Goal: Task Accomplishment & Management: Use online tool/utility

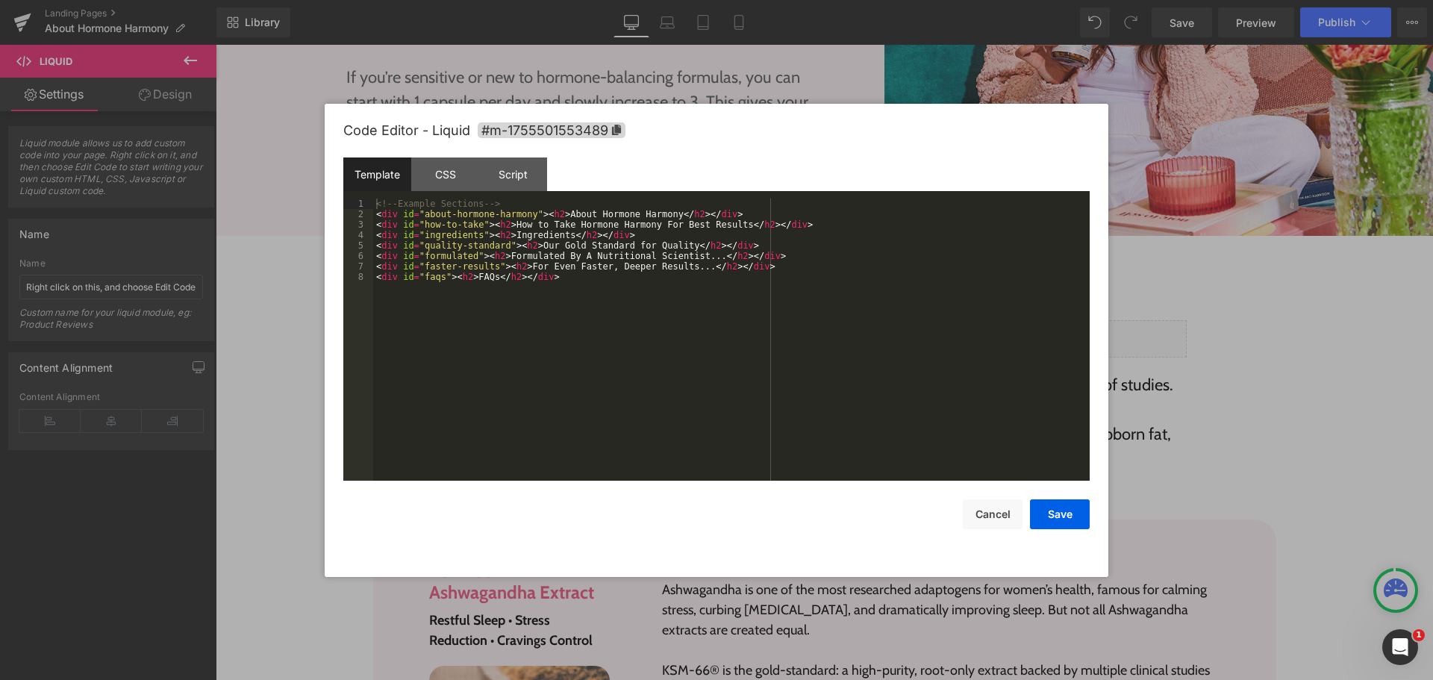
click at [693, 341] on div "<!-- Example Sections --> < div id = "about-hormone-harmony" > < h2 > About Hor…" at bounding box center [731, 350] width 717 height 303
click at [989, 526] on button "Cancel" at bounding box center [993, 514] width 60 height 30
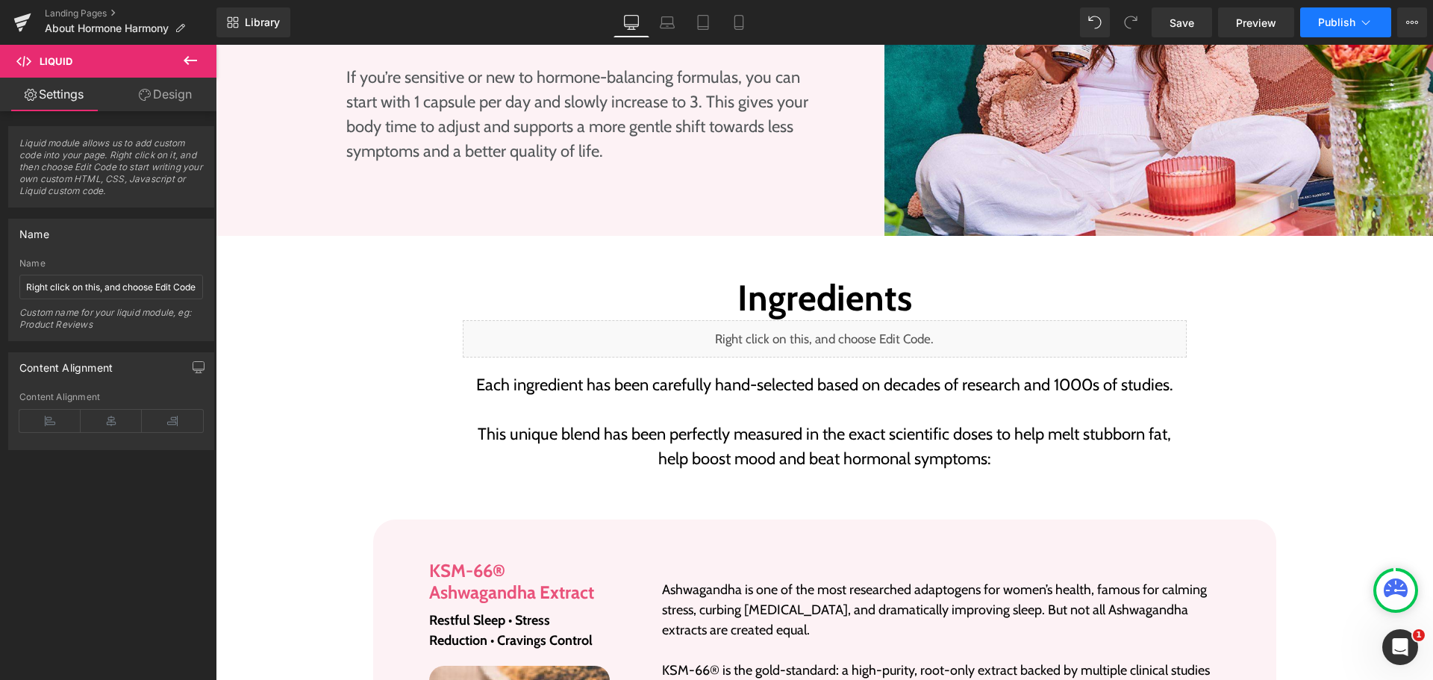
click at [1372, 19] on icon at bounding box center [1366, 22] width 15 height 15
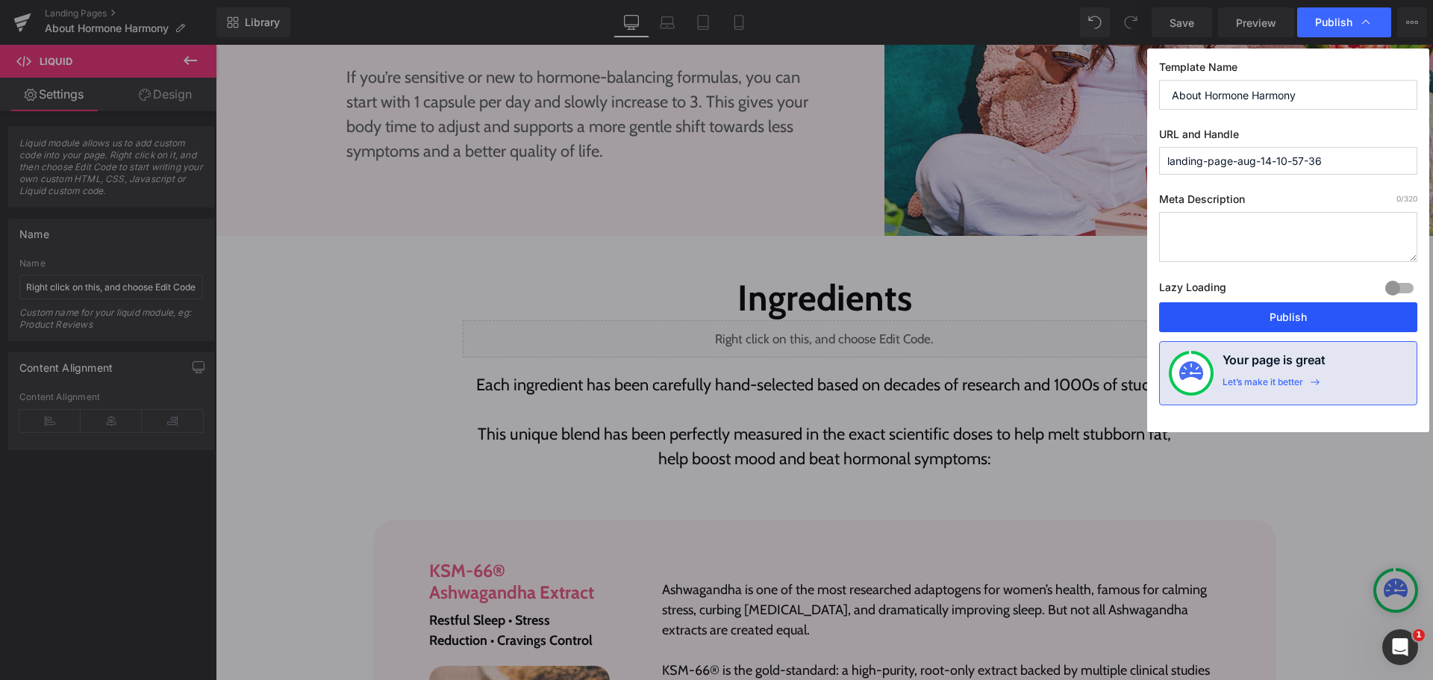
click at [1297, 317] on button "Publish" at bounding box center [1288, 317] width 258 height 30
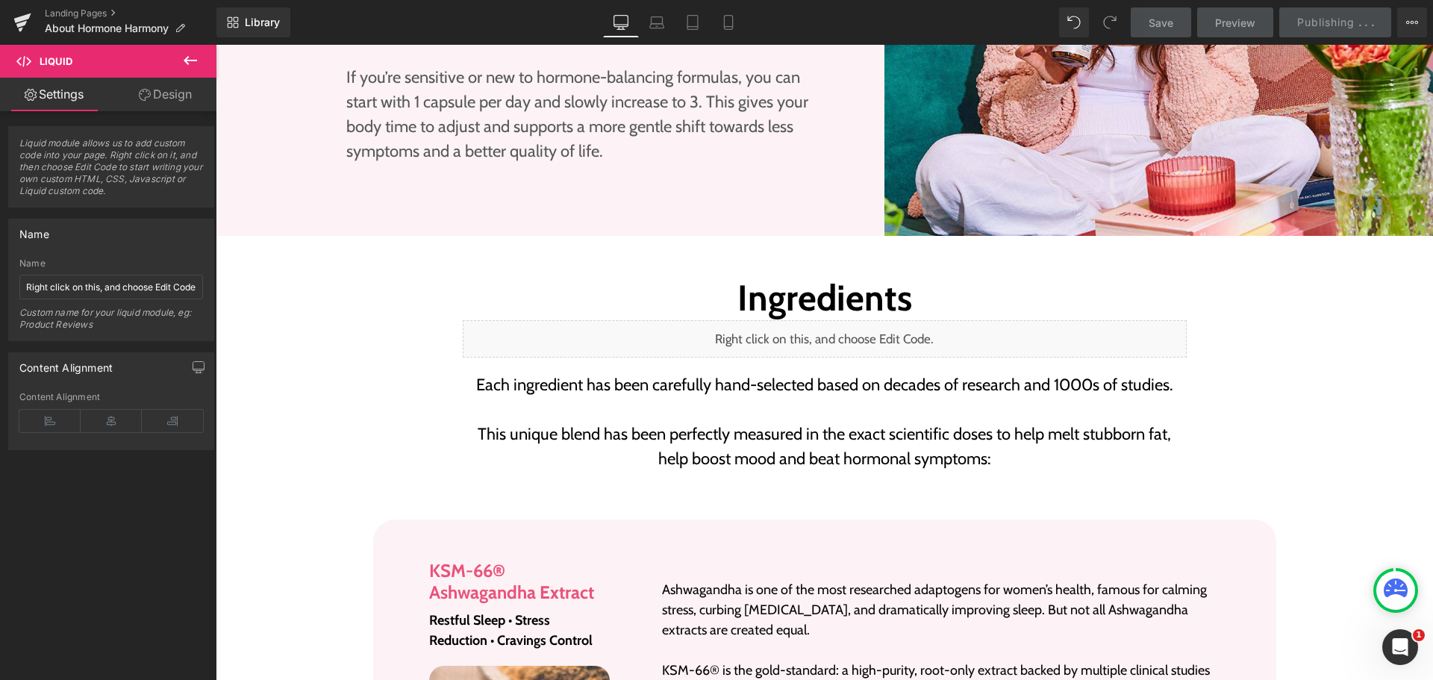
click at [932, 34] on div "Library Desktop Desktop Laptop Tablet Mobile Save Preview Publishing . . . Sche…" at bounding box center [825, 22] width 1217 height 30
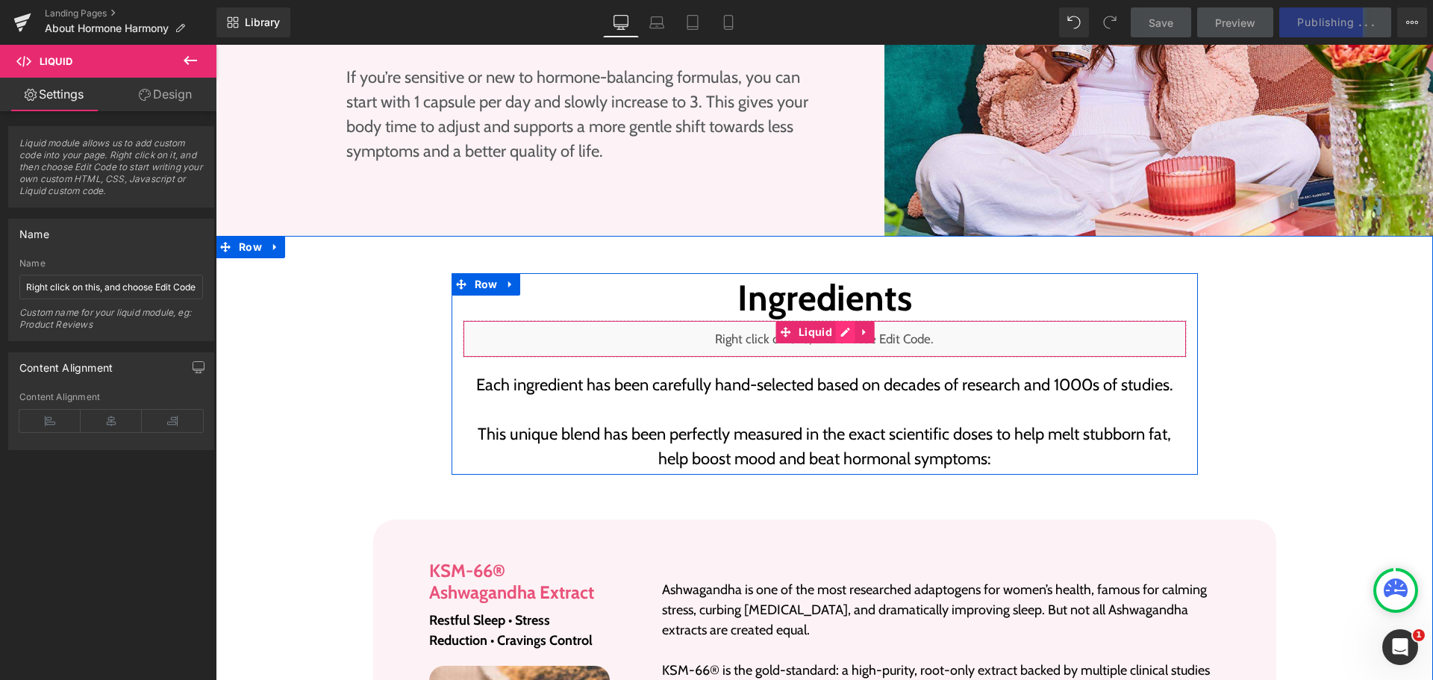
click at [832, 320] on div "Liquid" at bounding box center [825, 338] width 724 height 37
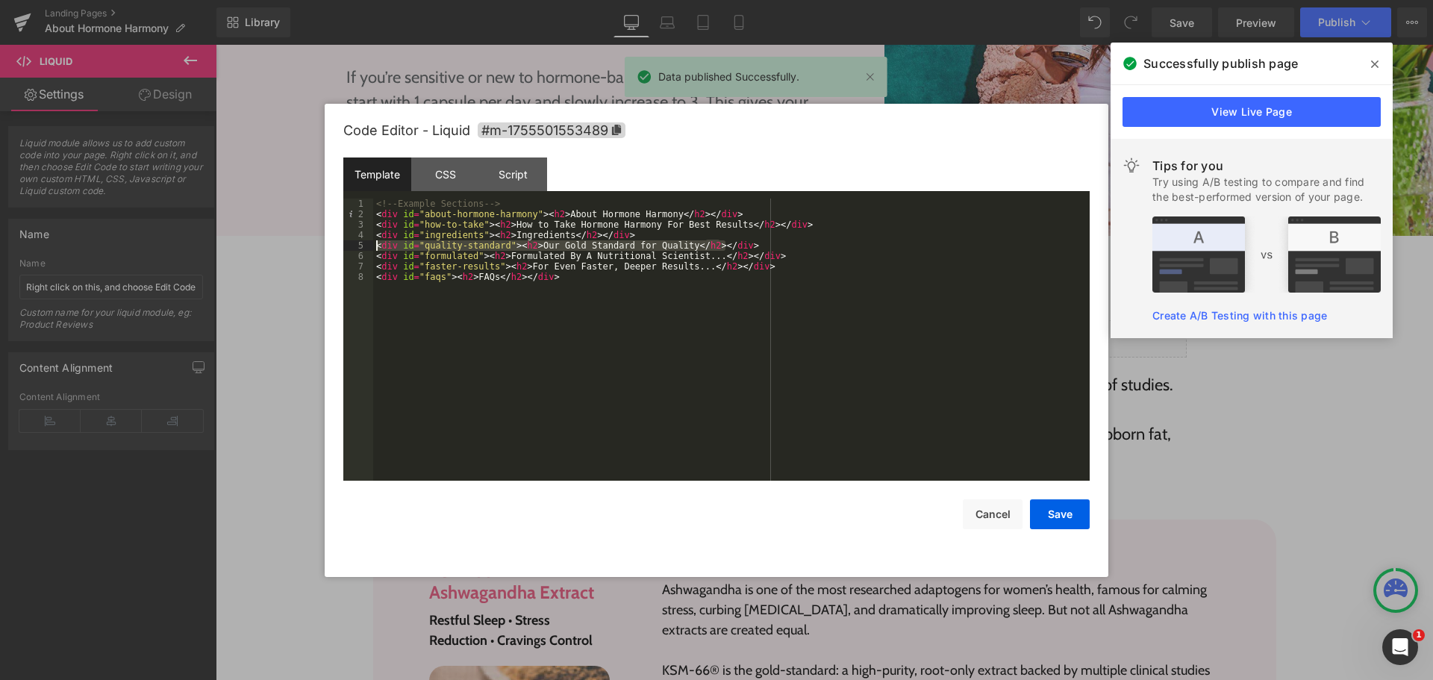
drag, startPoint x: 753, startPoint y: 242, endPoint x: 306, endPoint y: 246, distance: 447.2
click at [306, 246] on body "Liquid You are previewing how the will restyle your page. You can not edit Elem…" at bounding box center [716, 340] width 1433 height 680
click at [647, 370] on div "<!-- Example Sections --> < div id = "about-hormone-harmony" > < h2 > About Hor…" at bounding box center [731, 350] width 717 height 303
click at [1047, 512] on button "Save" at bounding box center [1060, 514] width 60 height 30
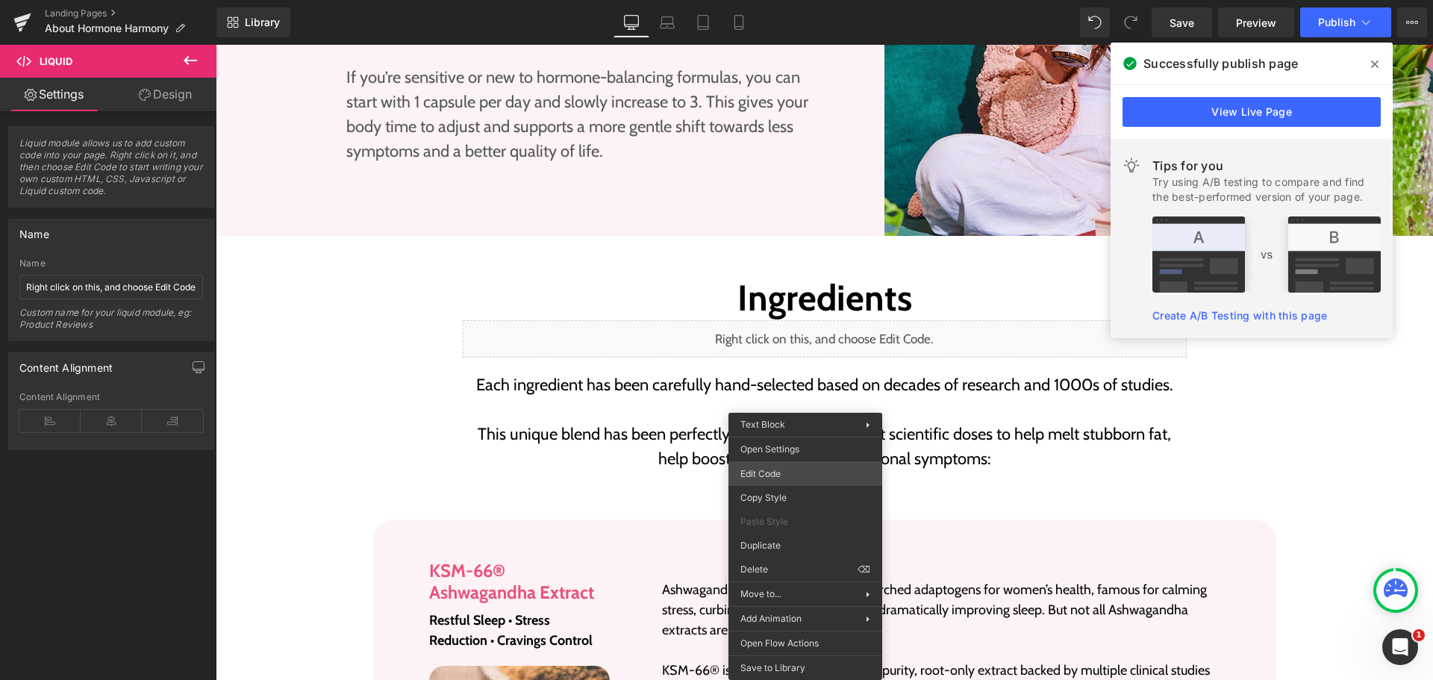
click at [792, 0] on div "Liquid You are previewing how the will restyle your page. You can not edit Elem…" at bounding box center [716, 0] width 1433 height 0
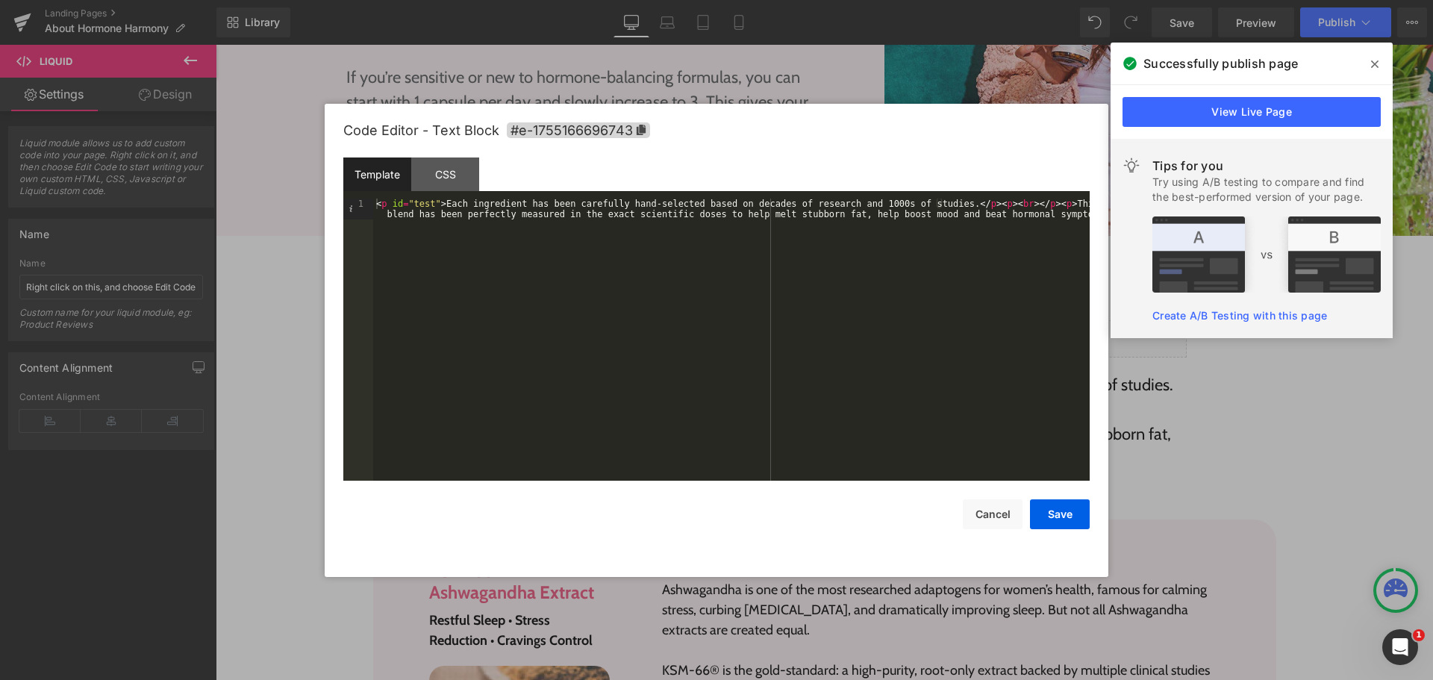
click at [376, 202] on div "< p id = "test" > Each ingredient has been carefully hand-selected based on dec…" at bounding box center [731, 361] width 717 height 324
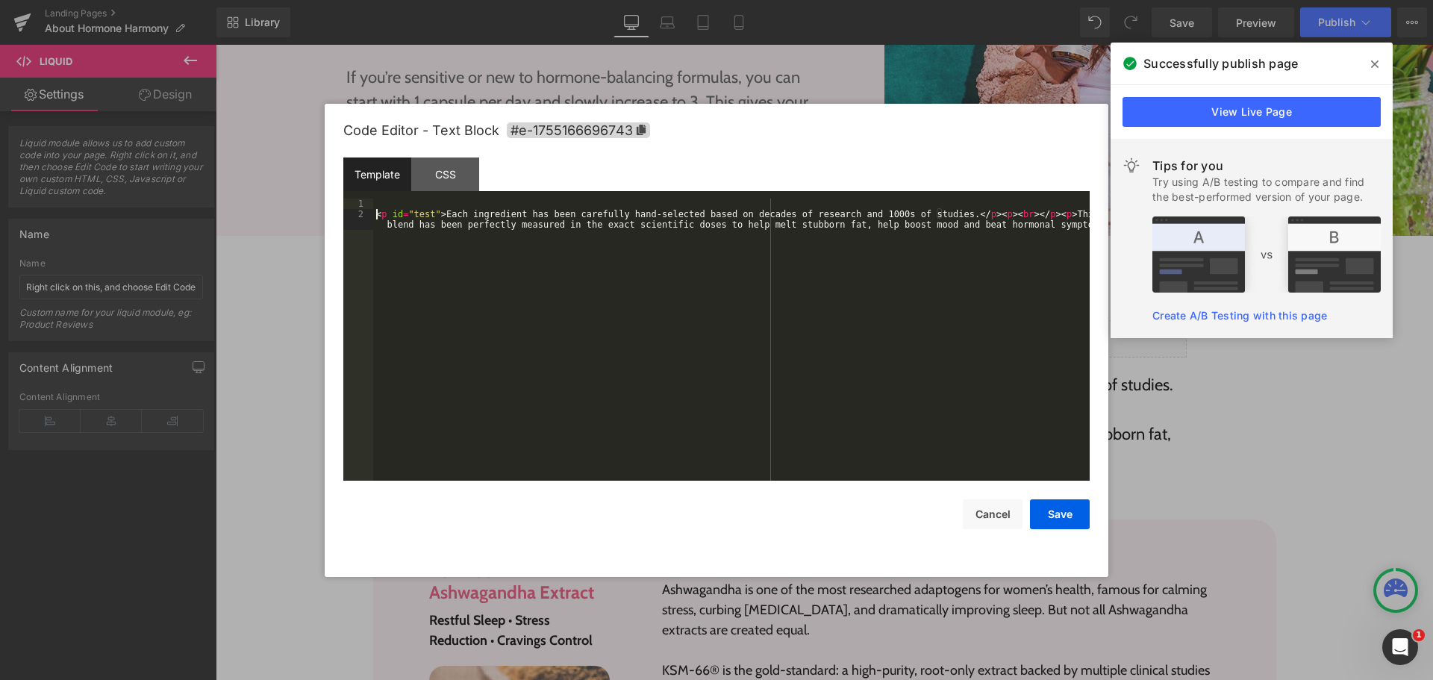
paste textarea
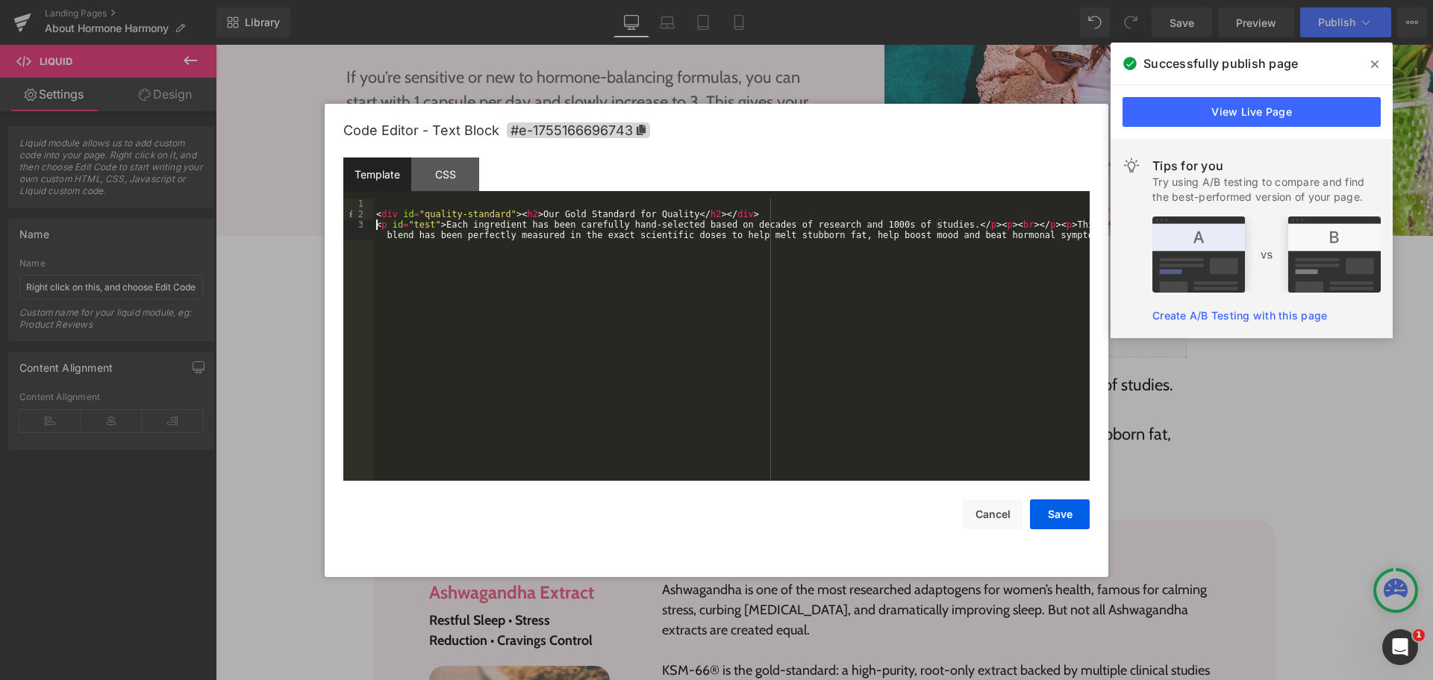
click at [533, 432] on div "< div id = "quality-standard" > < h2 > Our Gold Standard for Quality </ h2 > </…" at bounding box center [731, 356] width 717 height 314
click at [1040, 505] on button "Save" at bounding box center [1060, 514] width 60 height 30
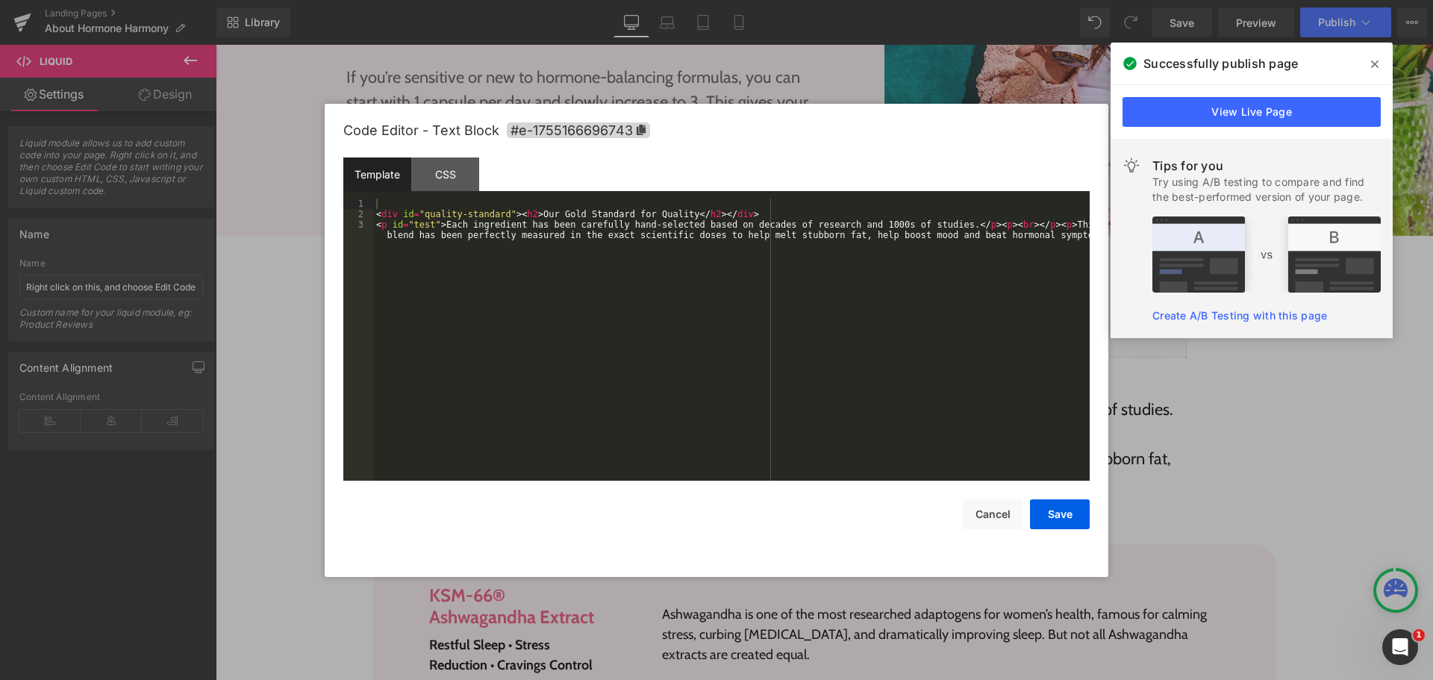
click at [835, 0] on div "Liquid You are previewing how the will restyle your page. You can not edit Elem…" at bounding box center [716, 0] width 1433 height 0
click at [732, 345] on div "< div id = "quality-standard" > < h2 > Our Gold Standard for Quality </ h2 > </…" at bounding box center [731, 356] width 717 height 314
drag, startPoint x: 752, startPoint y: 262, endPoint x: 757, endPoint y: 252, distance: 11.7
click at [753, 262] on div "< div id = "quality-standard" > < h2 > Our Gold Standard for Quality </ h2 > </…" at bounding box center [731, 356] width 717 height 314
drag, startPoint x: 735, startPoint y: 213, endPoint x: 698, endPoint y: 214, distance: 37.3
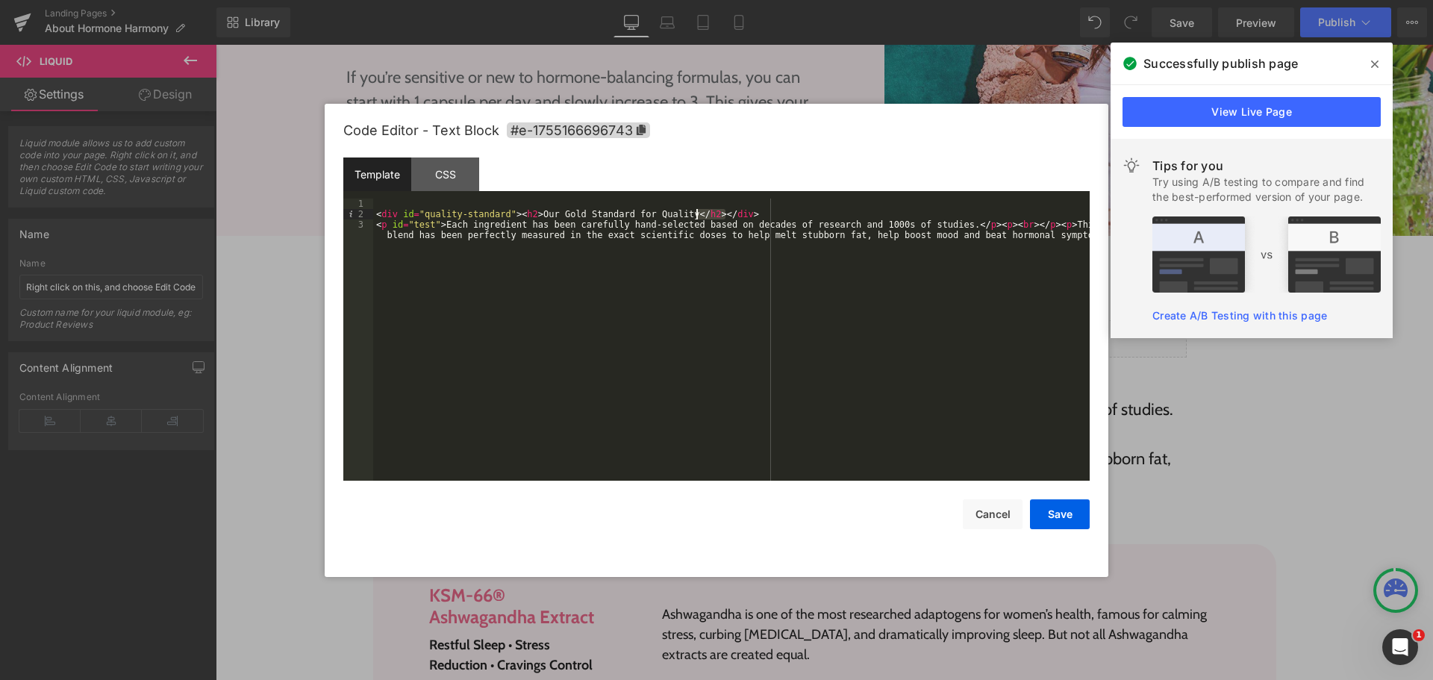
click at [698, 214] on div "< div id = "quality-standard" > < h2 > Our Gold Standard for Quality </ h2 > </…" at bounding box center [731, 356] width 717 height 314
click at [1077, 237] on div "< div id = "quality-standard" > < h2 > Our Gold Standard for Quality </ h2 > < …" at bounding box center [731, 356] width 717 height 314
click at [1067, 517] on button "Save" at bounding box center [1060, 514] width 60 height 30
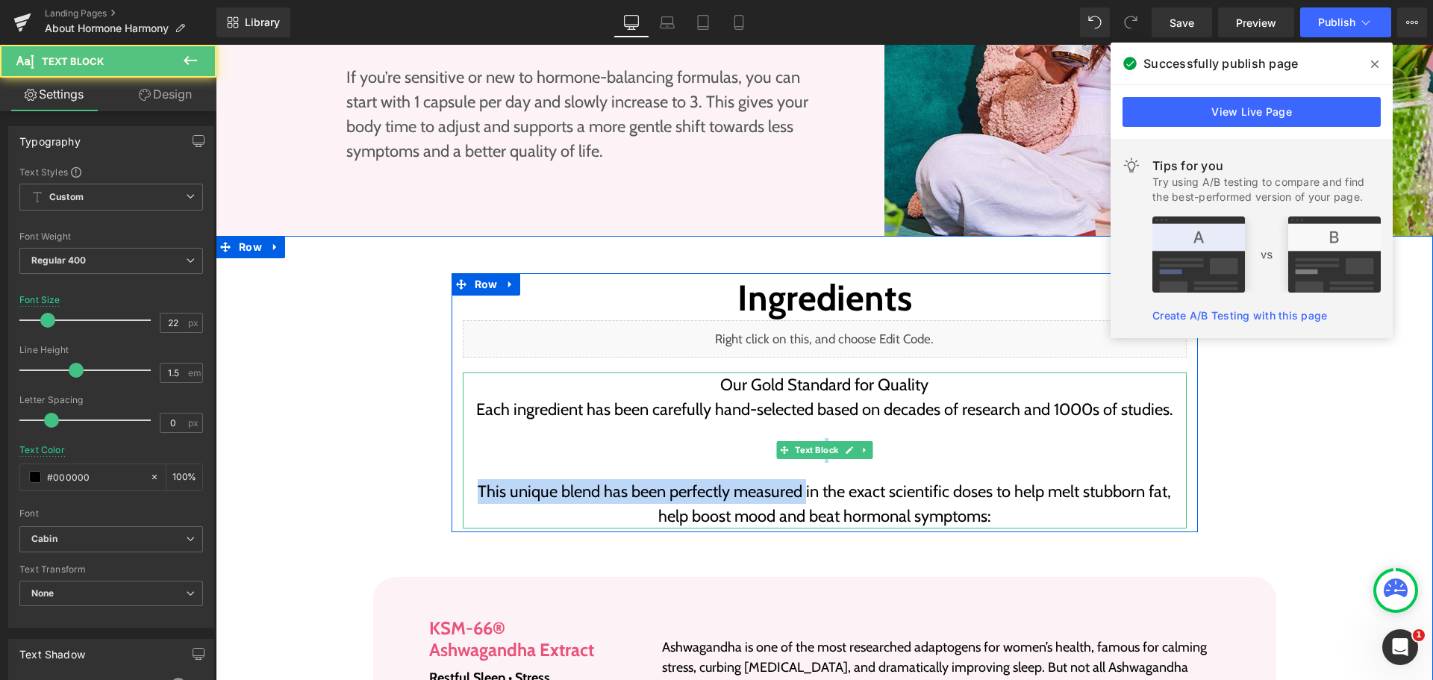
drag, startPoint x: 733, startPoint y: 414, endPoint x: 799, endPoint y: 455, distance: 77.5
click at [799, 455] on div "Our Gold Standard for Quality Each ingredient has been carefully hand-selected …" at bounding box center [825, 451] width 724 height 156
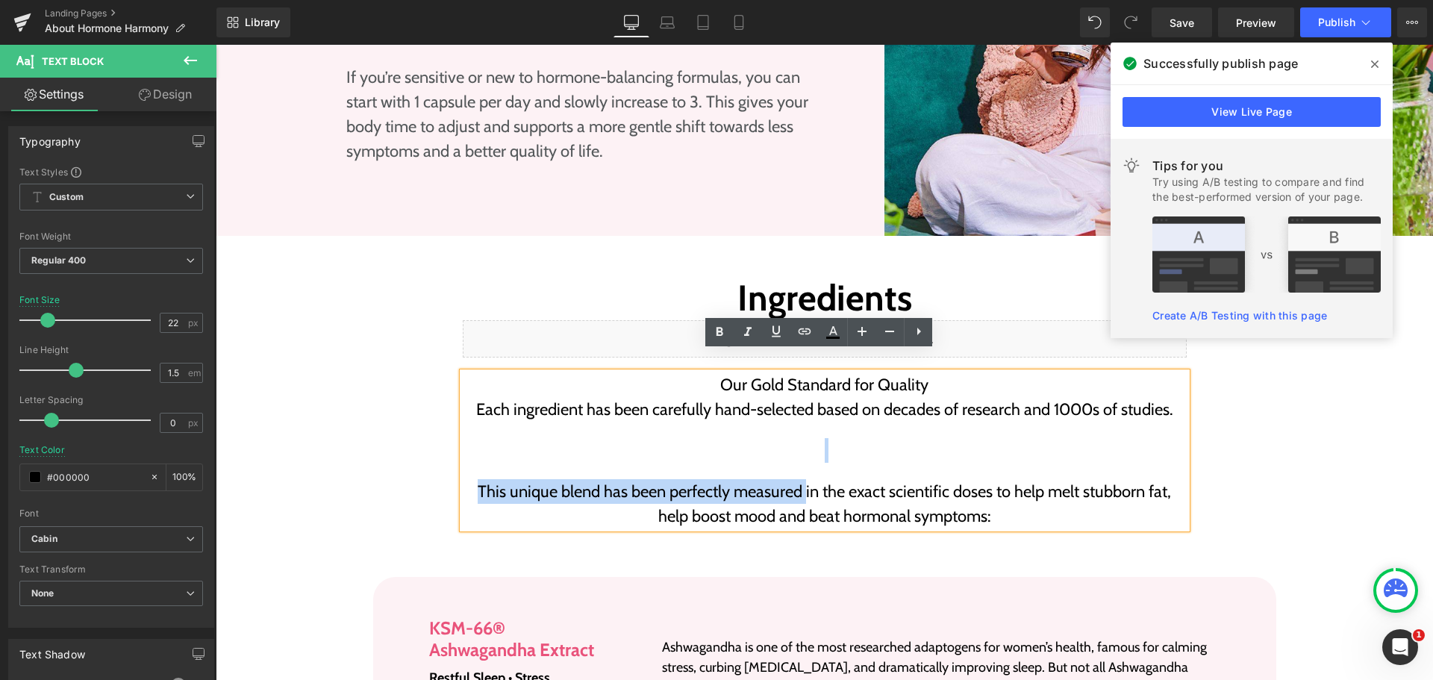
click at [749, 402] on div "Our Gold Standard for Quality Each ingredient has been carefully hand-selected …" at bounding box center [825, 451] width 724 height 156
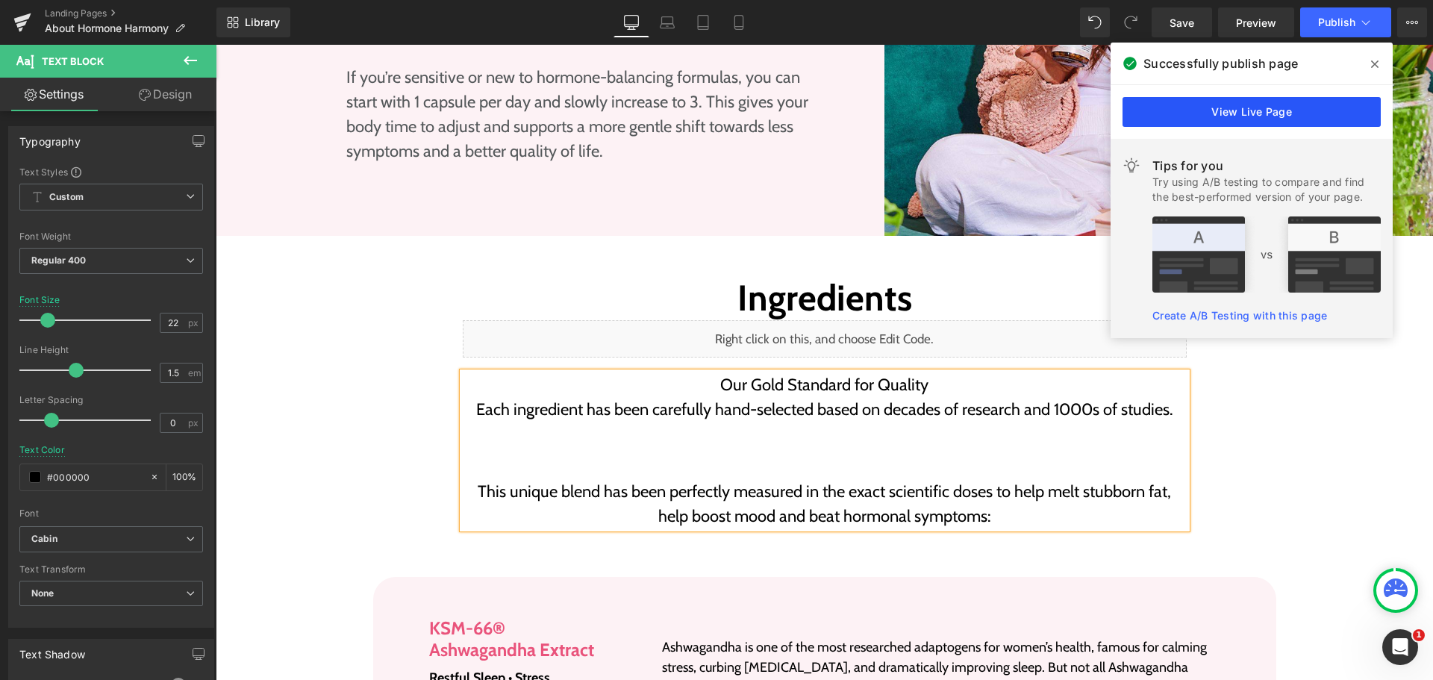
click at [1289, 111] on link "View Live Page" at bounding box center [1252, 112] width 258 height 30
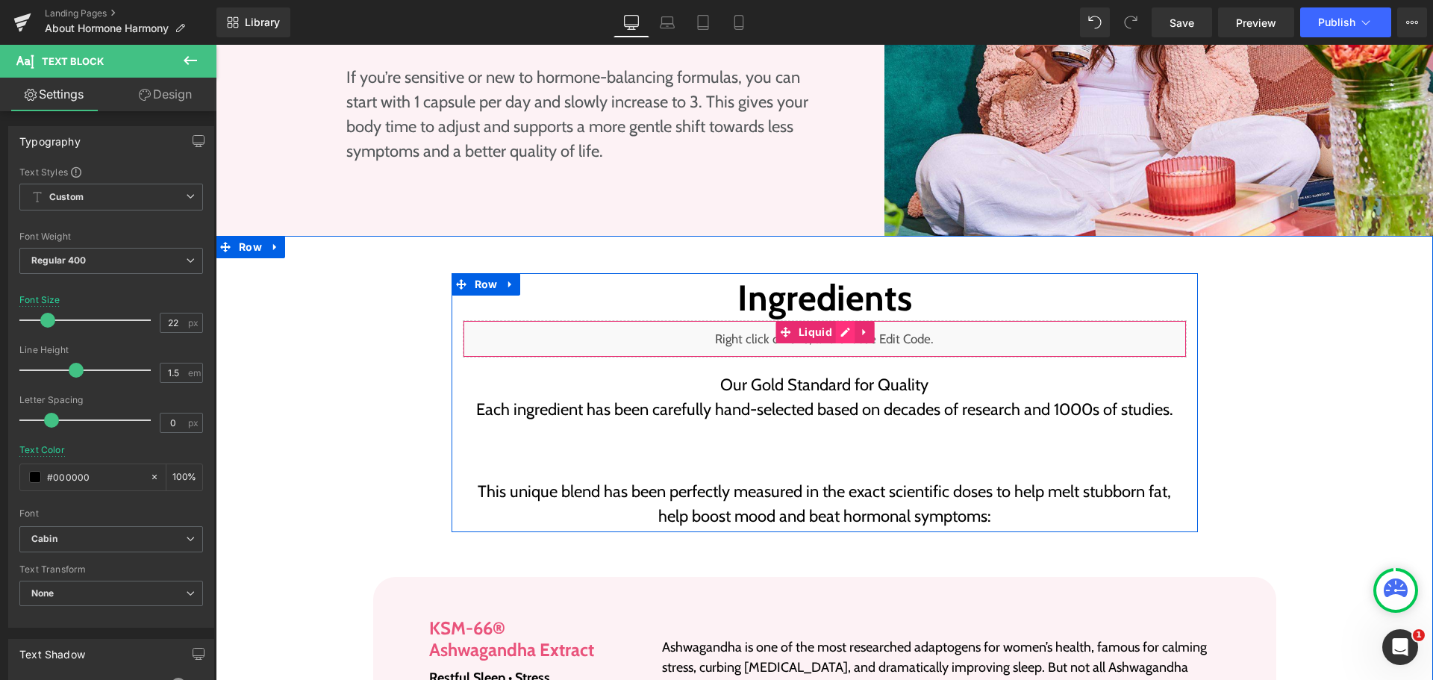
click at [834, 320] on div "Liquid" at bounding box center [825, 338] width 724 height 37
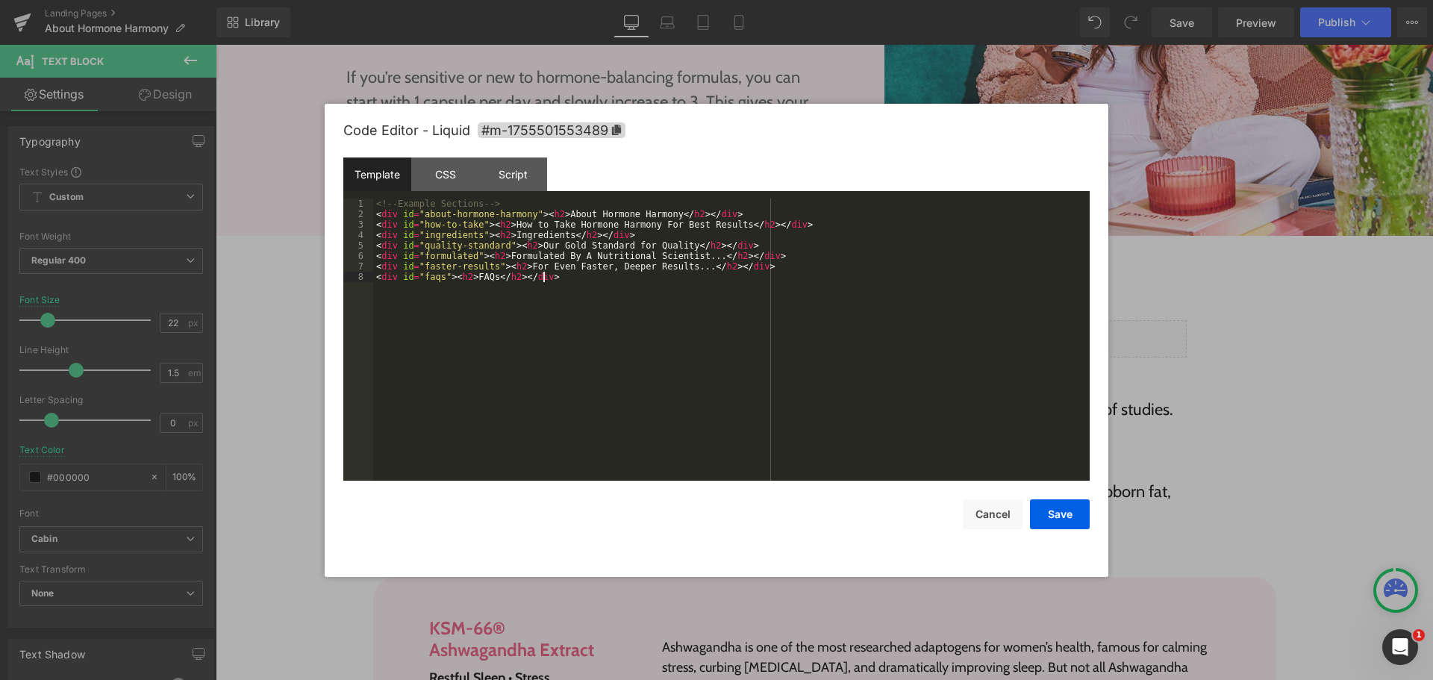
click at [668, 358] on div "<!-- Example Sections --> < div id = "about-hormone-harmony" > < h2 > About Hor…" at bounding box center [731, 350] width 717 height 303
click at [672, 360] on div "<!-- Example Sections --> < div id = "about-hormone-harmony" > < h2 > About Hor…" at bounding box center [731, 350] width 717 height 303
click at [986, 503] on button "Cancel" at bounding box center [993, 514] width 60 height 30
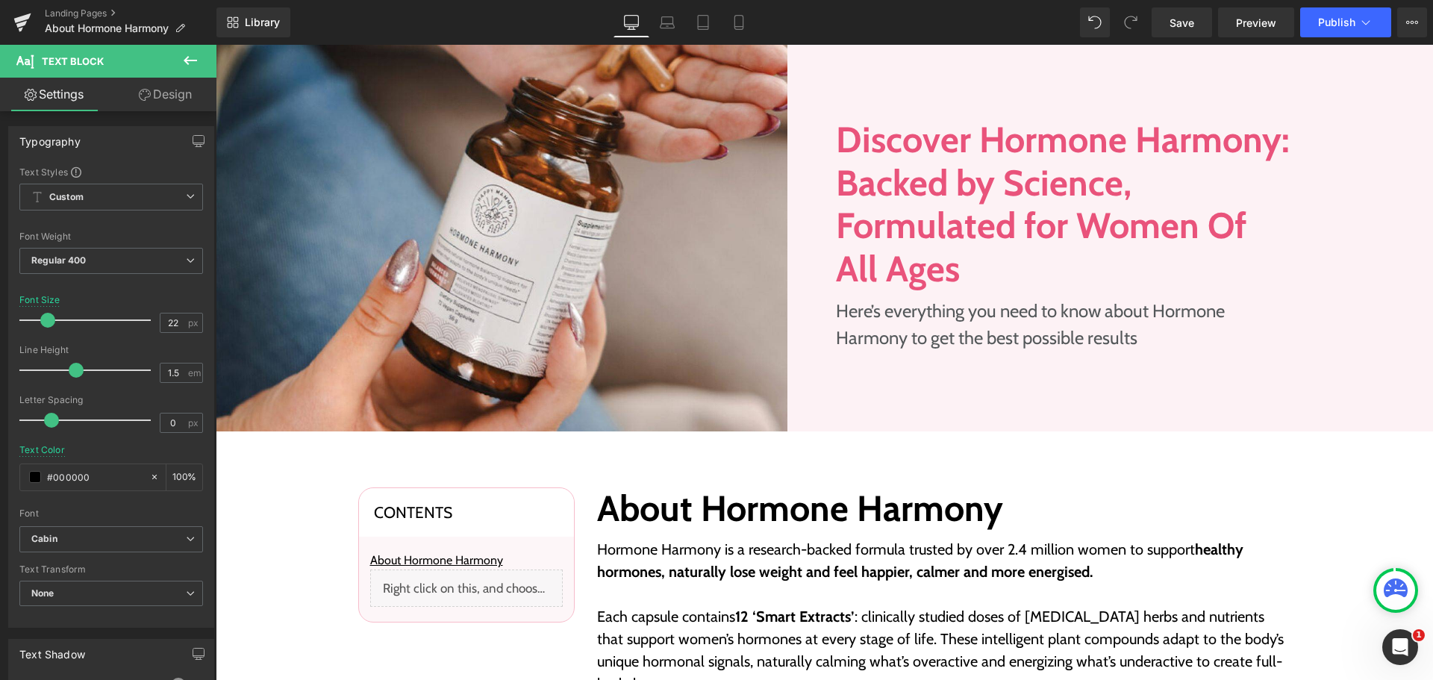
scroll to position [149, 0]
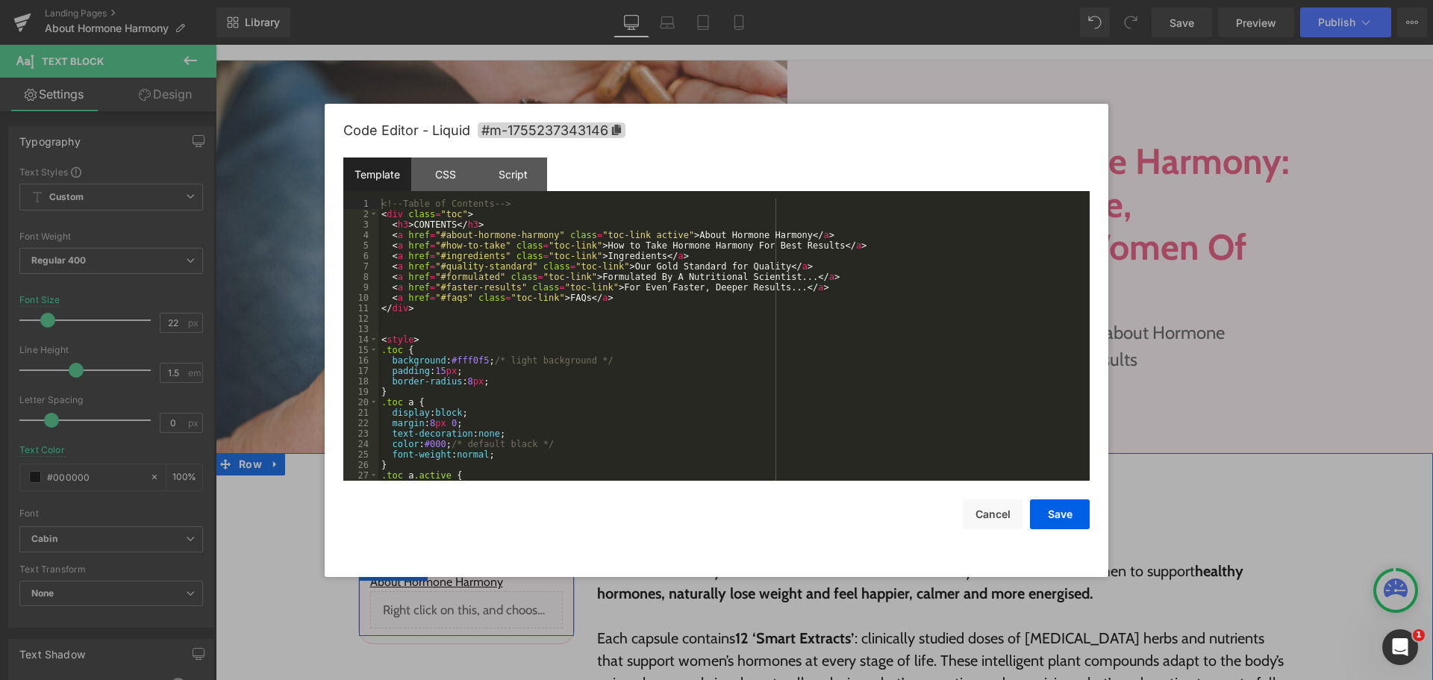
click at [482, 605] on div "Liquid" at bounding box center [466, 609] width 193 height 37
click at [544, 387] on div "<!-- Table of Contents --> < div class = "toc" > < h3 > CONTENTS </ h3 > < a hr…" at bounding box center [732, 350] width 706 height 303
click at [623, 349] on div "<!-- Table of Contents --> < div class = "toc" > < h3 > CONTENTS </ h3 > < a hr…" at bounding box center [732, 350] width 706 height 303
click at [626, 349] on div "<!-- Table of Contents --> < div class = "toc" > < h3 > CONTENTS </ h3 > < a hr…" at bounding box center [732, 350] width 706 height 303
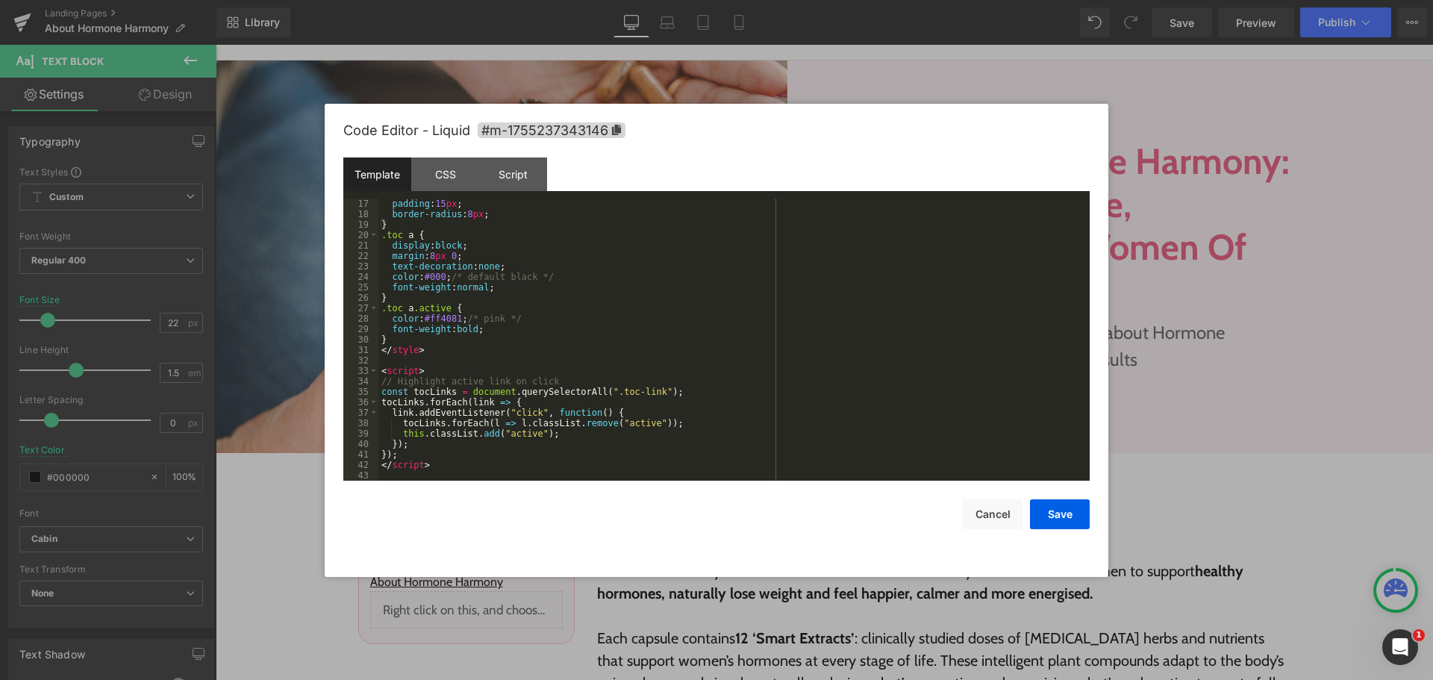
scroll to position [0, 0]
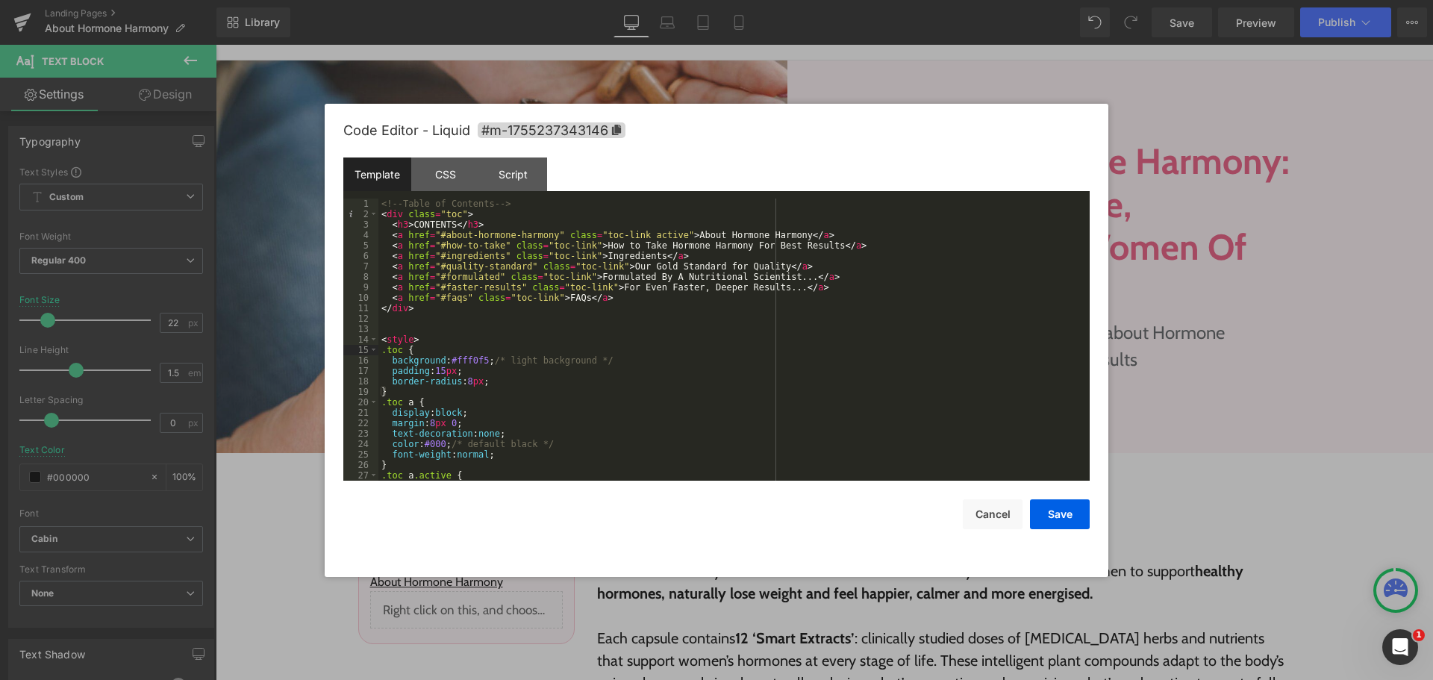
click at [638, 322] on div "<!-- Table of Contents --> < div class = "toc" > < h3 > CONTENTS </ h3 > < a hr…" at bounding box center [732, 350] width 706 height 303
click at [982, 518] on button "Cancel" at bounding box center [993, 514] width 60 height 30
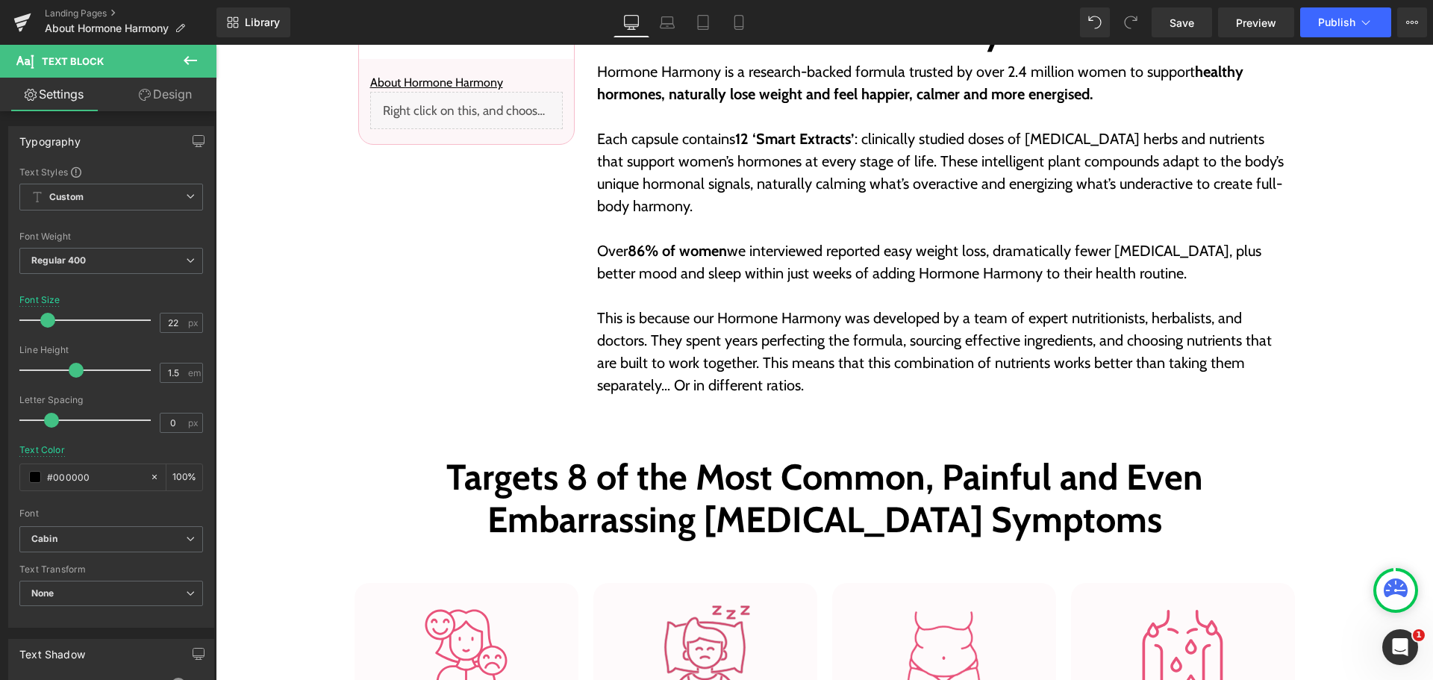
scroll to position [896, 0]
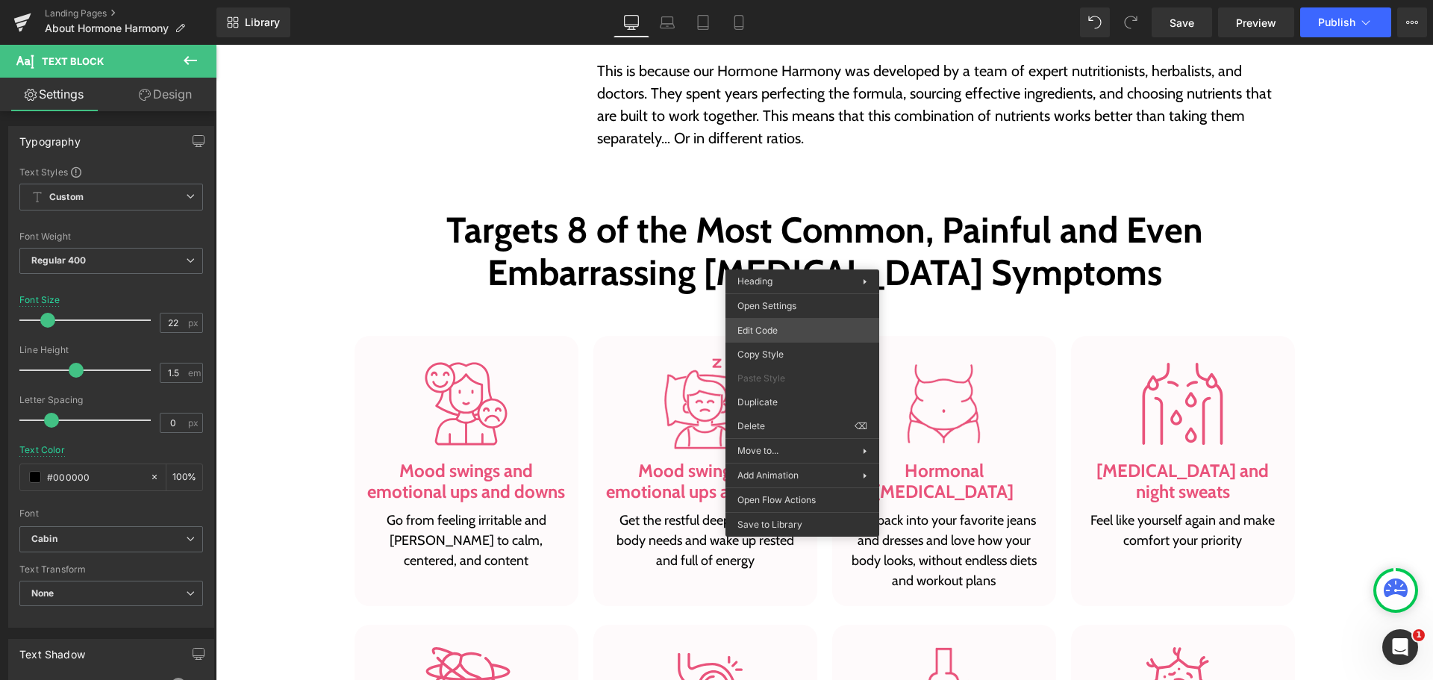
click at [799, 0] on div "Liquid You are previewing how the will restyle your page. You can not edit Elem…" at bounding box center [716, 0] width 1433 height 0
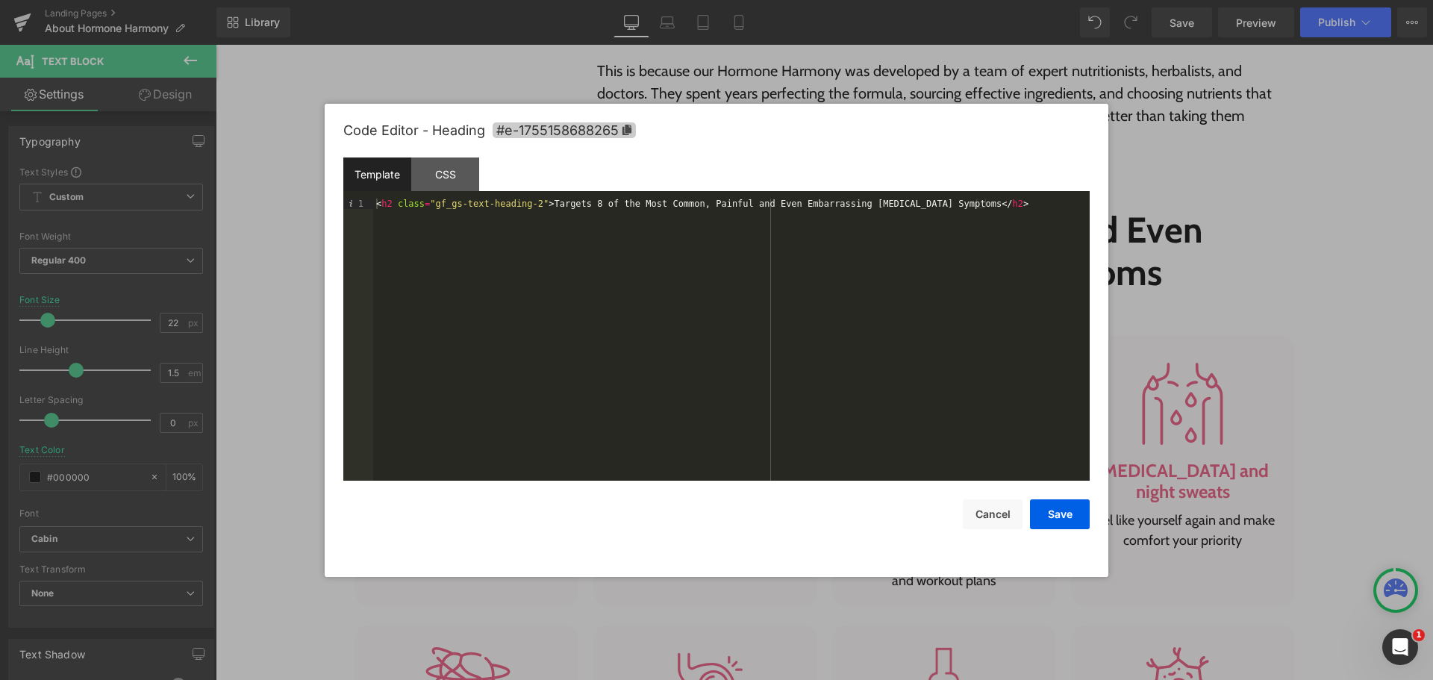
click at [621, 131] on span "#e-1755158688265" at bounding box center [564, 130] width 143 height 16
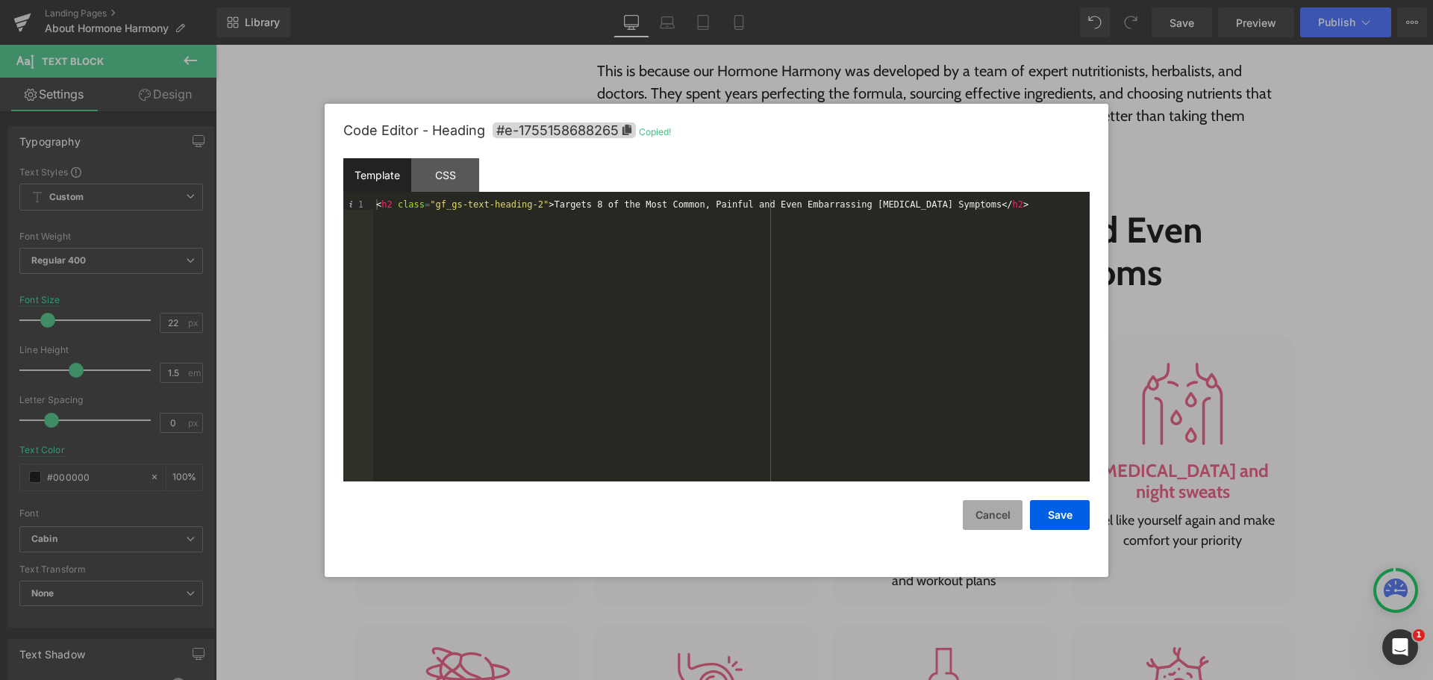
click at [978, 502] on button "Cancel" at bounding box center [993, 515] width 60 height 30
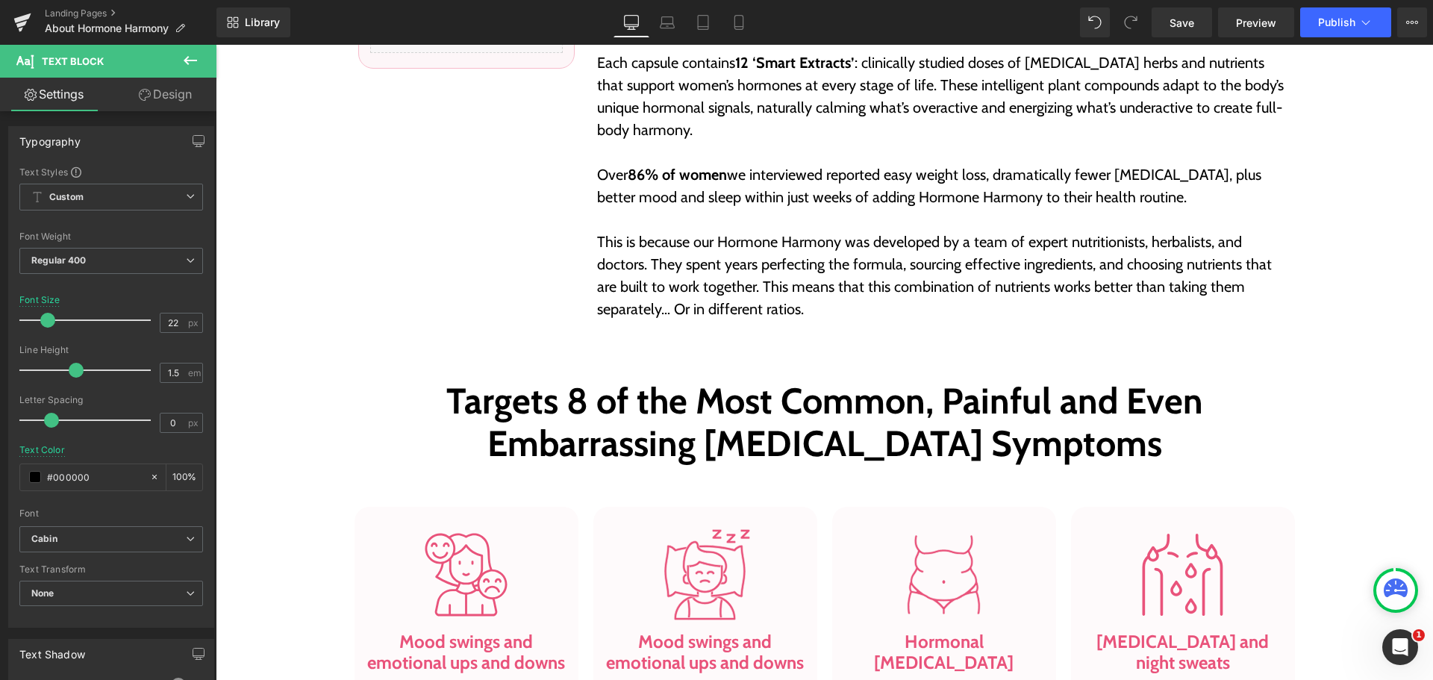
scroll to position [373, 0]
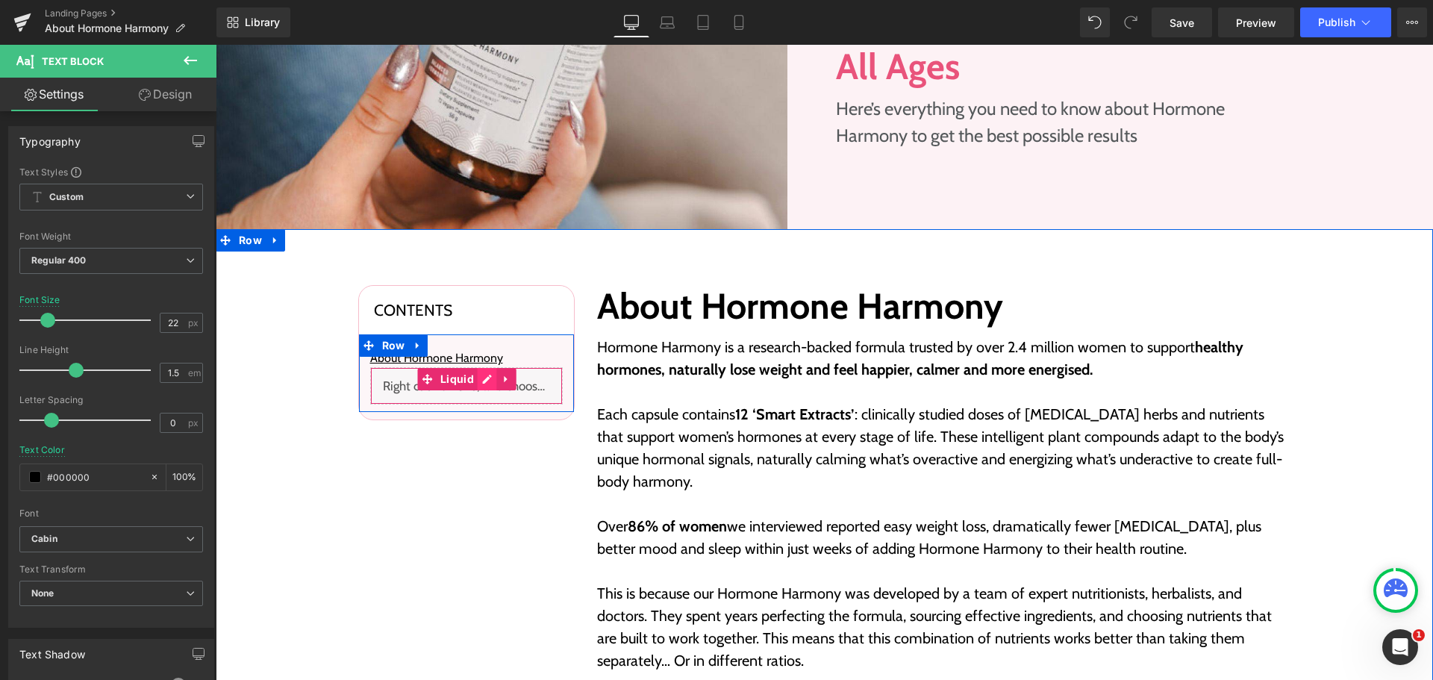
click at [481, 381] on div "Liquid" at bounding box center [466, 385] width 193 height 37
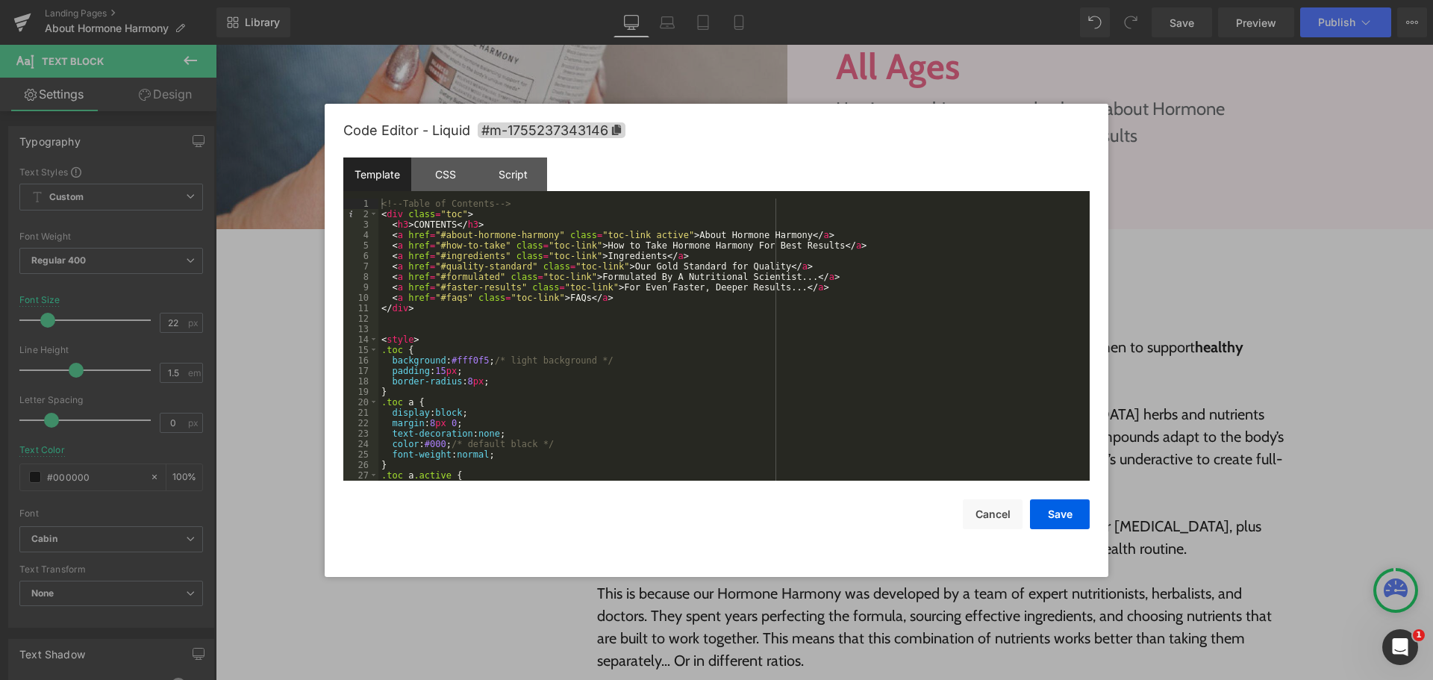
click at [441, 249] on div "<!-- Table of Contents --> < div class = "toc" > < h3 > CONTENTS </ h3 > < a hr…" at bounding box center [732, 350] width 706 height 303
click at [494, 243] on div "<!-- Table of Contents --> < div class = "toc" > < h3 > CONTENTS </ h3 > < a hr…" at bounding box center [732, 350] width 706 height 303
click at [435, 245] on div "<!-- Table of Contents --> < div class = "toc" > < h3 > CONTENTS </ h3 > < a hr…" at bounding box center [732, 350] width 706 height 303
click at [539, 342] on div "<!-- Table of Contents --> < div class = "toc" > < h3 > CONTENTS </ h3 > < a hr…" at bounding box center [732, 350] width 706 height 303
click at [1055, 505] on button "Save" at bounding box center [1060, 514] width 60 height 30
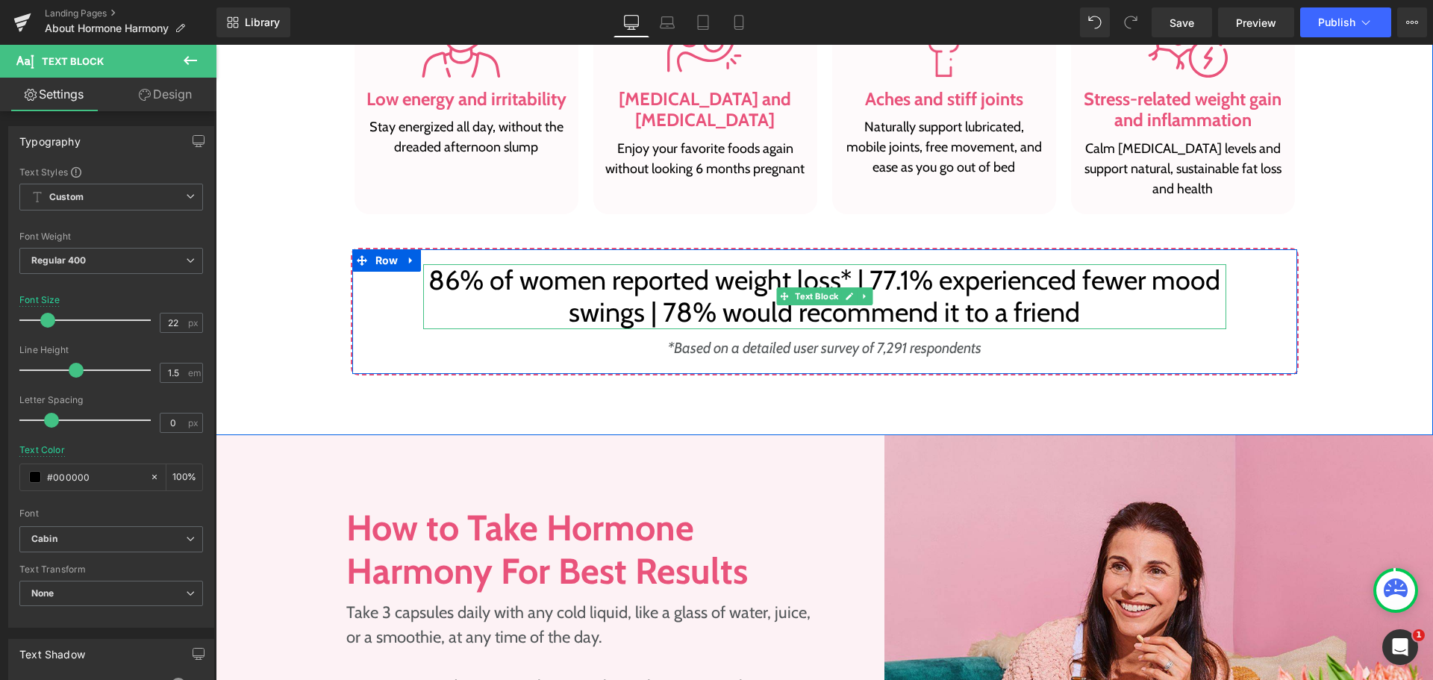
scroll to position [1642, 0]
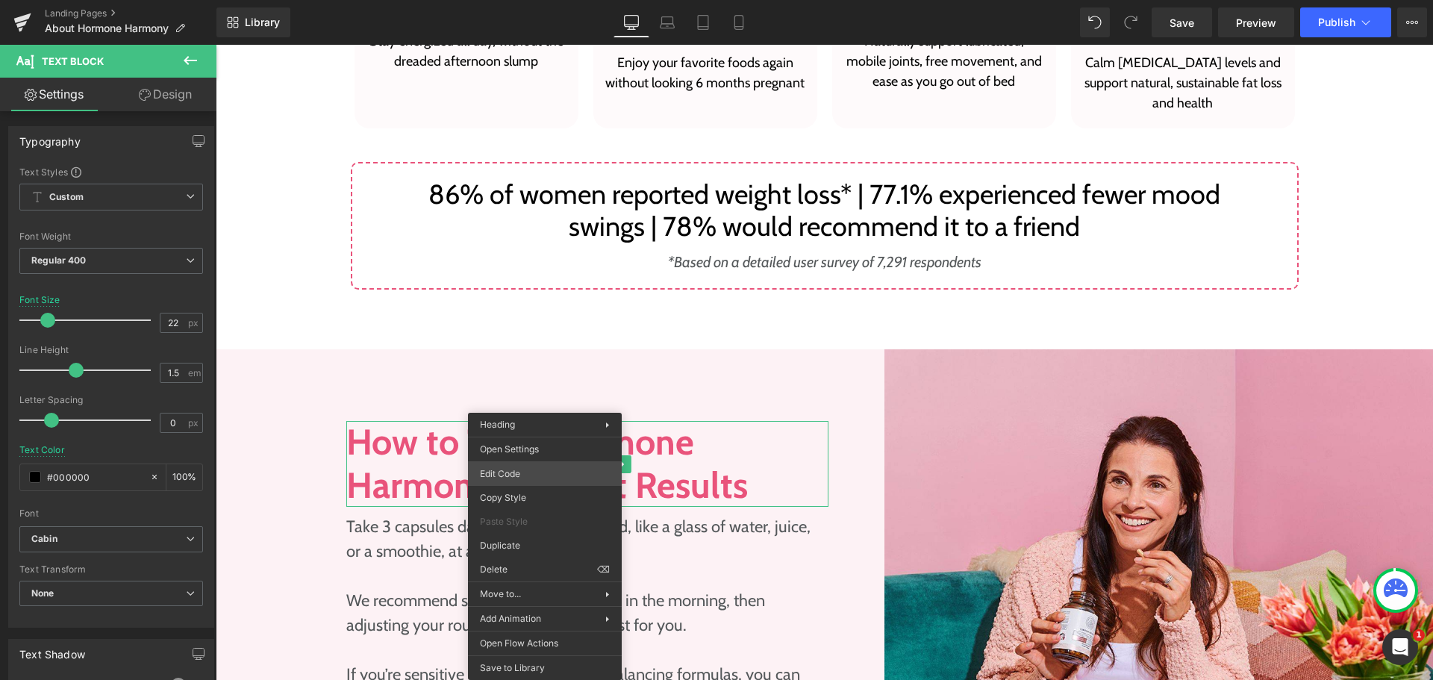
click at [560, 0] on div "Liquid You are previewing how the will restyle your page. You can not edit Elem…" at bounding box center [716, 0] width 1433 height 0
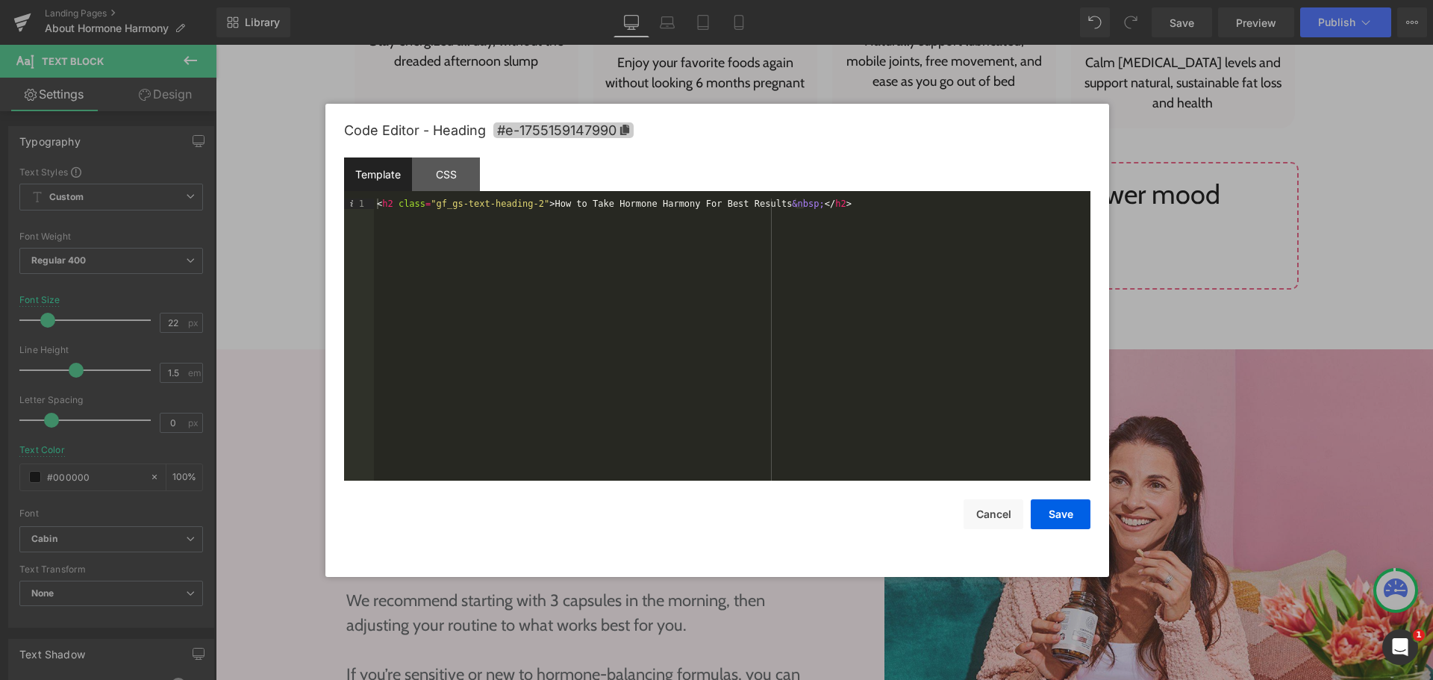
click at [621, 130] on icon at bounding box center [624, 130] width 9 height 10
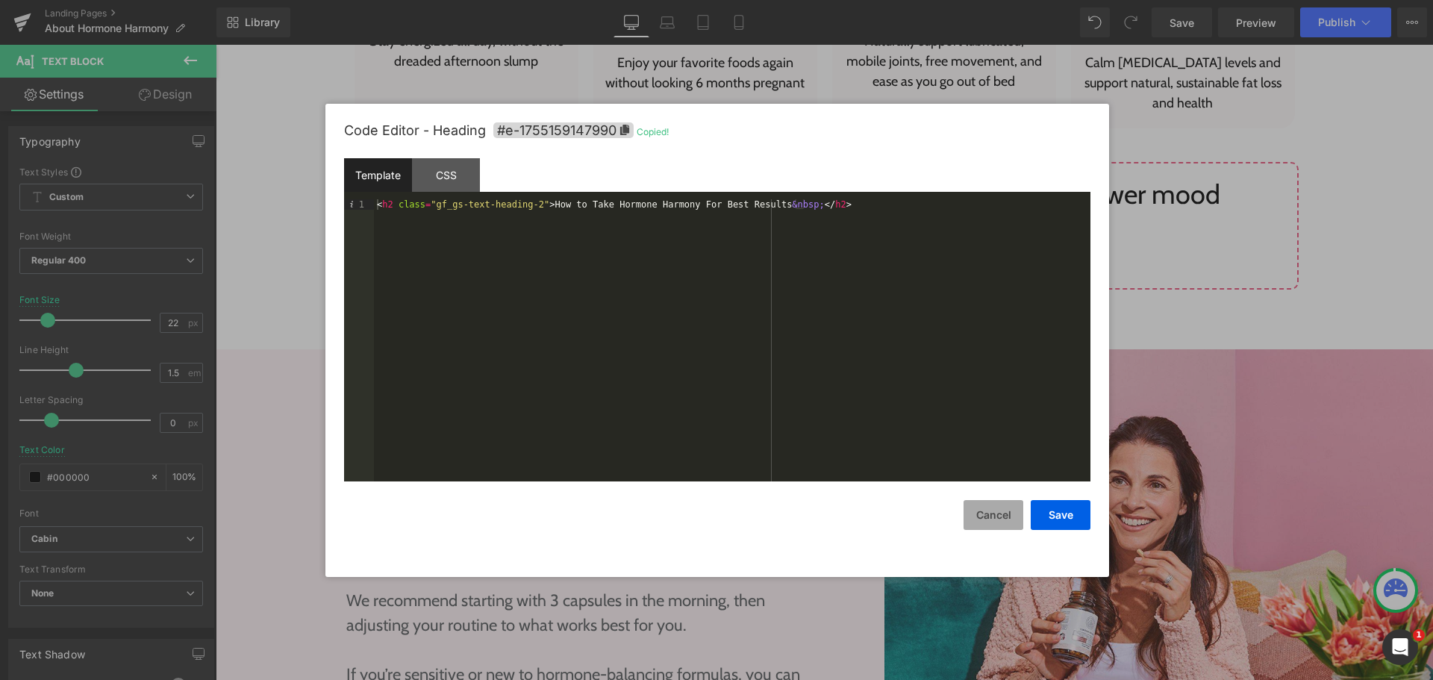
click at [987, 514] on button "Cancel" at bounding box center [994, 515] width 60 height 30
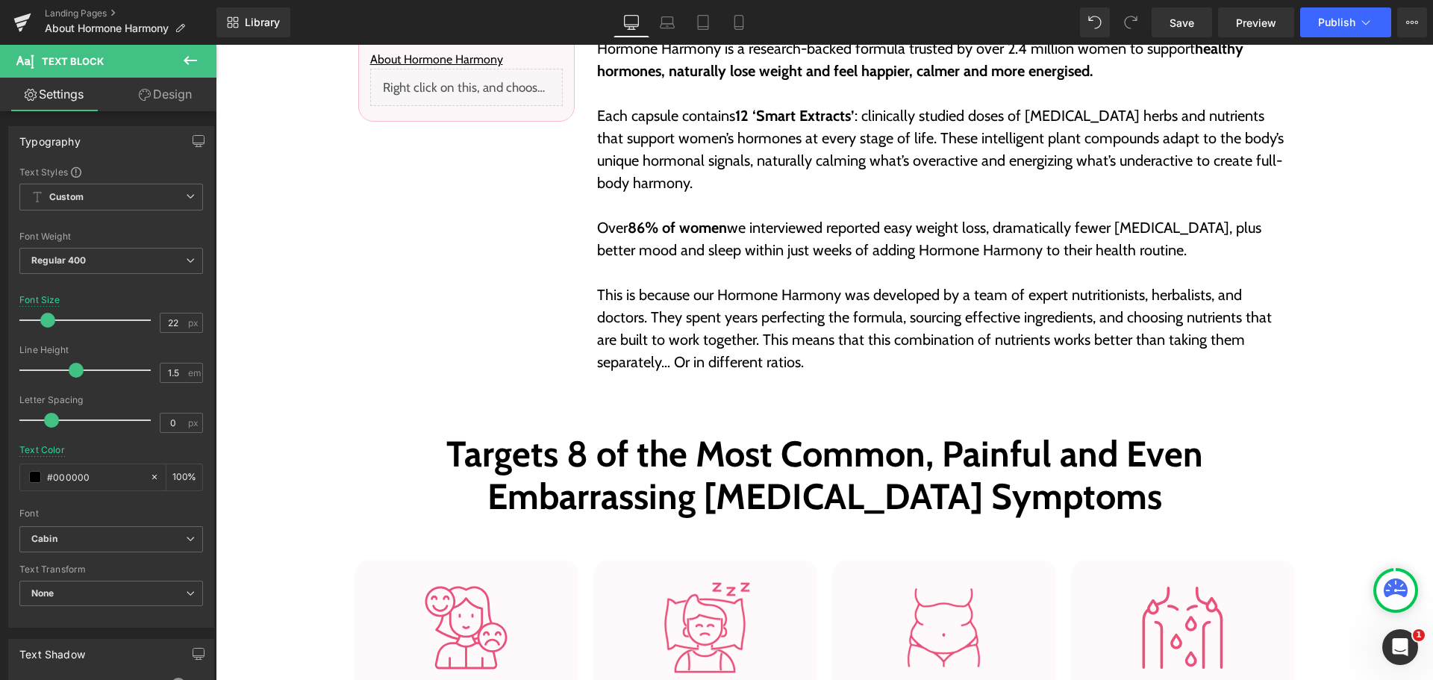
scroll to position [373, 0]
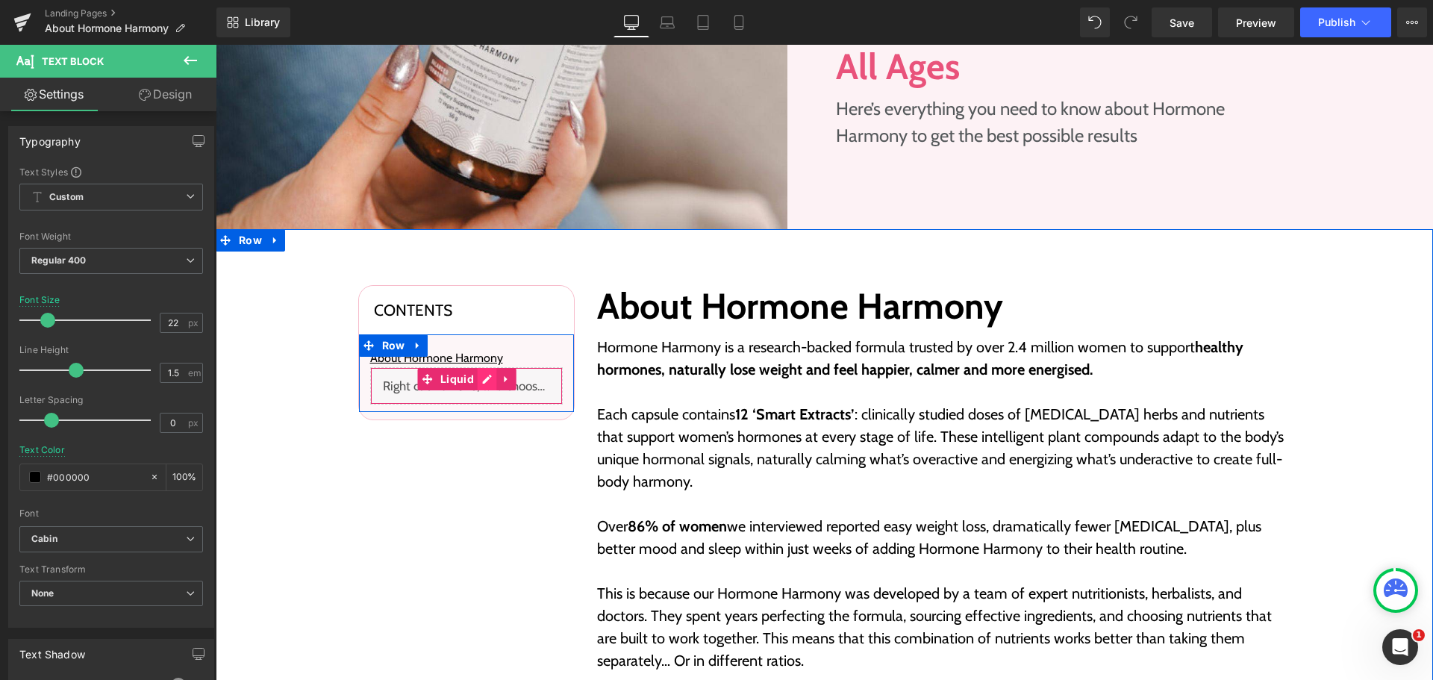
click at [485, 383] on div "Liquid" at bounding box center [466, 385] width 193 height 37
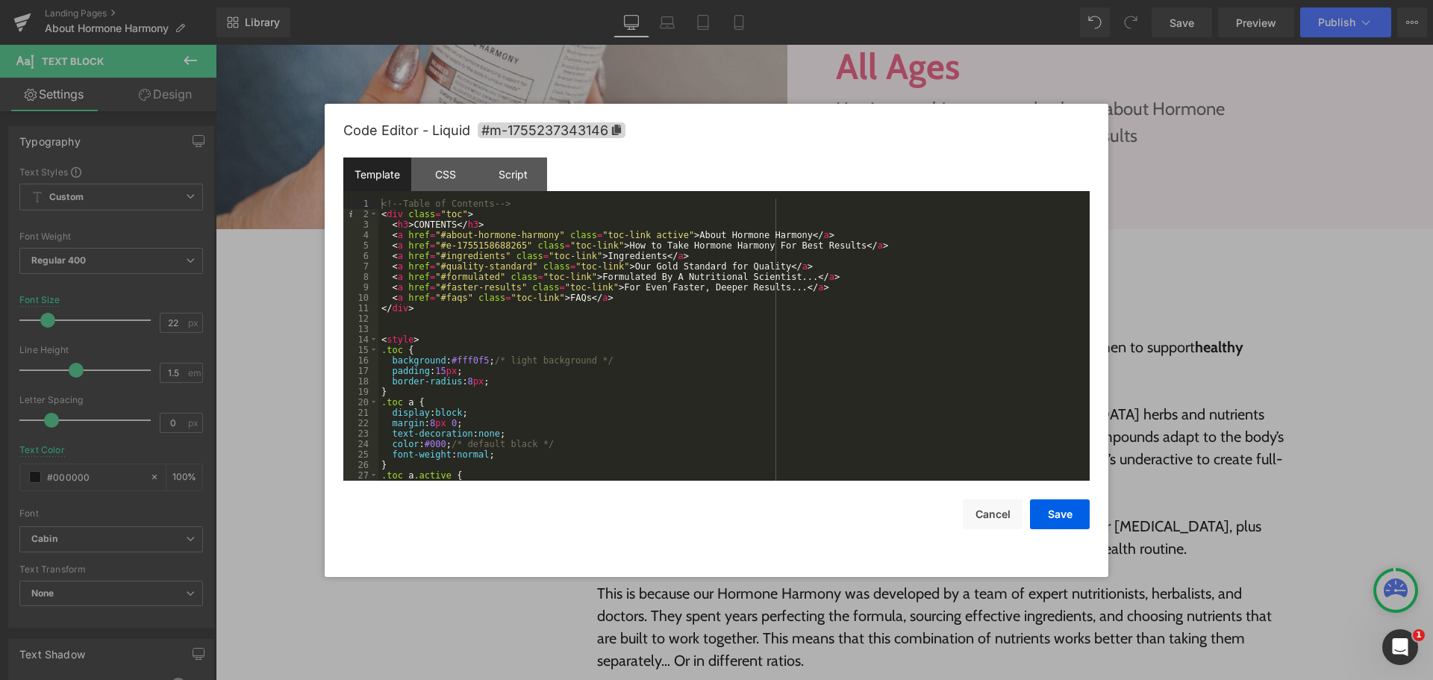
click at [435, 245] on div "<!-- Table of Contents --> < div class = "toc" > < h3 > CONTENTS </ h3 > < a hr…" at bounding box center [732, 350] width 706 height 303
click at [513, 246] on div "<!-- Table of Contents --> < div class = "toc" > < h3 > CONTENTS </ h3 > < a hr…" at bounding box center [732, 350] width 706 height 303
click at [1041, 506] on button "Save" at bounding box center [1060, 514] width 60 height 30
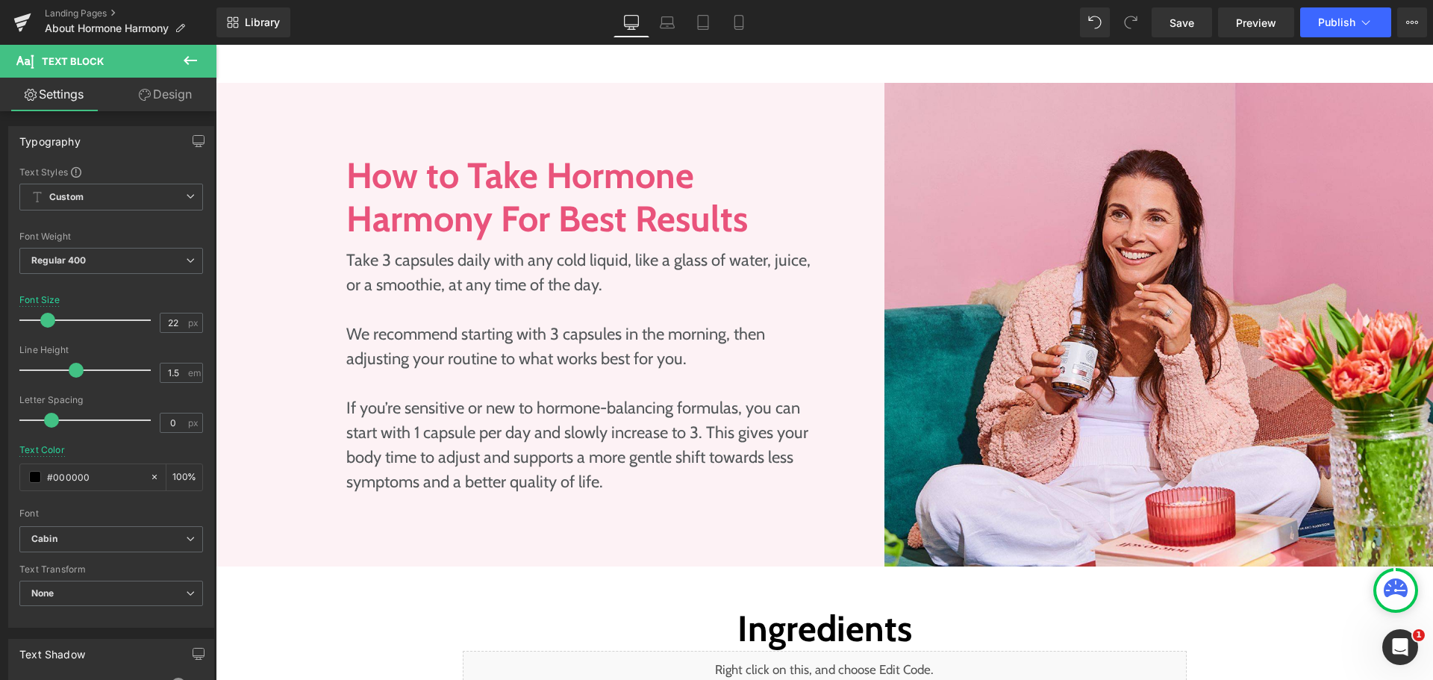
scroll to position [2165, 0]
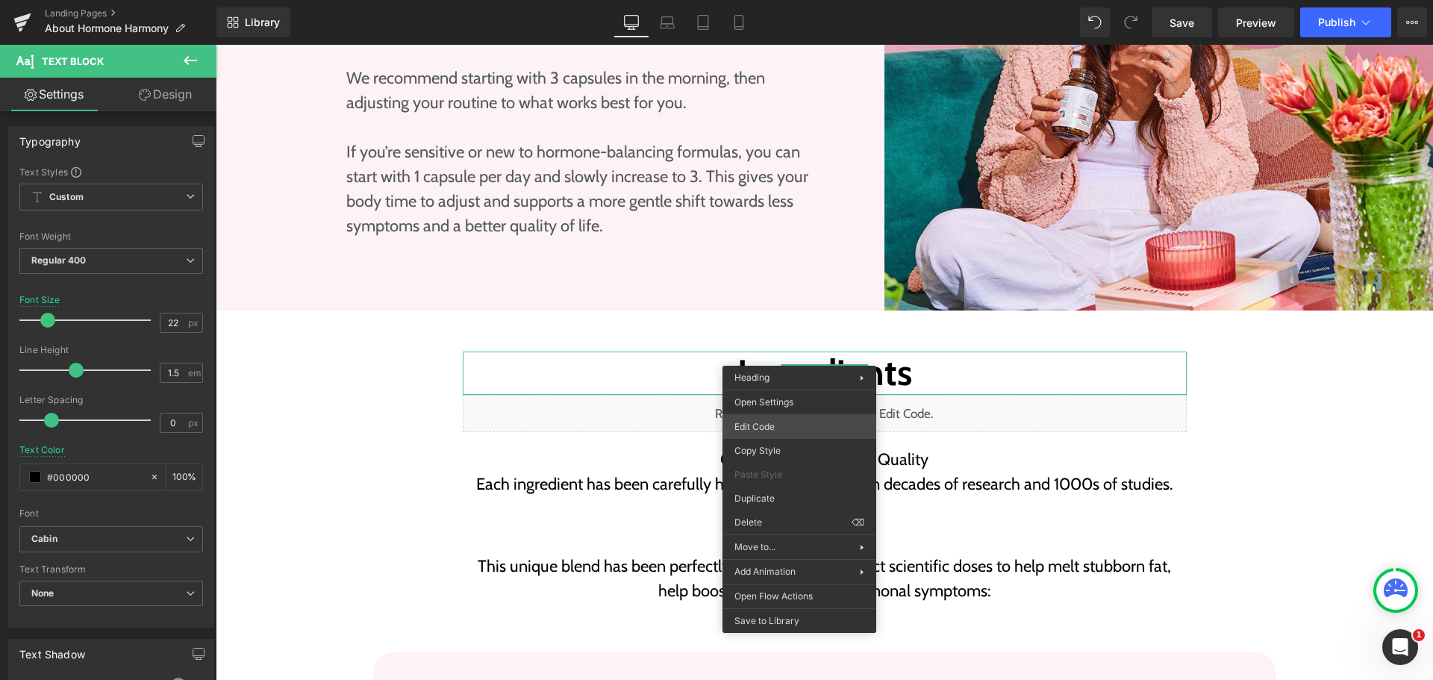
click at [797, 0] on div "Liquid You are previewing how the will restyle your page. You can not edit Elem…" at bounding box center [716, 0] width 1433 height 0
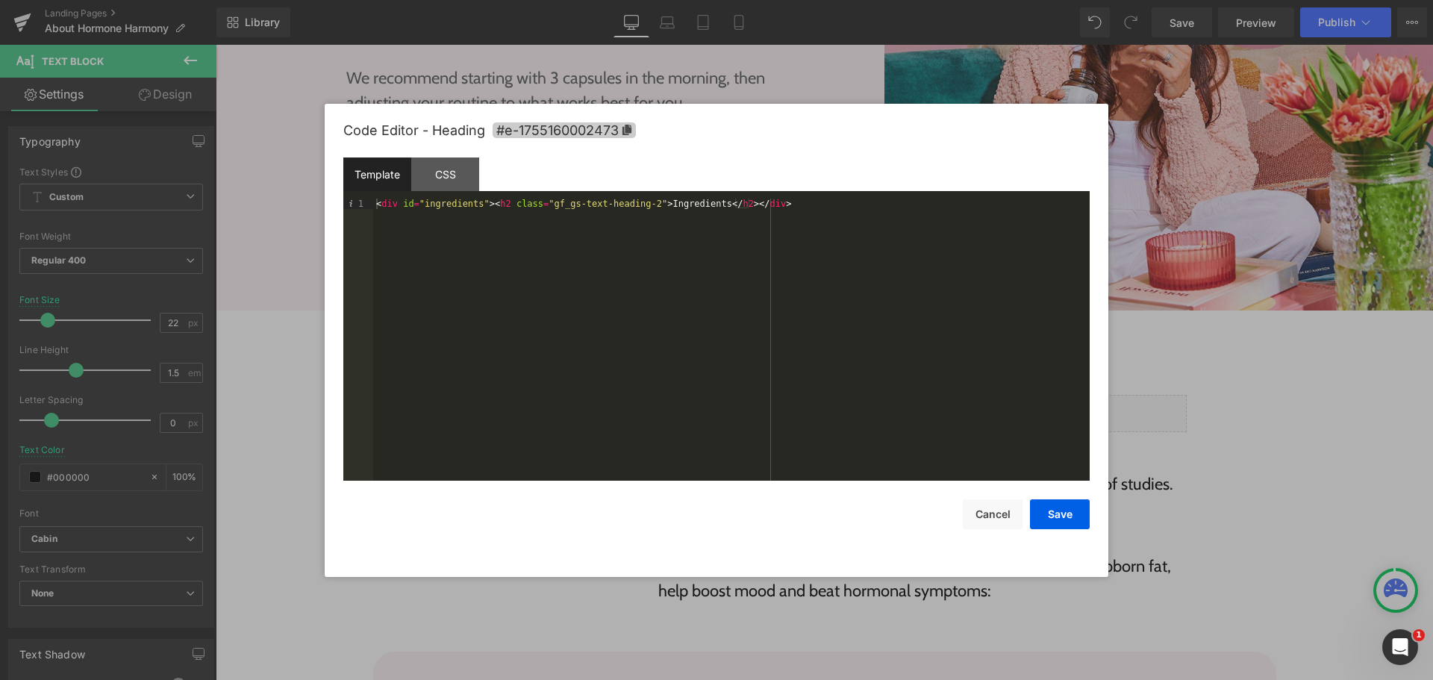
click at [629, 136] on span "#e-1755160002473" at bounding box center [564, 130] width 143 height 16
click at [544, 269] on div "< div id = "ingredients" > < h2 class = "gf_gs-text-heading-2" > Ingredients </…" at bounding box center [731, 350] width 717 height 303
click at [1051, 508] on button "Save" at bounding box center [1060, 514] width 60 height 30
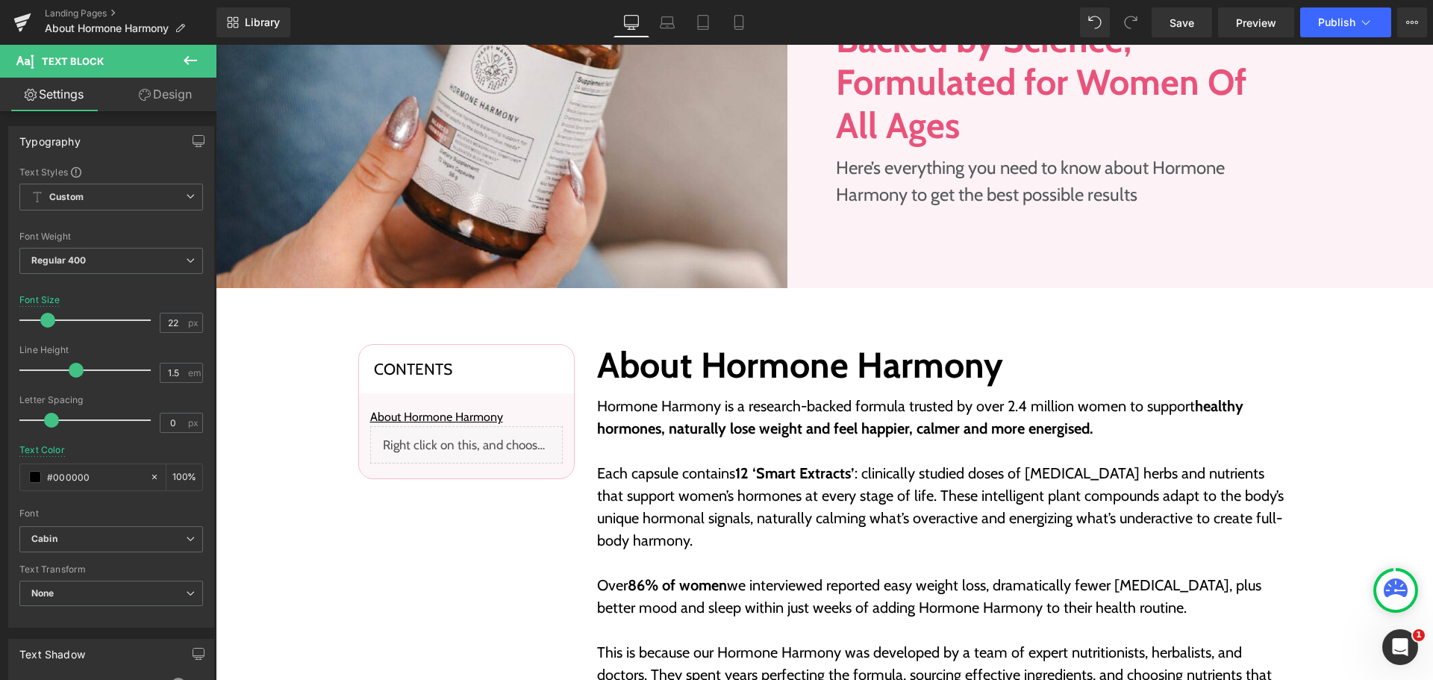
scroll to position [149, 0]
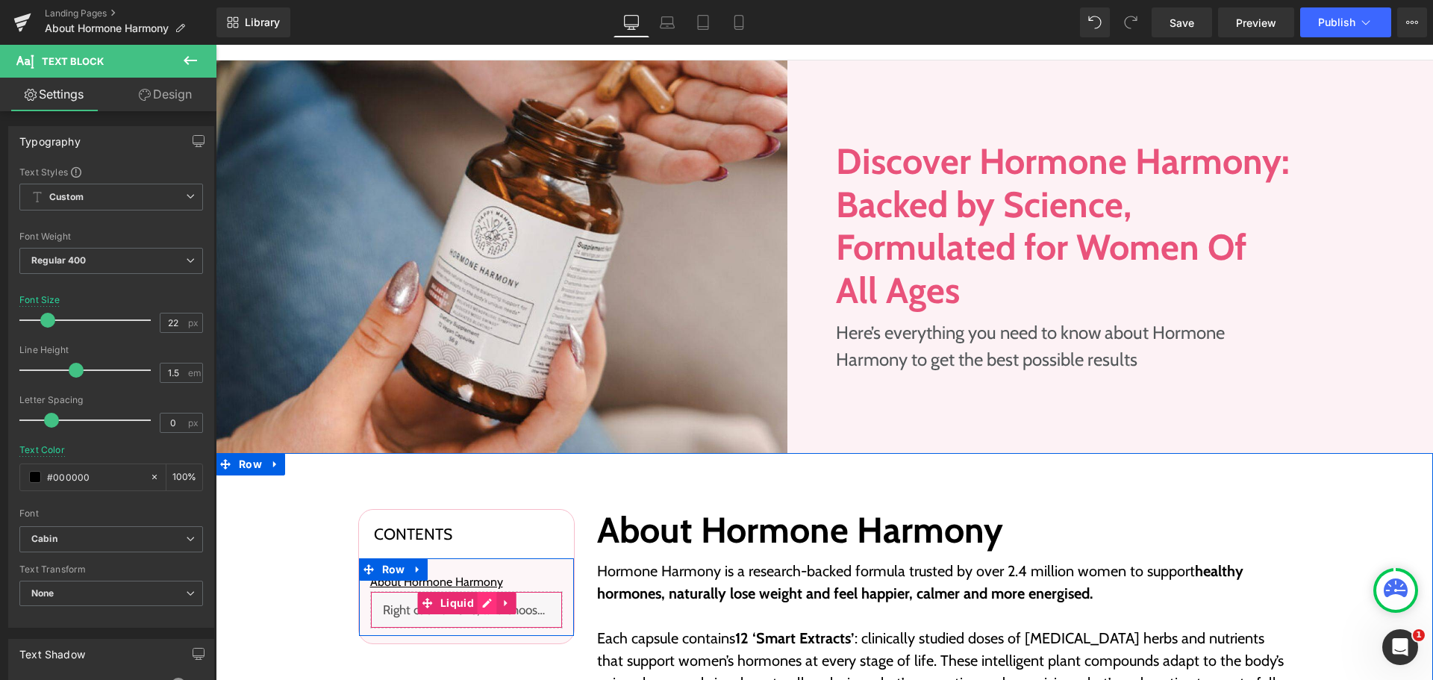
click at [476, 605] on div "Liquid" at bounding box center [466, 609] width 193 height 37
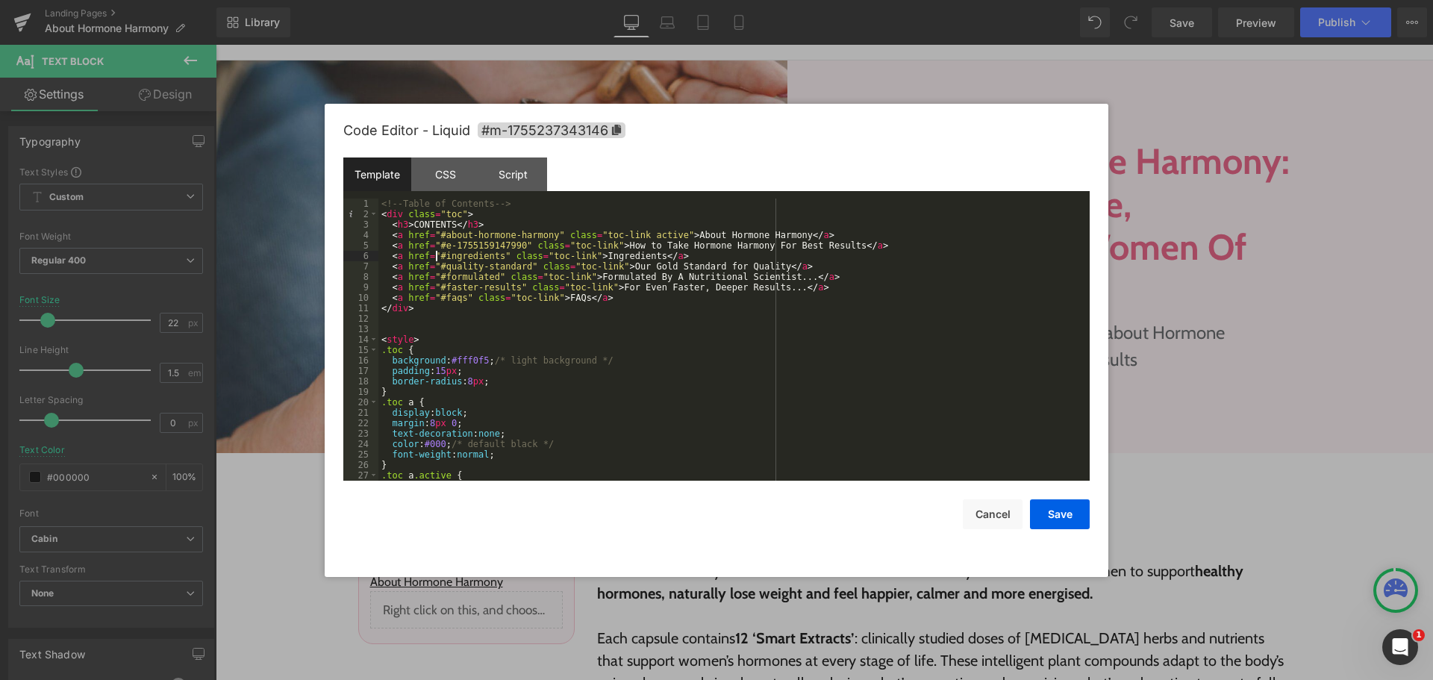
click at [435, 255] on div "<!-- Table of Contents --> < div class = "toc" > < h3 > CONTENTS </ h3 > < a hr…" at bounding box center [732, 350] width 706 height 303
click at [495, 255] on div "<!-- Table of Contents --> < div class = "toc" > < h3 > CONTENTS </ h3 > < a hr…" at bounding box center [732, 350] width 706 height 303
click at [1059, 509] on button "Save" at bounding box center [1060, 514] width 60 height 30
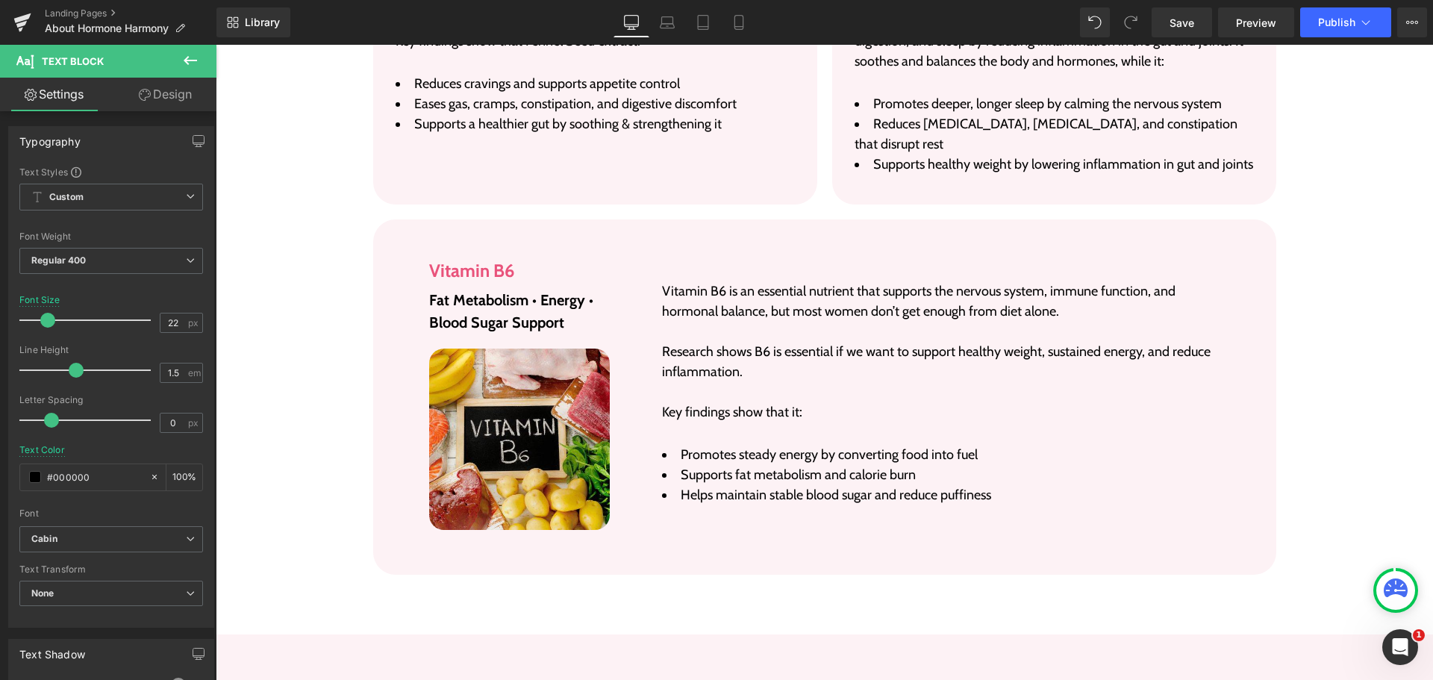
scroll to position [5525, 0]
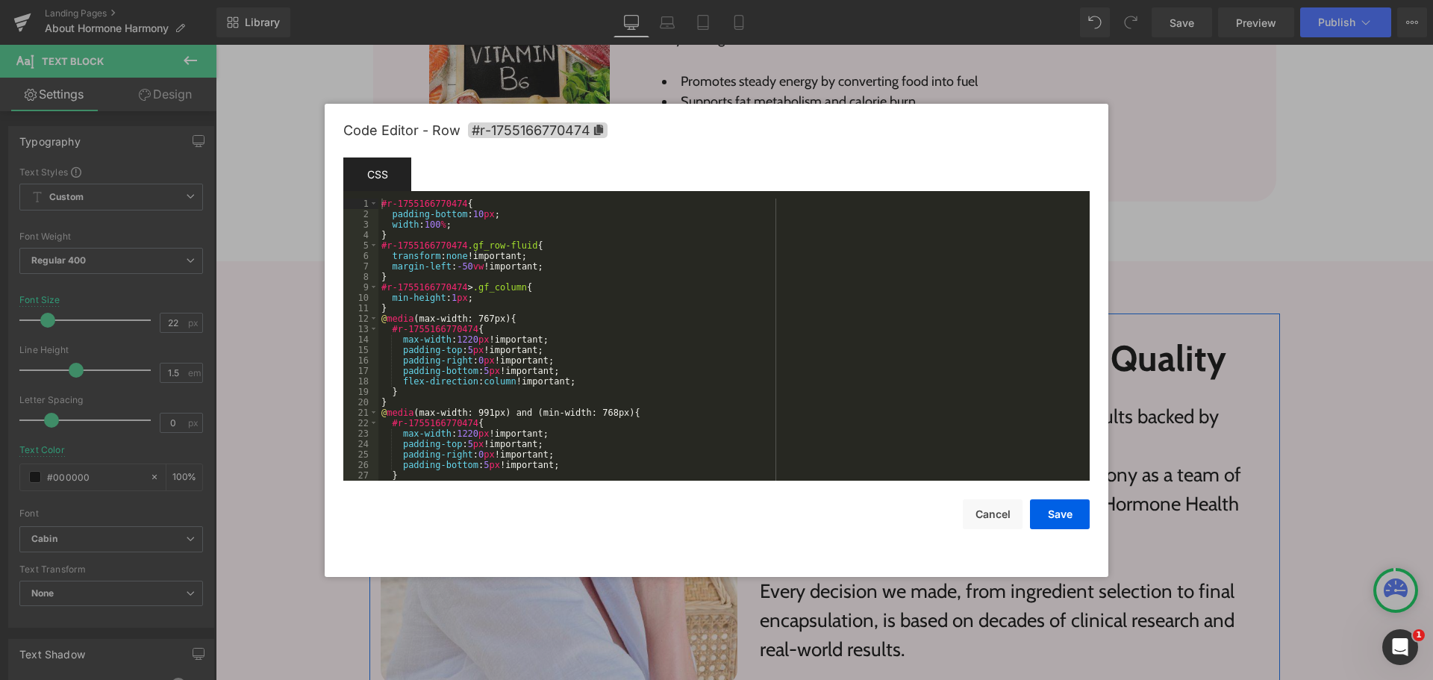
click at [367, 0] on div "Liquid You are previewing how the will restyle your page. You can not edit Elem…" at bounding box center [716, 0] width 1433 height 0
click at [597, 129] on icon at bounding box center [599, 130] width 10 height 10
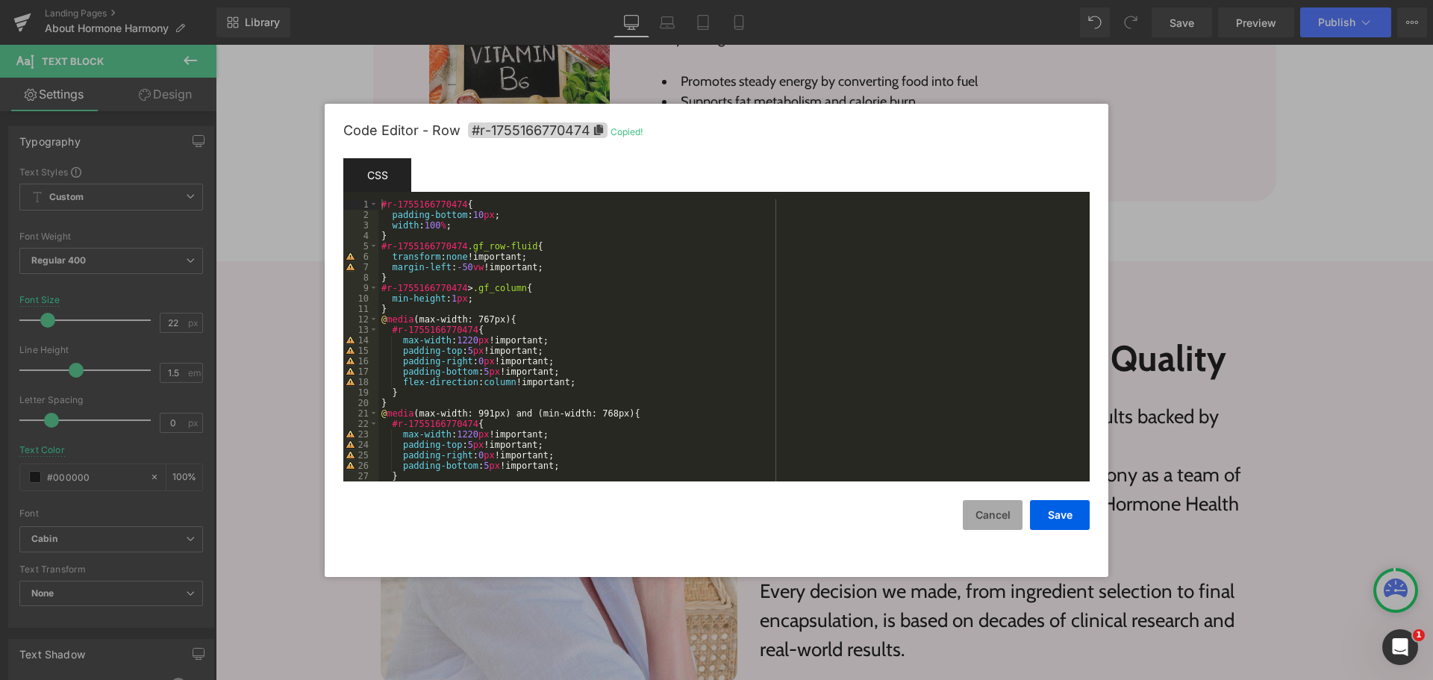
click at [1006, 515] on button "Cancel" at bounding box center [993, 515] width 60 height 30
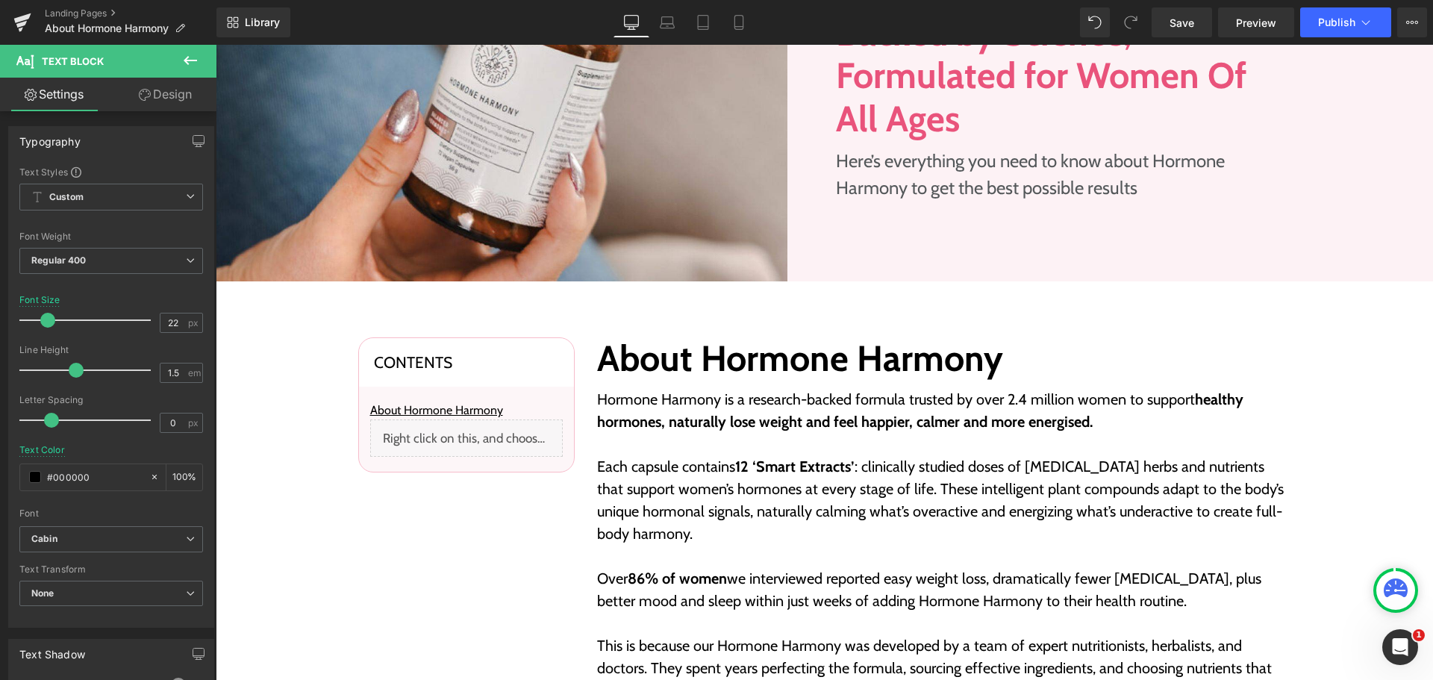
scroll to position [299, 0]
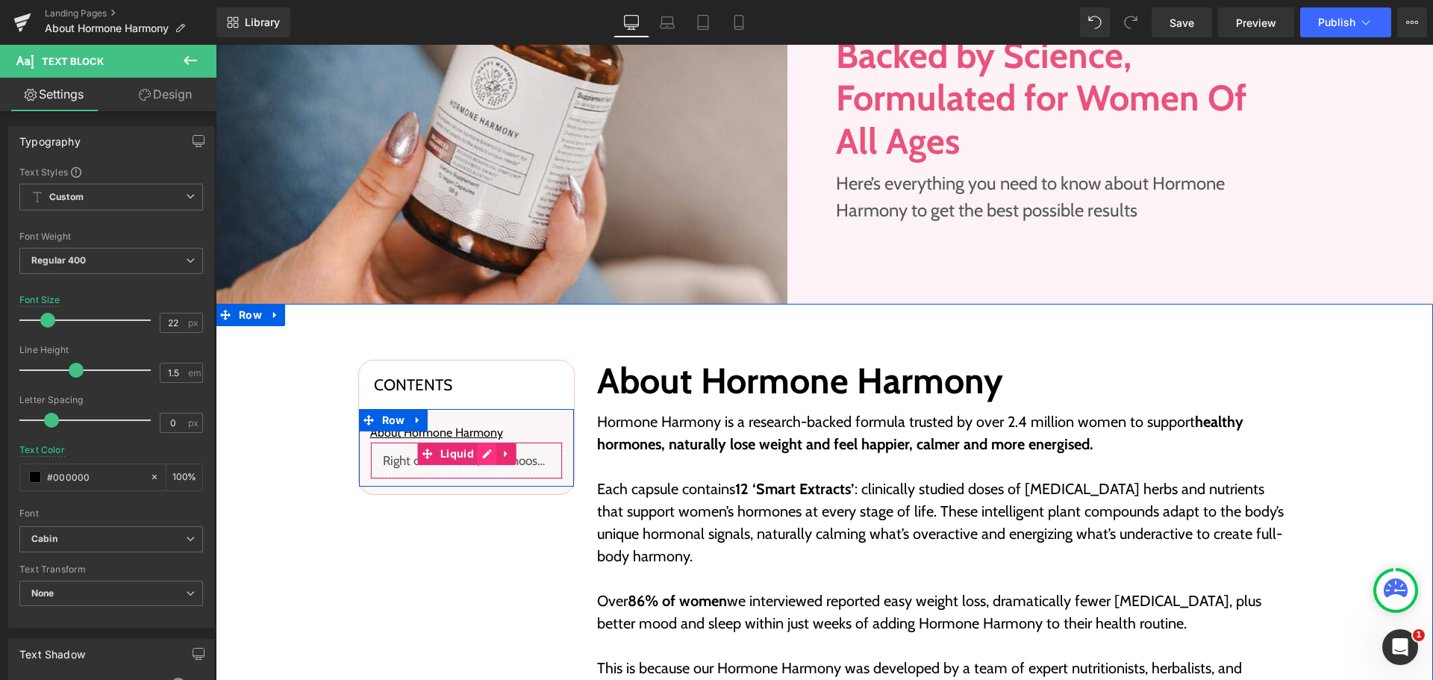
click at [481, 458] on div "Liquid" at bounding box center [466, 460] width 193 height 37
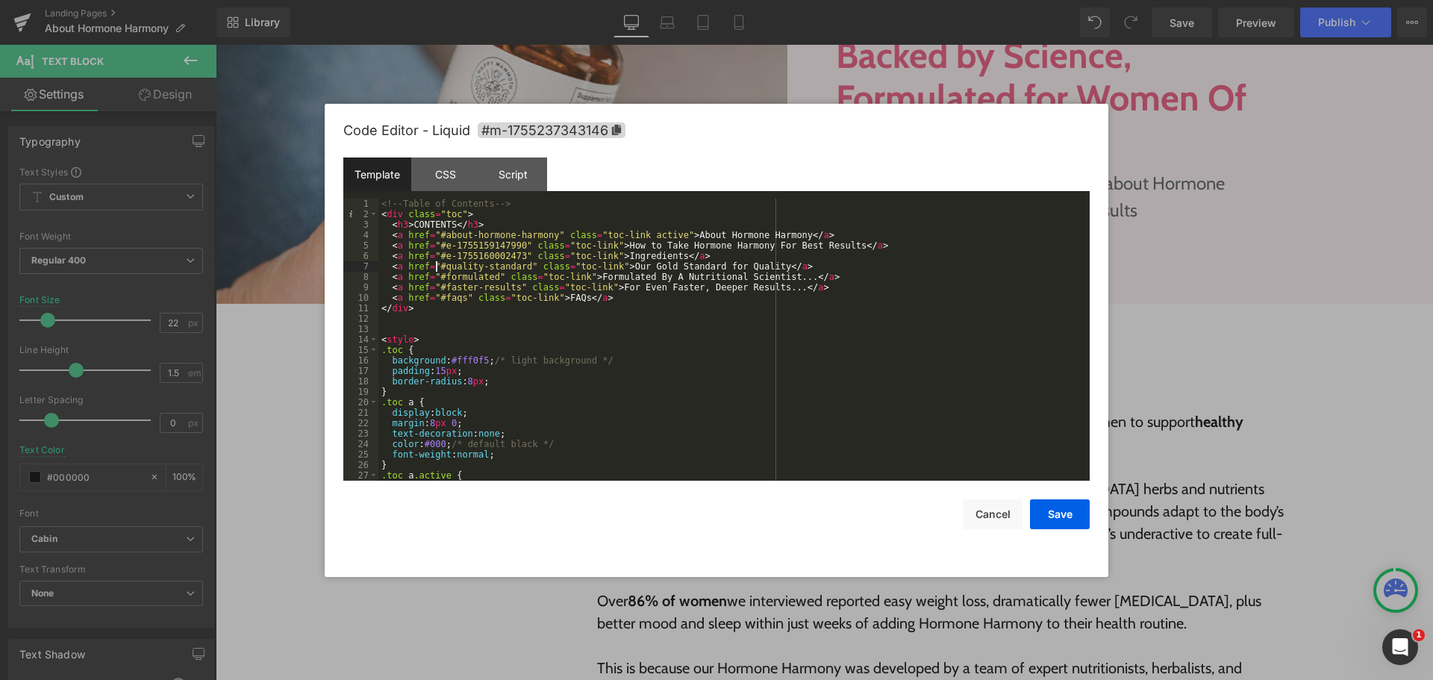
click at [435, 267] on div "<!-- Table of Contents --> < div class = "toc" > < h3 > CONTENTS </ h3 > < a hr…" at bounding box center [732, 350] width 706 height 303
click at [520, 267] on div "<!-- Table of Contents --> < div class = "toc" > < h3 > CONTENTS </ h3 > < a hr…" at bounding box center [732, 350] width 706 height 303
click at [1065, 519] on button "Save" at bounding box center [1060, 514] width 60 height 30
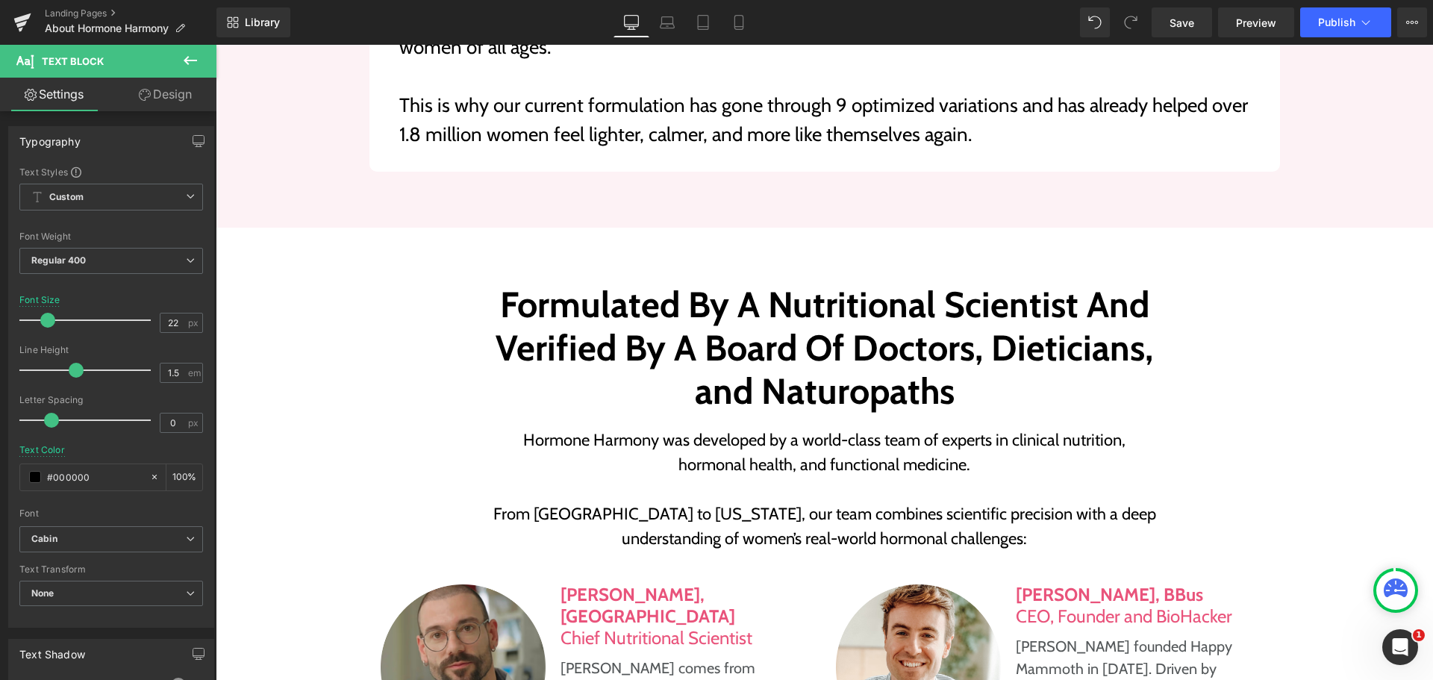
scroll to position [6645, 0]
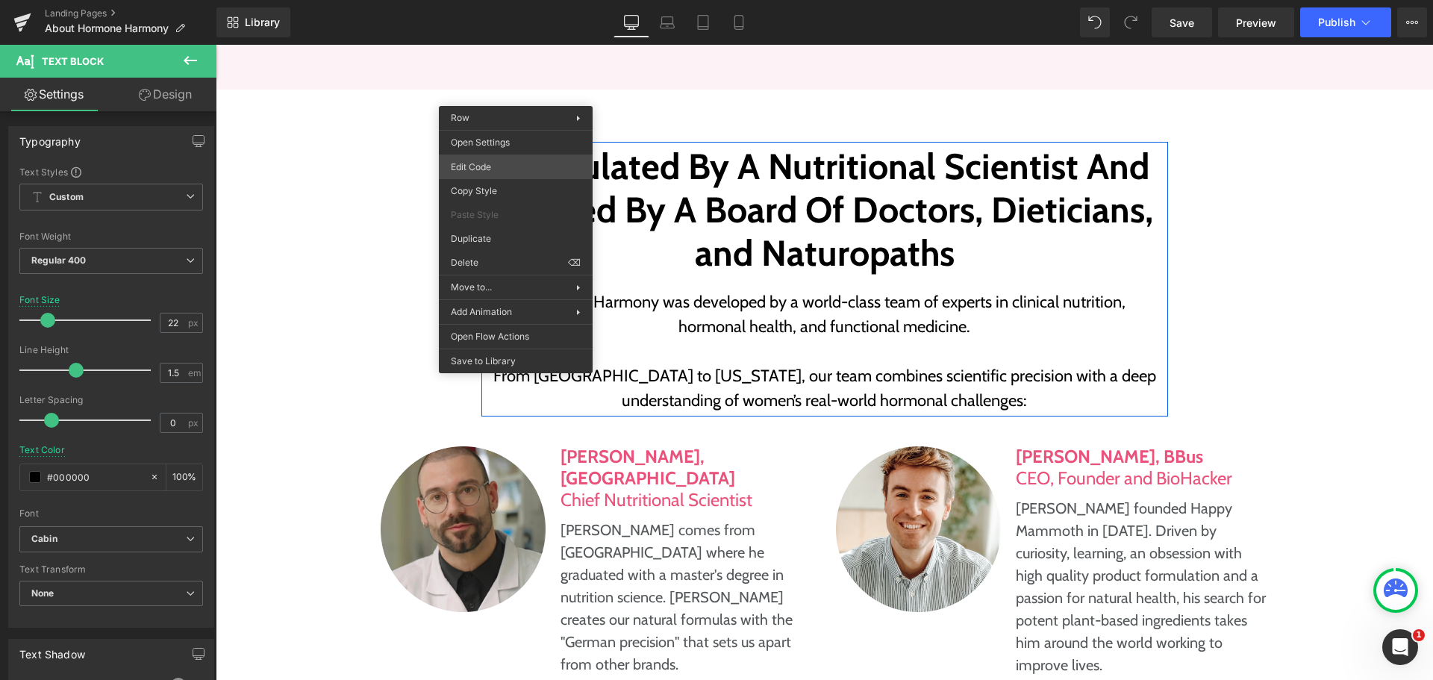
click at [508, 0] on div "Liquid You are previewing how the will restyle your page. You can not edit Elem…" at bounding box center [716, 0] width 1433 height 0
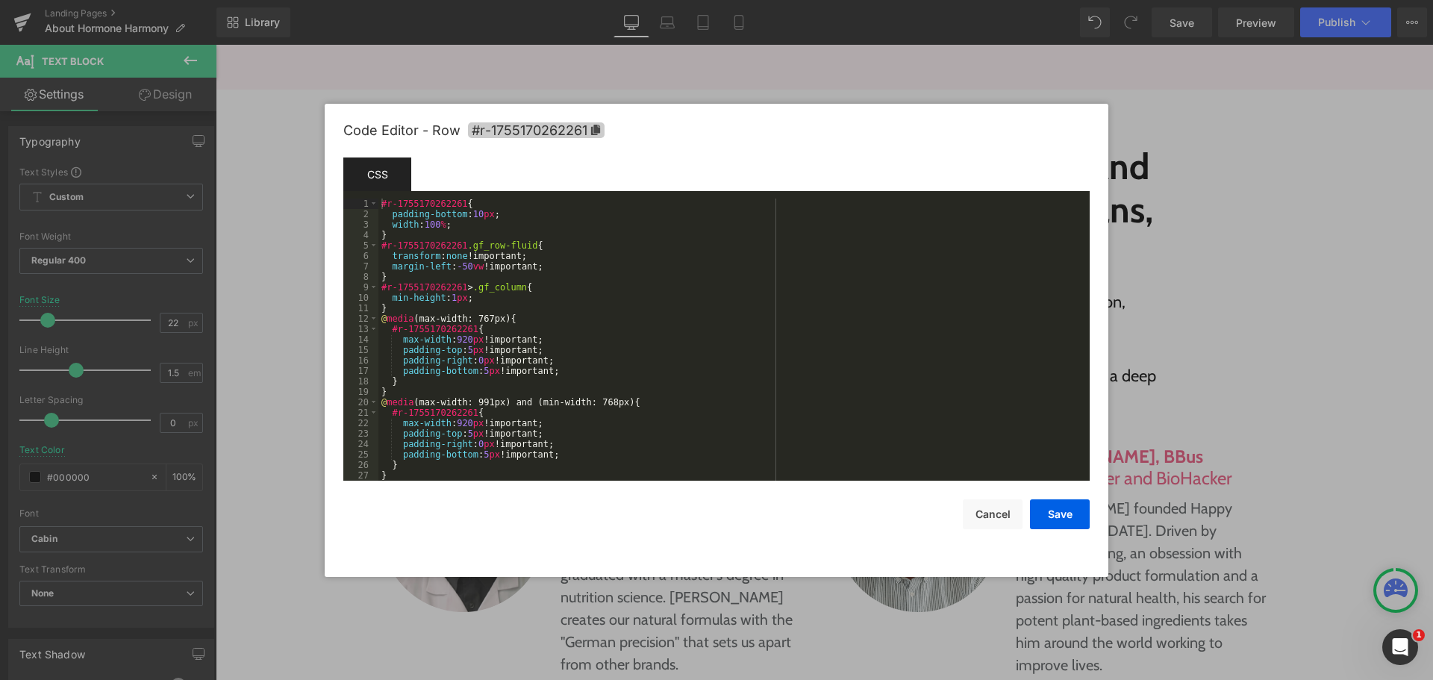
click at [591, 126] on icon at bounding box center [596, 130] width 10 height 10
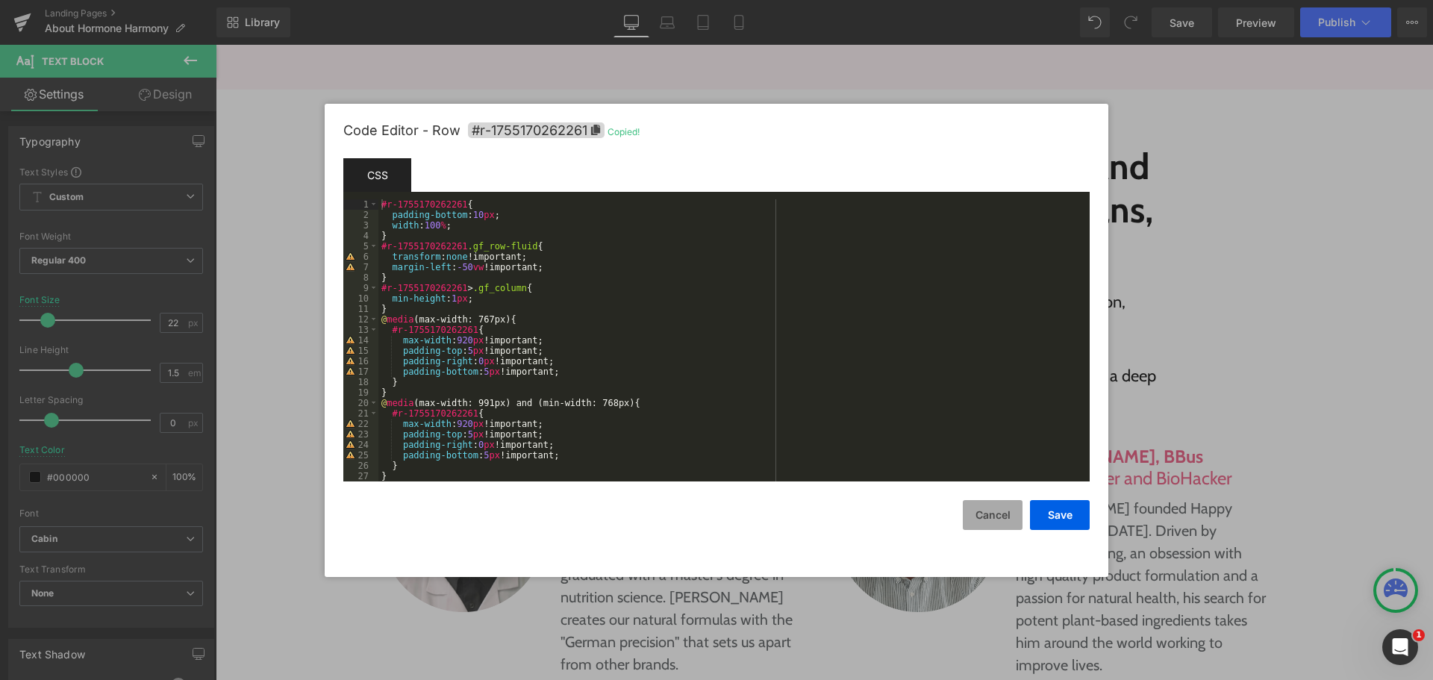
click at [1004, 505] on button "Cancel" at bounding box center [993, 515] width 60 height 30
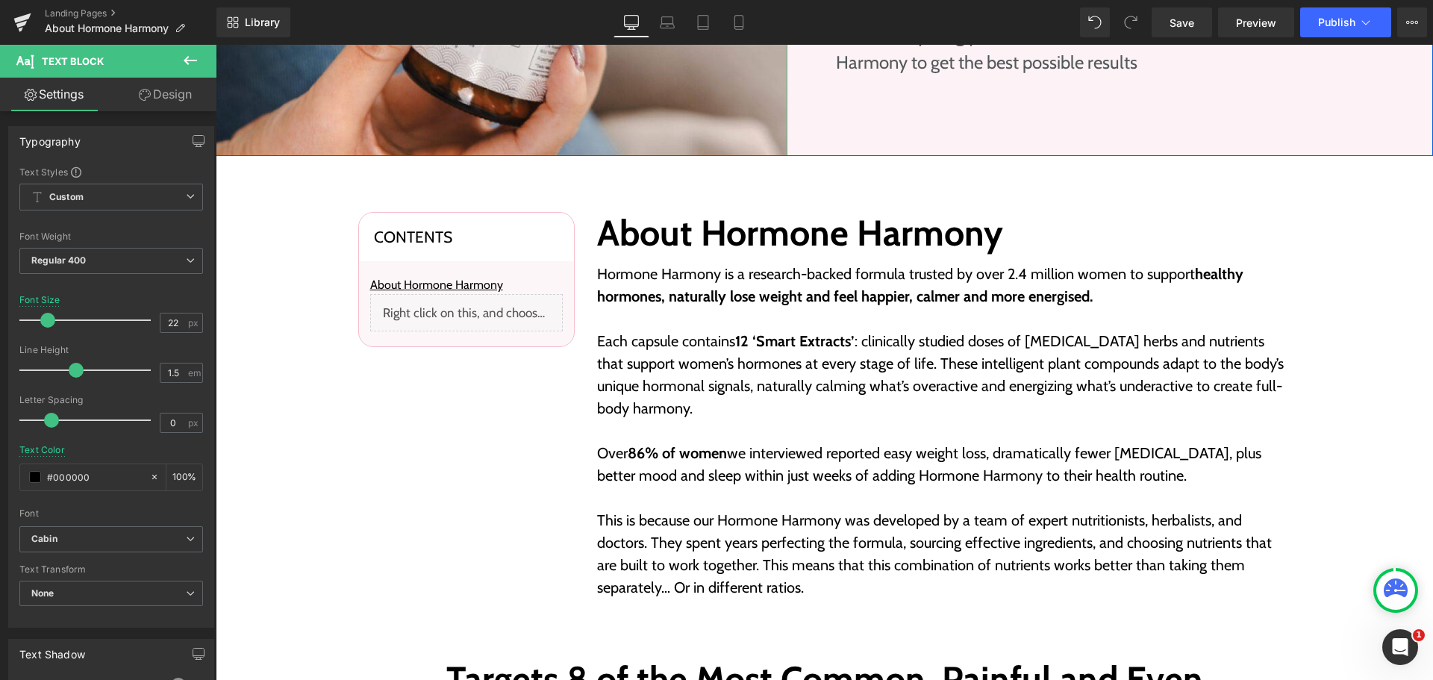
scroll to position [448, 0]
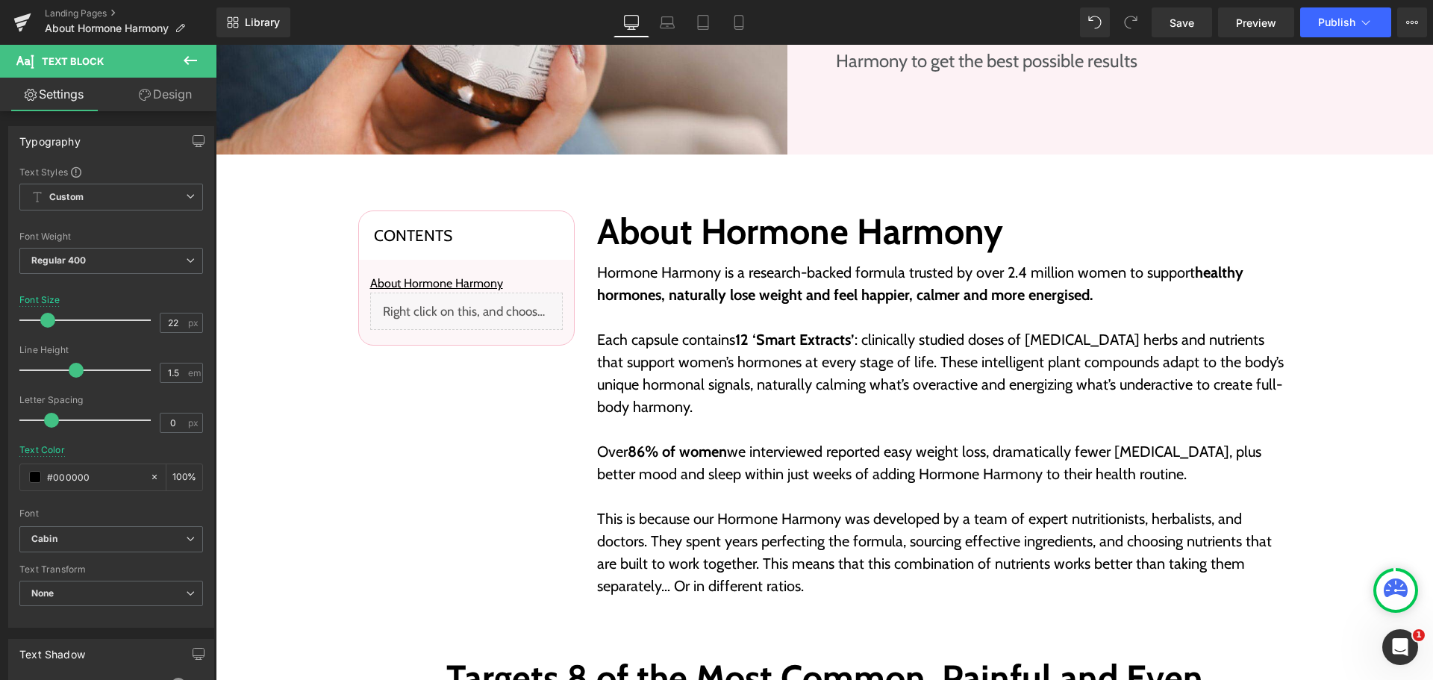
click at [473, 311] on div "Liquid" at bounding box center [466, 311] width 193 height 37
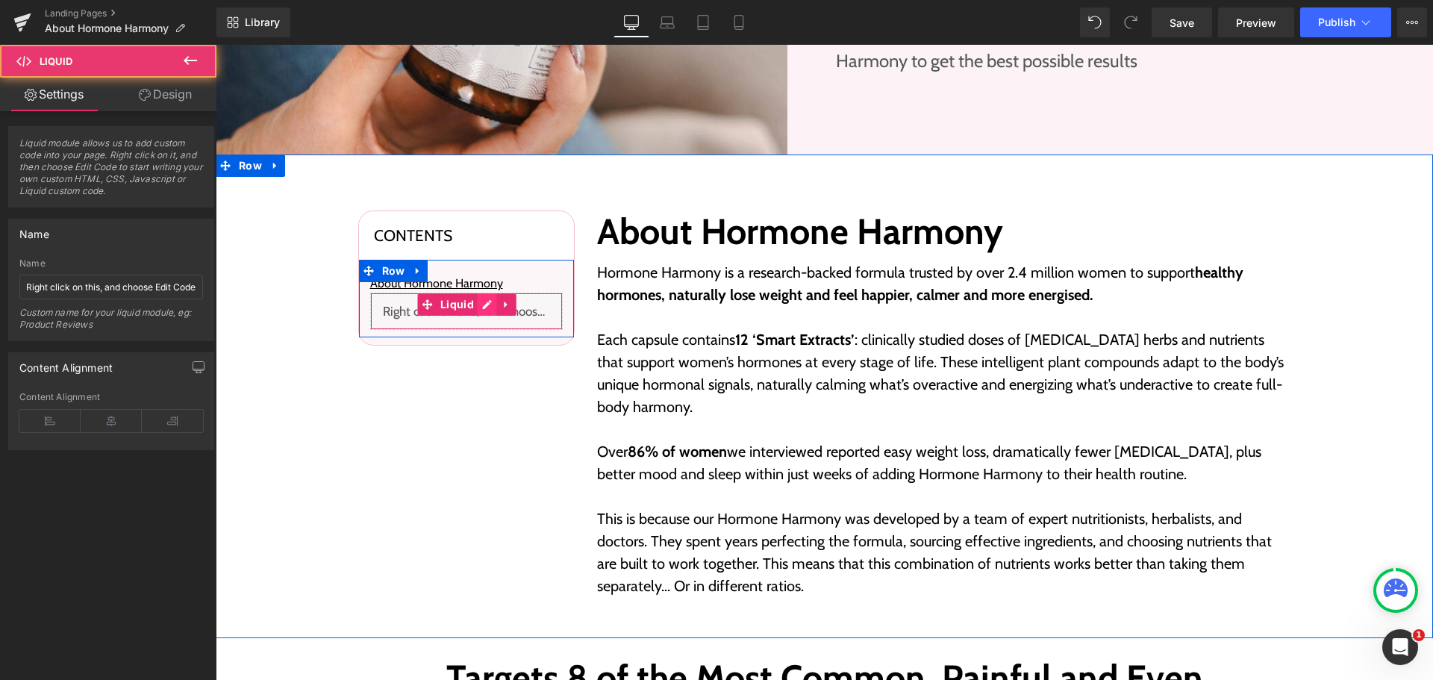
click at [476, 306] on div "Liquid" at bounding box center [466, 311] width 193 height 37
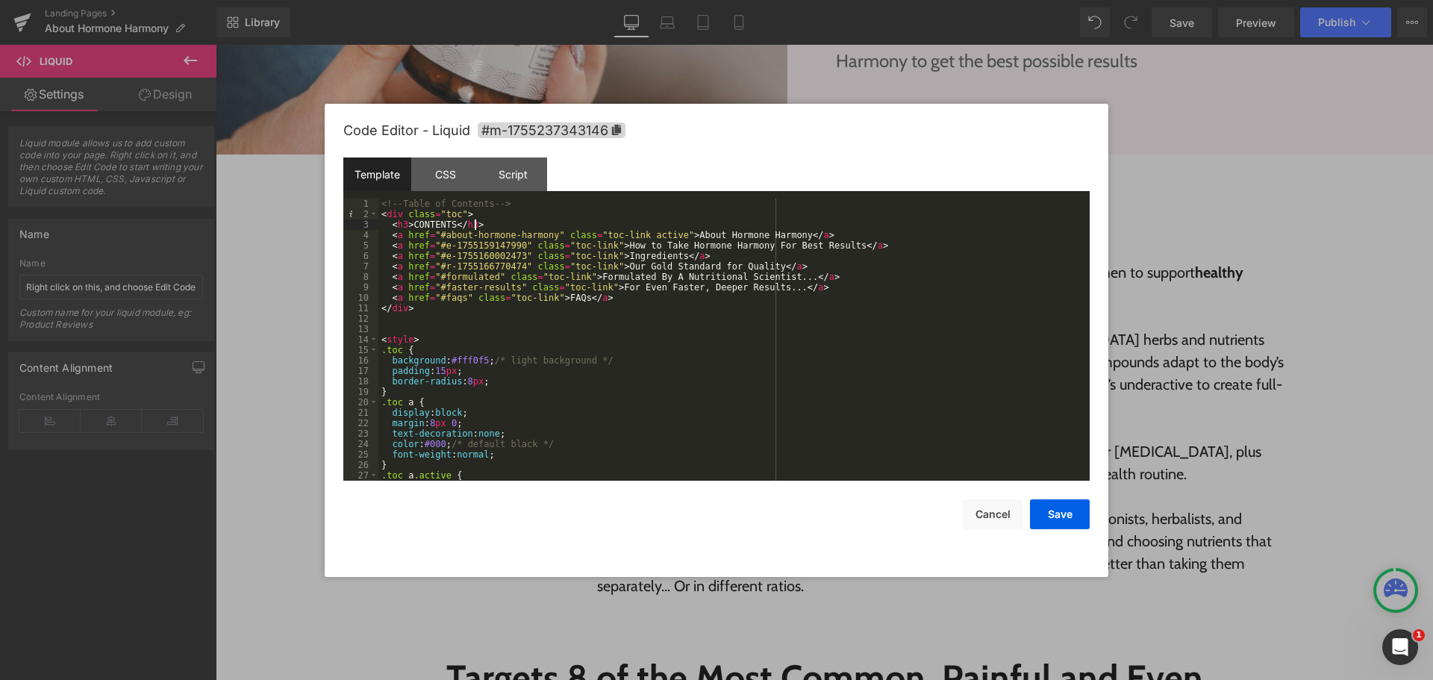
click at [508, 224] on div "<!-- Table of Contents --> < div class = "toc" > < h3 > CONTENTS </ h3 > < a hr…" at bounding box center [732, 350] width 706 height 303
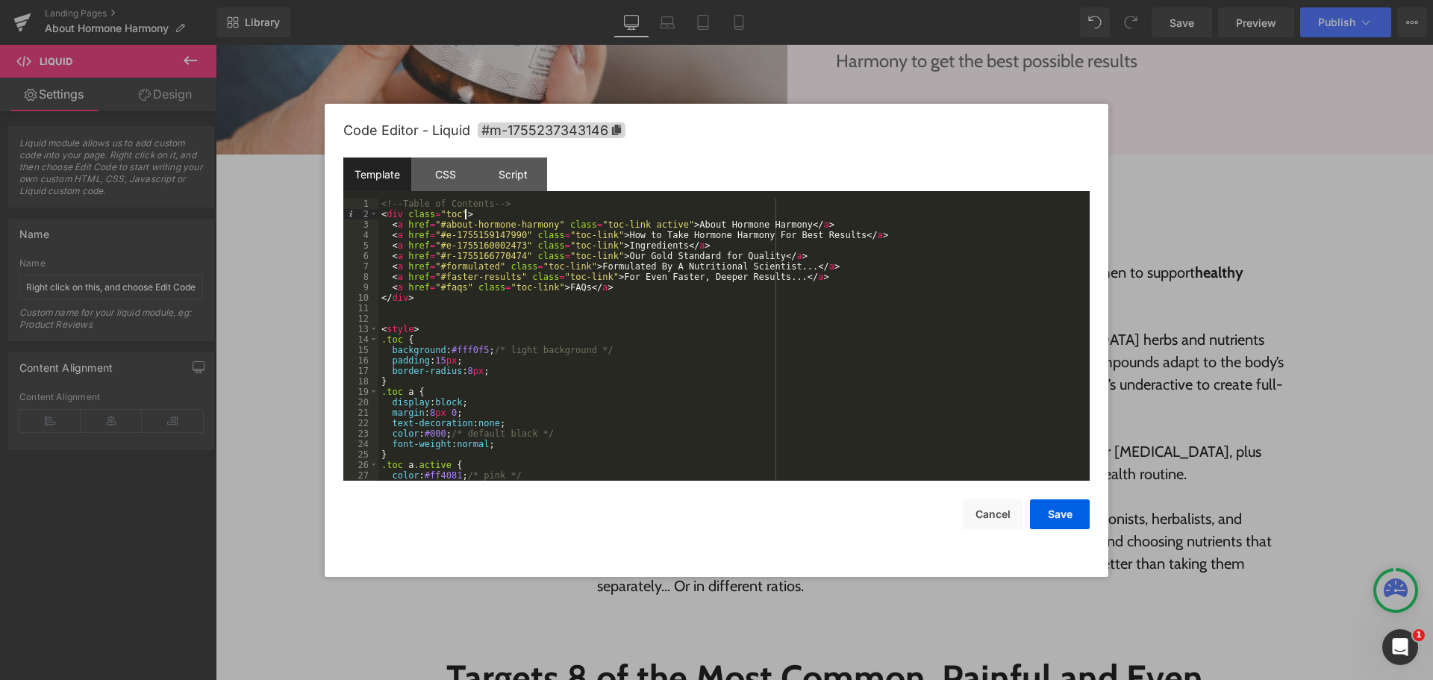
click at [434, 262] on div "<!-- Table of Contents --> < div class = "toc" > < a href = "#about-hormone-har…" at bounding box center [732, 350] width 706 height 303
click at [488, 263] on div "<!-- Table of Contents --> < div class = "toc" > < a href = "#about-hormone-har…" at bounding box center [732, 350] width 706 height 303
click at [1050, 513] on button "Save" at bounding box center [1060, 514] width 60 height 30
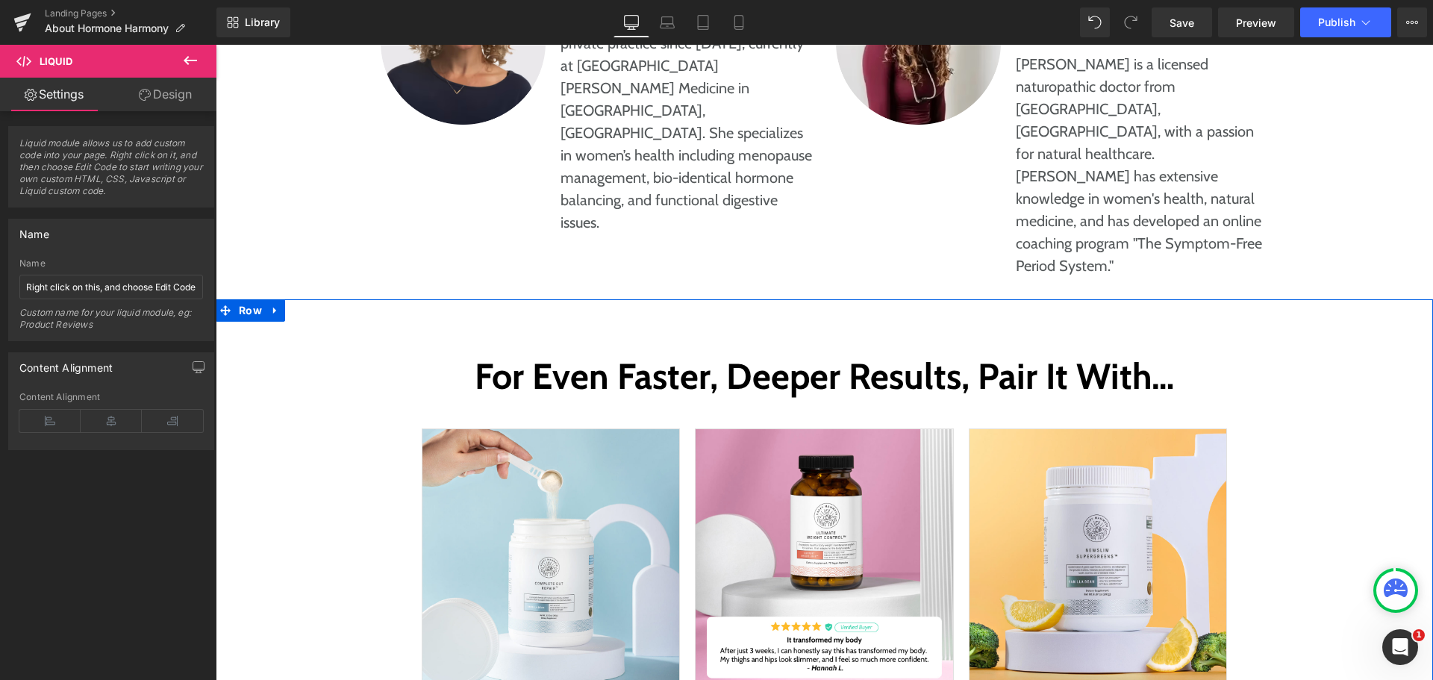
scroll to position [7358, 0]
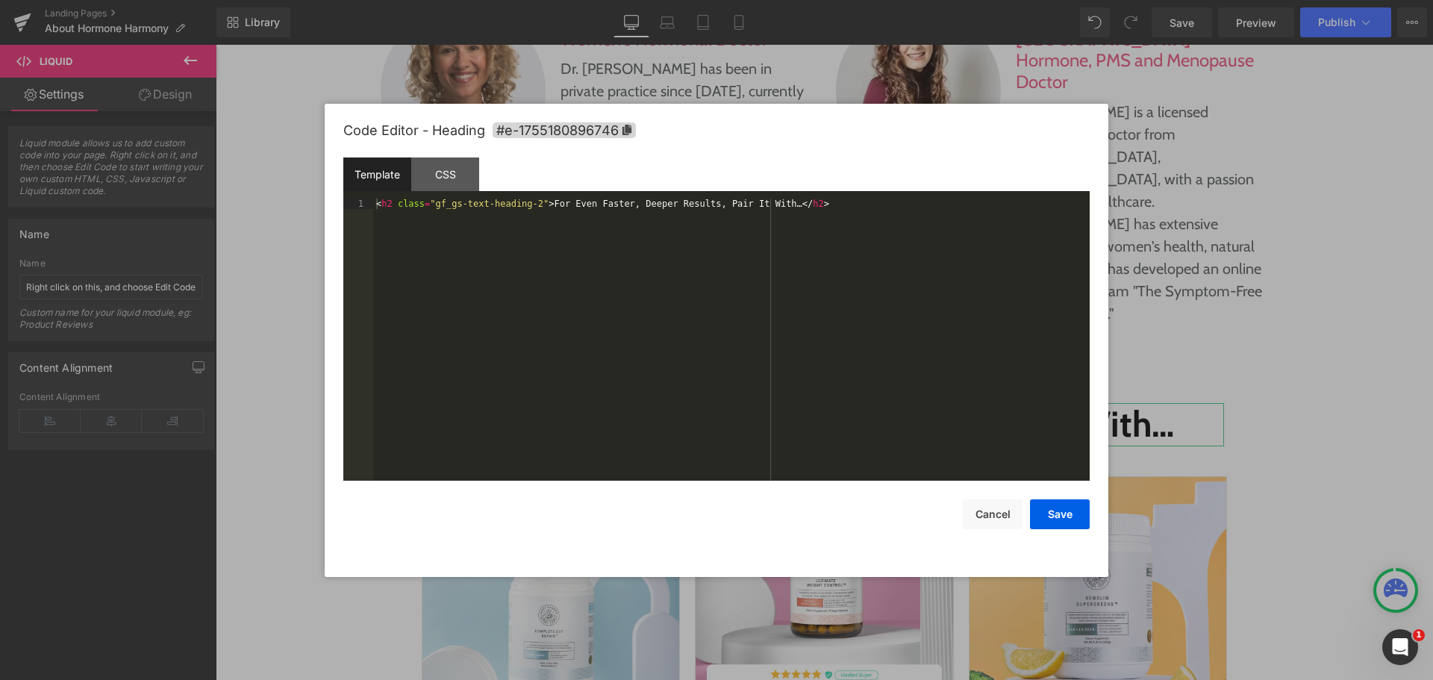
click at [818, 0] on div "Liquid You are previewing how the will restyle your page. You can not edit Elem…" at bounding box center [716, 0] width 1433 height 0
click at [635, 127] on span "#e-1755180896746" at bounding box center [564, 130] width 143 height 16
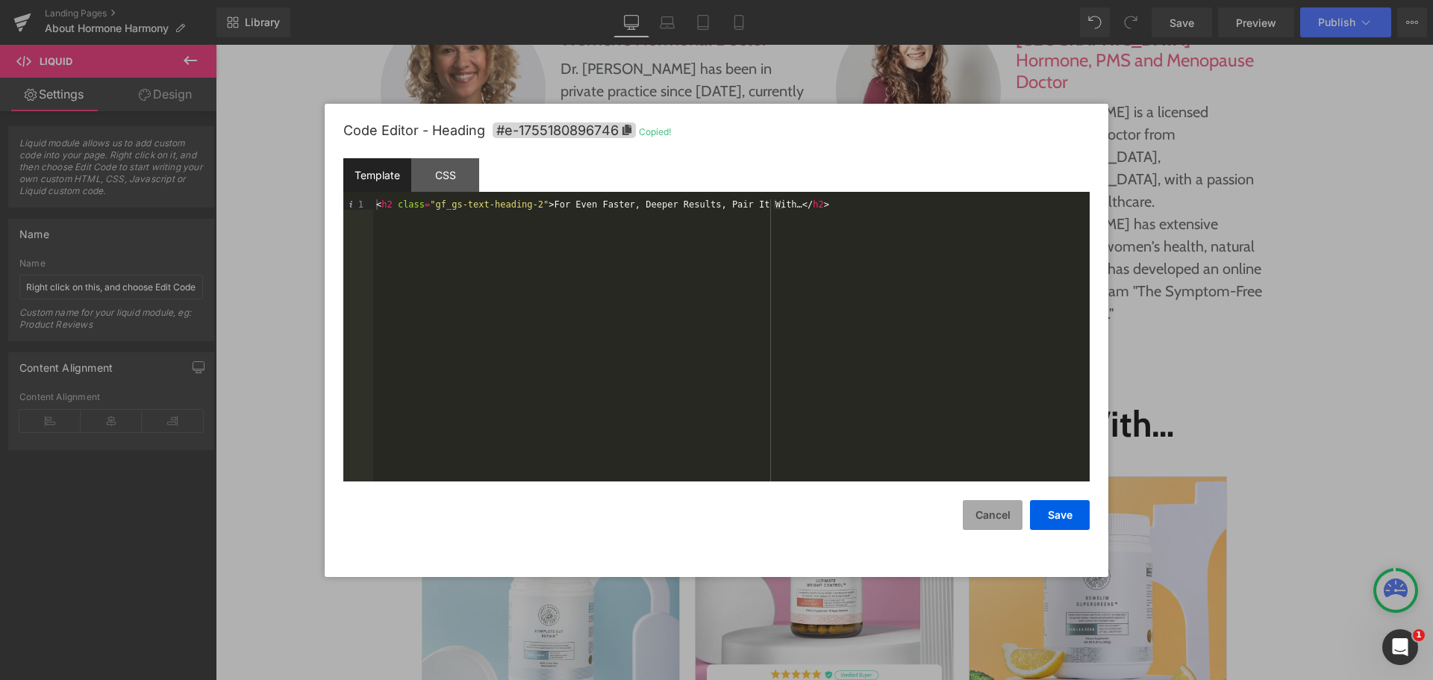
click at [999, 517] on button "Cancel" at bounding box center [993, 515] width 60 height 30
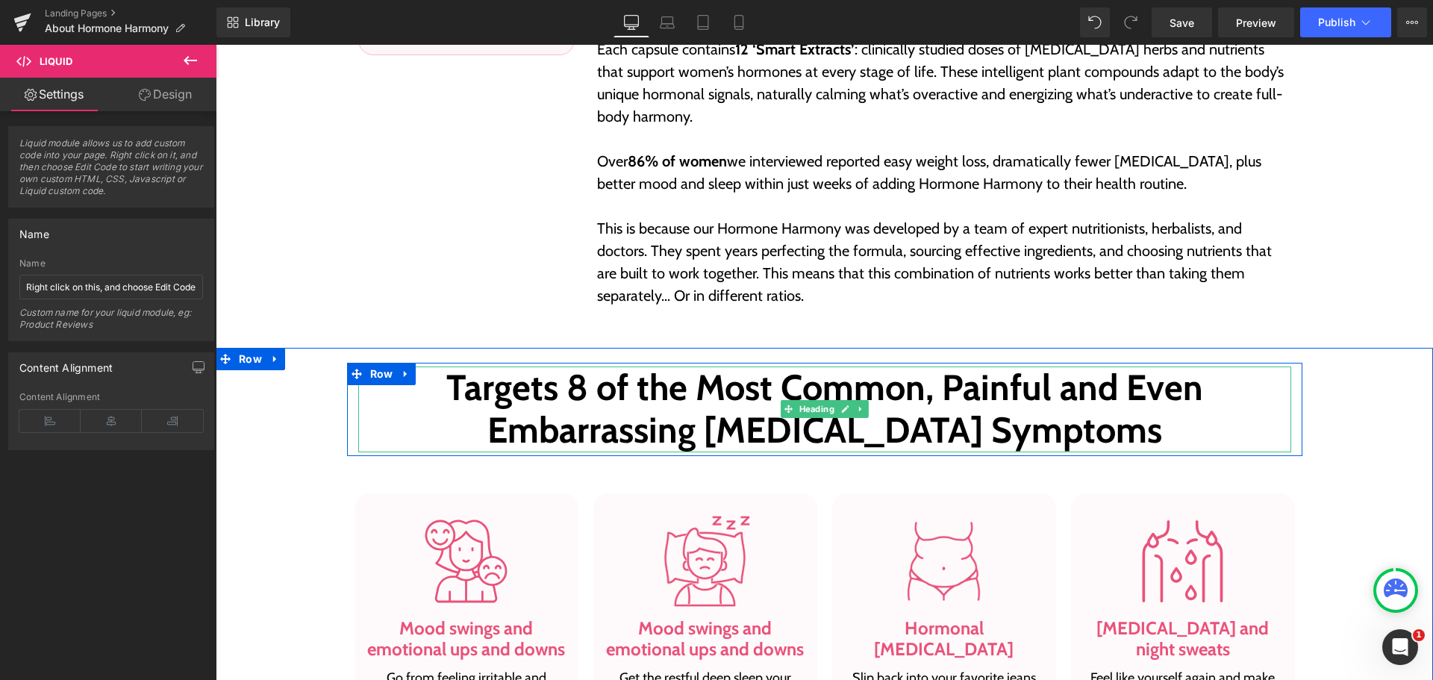
scroll to position [243, 0]
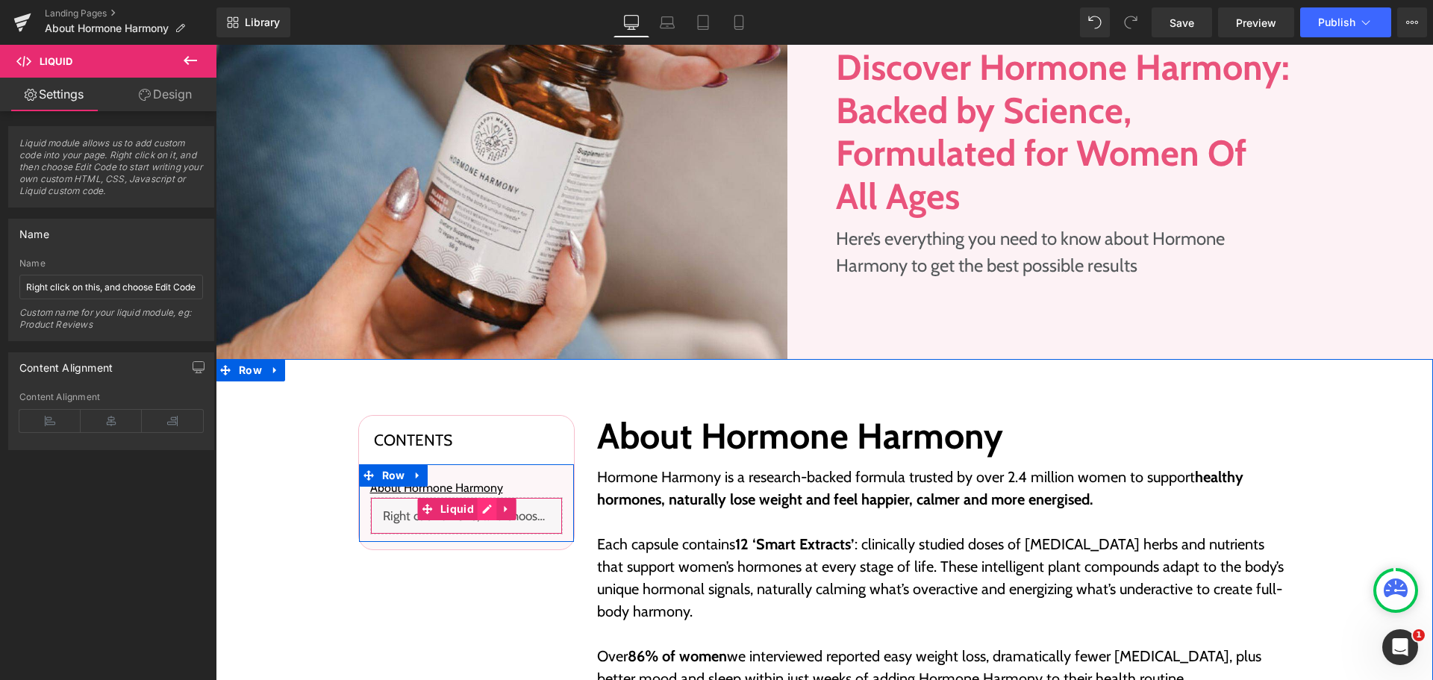
click at [478, 512] on div "Liquid" at bounding box center [466, 515] width 193 height 37
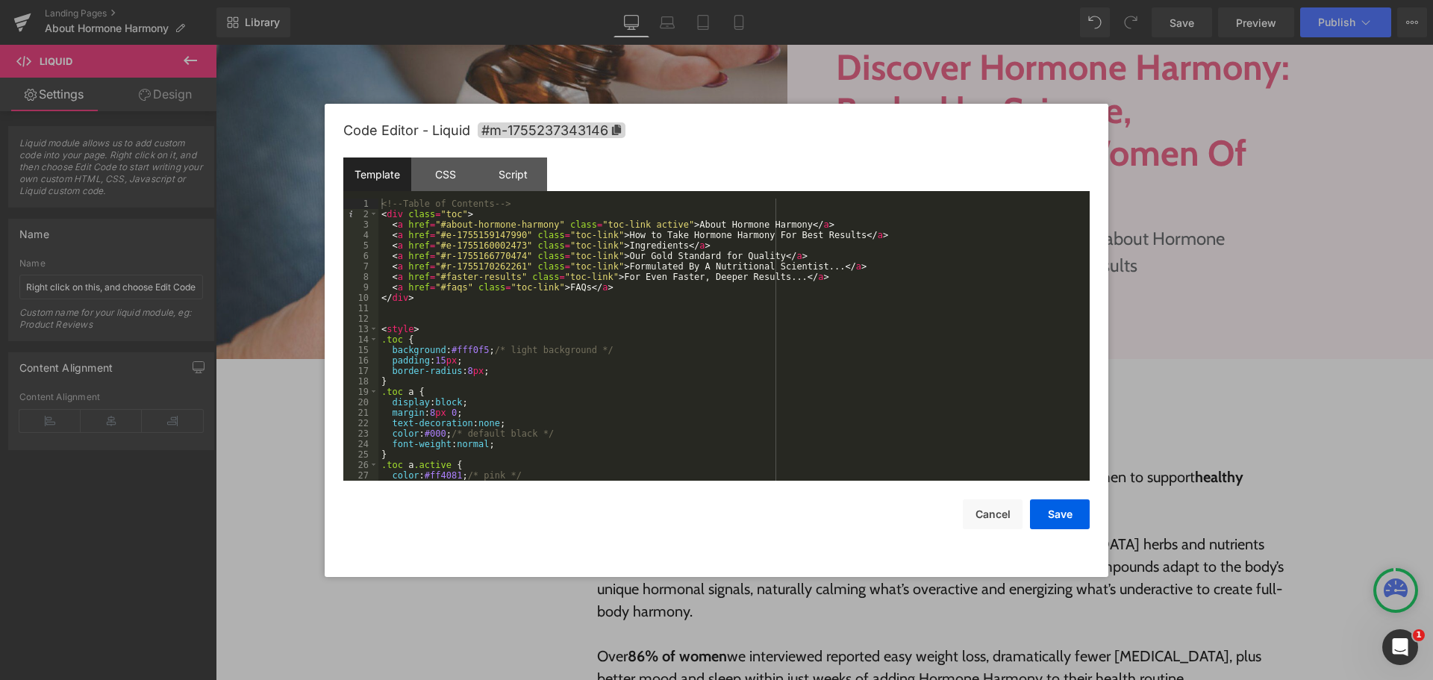
click at [436, 275] on div "<!-- Table of Contents --> < div class = "toc" > < a href = "#about-hormone-har…" at bounding box center [732, 350] width 706 height 303
click at [512, 276] on div "<!-- Table of Contents --> < div class = "toc" > < a href = "#about-hormone-har…" at bounding box center [732, 350] width 706 height 303
click at [510, 307] on div "<!-- Table of Contents --> < div class = "toc" > < a href = "#about-hormone-har…" at bounding box center [732, 350] width 706 height 303
click at [1060, 509] on button "Save" at bounding box center [1060, 514] width 60 height 30
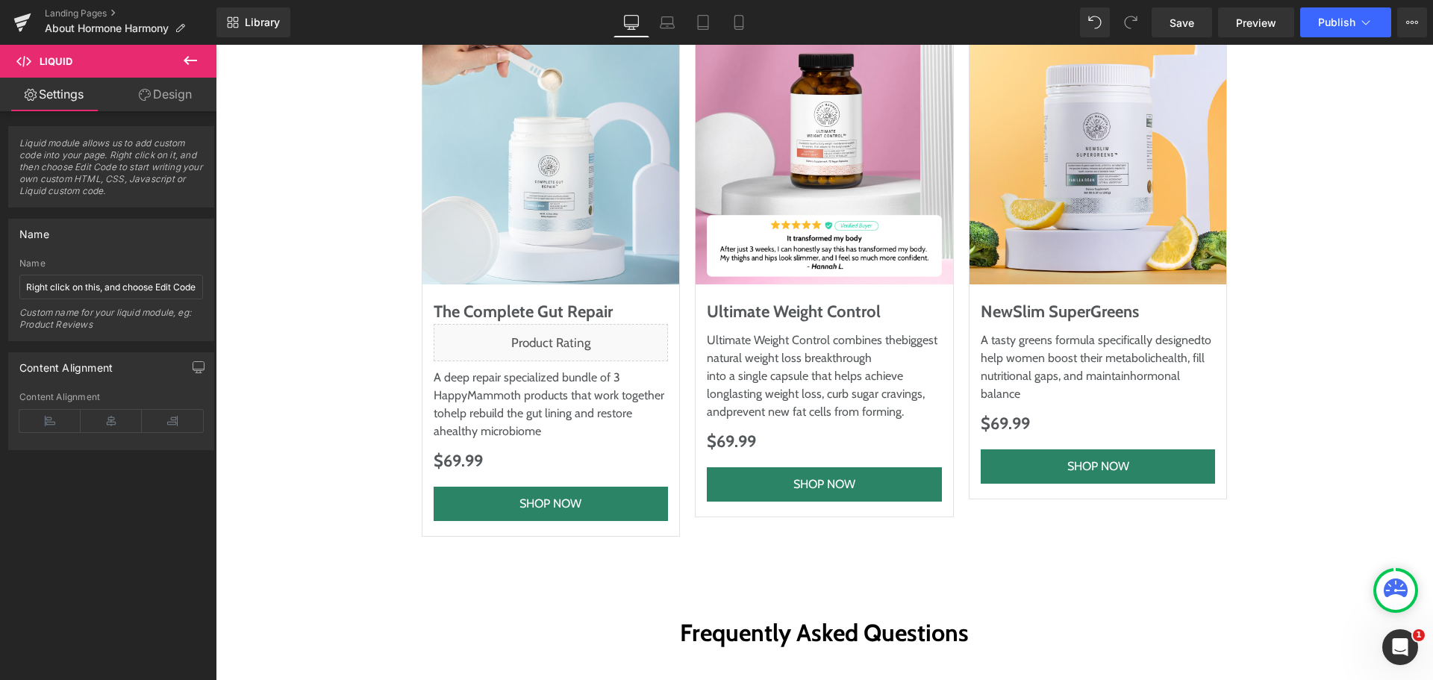
scroll to position [7820, 0]
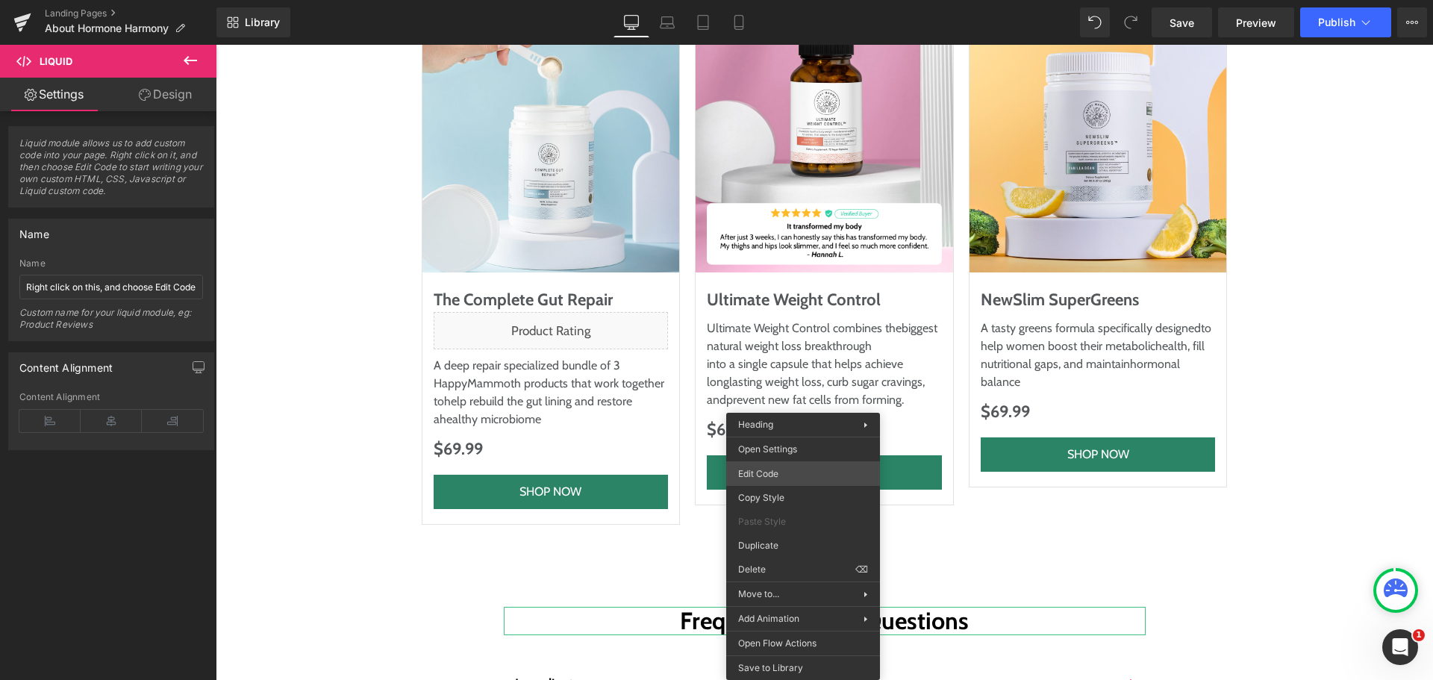
click at [773, 0] on div "Liquid You are previewing how the will restyle your page. You can not edit Elem…" at bounding box center [716, 0] width 1433 height 0
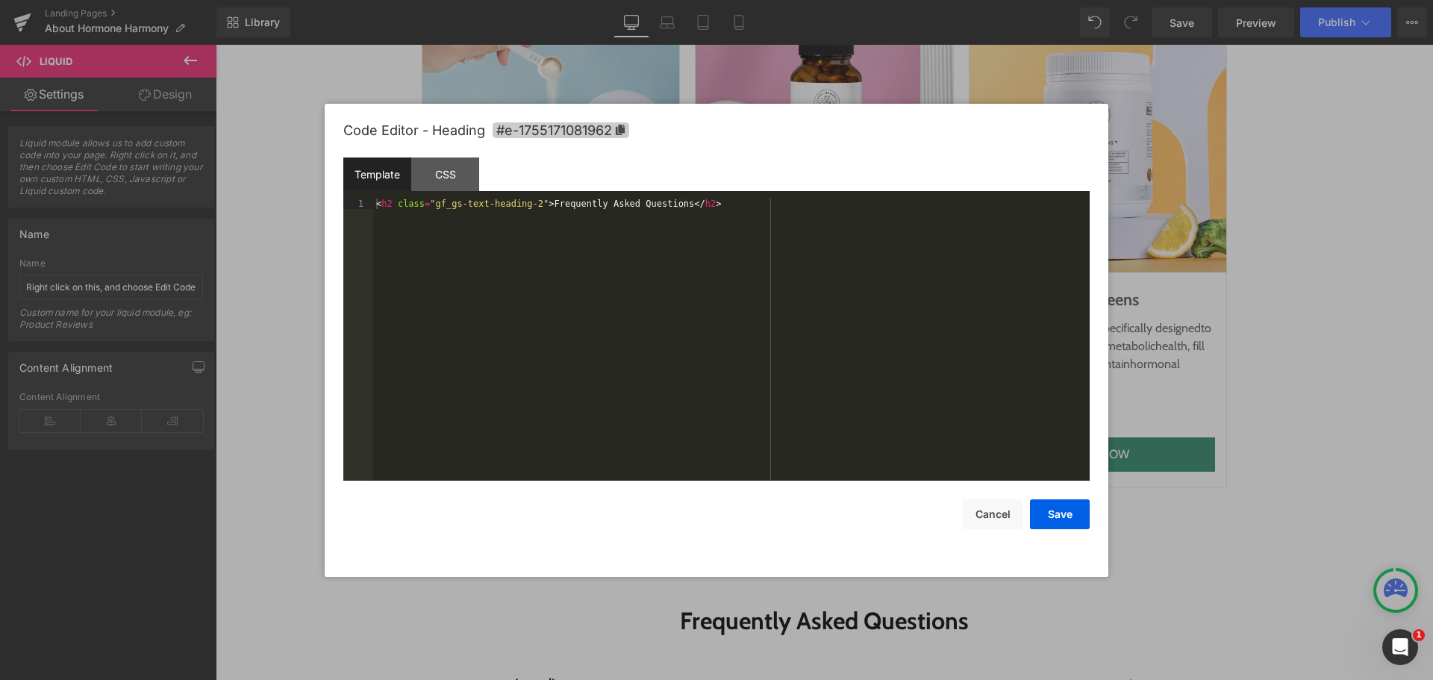
click at [622, 131] on icon at bounding box center [620, 130] width 9 height 10
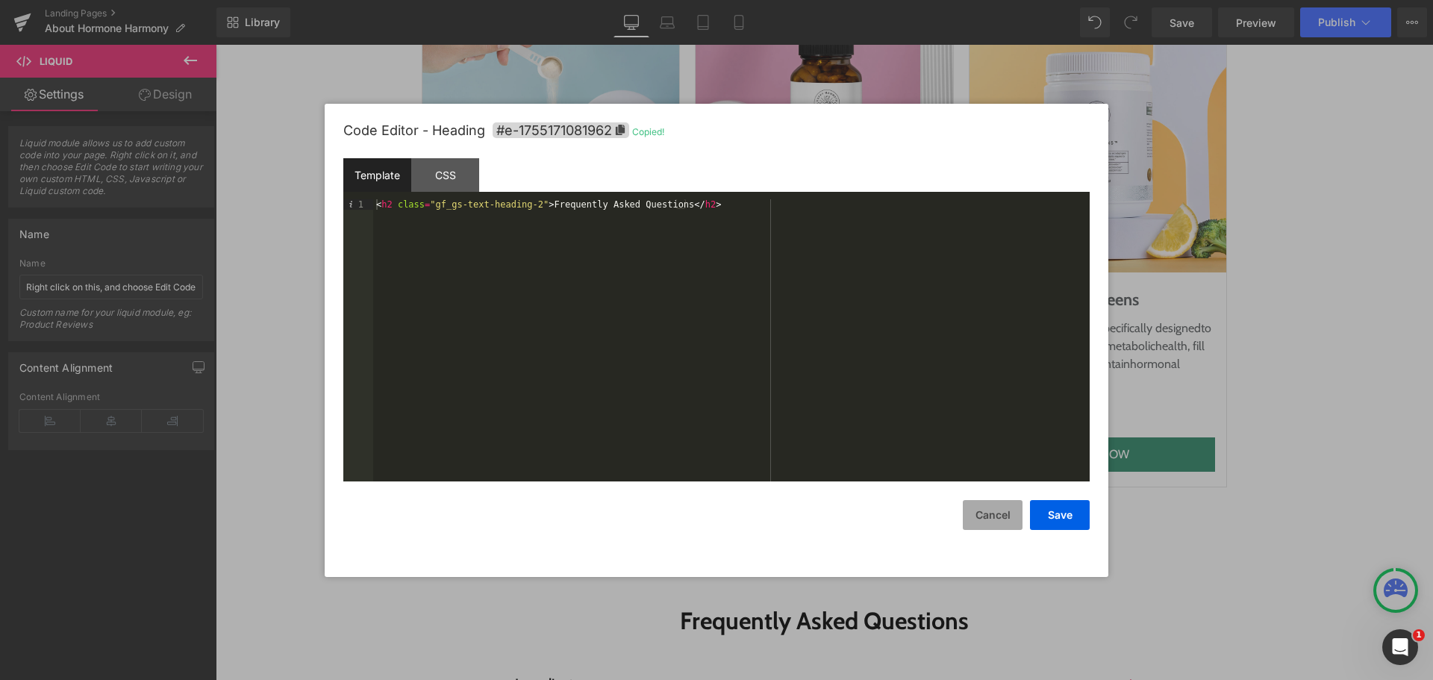
click at [968, 514] on button "Cancel" at bounding box center [993, 515] width 60 height 30
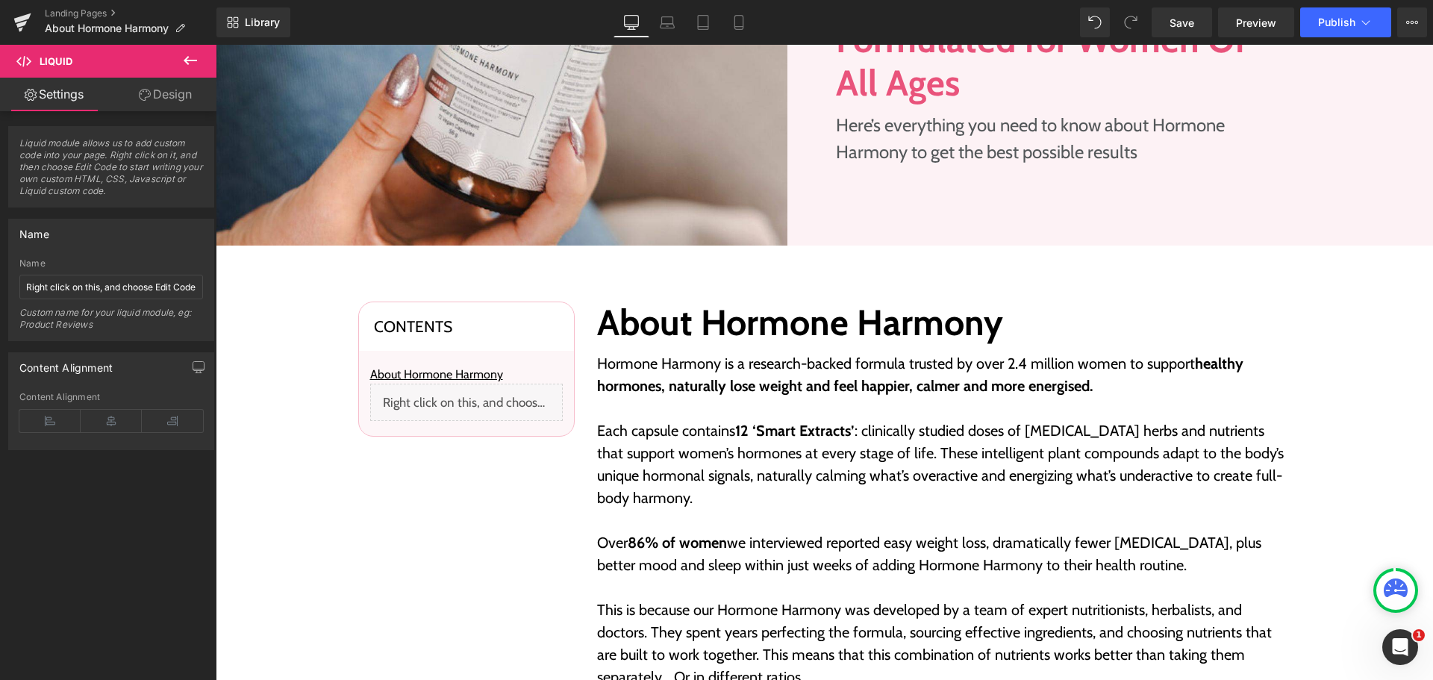
scroll to position [354, 0]
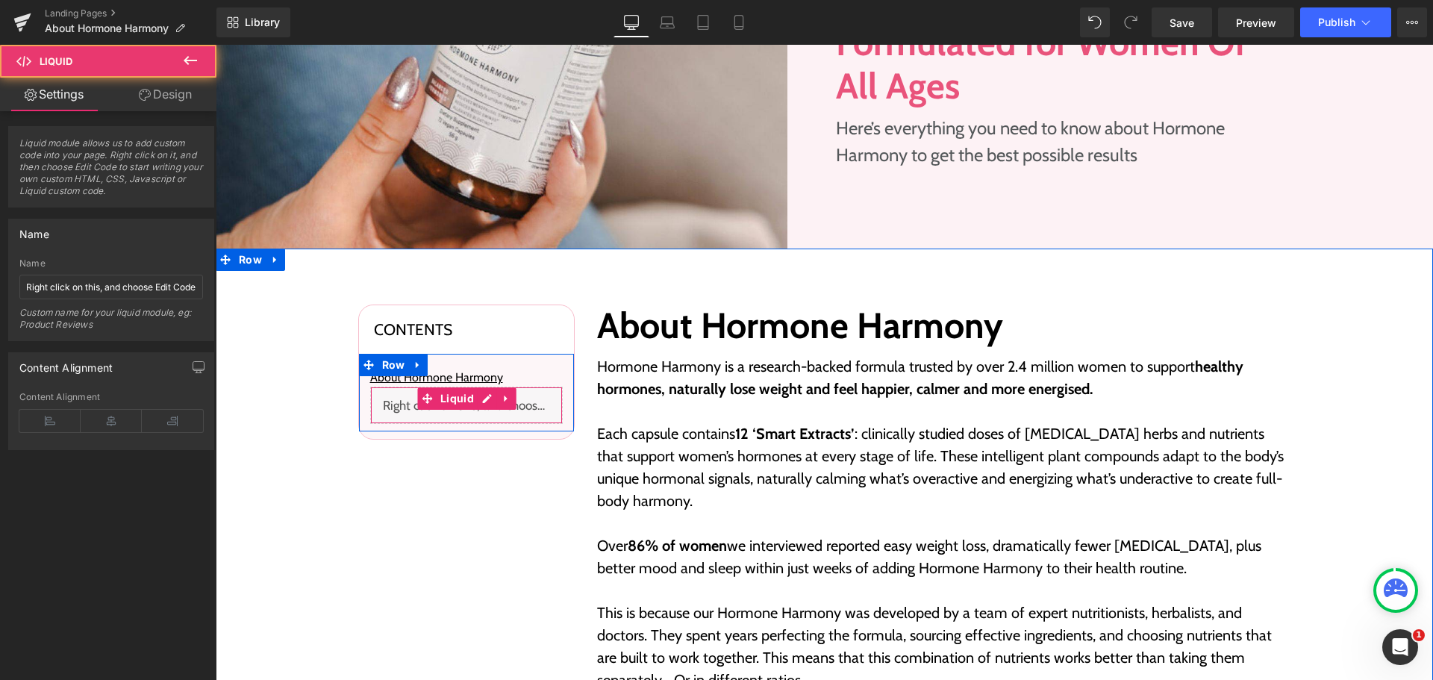
click at [475, 402] on div "Liquid" at bounding box center [466, 405] width 193 height 37
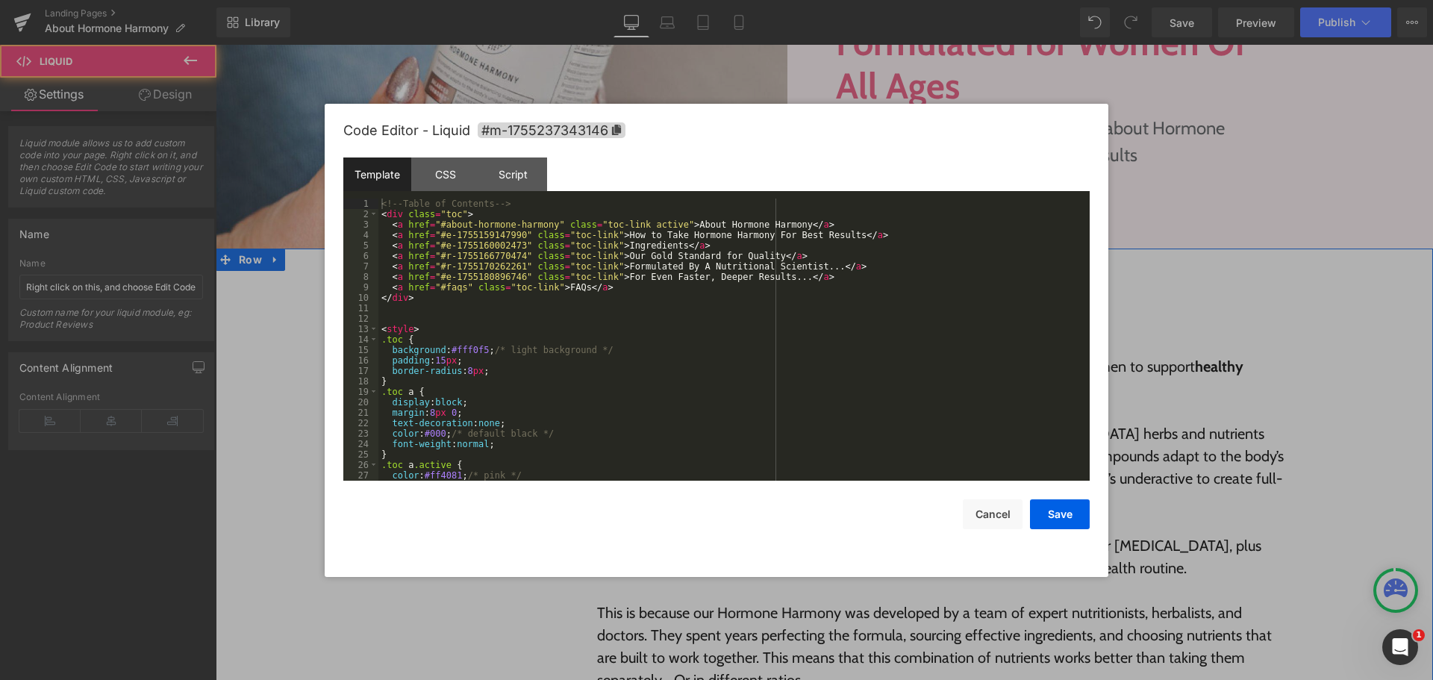
click at [478, 402] on div "Liquid" at bounding box center [466, 405] width 193 height 37
click at [435, 284] on div "<!-- Table of Contents --> < div class = "toc" > < a href = "#about-hormone-har…" at bounding box center [732, 350] width 706 height 303
click at [458, 287] on div "<!-- Table of Contents --> < div class = "toc" > < a href = "#about-hormone-har…" at bounding box center [732, 350] width 706 height 303
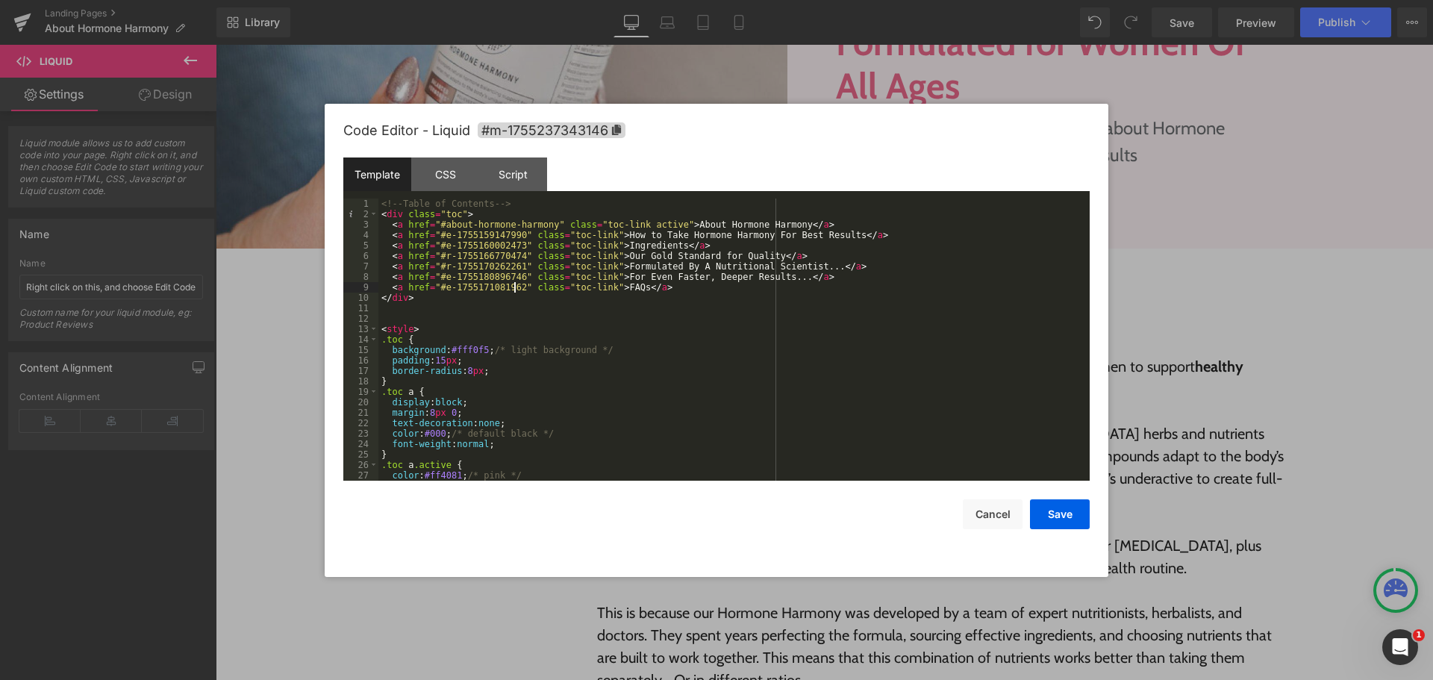
click at [585, 341] on div "<!-- Table of Contents --> < div class = "toc" > < a href = "#about-hormone-har…" at bounding box center [732, 350] width 706 height 303
click at [1075, 516] on button "Save" at bounding box center [1060, 514] width 60 height 30
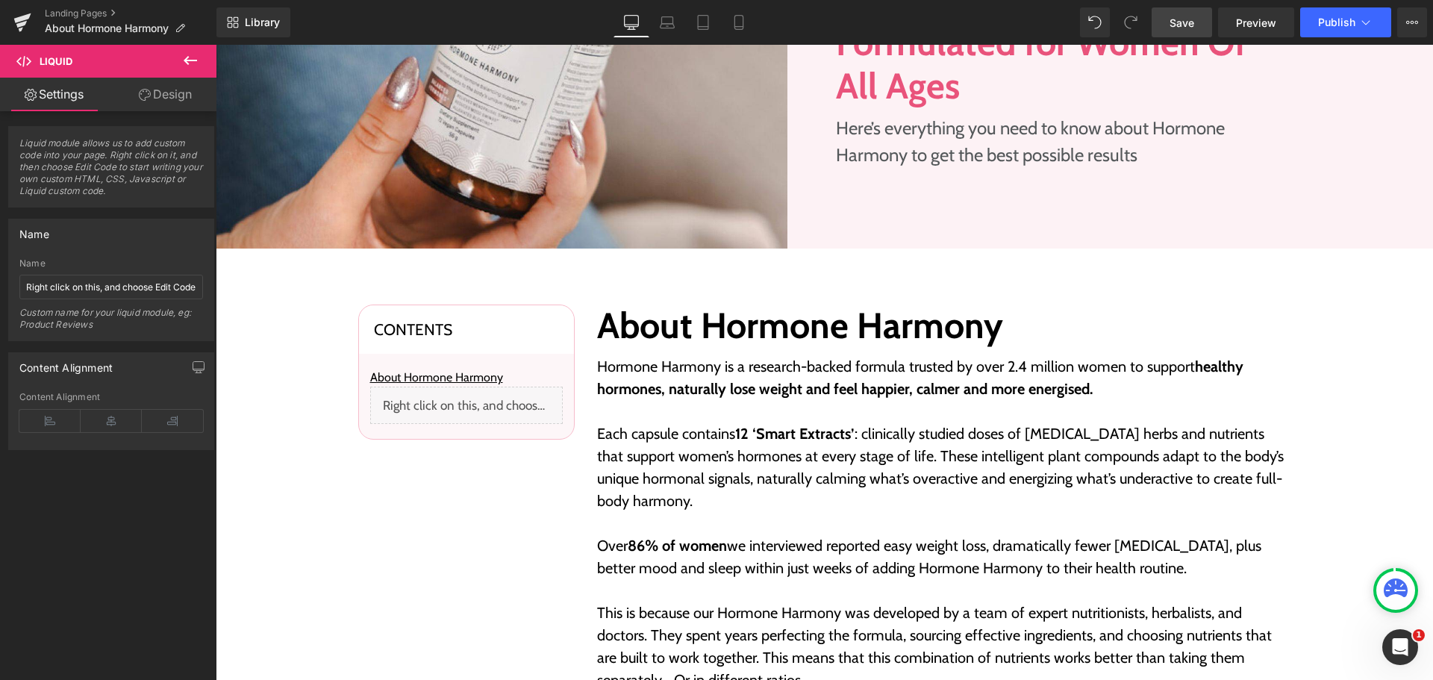
click at [1208, 21] on link "Save" at bounding box center [1182, 22] width 60 height 30
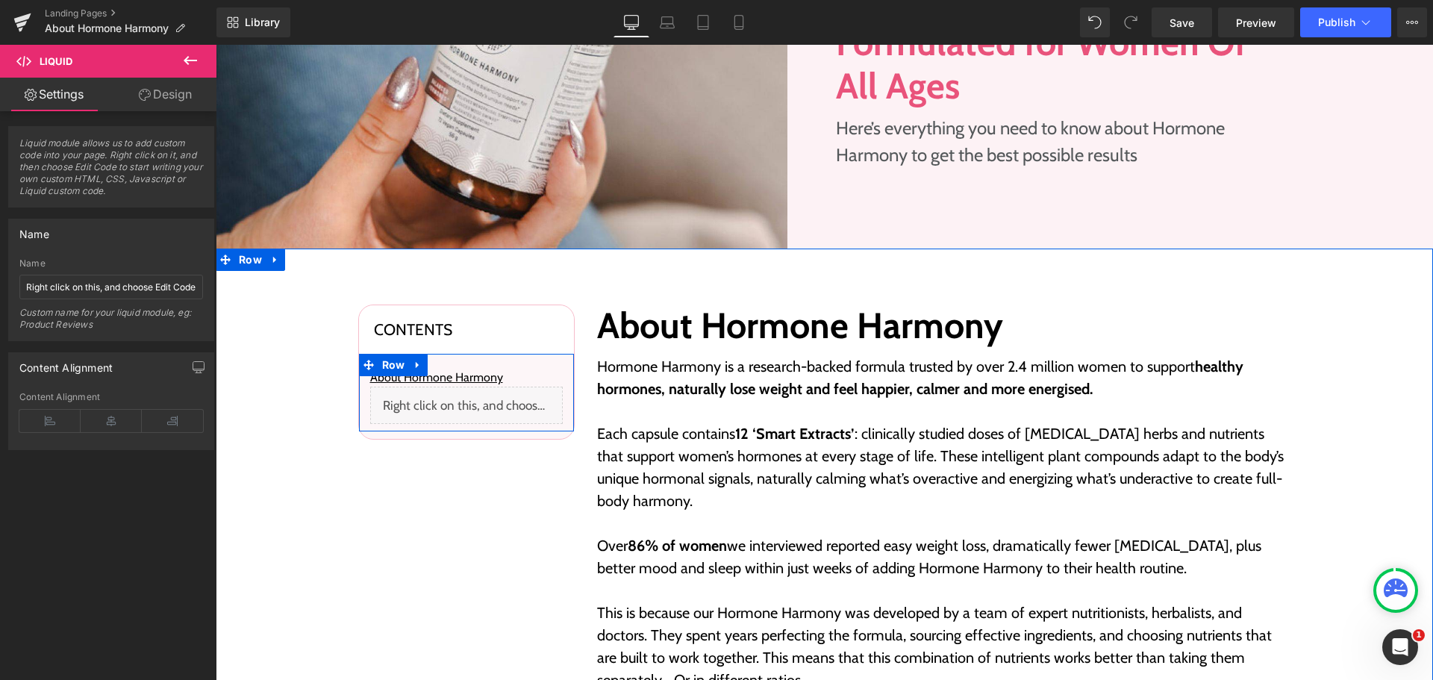
click at [485, 391] on div "Liquid" at bounding box center [466, 405] width 193 height 37
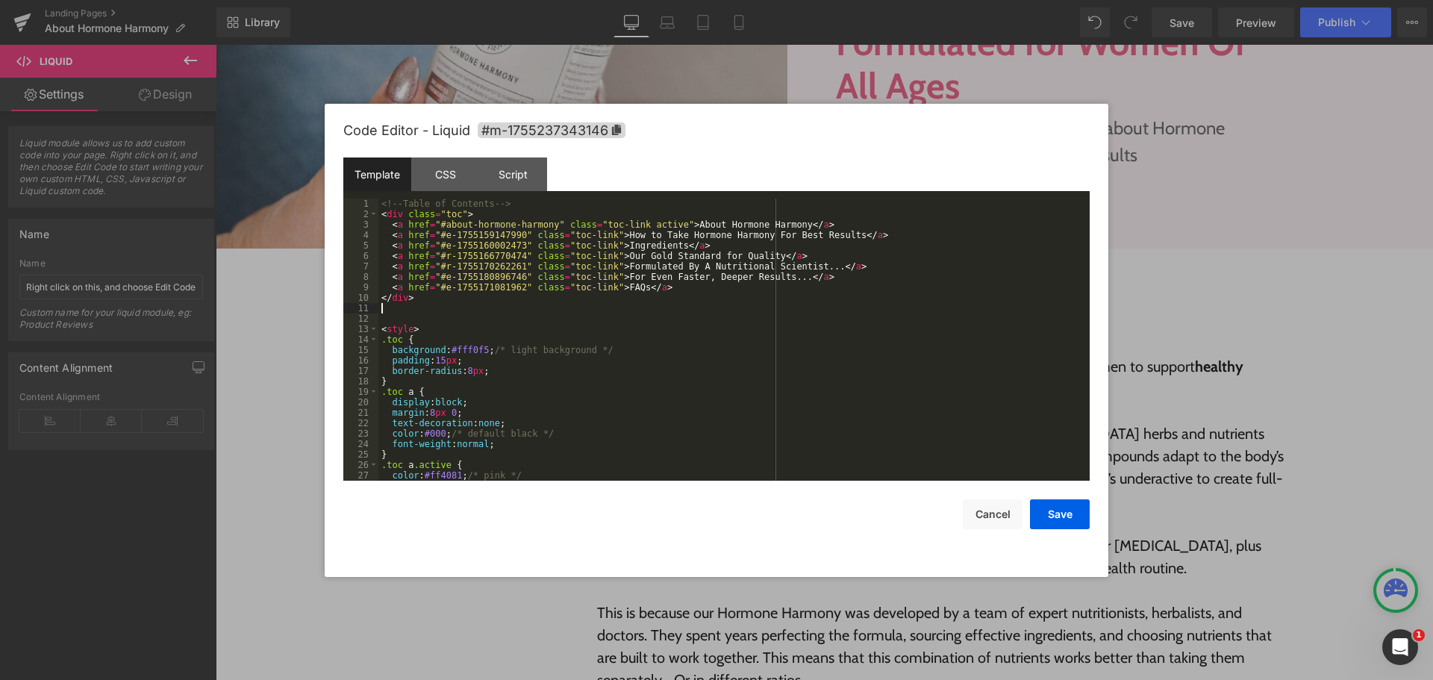
click at [541, 307] on div "<!-- Table of Contents --> < div class = "toc" > < a href = "#about-hormone-har…" at bounding box center [732, 350] width 706 height 303
click at [450, 299] on div "<!-- Table of Contents --> < div class = "toc" > < a href = "#about-hormone-har…" at bounding box center [732, 340] width 706 height 282
click at [522, 296] on div "<!-- Table of Contents --> < div class = "toc" > < a href = "#about-hormone-har…" at bounding box center [732, 350] width 706 height 303
click at [531, 327] on div "<!-- Table of Contents --> < div class = "toc" > < a href = "#about-hormone-har…" at bounding box center [732, 350] width 706 height 303
click at [458, 299] on div "<!-- Table of Contents --> < div class = "toc" > < a href = "#about-hormone-har…" at bounding box center [732, 350] width 706 height 303
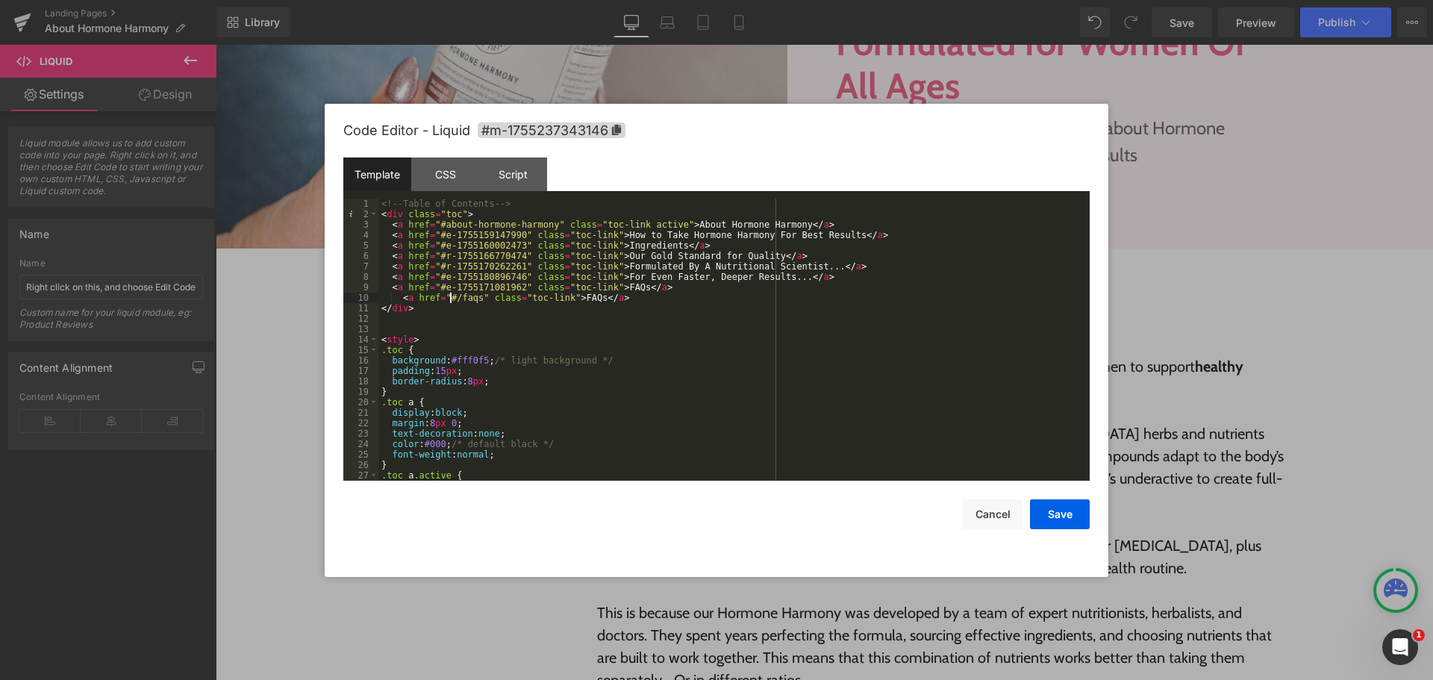
click at [449, 293] on div "<!-- Table of Contents --> < div class = "toc" > < a href = "#about-hormone-har…" at bounding box center [732, 350] width 706 height 303
click at [1054, 532] on div "Code Editor - Liquid #m-1755237343146 Template CSS Script Data 1 2 3 4 5 6 7 8 …" at bounding box center [716, 340] width 747 height 473
click at [1055, 514] on button "Save" at bounding box center [1060, 514] width 60 height 30
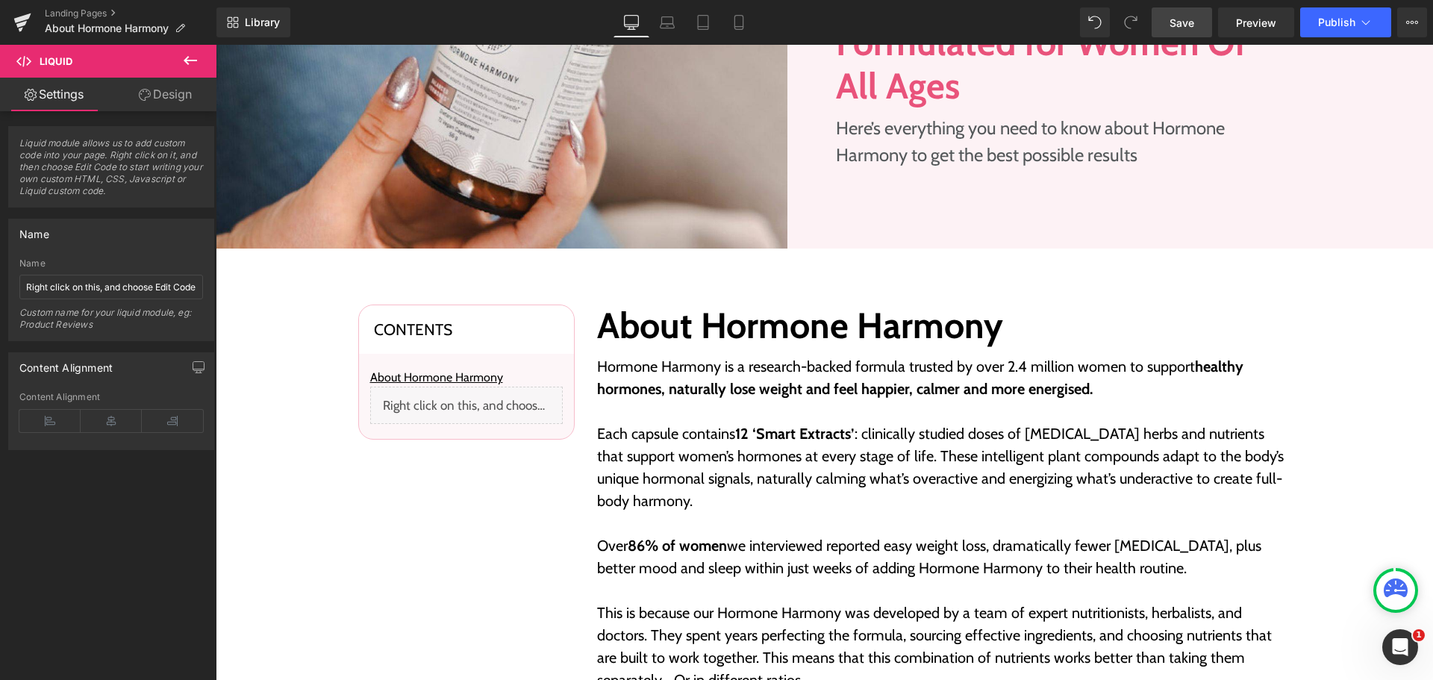
click at [1180, 21] on span "Save" at bounding box center [1182, 23] width 25 height 16
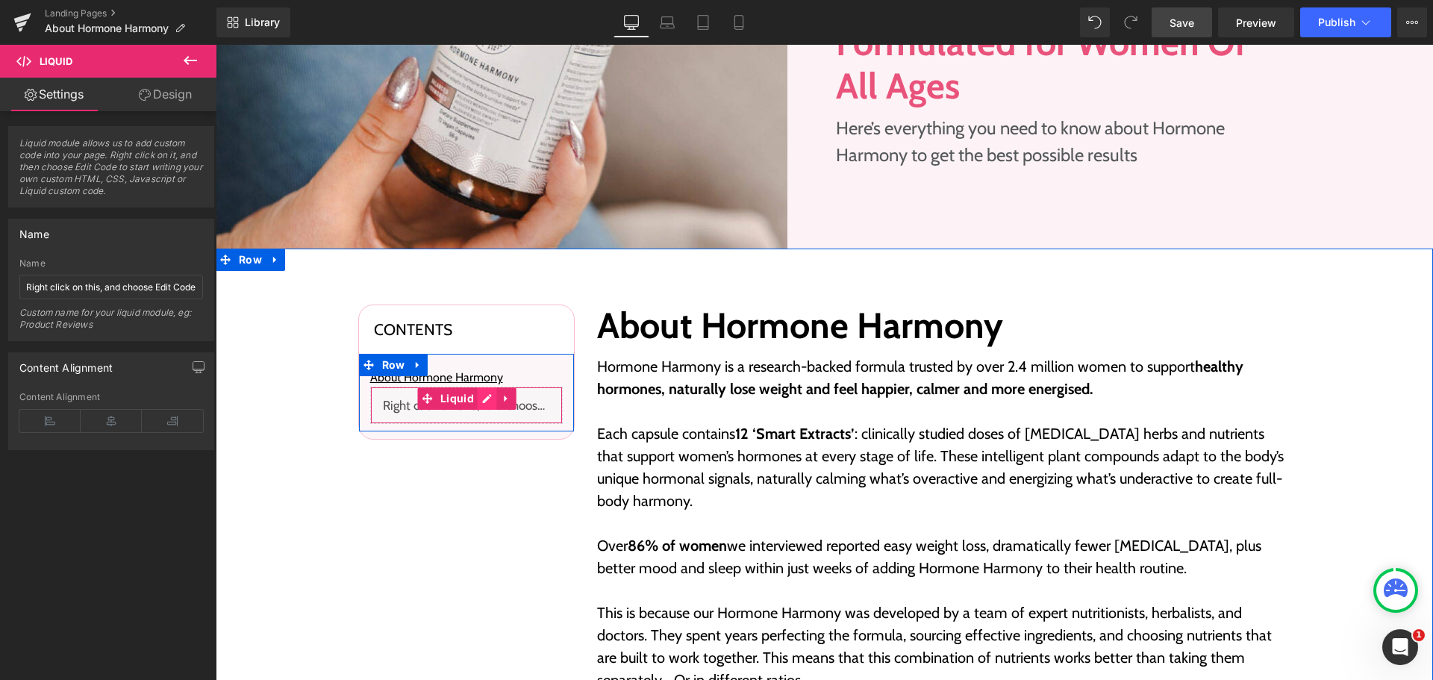
click at [485, 401] on div "Liquid" at bounding box center [466, 405] width 193 height 37
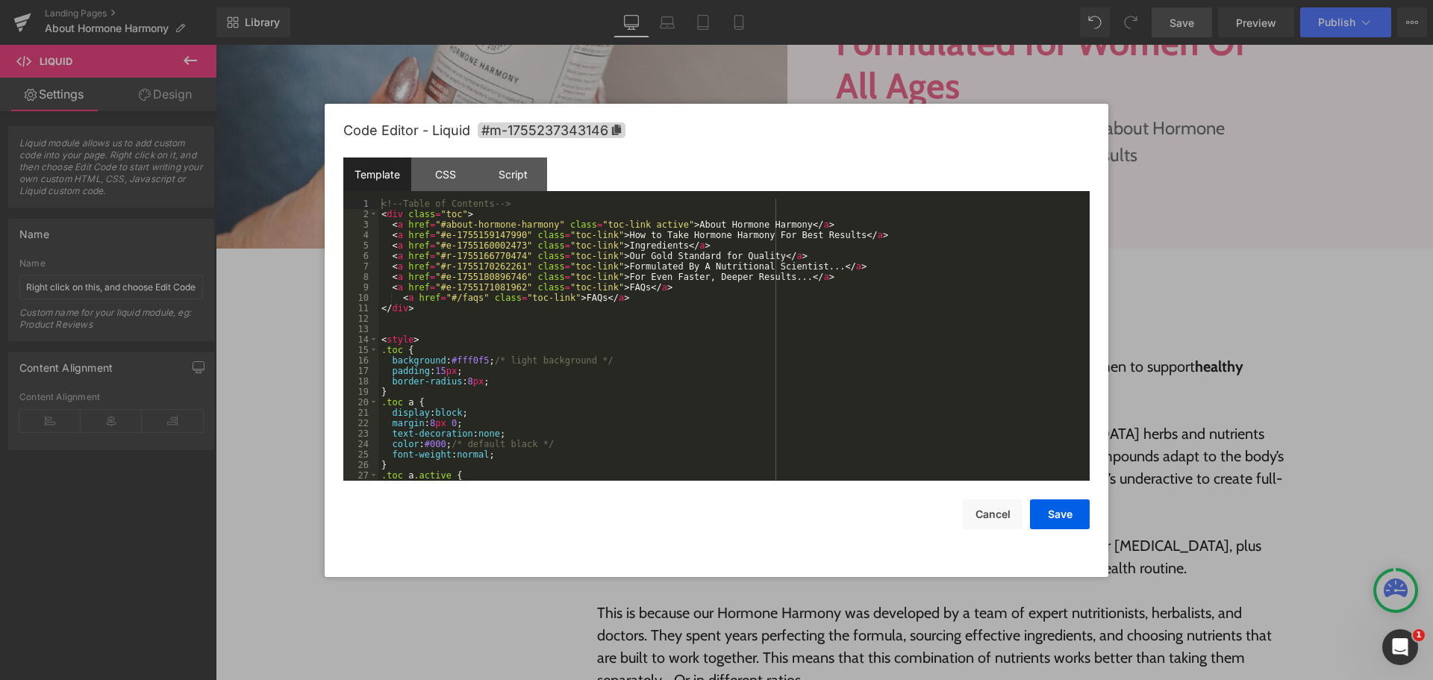
click at [626, 302] on div "<!-- Table of Contents --> < div class = "toc" > < a href = "#about-hormone-har…" at bounding box center [732, 350] width 706 height 303
click at [605, 264] on div "<!-- Table of Contents --> < div class = "toc" > < a href = "#about-hormone-har…" at bounding box center [732, 350] width 706 height 303
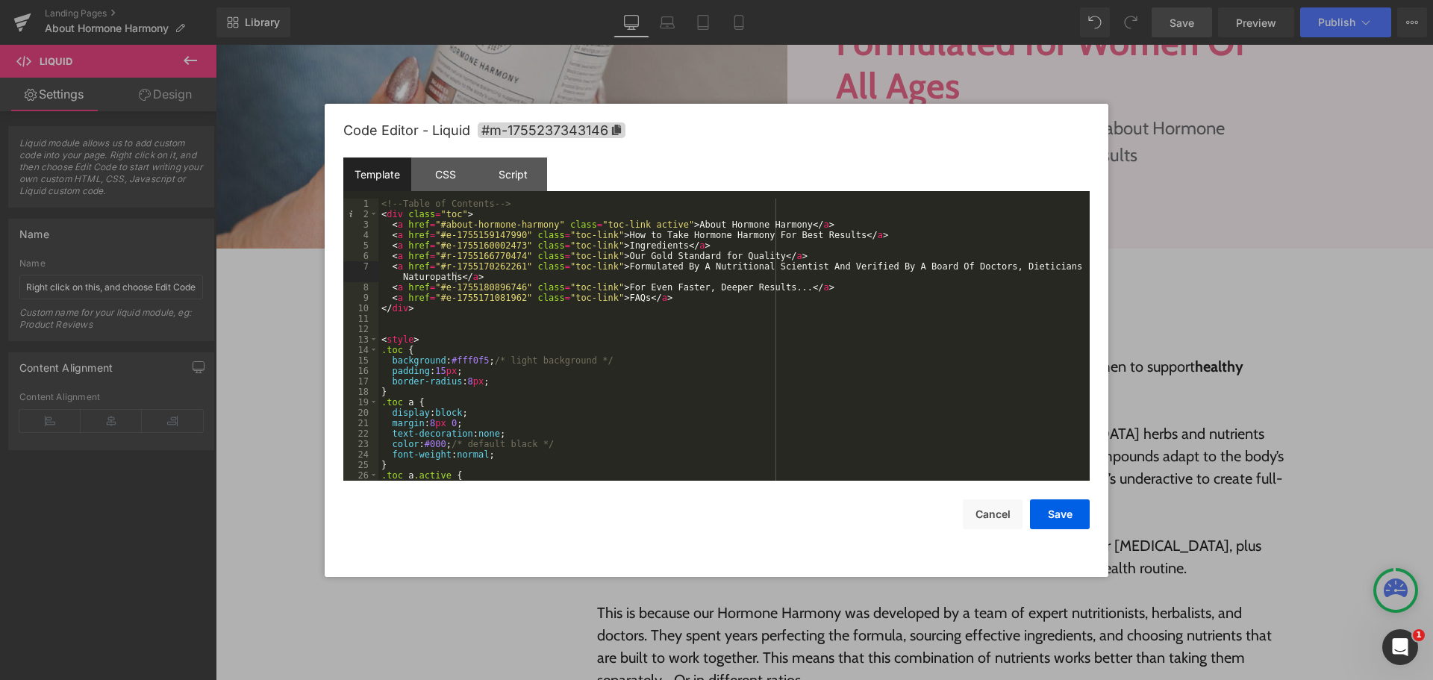
drag, startPoint x: 605, startPoint y: 285, endPoint x: 619, endPoint y: 302, distance: 21.7
click at [605, 285] on div "<!-- Table of Contents --> < div class = "toc" > < a href = "#about-hormone-har…" at bounding box center [732, 350] width 706 height 303
click at [841, 354] on div "<!-- Table of Contents --> < div class = "toc" > < a href = "#about-hormone-har…" at bounding box center [732, 350] width 706 height 303
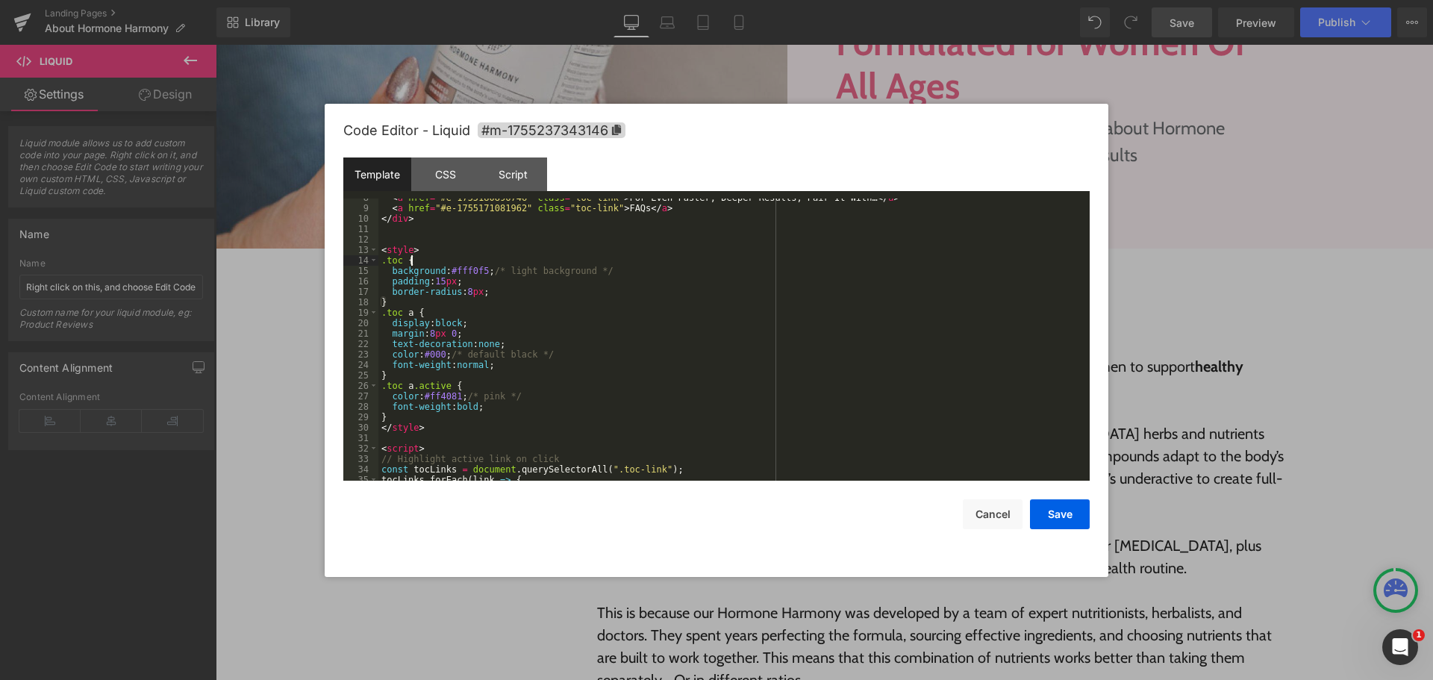
scroll to position [167, 0]
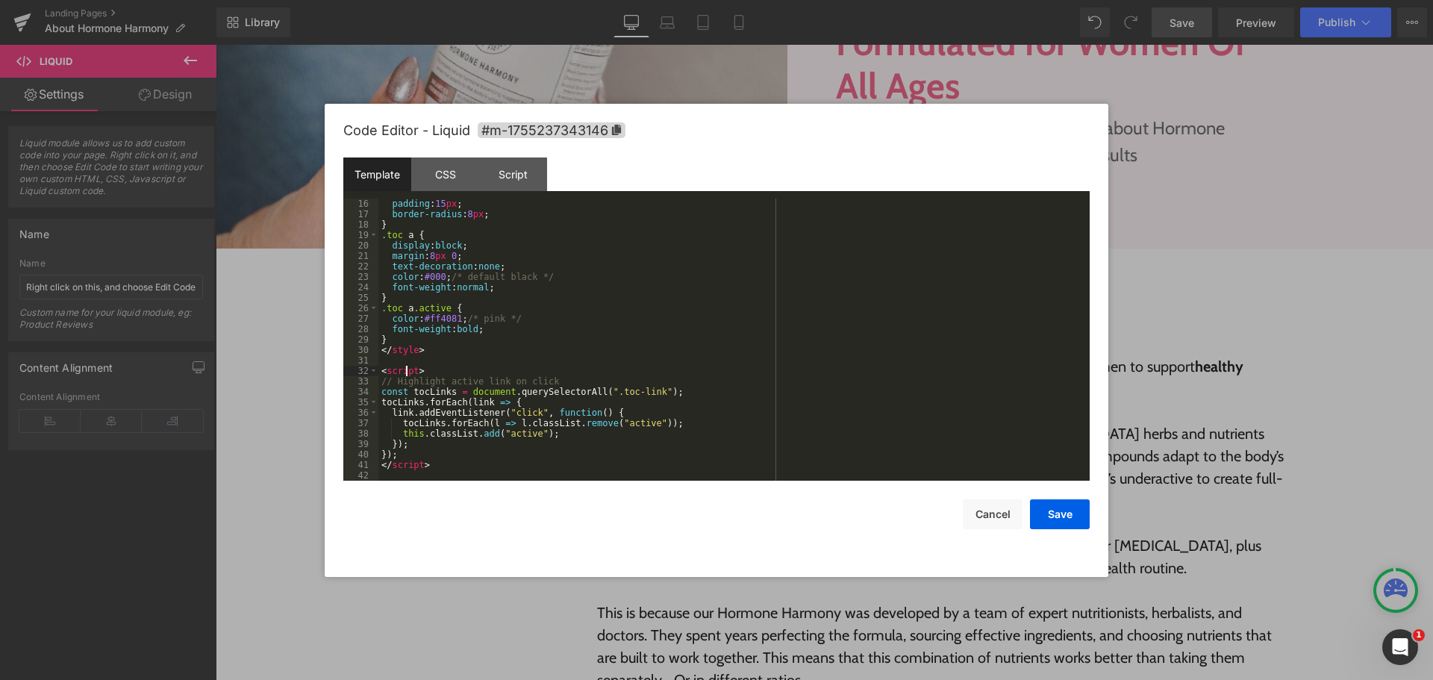
click at [405, 376] on div "padding : 15 px ; border-radius : 8 px ; } .toc a { display : block ; margin : …" at bounding box center [732, 350] width 706 height 303
click at [403, 470] on div "padding : 15 px ; border-radius : 8 px ; } .toc a { display : block ; margin : …" at bounding box center [732, 350] width 706 height 303
click at [476, 458] on div "padding : 15 px ; border-radius : 8 px ; } .toc a { display : block ; margin : …" at bounding box center [732, 350] width 706 height 303
click at [1049, 503] on button "Save" at bounding box center [1060, 514] width 60 height 30
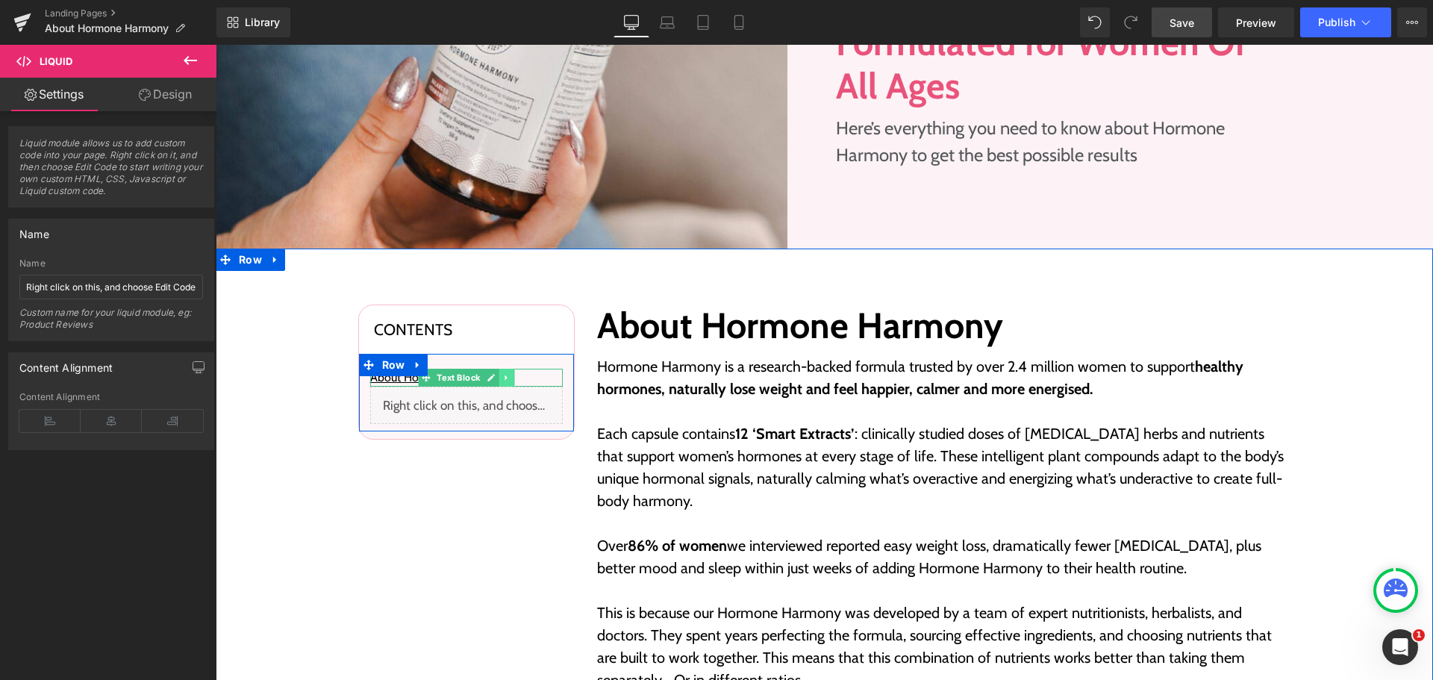
click at [502, 376] on icon at bounding box center [506, 377] width 8 height 9
click at [510, 377] on icon at bounding box center [514, 378] width 8 height 8
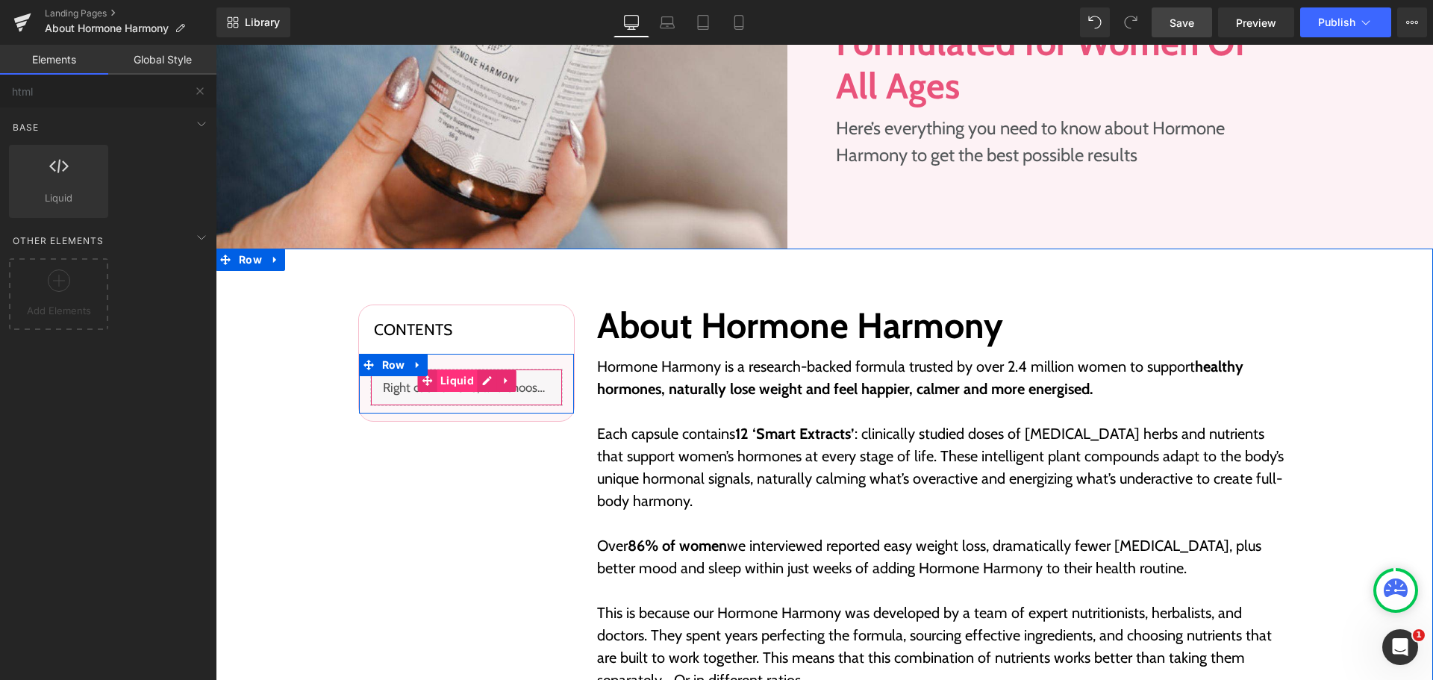
click at [465, 378] on span "Liquid" at bounding box center [457, 381] width 41 height 22
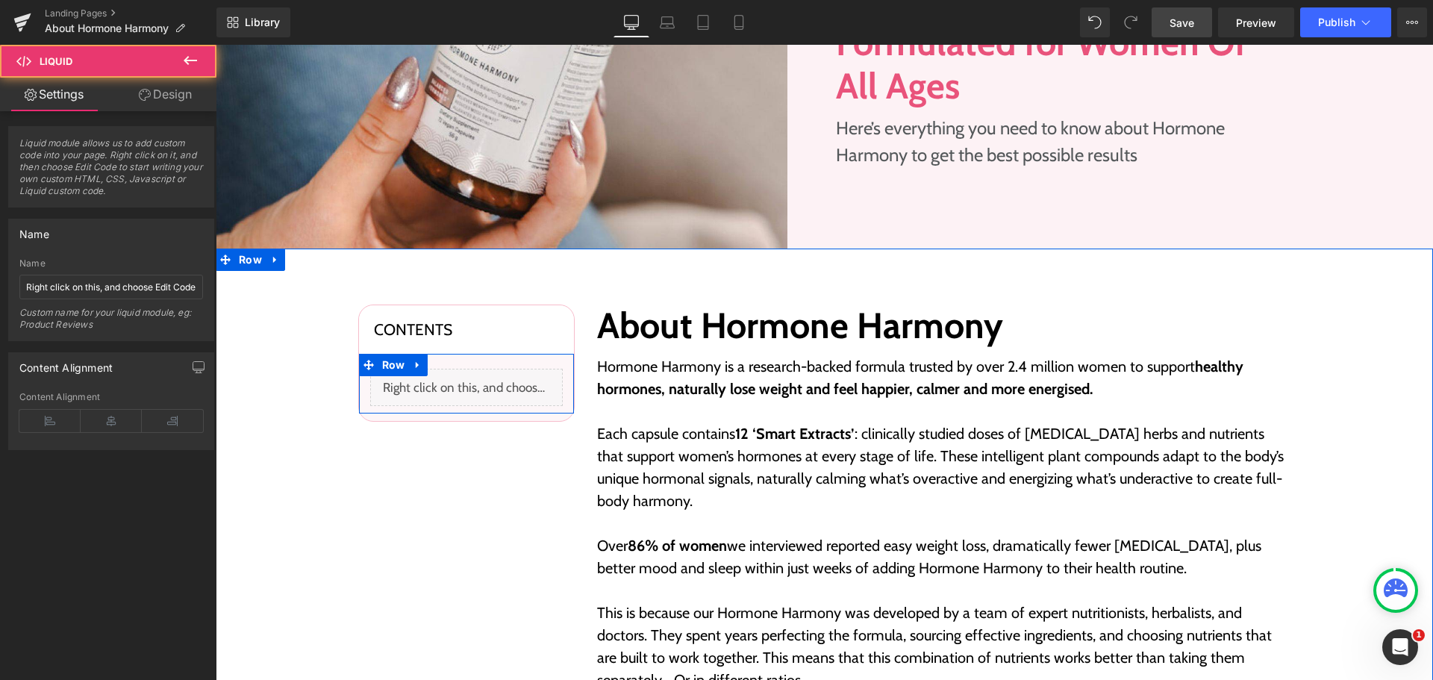
click at [482, 383] on div "Liquid" at bounding box center [466, 387] width 193 height 37
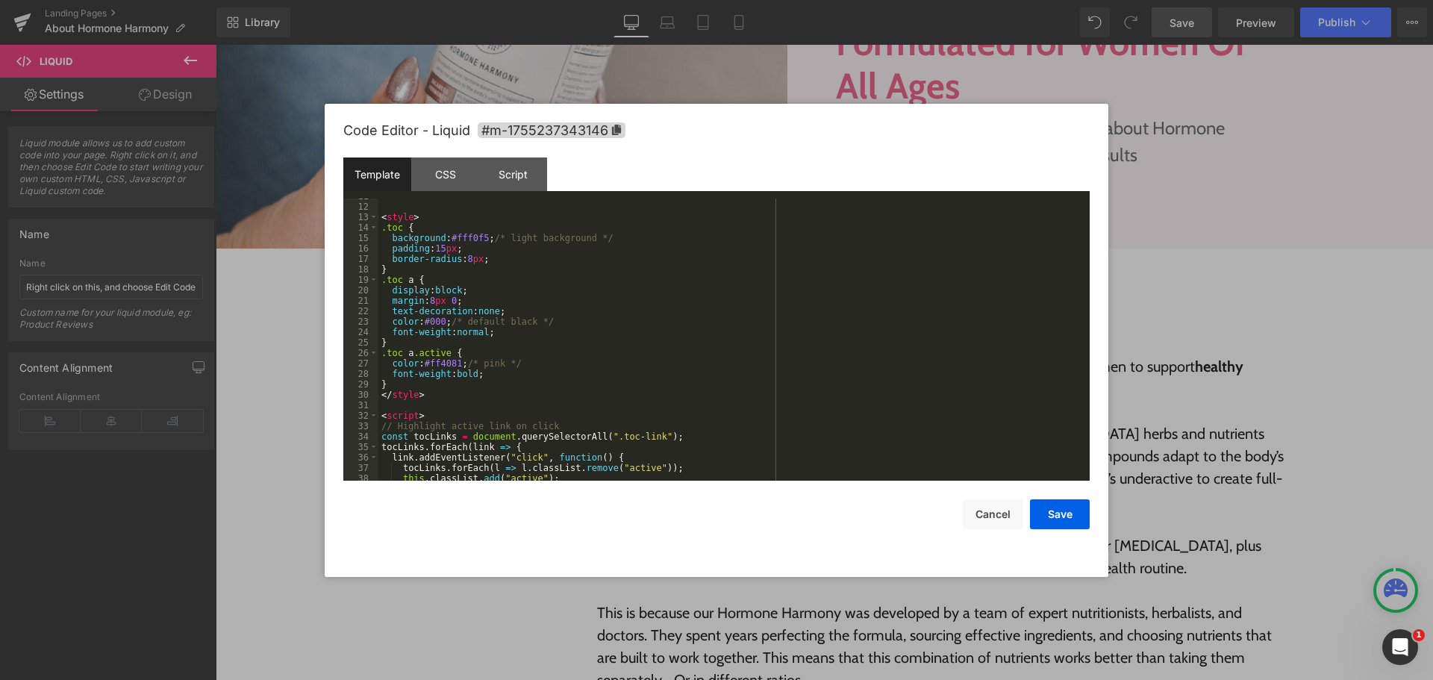
scroll to position [78, 0]
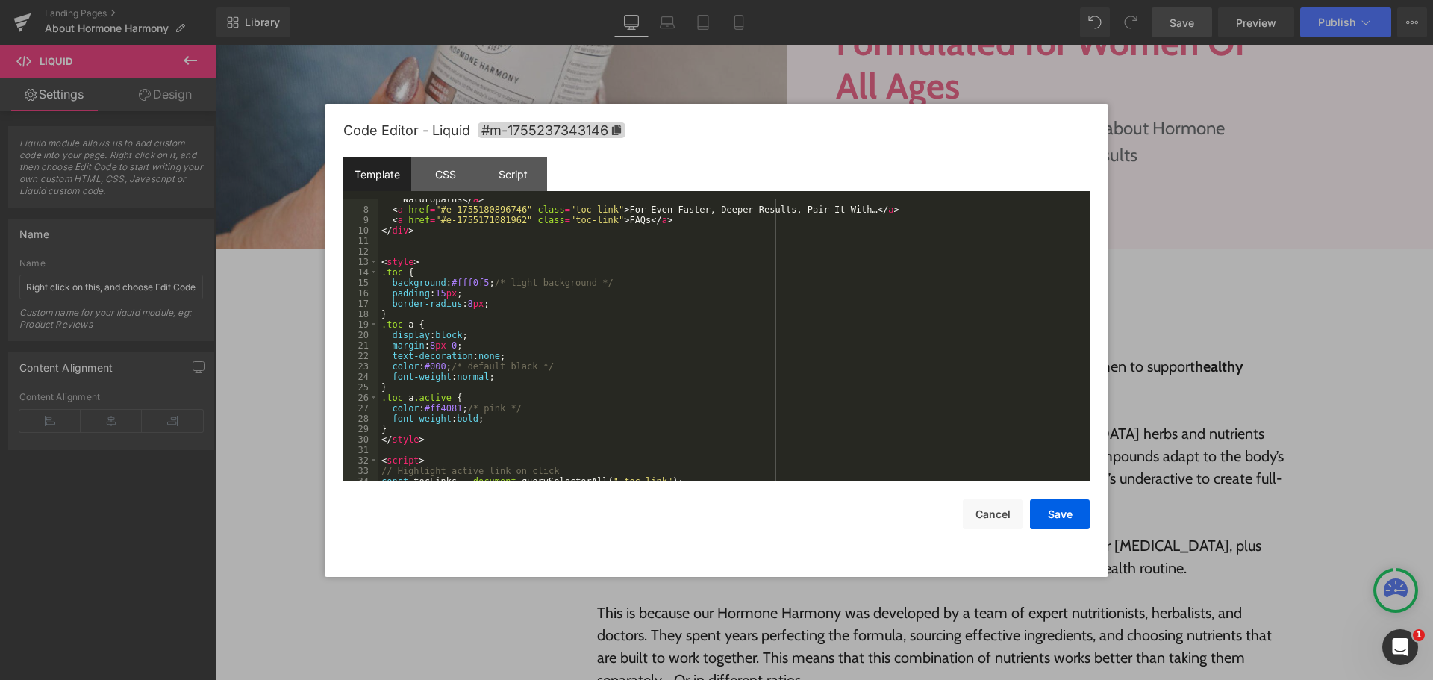
click at [628, 281] on div "< a href = "#r-1755170262261" class = "toc-link" > Formulated By A Nutritional …" at bounding box center [732, 341] width 706 height 314
click at [497, 293] on div "< a href = "#r-1755170262261" class = "toc-link" > Formulated By A Nutritional …" at bounding box center [732, 341] width 706 height 314
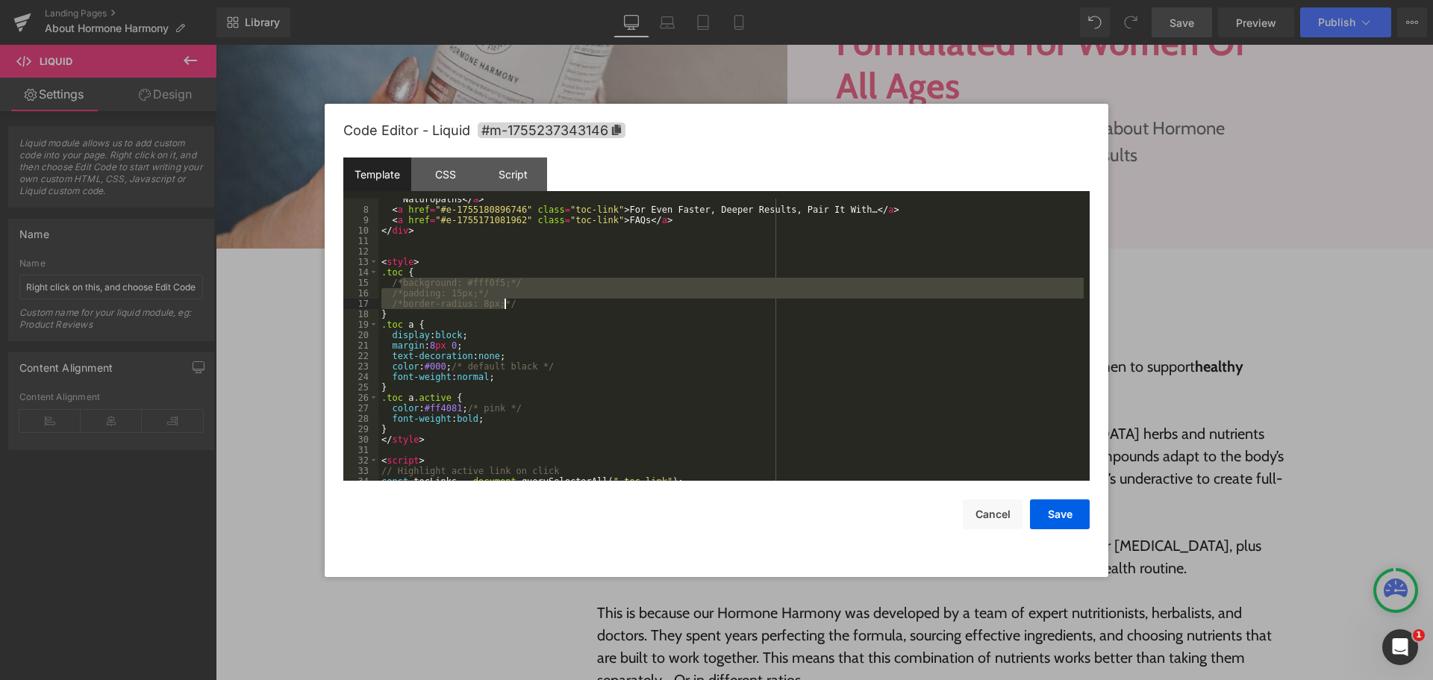
click at [455, 334] on div "< a href = "#r-1755170262261" class = "toc-link" > Formulated By A Nutritional …" at bounding box center [732, 341] width 706 height 314
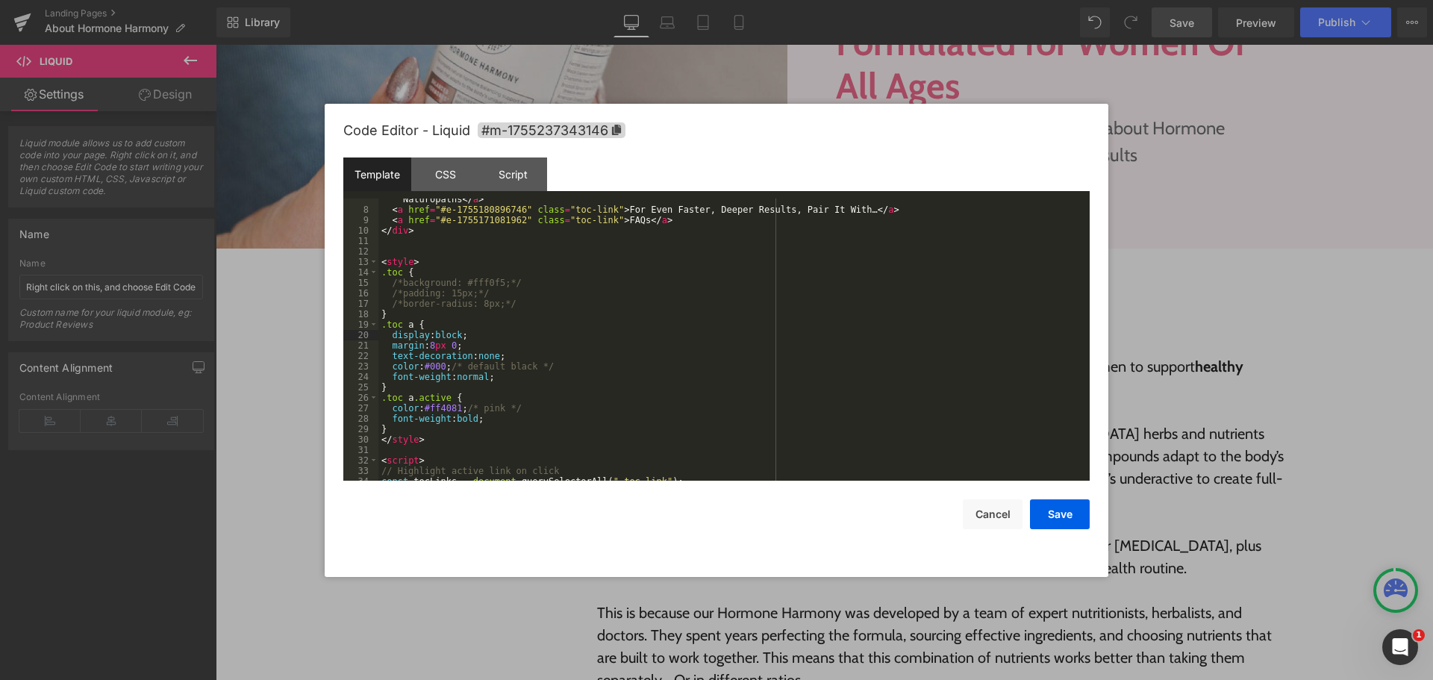
click at [449, 405] on div "< a href = "#r-1755170262261" class = "toc-link" > Formulated By A Nutritional …" at bounding box center [732, 341] width 706 height 314
drag, startPoint x: 449, startPoint y: 405, endPoint x: 477, endPoint y: 405, distance: 28.4
click at [447, 405] on div "< a href = "#r-1755170262261" class = "toc-link" > Formulated By A Nutritional …" at bounding box center [732, 341] width 706 height 314
paste textarea
click at [678, 405] on div "< a href = "#r-1755170262261" class = "toc-link" > Formulated By A Nutritional …" at bounding box center [732, 341] width 706 height 314
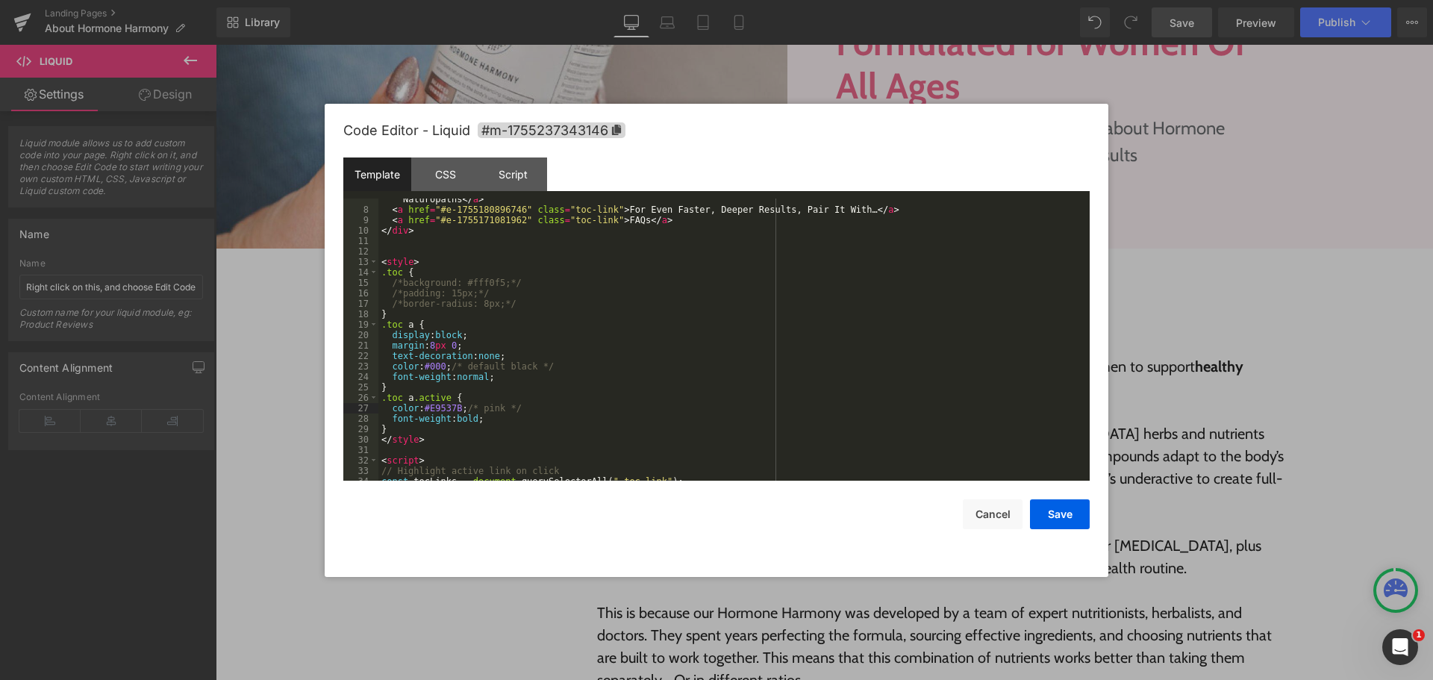
click at [524, 415] on div "< a href = "#r-1755170262261" class = "toc-link" > Formulated By A Nutritional …" at bounding box center [732, 341] width 706 height 314
click at [555, 314] on div "< a href = "#r-1755170262261" class = "toc-link" > Formulated By A Nutritional …" at bounding box center [732, 341] width 706 height 314
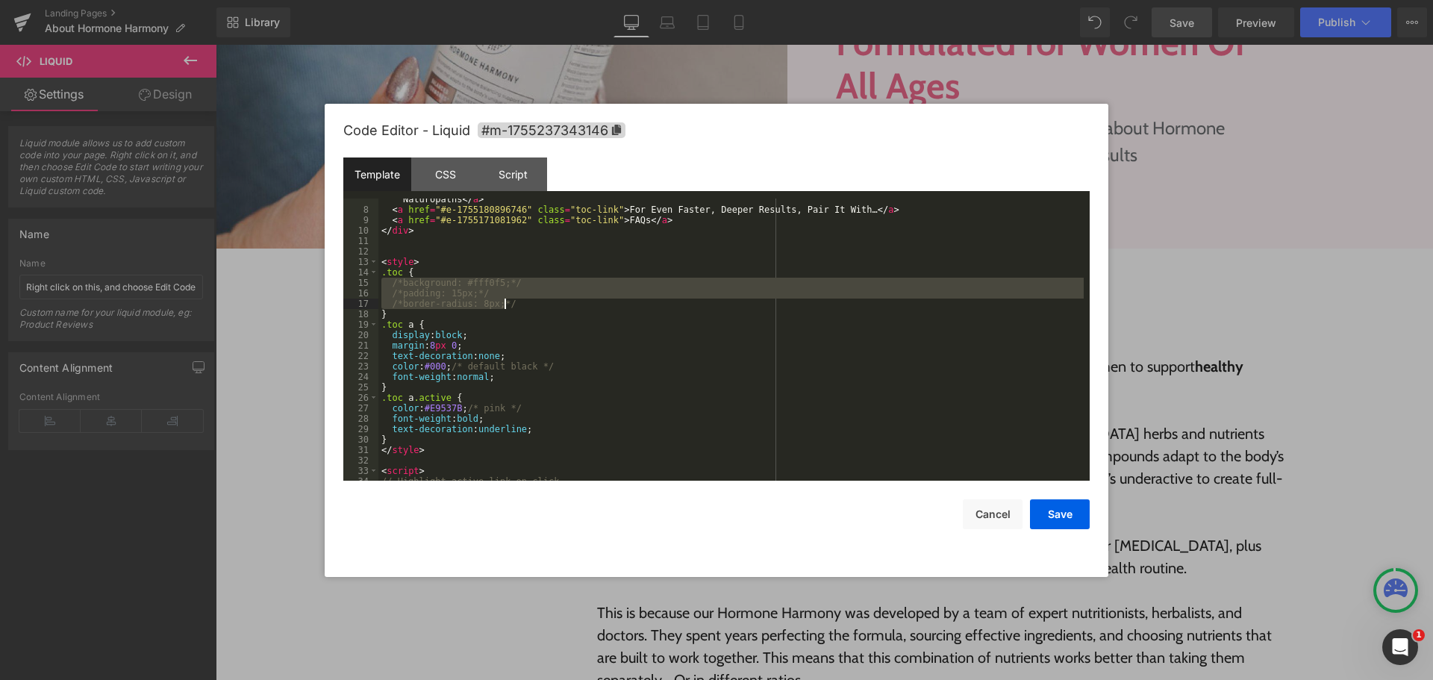
click at [577, 362] on div "< a href = "#r-1755170262261" class = "toc-link" > Formulated By A Nutritional …" at bounding box center [732, 341] width 706 height 314
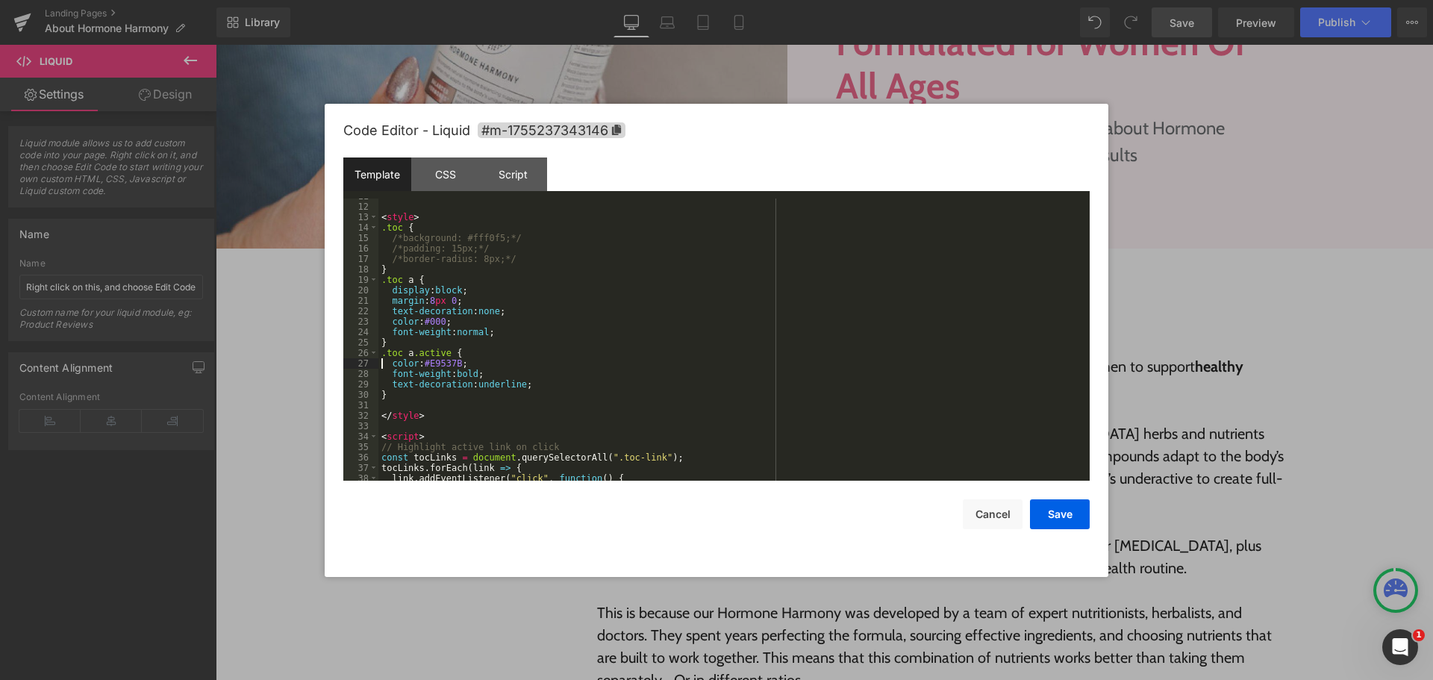
scroll to position [188, 0]
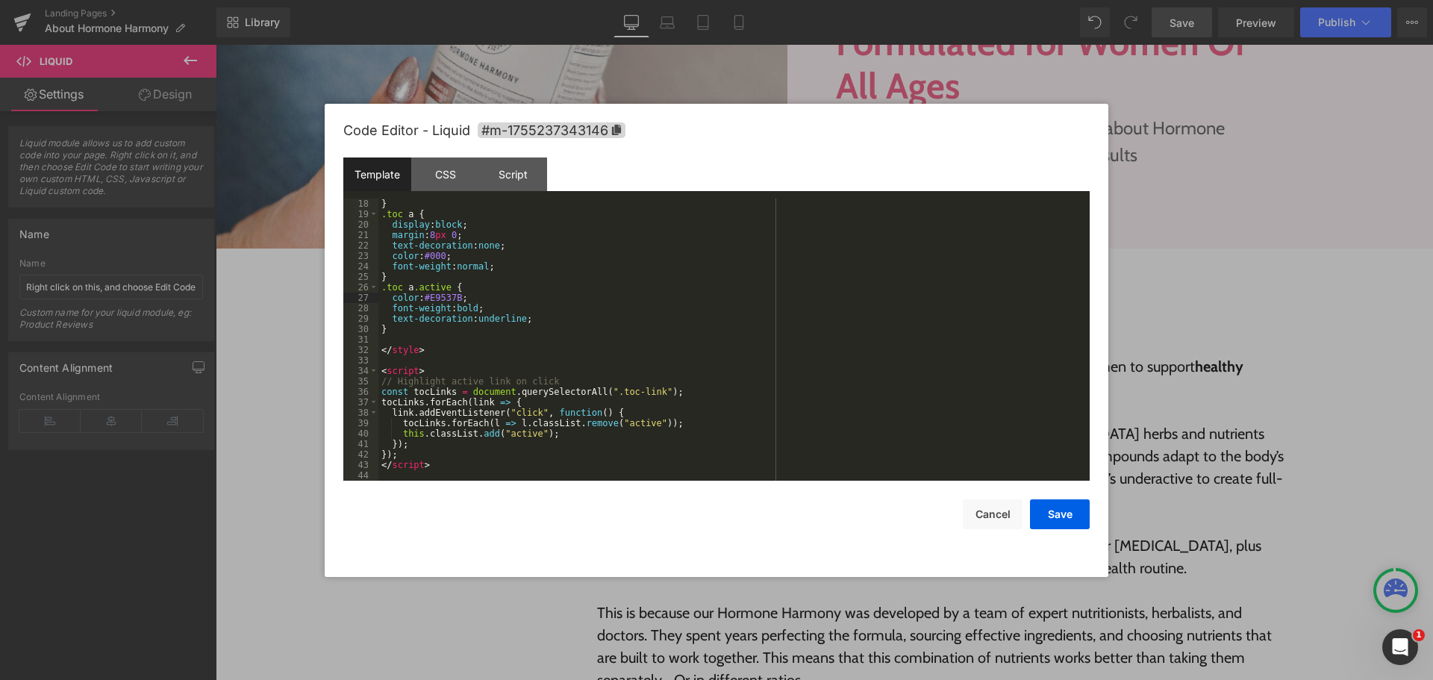
click at [676, 400] on div "} .toc a { display : block ; margin : 8 px 0 ; text-decoration : none ; color :…" at bounding box center [732, 350] width 706 height 303
click at [914, 432] on div "} .toc a { display : block ; margin : 8 px 0 ; text-decoration : none ; color :…" at bounding box center [732, 350] width 706 height 303
click at [1068, 515] on button "Save" at bounding box center [1060, 514] width 60 height 30
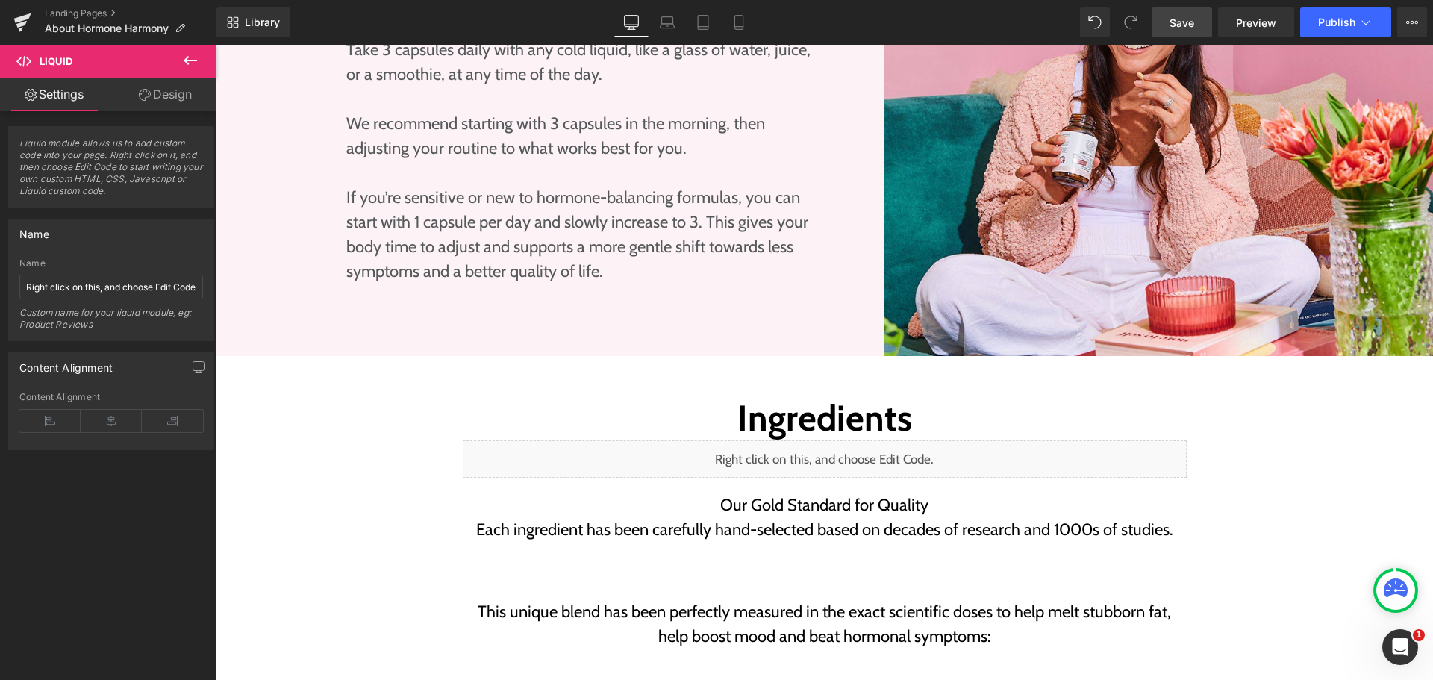
scroll to position [2146, 0]
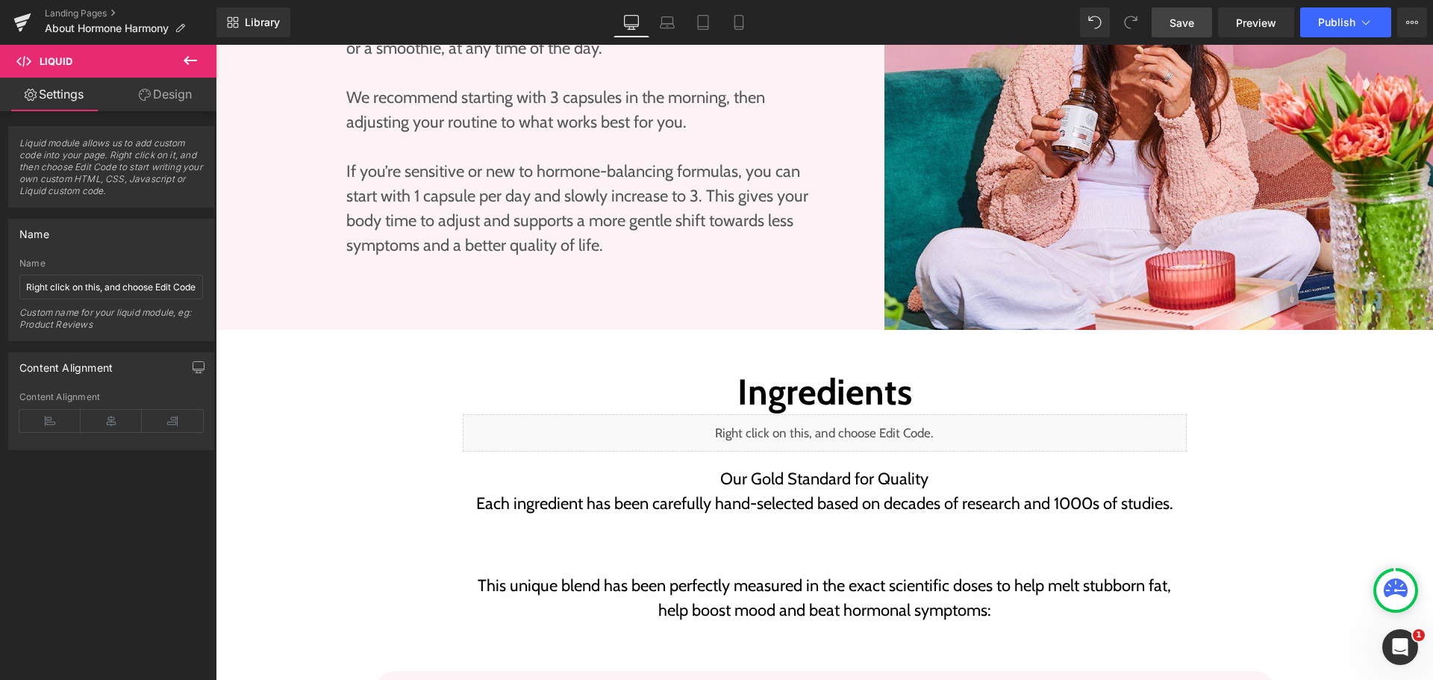
click at [801, 376] on div "Ingredients Heading" at bounding box center [825, 392] width 724 height 43
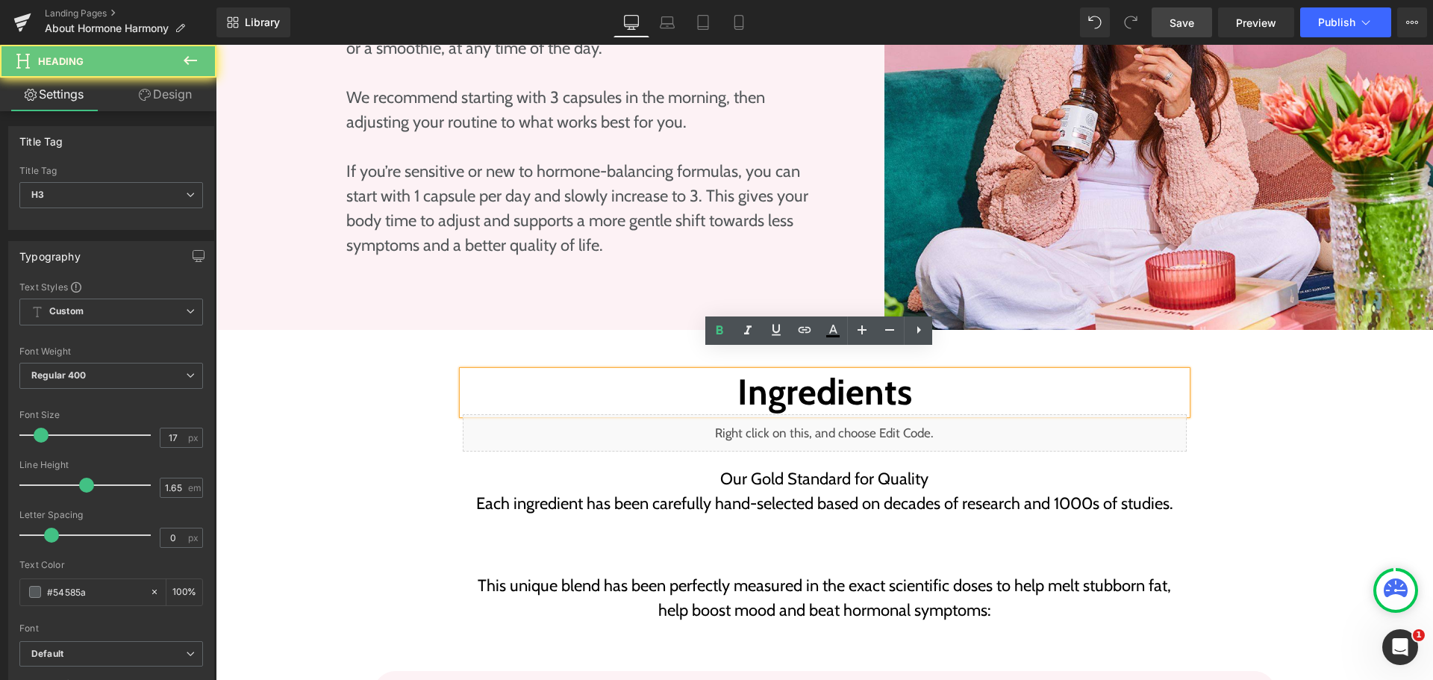
click at [840, 371] on h2 "Ingredients" at bounding box center [825, 392] width 724 height 43
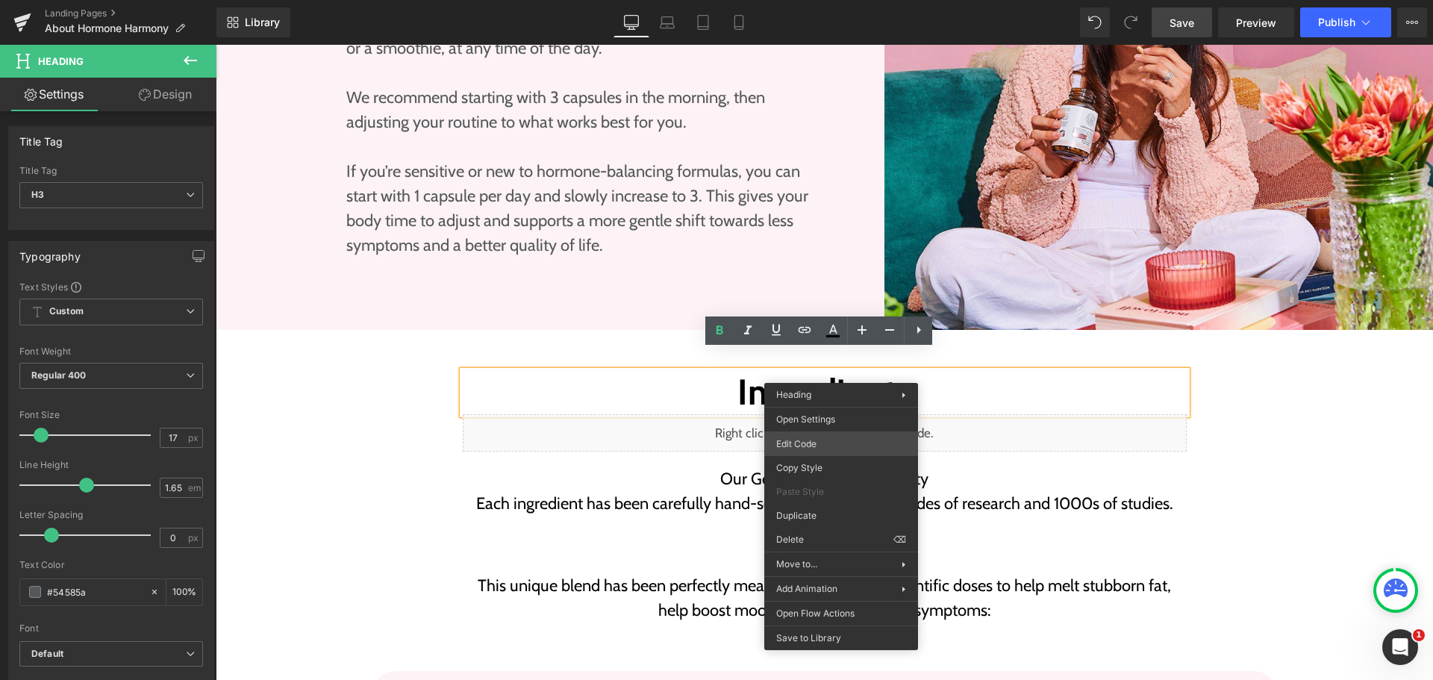
click at [812, 0] on div "Liquid You are previewing how the will restyle your page. You can not edit Elem…" at bounding box center [716, 0] width 1433 height 0
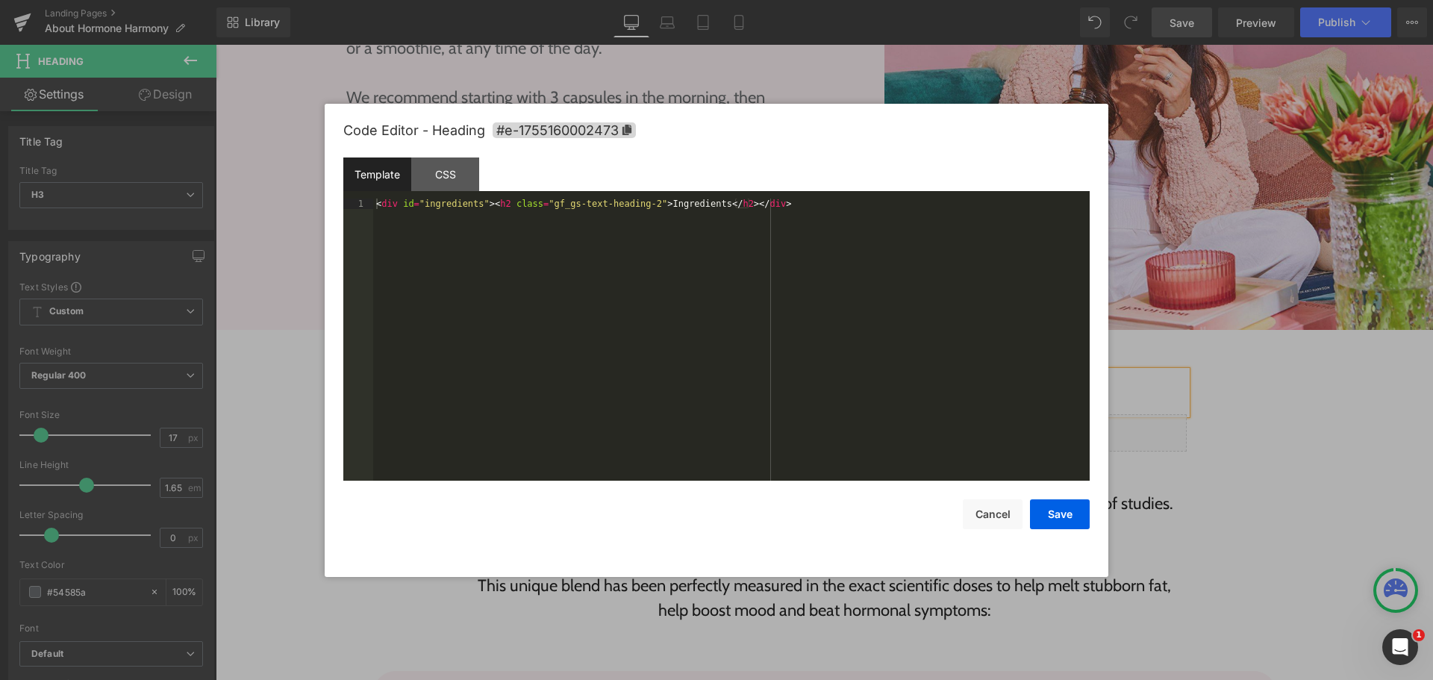
click at [560, 285] on div "< div id = "ingredients" > < h2 class = "gf_gs-text-heading-2" > Ingredients </…" at bounding box center [731, 350] width 717 height 303
click at [485, 202] on div "< div id = "ingredients" > < h2 class = "gf_gs-text-heading-2" > Ingredients </…" at bounding box center [731, 350] width 717 height 303
click at [526, 284] on div "< h2 class = "gf_gs-text-heading-2" > Ingredients </ h2 >" at bounding box center [731, 350] width 717 height 303
click at [1074, 511] on button "Save" at bounding box center [1060, 514] width 60 height 30
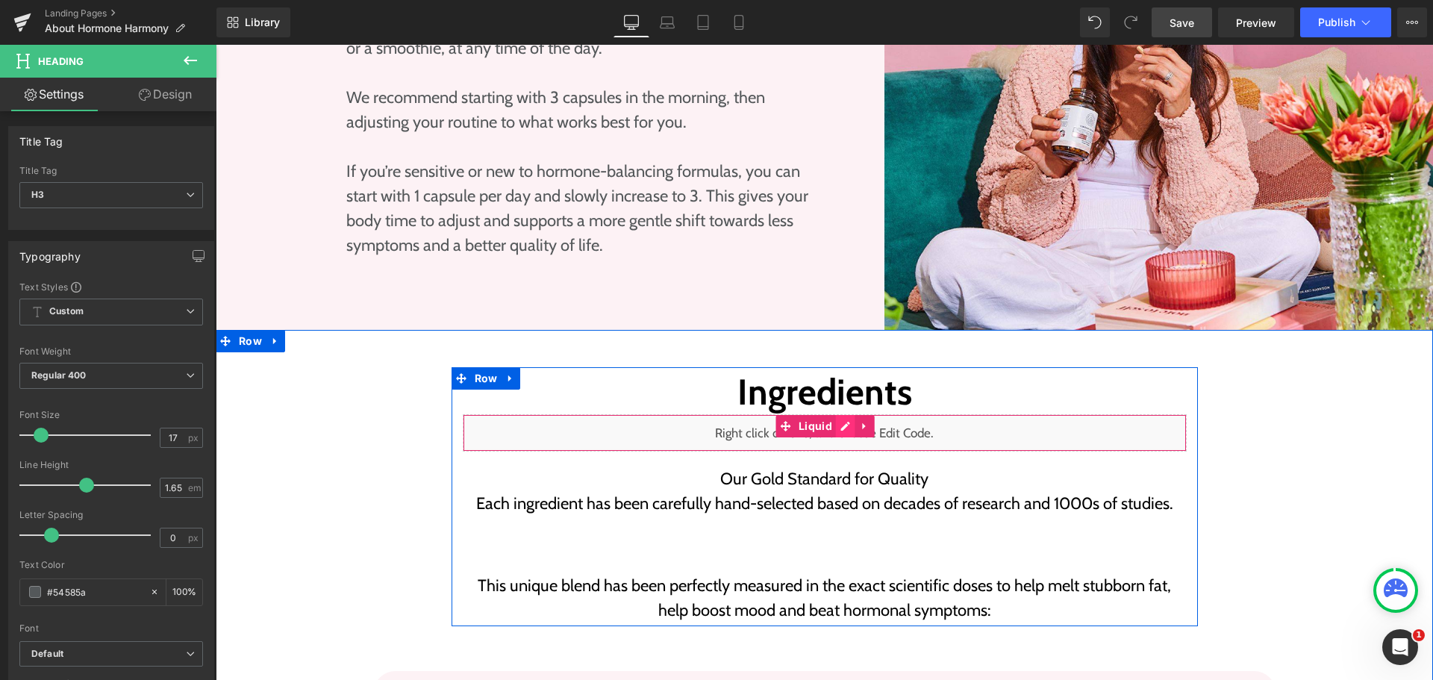
click at [841, 414] on div "Liquid" at bounding box center [825, 432] width 724 height 37
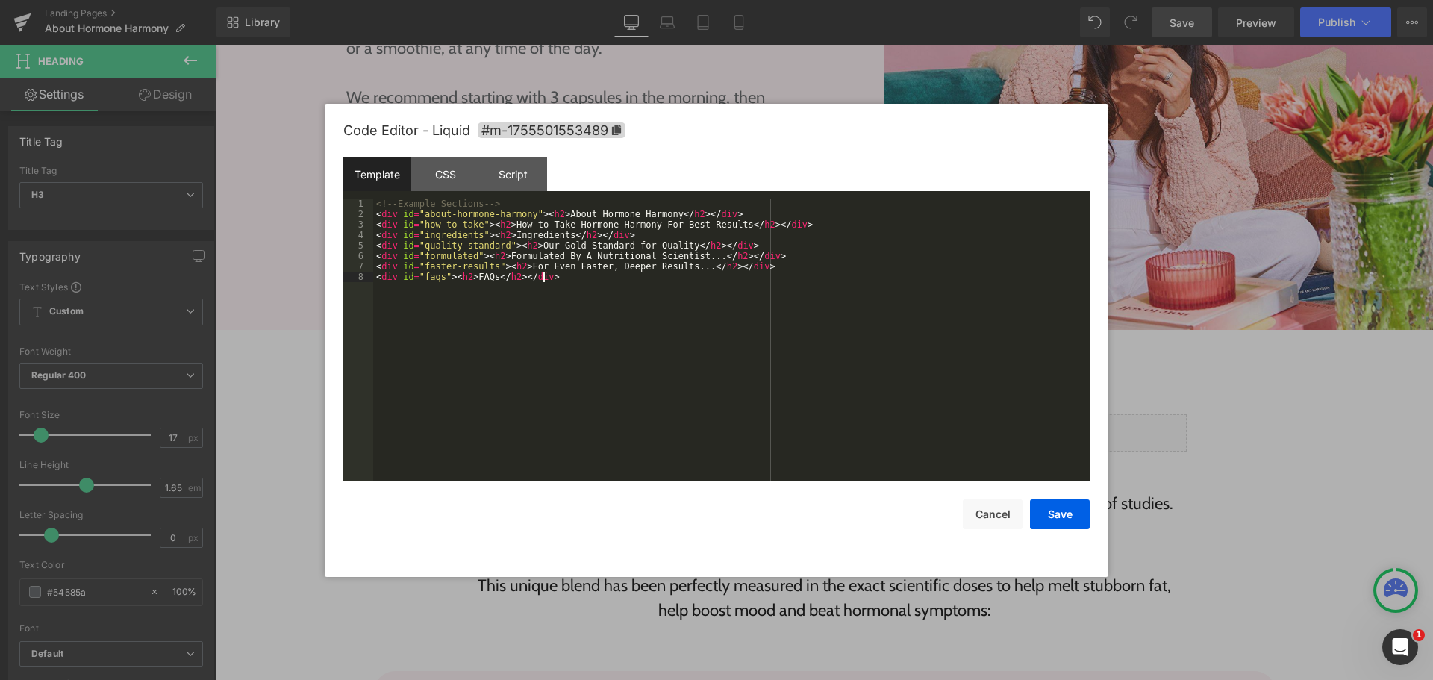
click at [732, 312] on div "<!-- Example Sections --> < div id = "about-hormone-harmony" > < h2 > About Hor…" at bounding box center [731, 350] width 717 height 303
click at [480, 281] on div "<!-- Example Sections --> < div id = "about-hormone-harmony" > < h2 > About Hor…" at bounding box center [731, 350] width 717 height 303
click at [484, 302] on div "<!-- Example Sections --> < div id = "about-hormone-harmony" > < h2 > About Hor…" at bounding box center [731, 350] width 717 height 303
click at [495, 323] on div "<!-- Example Sections --> < div id = "about-hormone-harmony" > < h2 > About Hor…" at bounding box center [731, 350] width 717 height 303
click at [548, 346] on div "<!-- Example Sections --> < div id = "about-hormone-harmony" > < h2 > About Hor…" at bounding box center [731, 350] width 717 height 303
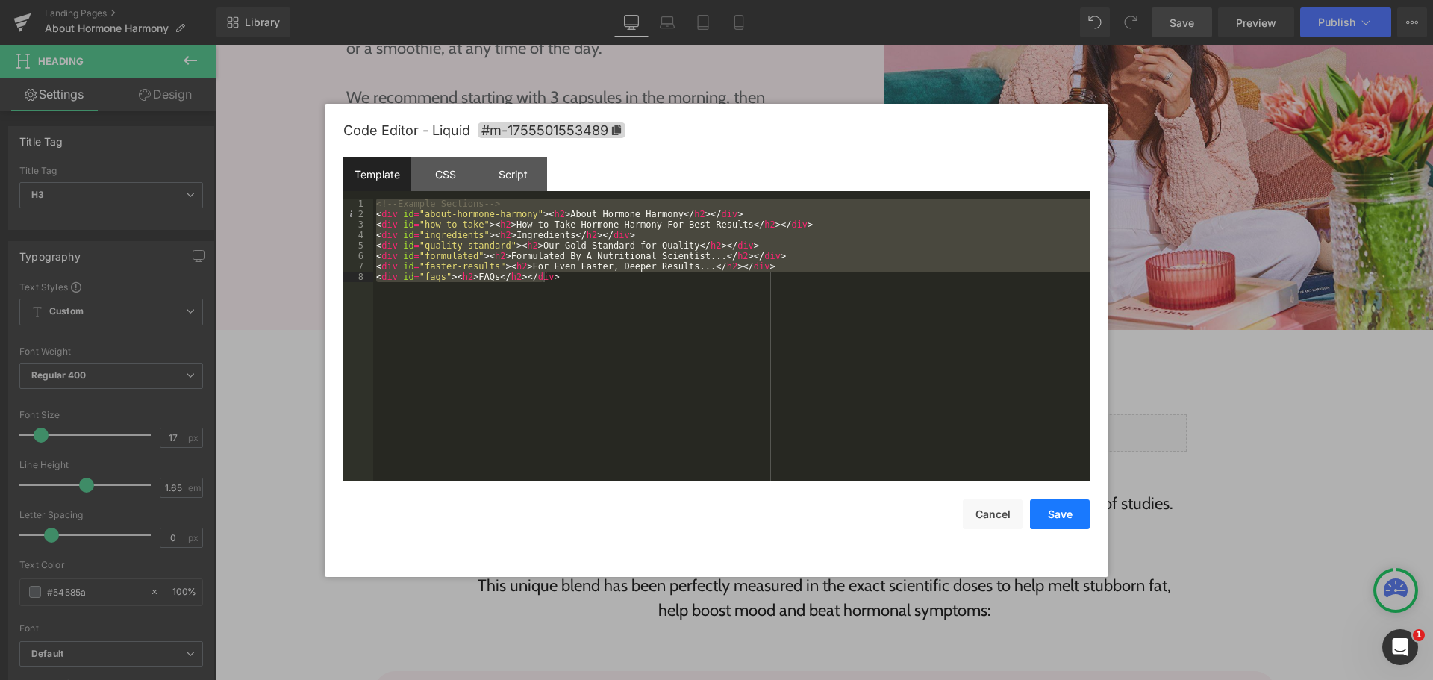
click at [1074, 510] on button "Save" at bounding box center [1060, 514] width 60 height 30
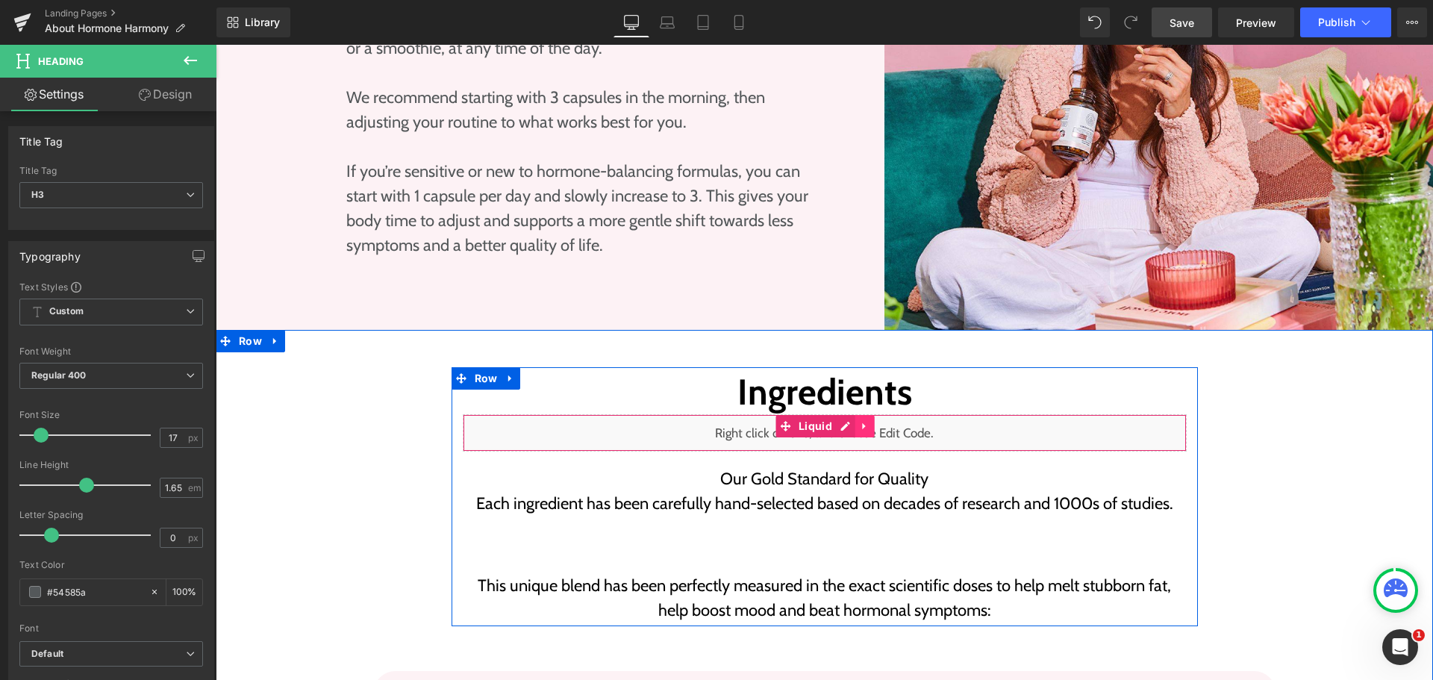
click at [860, 420] on icon at bounding box center [865, 425] width 10 height 11
click at [870, 420] on icon at bounding box center [875, 425] width 10 height 11
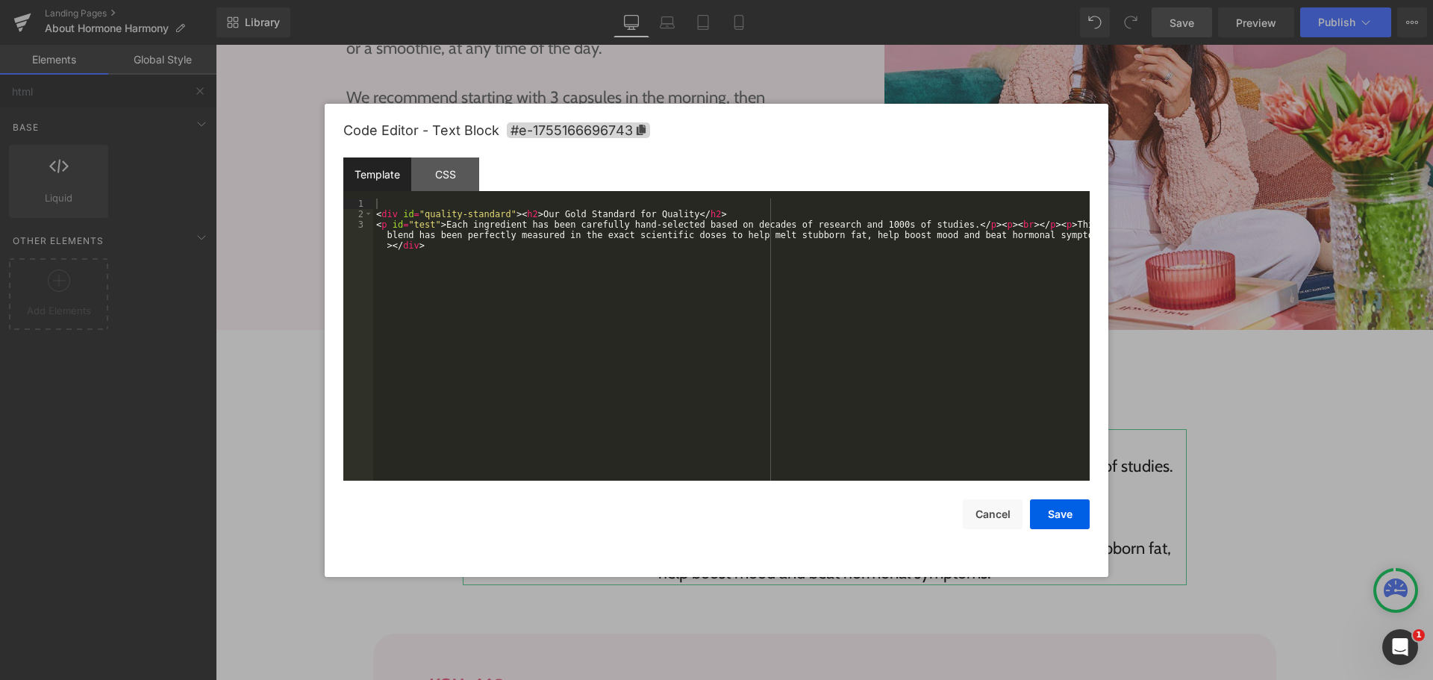
click at [823, 0] on div "Liquid You are previewing how the will restyle your page. You can not edit Elem…" at bounding box center [716, 0] width 1433 height 0
click at [653, 304] on div "< div id = "quality-standard" > < h2 > Our Gold Standard for Quality </ h2 > < …" at bounding box center [731, 361] width 717 height 324
click at [710, 211] on div "< div id = "quality-standard" > < h2 > Our Gold Standard for Quality </ h2 > < …" at bounding box center [731, 361] width 717 height 324
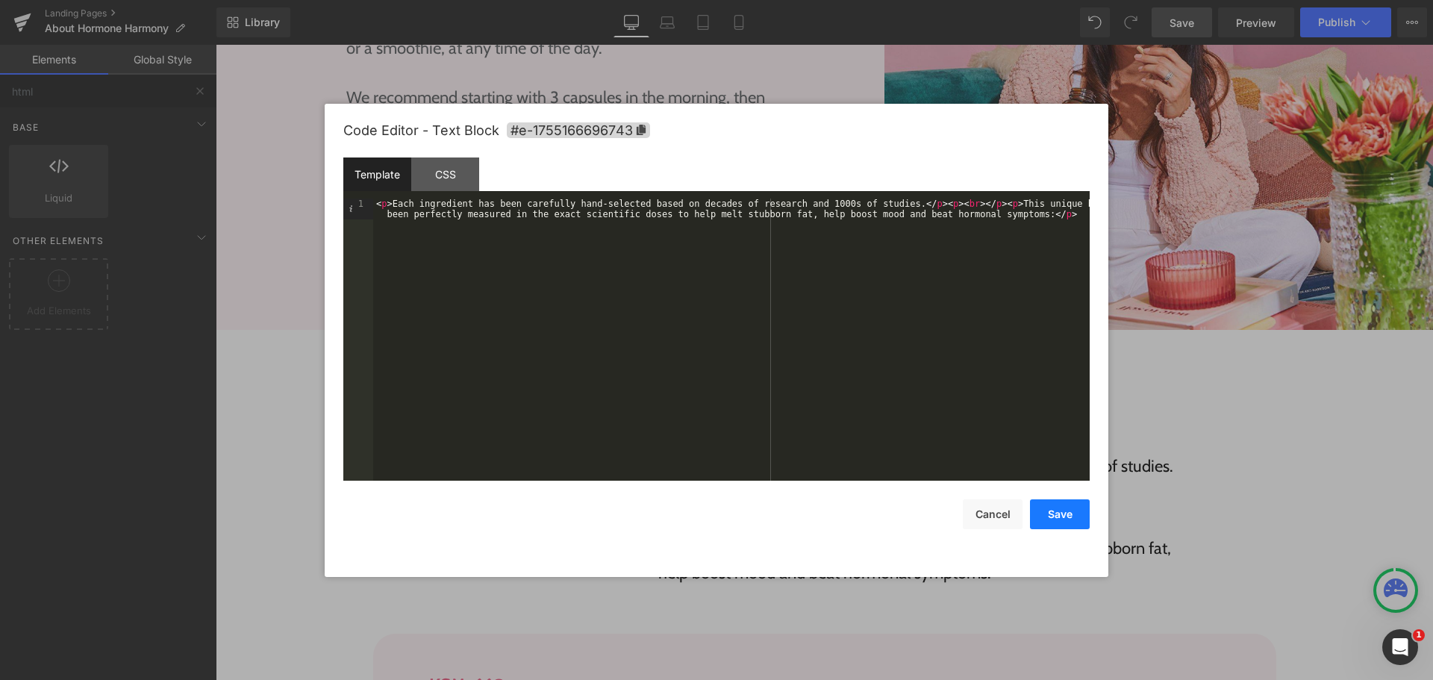
click at [1072, 517] on button "Save" at bounding box center [1060, 514] width 60 height 30
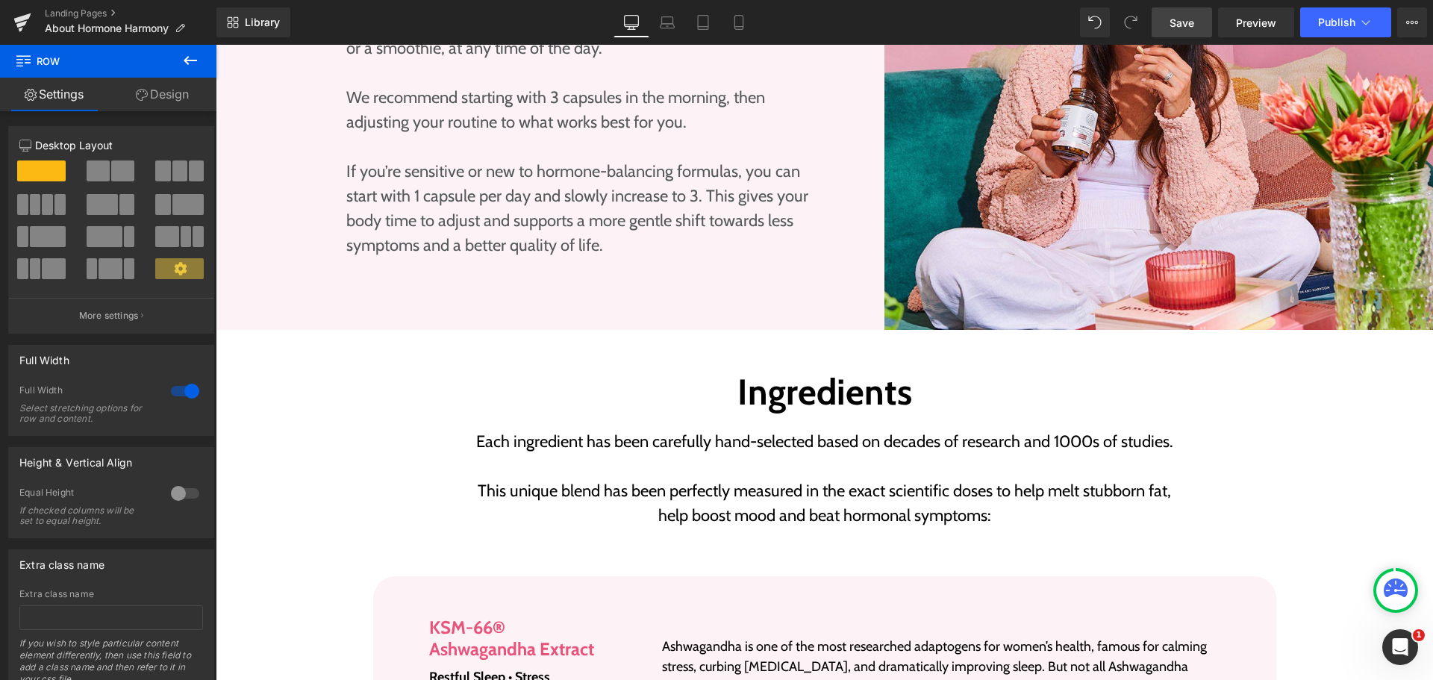
click at [1168, 19] on link "Save" at bounding box center [1182, 22] width 60 height 30
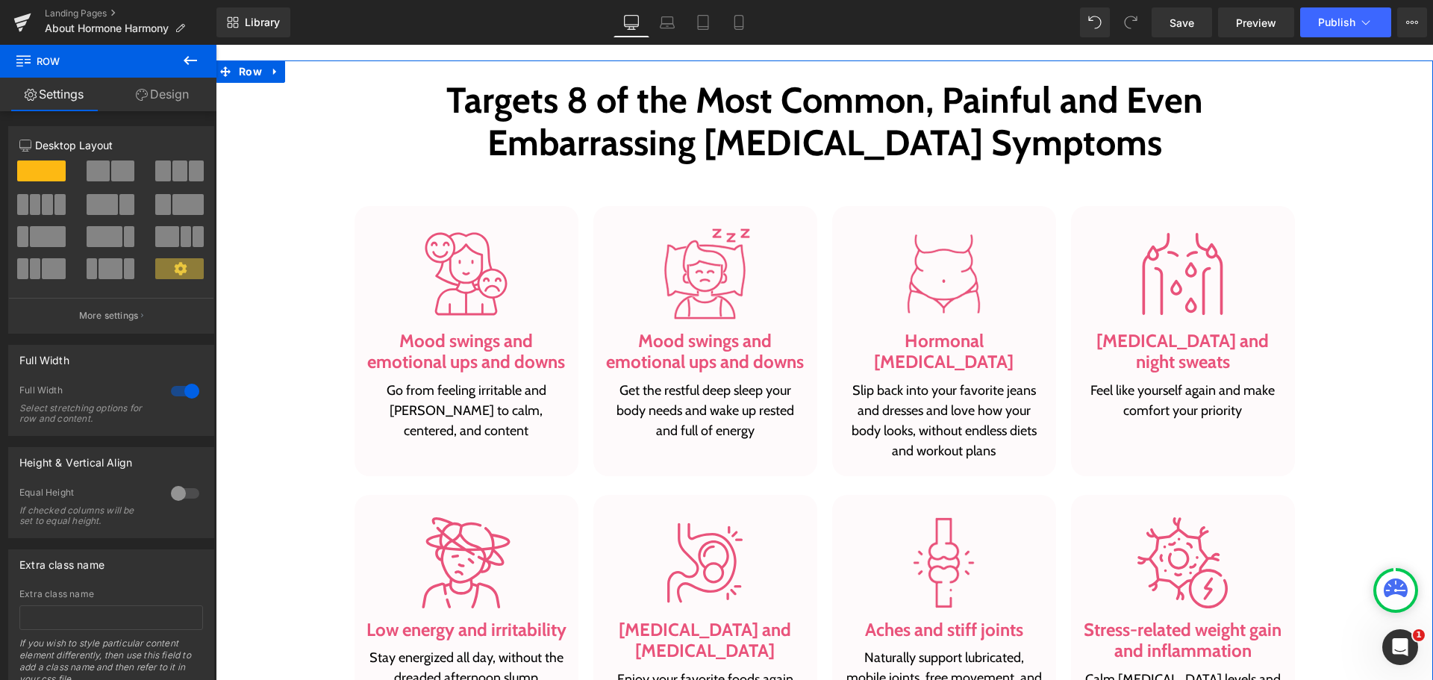
scroll to position [951, 0]
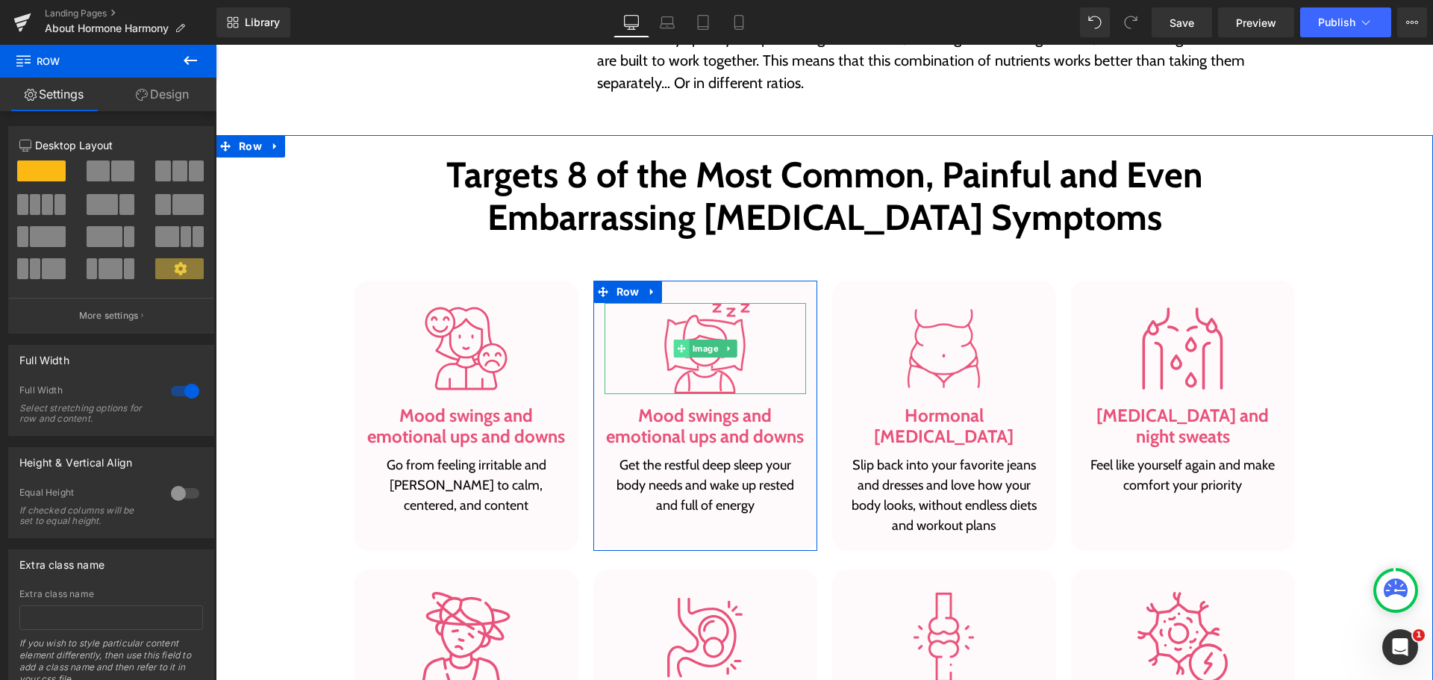
click at [677, 346] on icon at bounding box center [681, 348] width 8 height 8
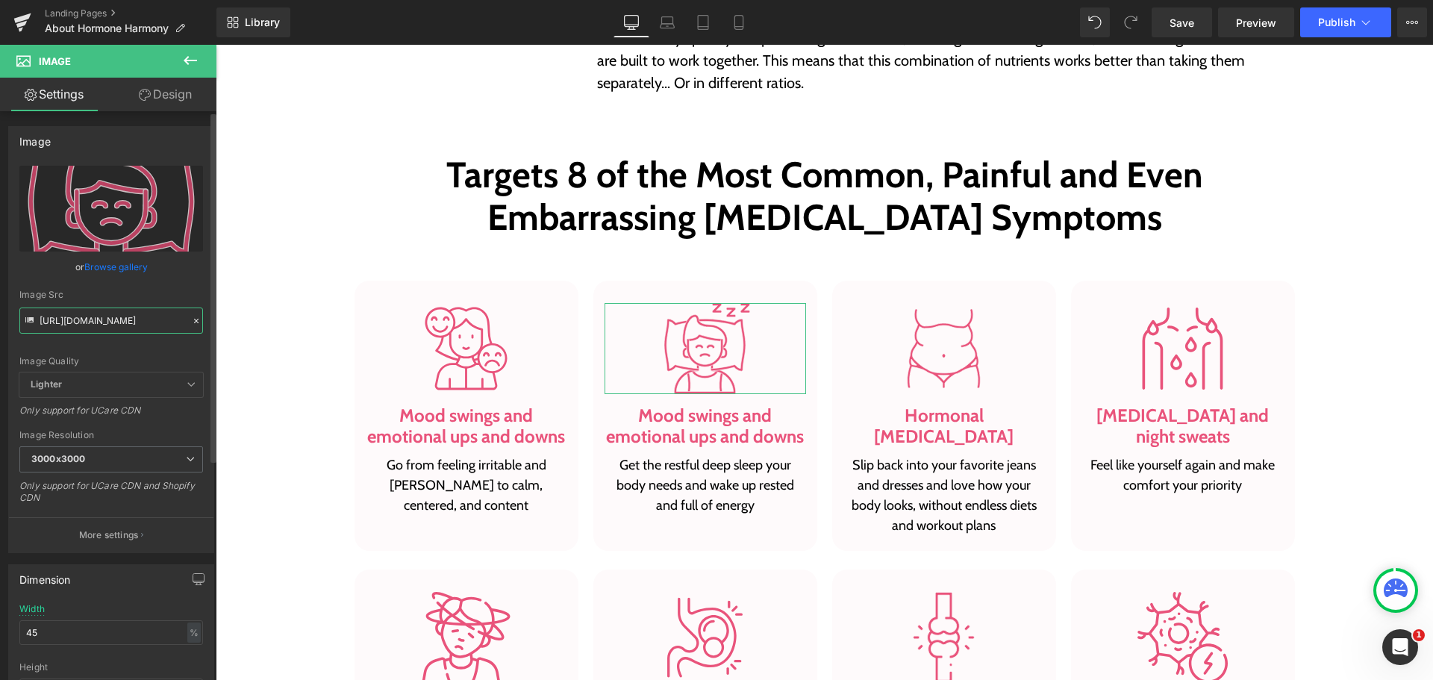
click at [82, 314] on input "[URL][DOMAIN_NAME]" at bounding box center [111, 321] width 184 height 26
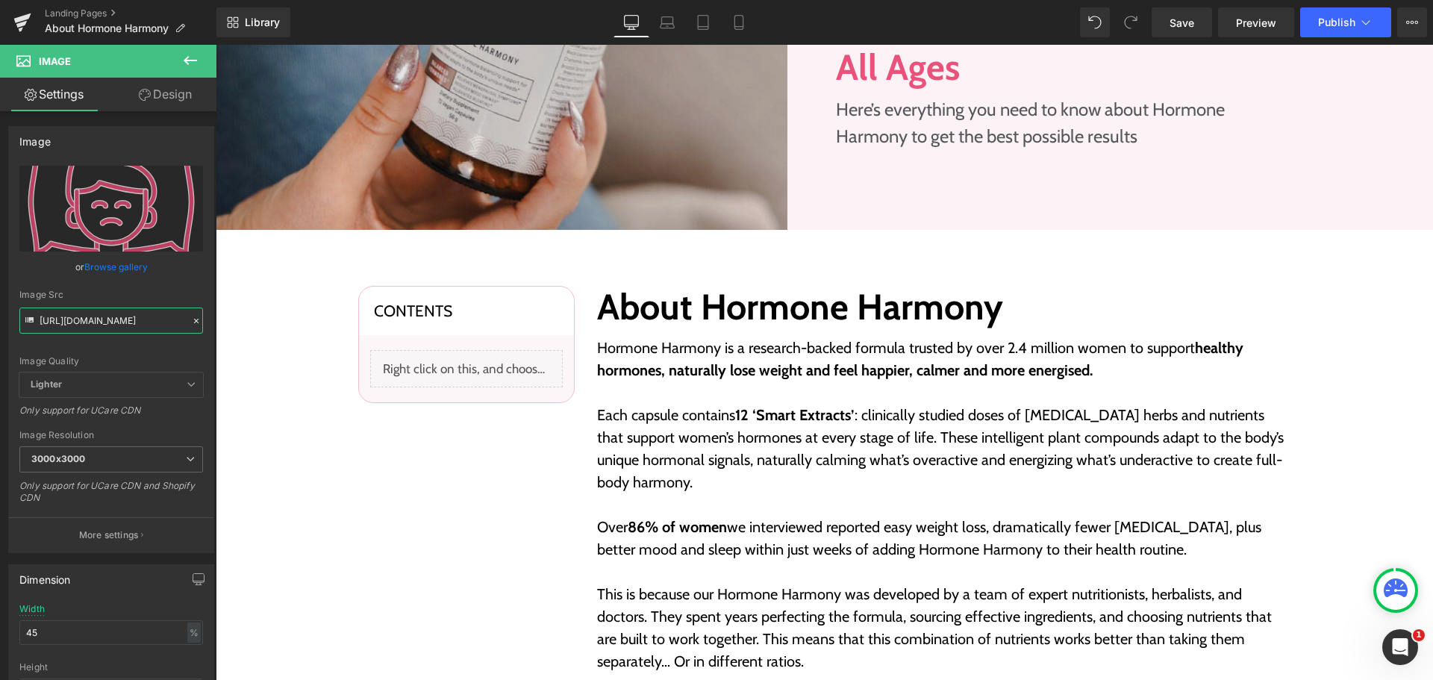
scroll to position [373, 0]
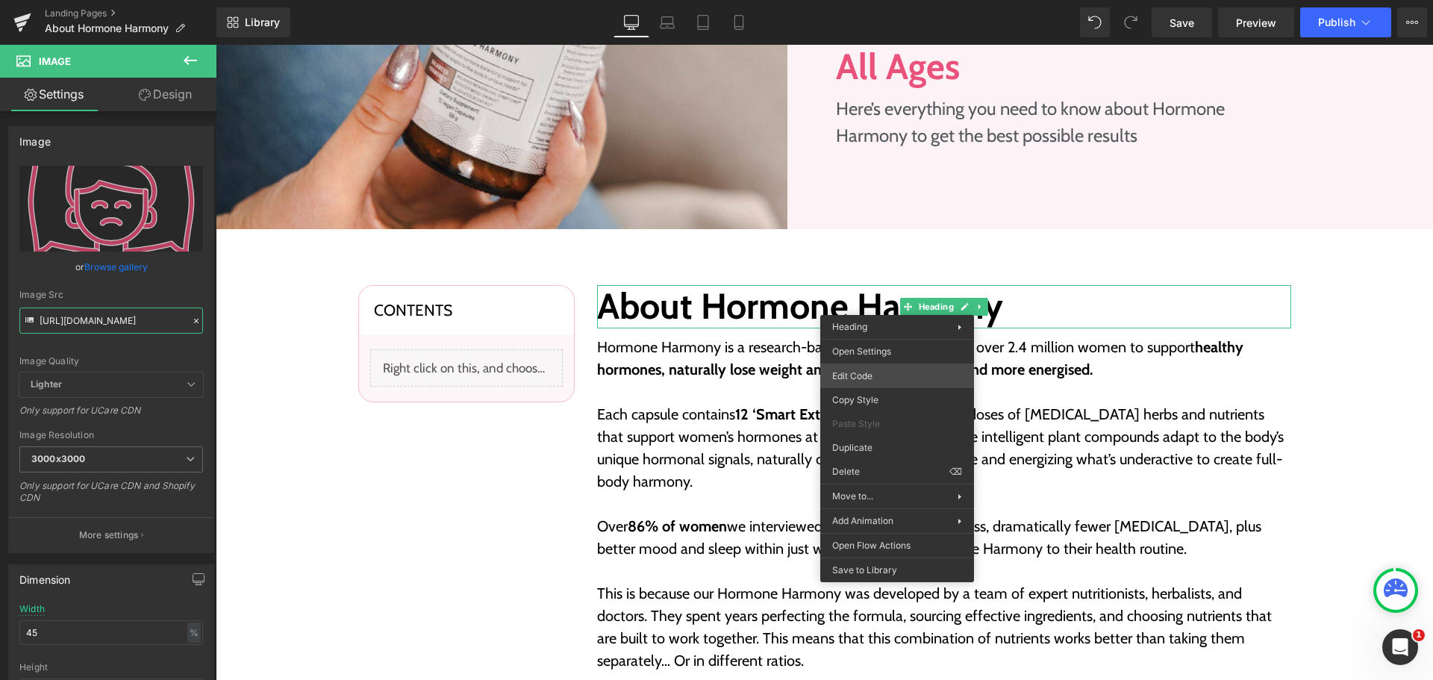
click at [876, 0] on div "Image You are previewing how the will restyle your page. You can not edit Eleme…" at bounding box center [716, 0] width 1433 height 0
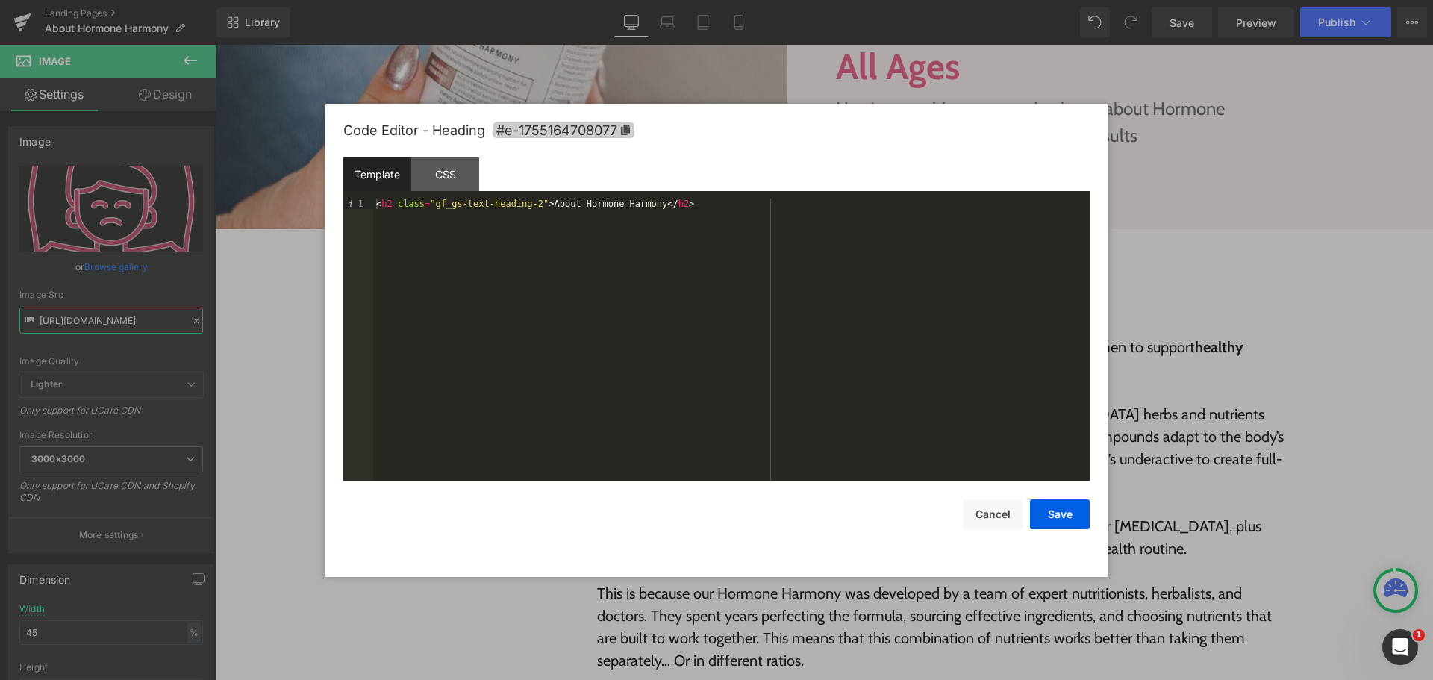
click at [623, 129] on icon at bounding box center [625, 130] width 9 height 10
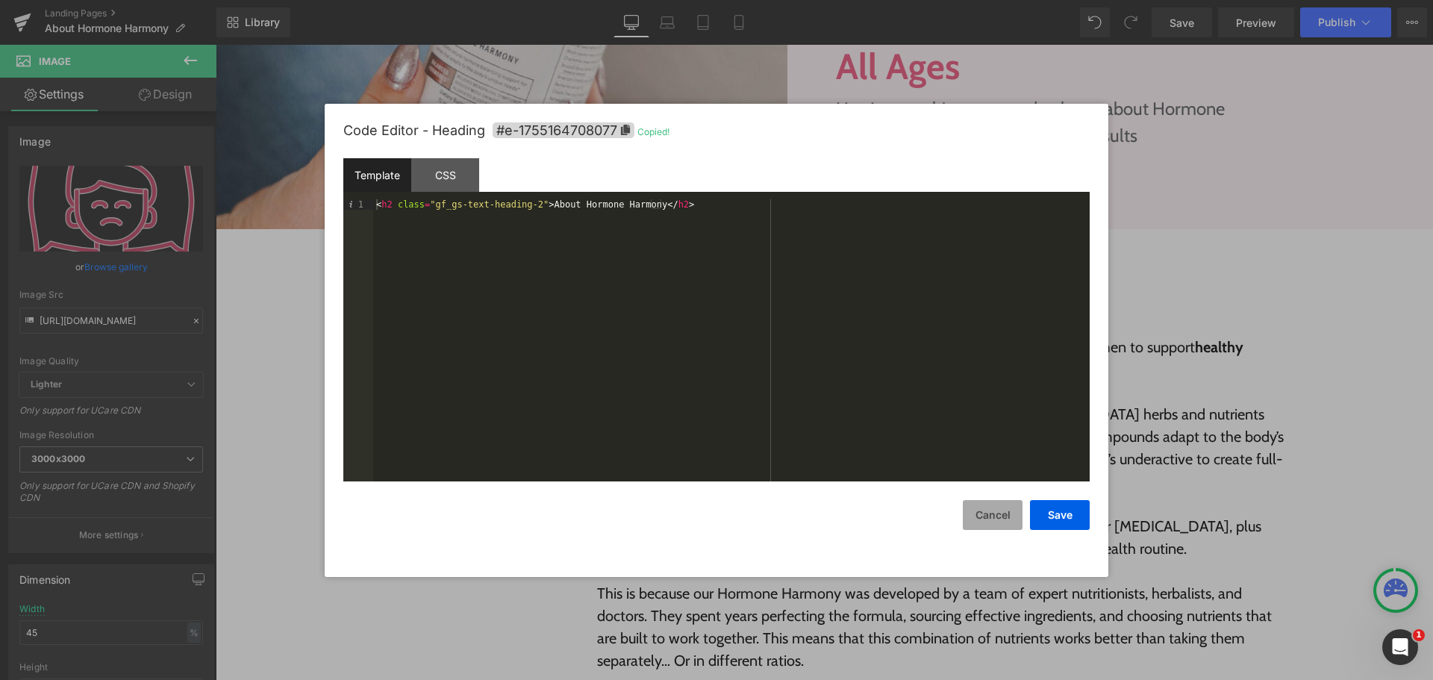
click at [1000, 509] on button "Cancel" at bounding box center [993, 515] width 60 height 30
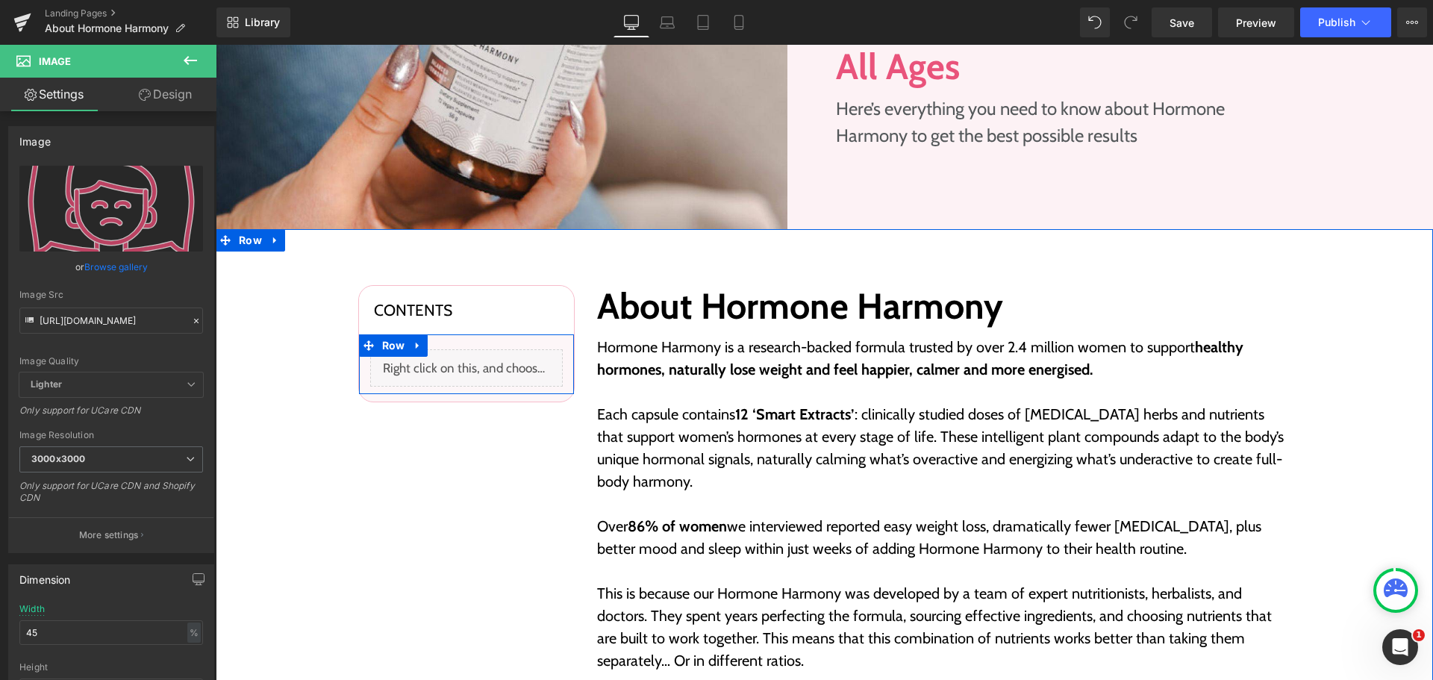
click at [474, 366] on div "Liquid" at bounding box center [466, 367] width 193 height 37
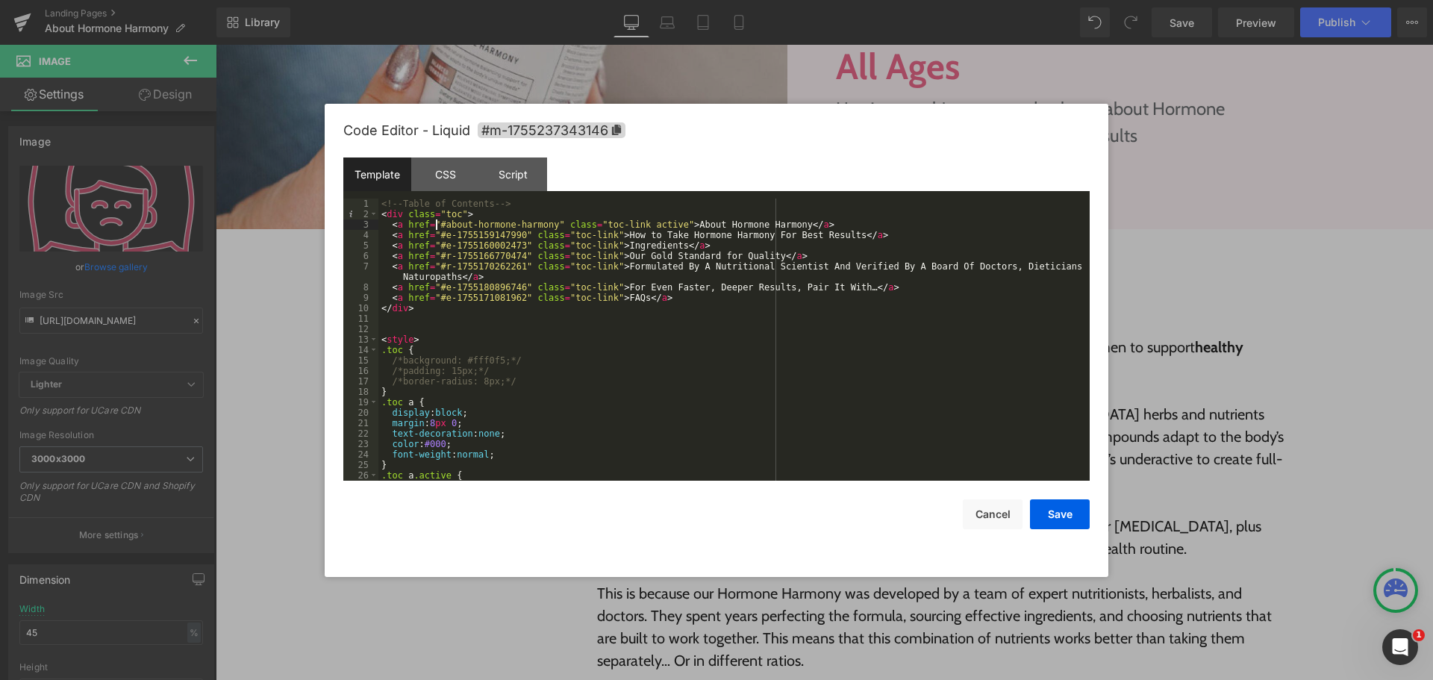
click at [435, 225] on div "<!-- Table of Contents --> < div class = "toc" > < a href = "#about-hormone-har…" at bounding box center [732, 350] width 706 height 303
click at [544, 226] on div "<!-- Table of Contents --> < div class = "toc" > < a href = "#about-hormone-har…" at bounding box center [732, 350] width 706 height 303
click at [569, 356] on div "<!-- Table of Contents --> < div class = "toc" > < a href = "#e-1755164708077" …" at bounding box center [732, 350] width 706 height 303
click at [1049, 517] on button "Save" at bounding box center [1060, 514] width 60 height 30
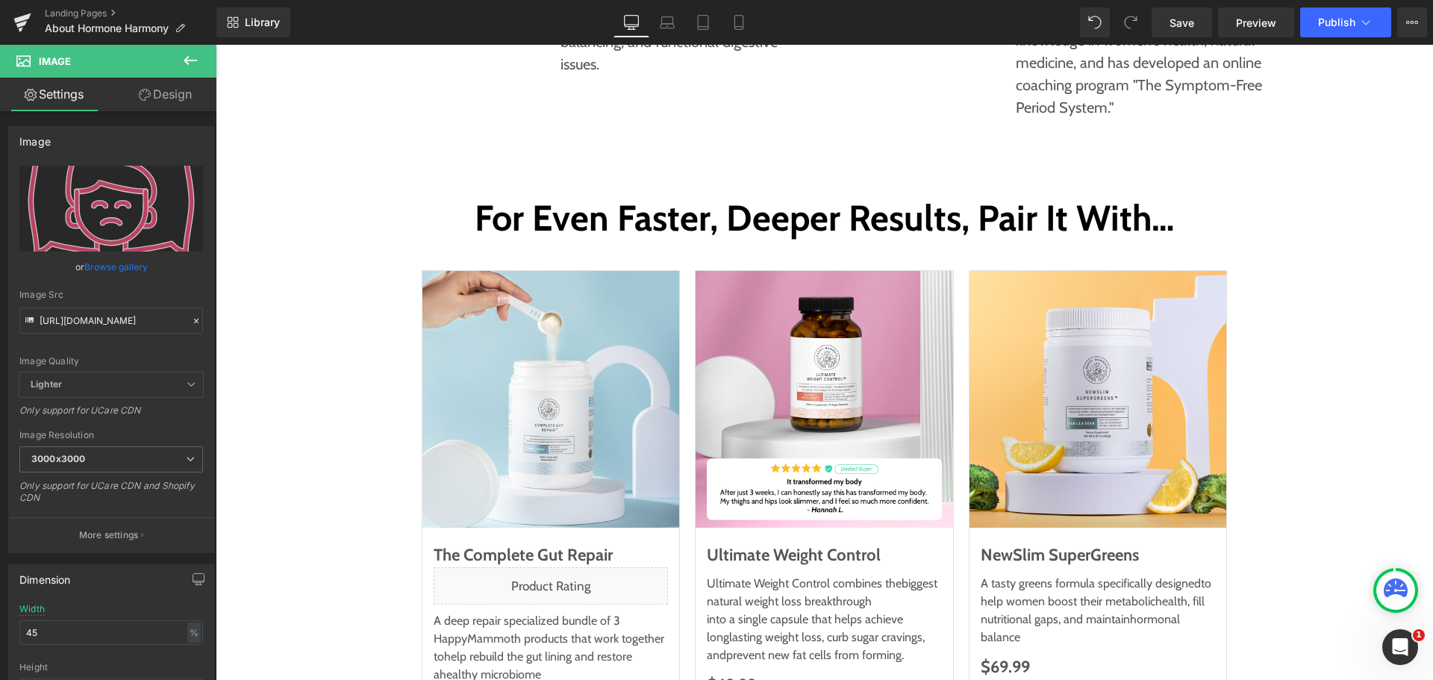
scroll to position [7456, 0]
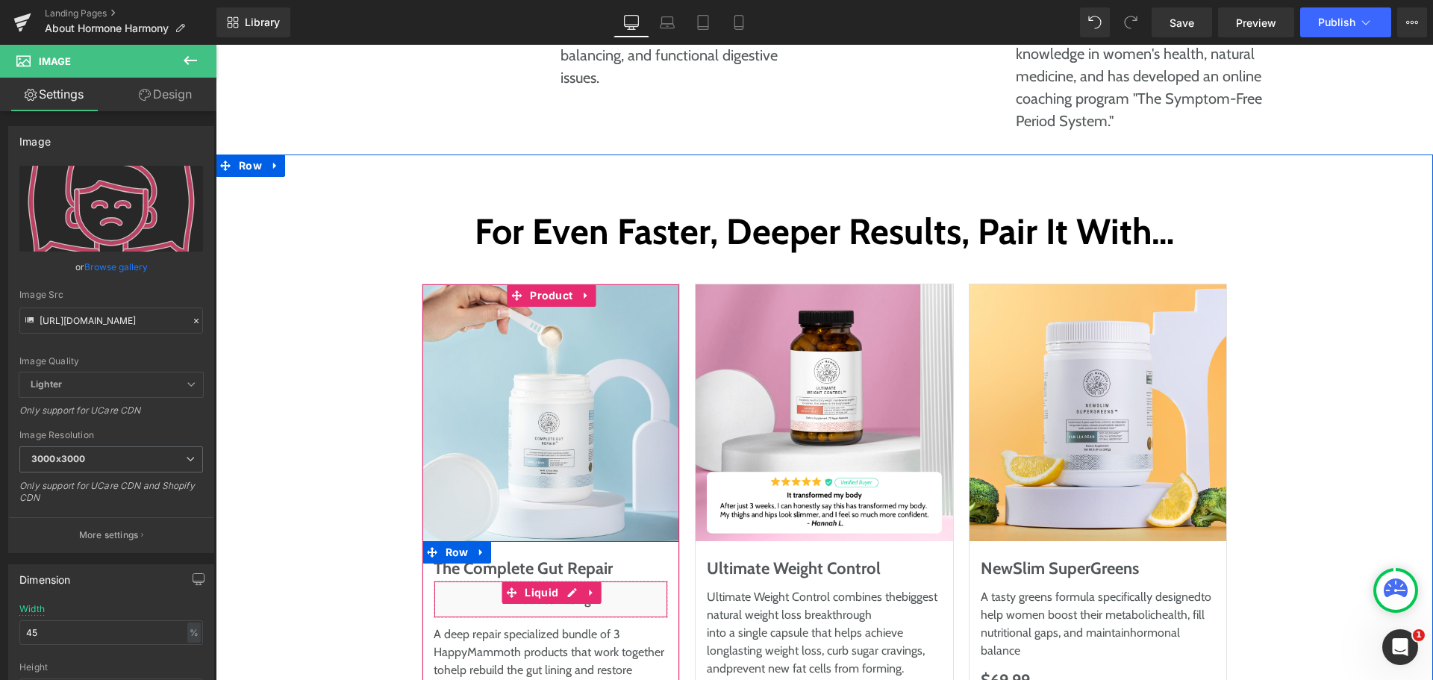
click at [559, 581] on div "Liquid" at bounding box center [551, 599] width 235 height 37
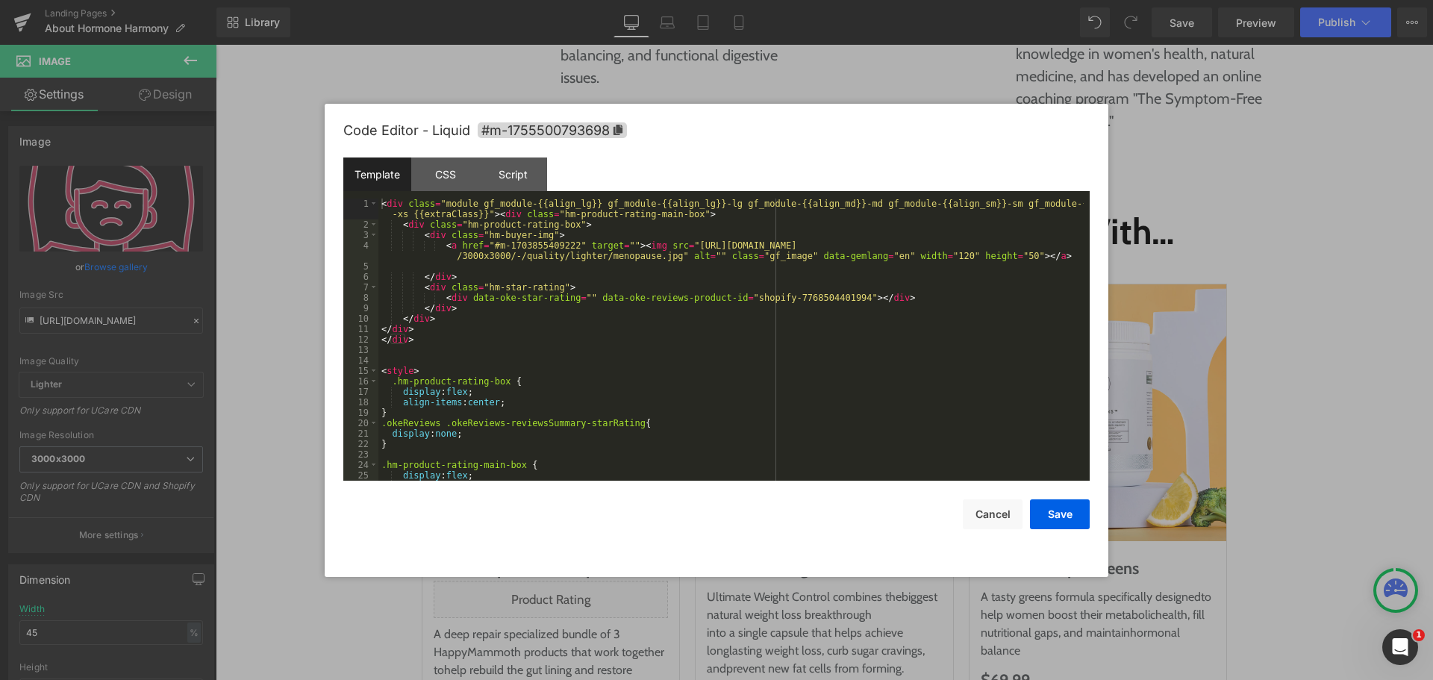
click at [596, 333] on div "< div class = "module gf_module-{{align_lg}} gf_module-{{align_lg}}-lg gf_modul…" at bounding box center [732, 356] width 706 height 314
click at [608, 336] on div "< div class = "module gf_module-{{align_lg}} gf_module-{{align_lg}}-lg gf_modul…" at bounding box center [732, 356] width 706 height 314
click at [395, 334] on div "< div class = "module gf_module-{{align_lg}} gf_module-{{align_lg}}-lg gf_modul…" at bounding box center [732, 356] width 706 height 314
click at [401, 327] on div "< div class = "module gf_module-{{align_lg}} gf_module-{{align_lg}}-lg gf_modul…" at bounding box center [732, 356] width 706 height 314
click at [429, 308] on div "< div class = "module gf_module-{{align_lg}} gf_module-{{align_lg}}-lg gf_modul…" at bounding box center [732, 356] width 706 height 314
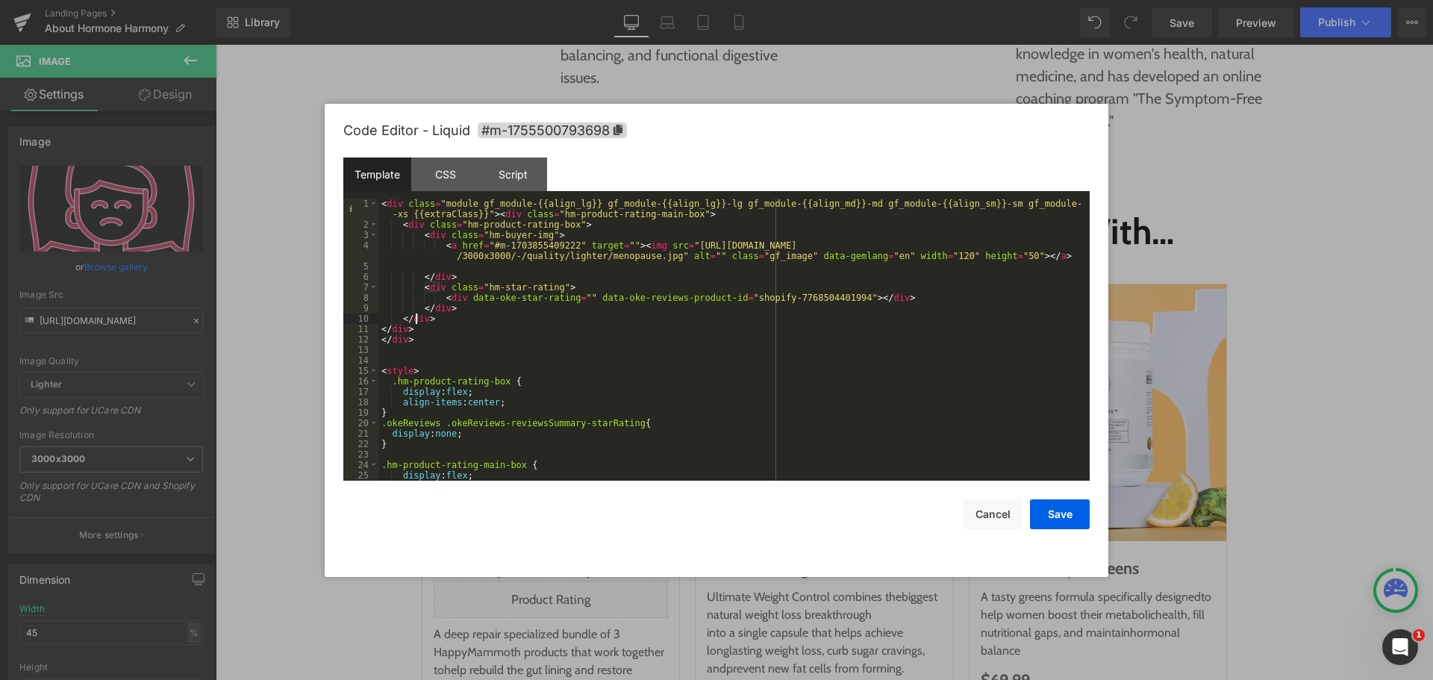
click at [415, 321] on div "< div class = "module gf_module-{{align_lg}} gf_module-{{align_lg}}-lg gf_modul…" at bounding box center [732, 356] width 706 height 314
click at [438, 285] on div "< div class = "module gf_module-{{align_lg}} gf_module-{{align_lg}}-lg gf_modul…" at bounding box center [732, 356] width 706 height 314
click at [600, 288] on div "< div class = "module gf_module-{{align_lg}} gf_module-{{align_lg}}-lg gf_modul…" at bounding box center [732, 356] width 706 height 314
click at [430, 235] on div "< div class = "module gf_module-{{align_lg}} gf_module-{{align_lg}}-lg gf_modul…" at bounding box center [732, 356] width 706 height 314
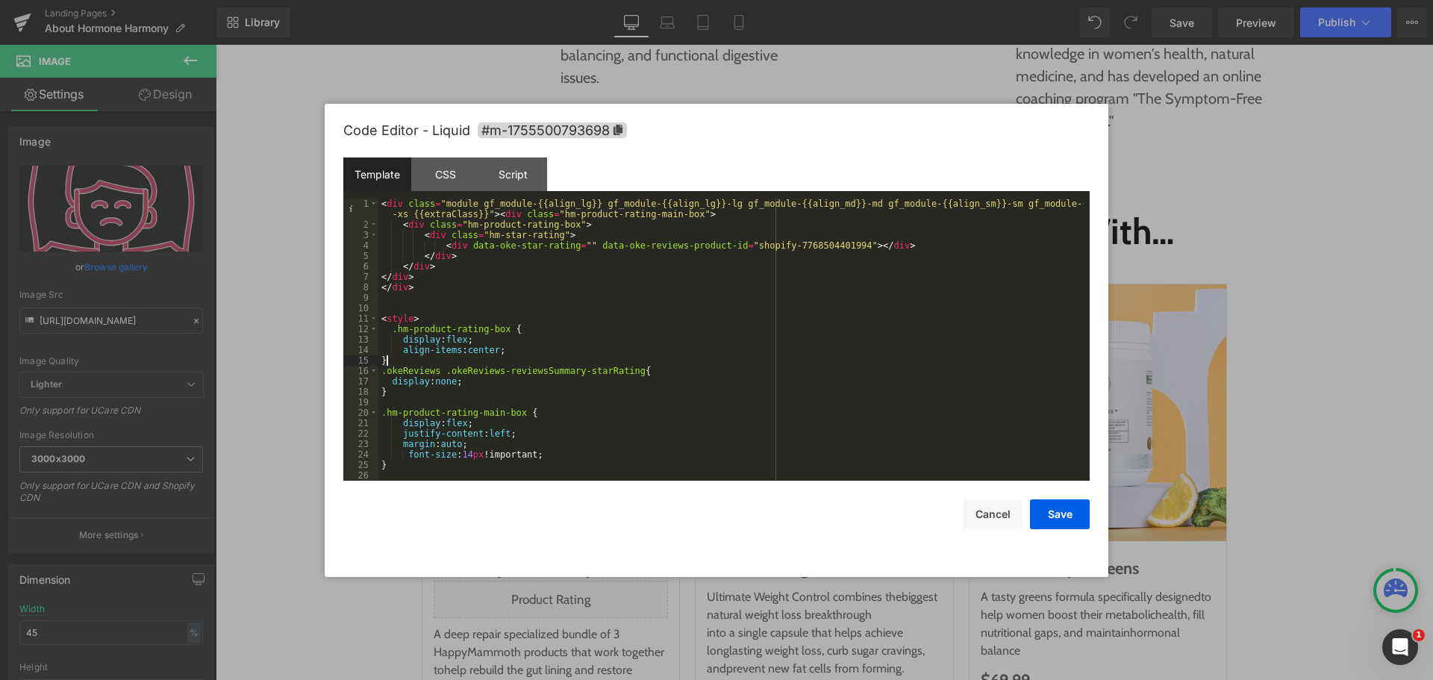
click at [739, 355] on div "< div class = "module gf_module-{{align_lg}} gf_module-{{align_lg}}-lg gf_modul…" at bounding box center [732, 356] width 706 height 314
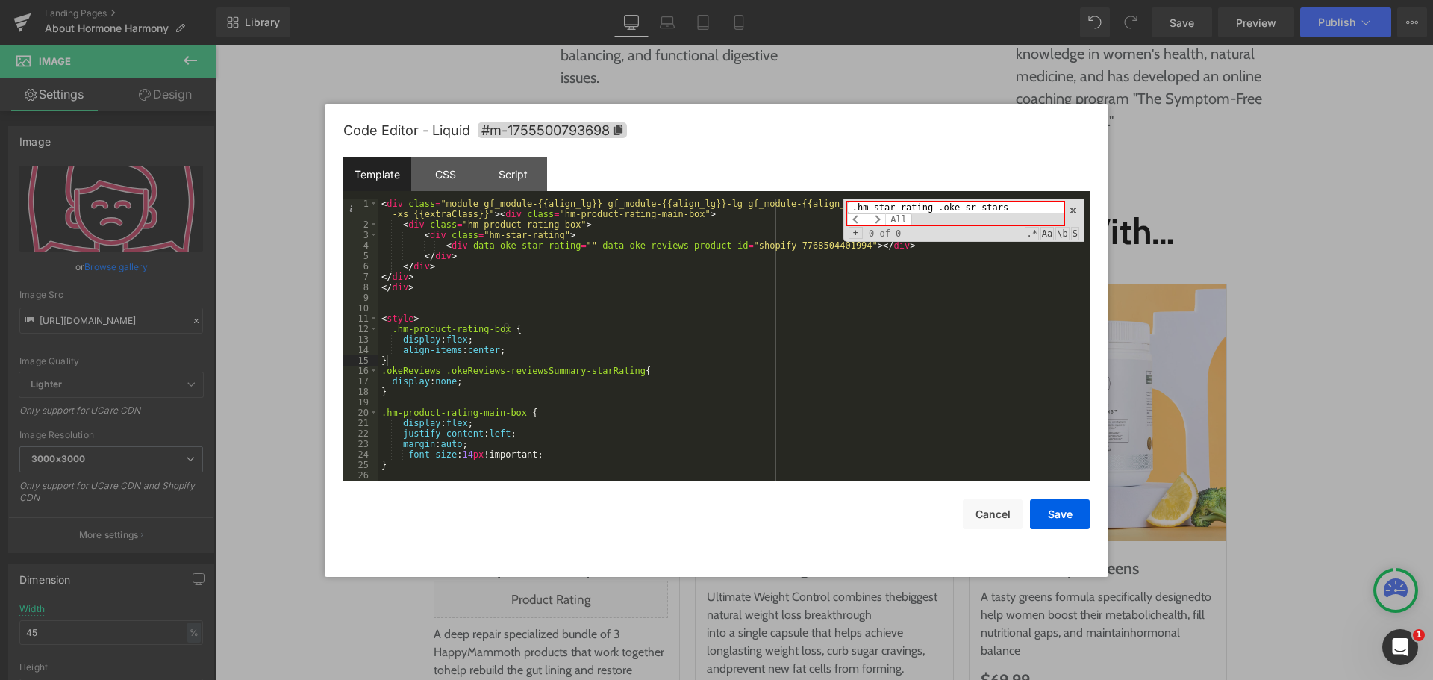
scroll to position [42, 0]
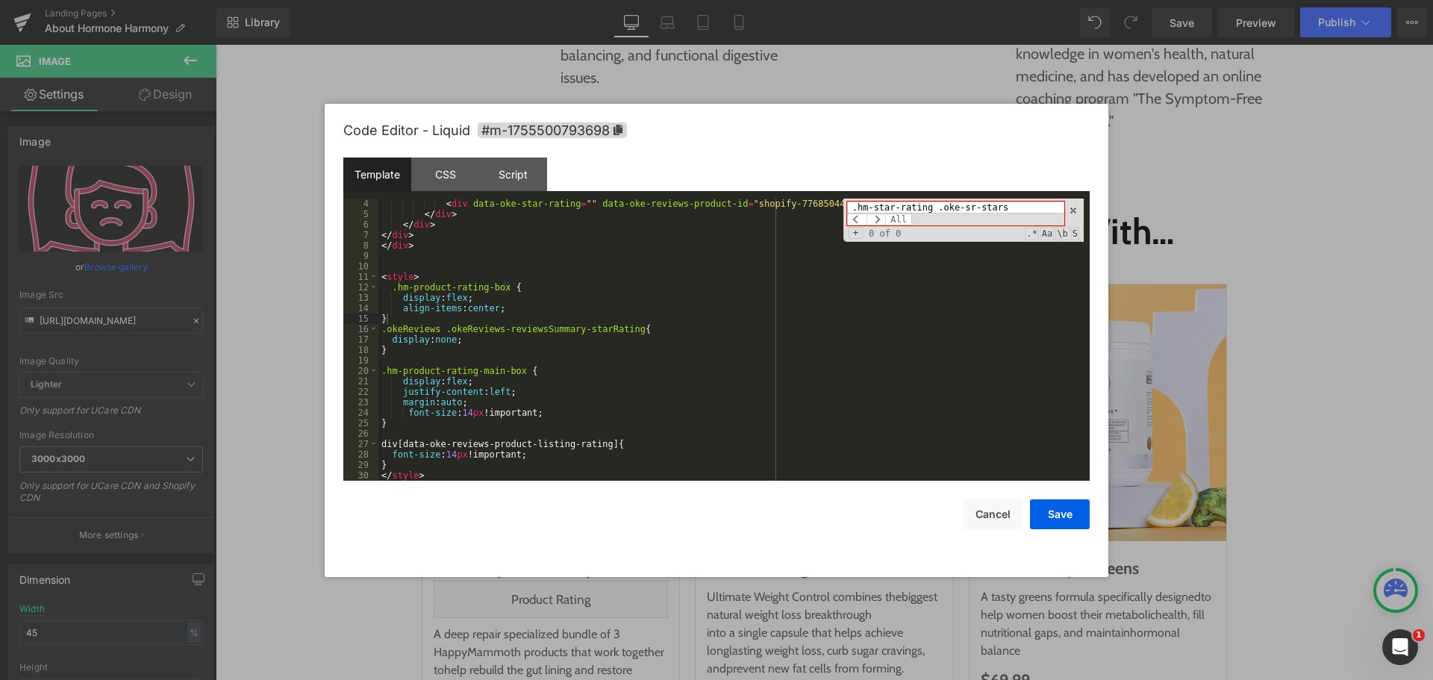
type input ".hm-star-rating .oke-sr-stars"
click at [400, 421] on div "< div data-oke-star-rating = "" data-oke-reviews-product-id = "shopify-77685044…" at bounding box center [732, 350] width 706 height 303
paste textarea
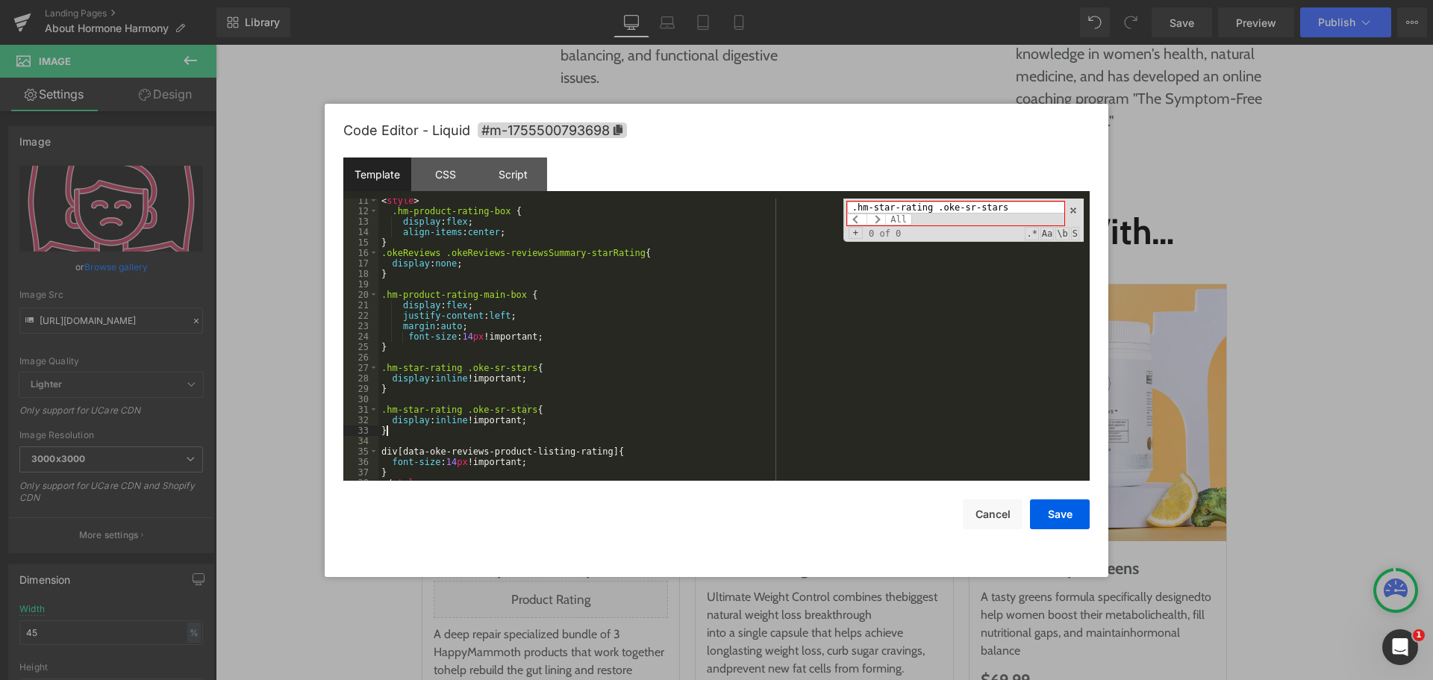
scroll to position [125, 0]
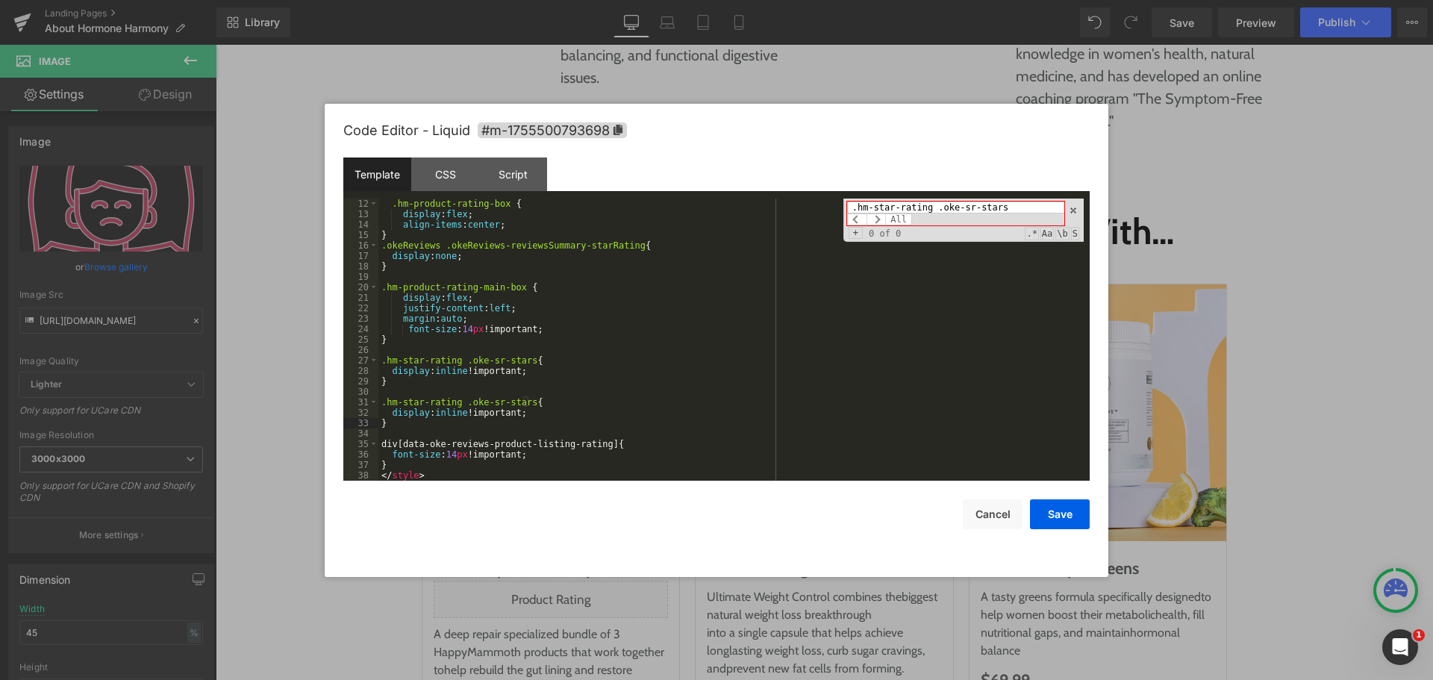
click at [390, 384] on div ".hm-product-rating-box { display : flex ; align-items : center ; } .okeReviews …" at bounding box center [732, 350] width 706 height 303
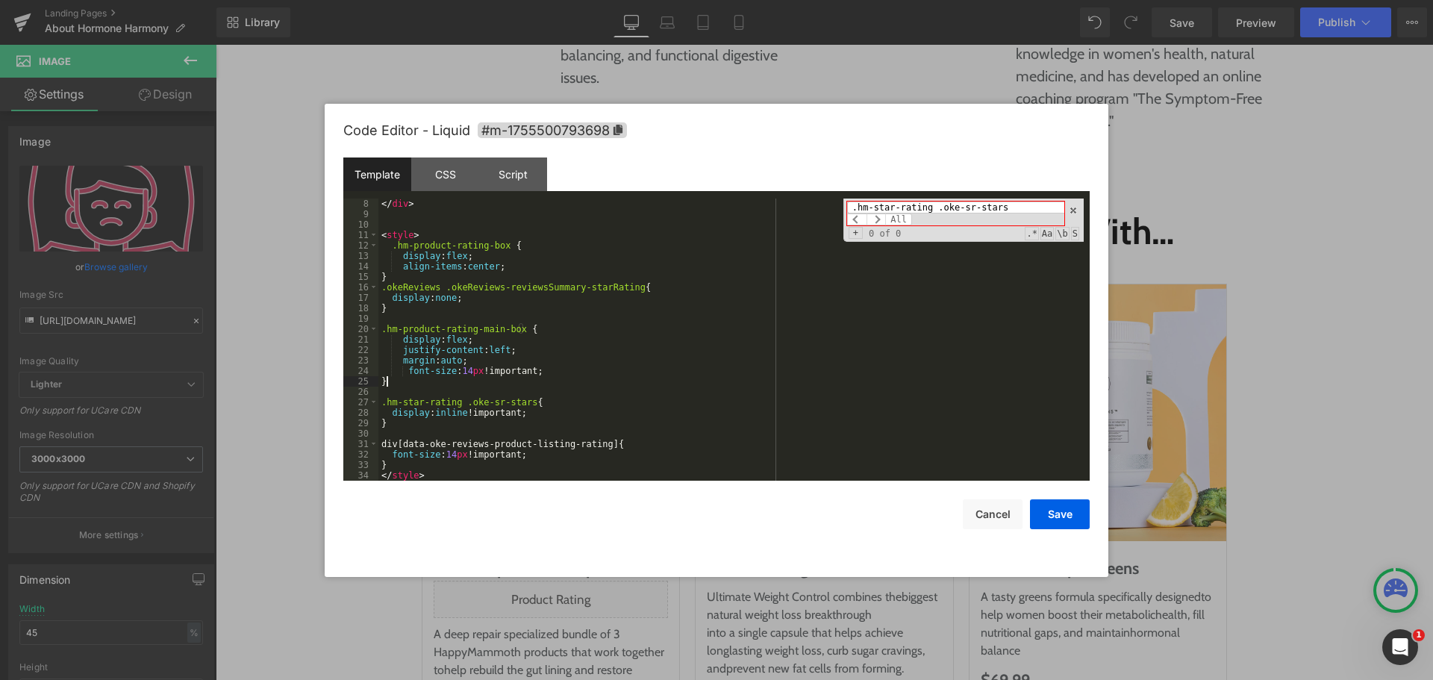
scroll to position [84, 0]
click at [1062, 511] on button "Save" at bounding box center [1060, 514] width 60 height 30
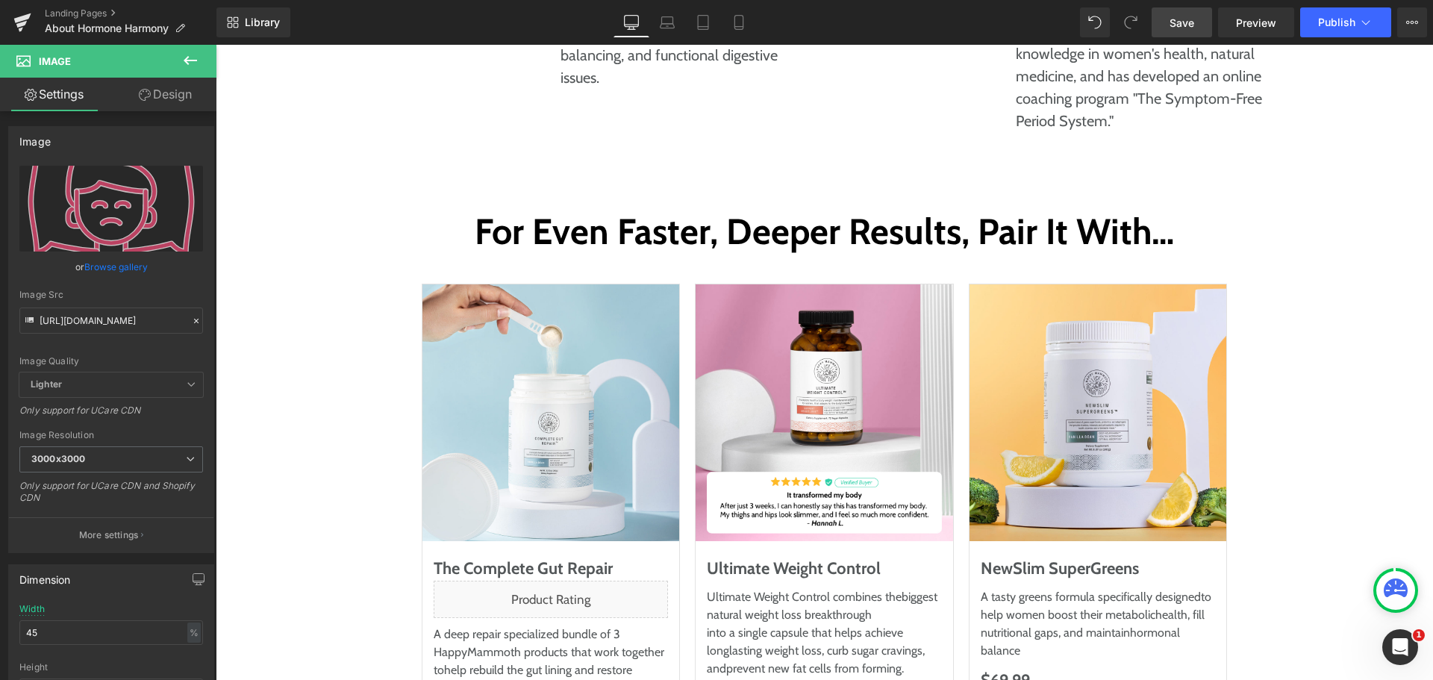
click at [1190, 19] on span "Save" at bounding box center [1182, 23] width 25 height 16
click at [1206, 18] on link "Save" at bounding box center [1182, 22] width 60 height 30
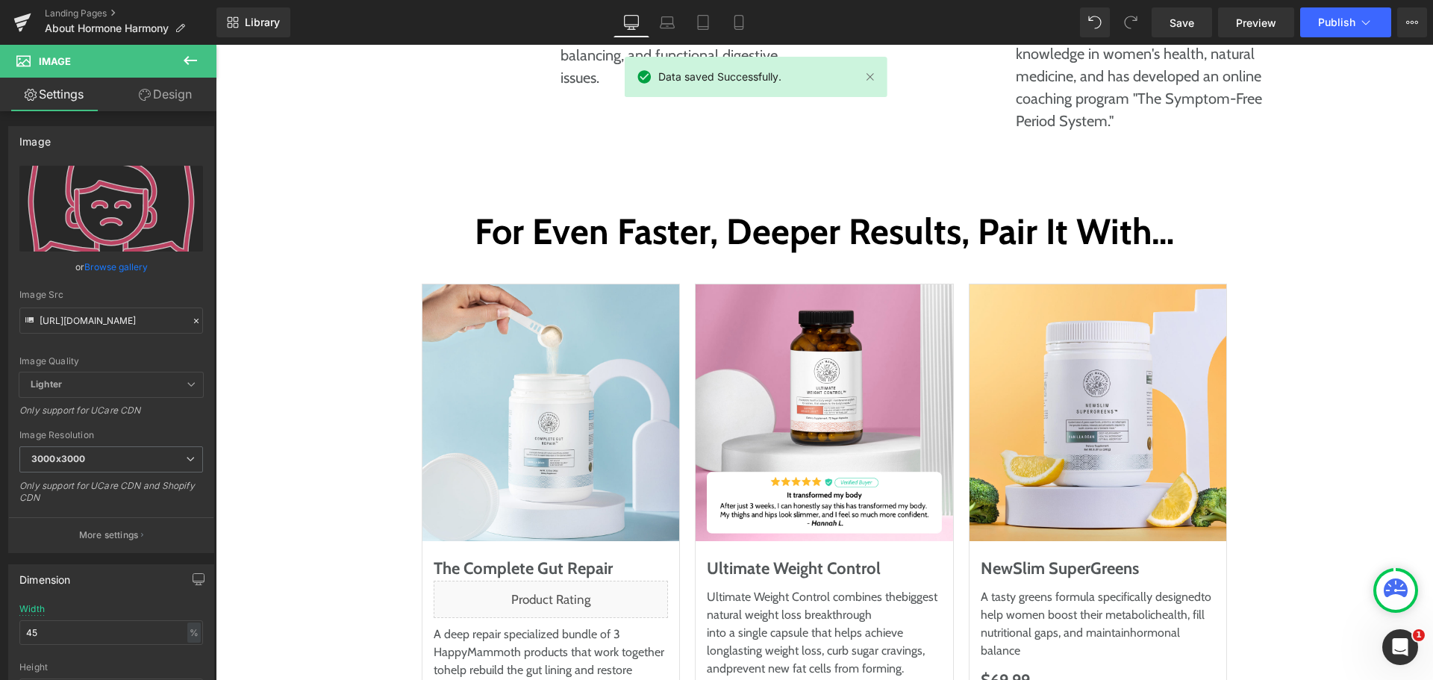
click at [953, 17] on div "Library Desktop Desktop Laptop Tablet Mobile Save Preview Publish Scheduled Vie…" at bounding box center [825, 22] width 1217 height 30
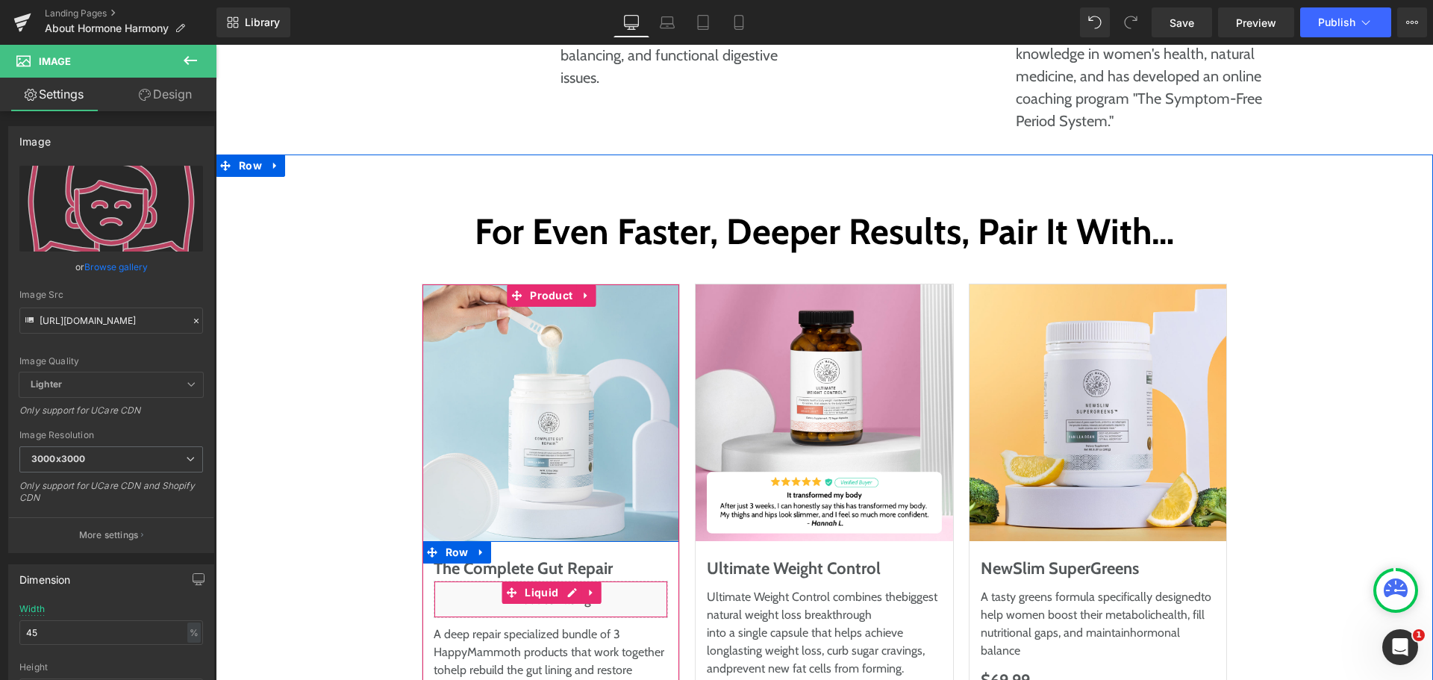
click at [560, 581] on div "Liquid" at bounding box center [551, 599] width 235 height 37
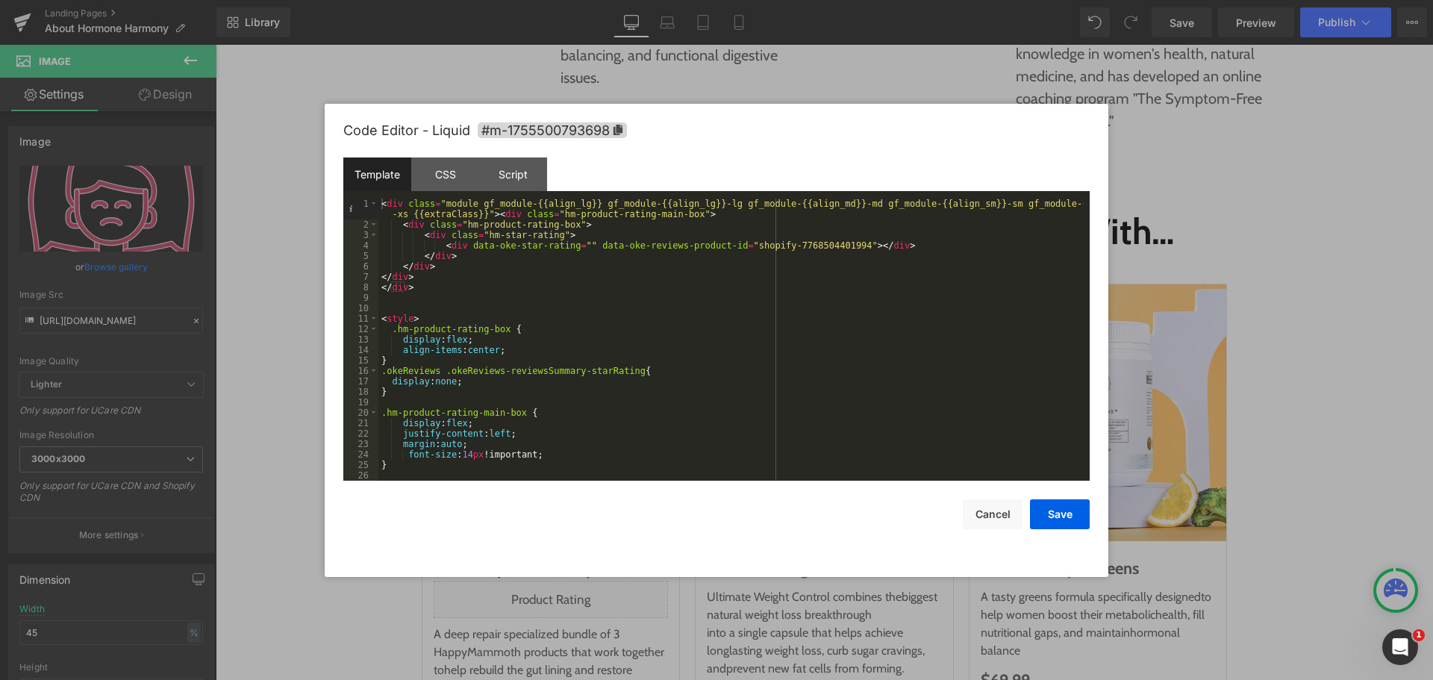
click at [442, 295] on div "< div class = "module gf_module-{{align_lg}} gf_module-{{align_lg}}-lg gf_modul…" at bounding box center [732, 356] width 706 height 314
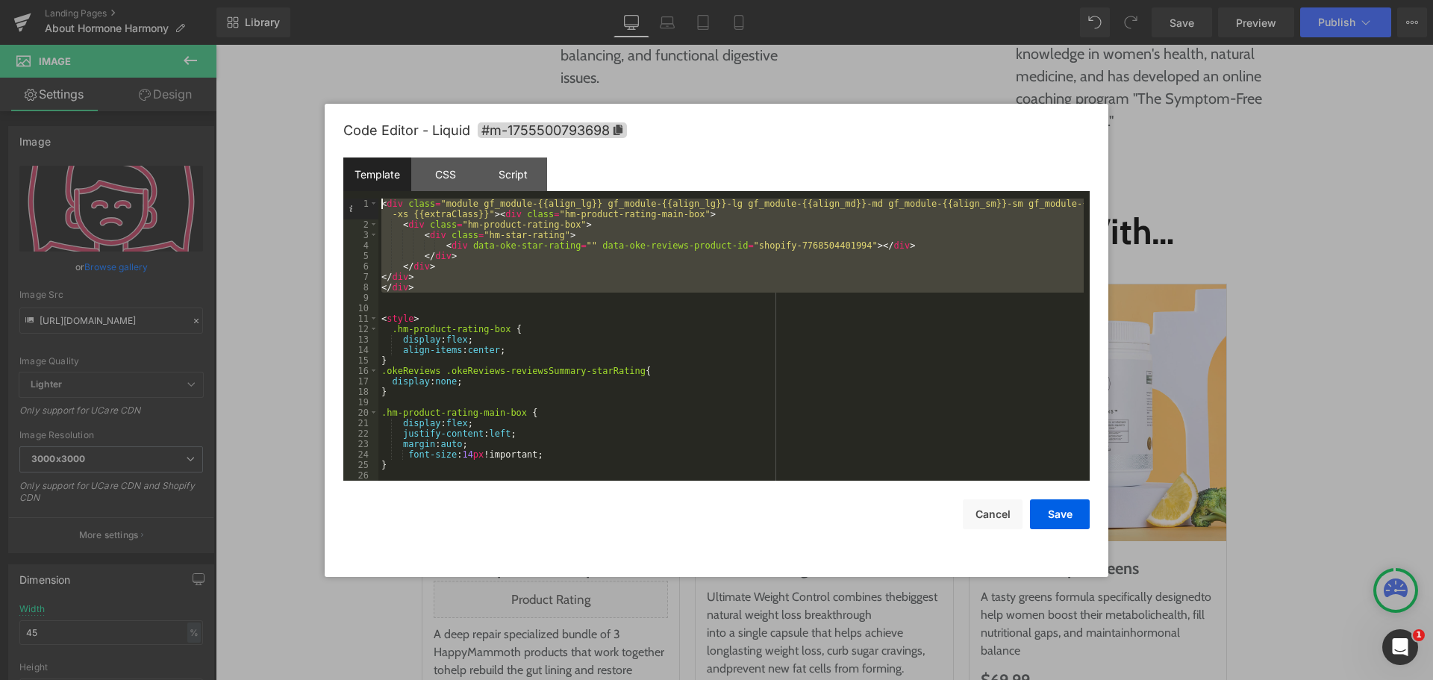
click at [436, 299] on div "< div class = "module gf_module-{{align_lg}} gf_module-{{align_lg}}-lg gf_modul…" at bounding box center [732, 340] width 706 height 282
drag, startPoint x: 437, startPoint y: 288, endPoint x: 345, endPoint y: 205, distance: 124.2
click at [345, 205] on pre "1 2 3 4 5 6 7 8 9 10 11 12 13 14 15 16 17 18 19 20 21 22 23 24 25 26 27 < div c…" at bounding box center [716, 340] width 747 height 282
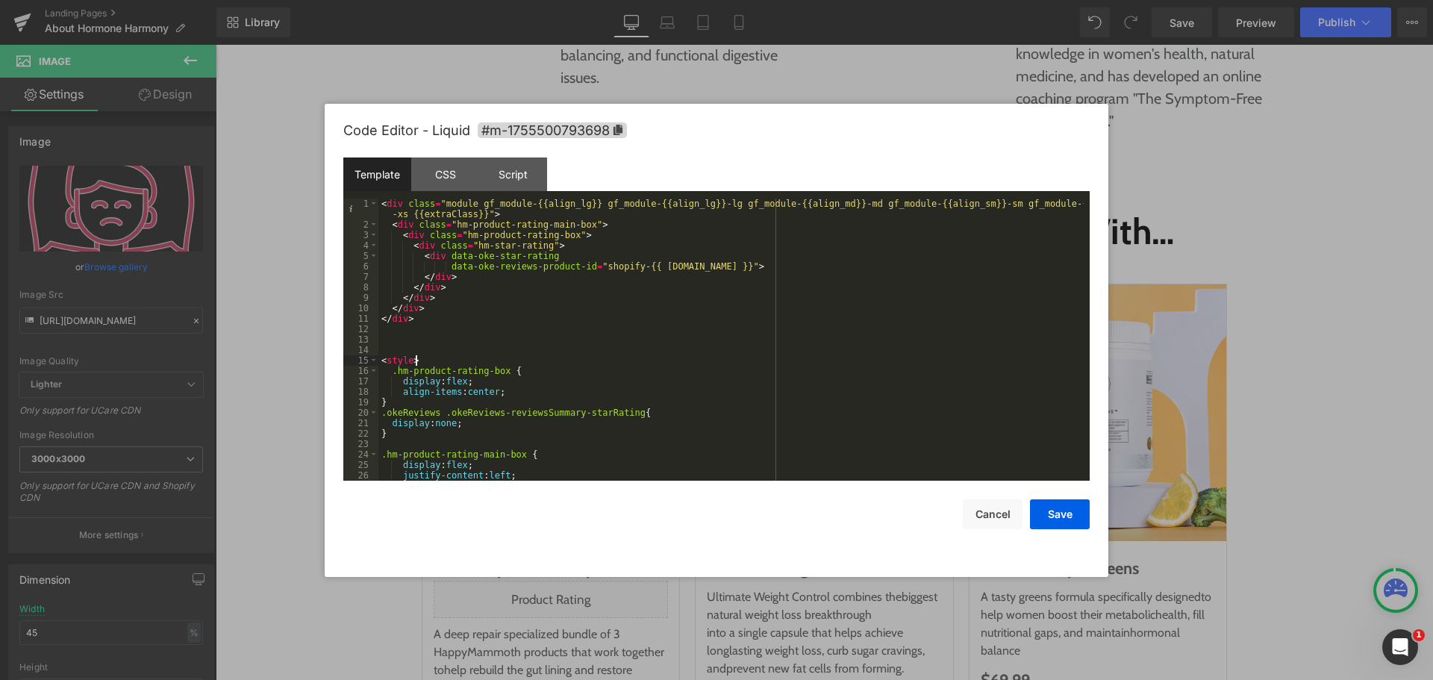
click at [573, 357] on div "< div class = "module gf_module-{{align_lg}} gf_module-{{align_lg}}-lg gf_modul…" at bounding box center [732, 356] width 706 height 314
click at [1064, 514] on button "Save" at bounding box center [1060, 514] width 60 height 30
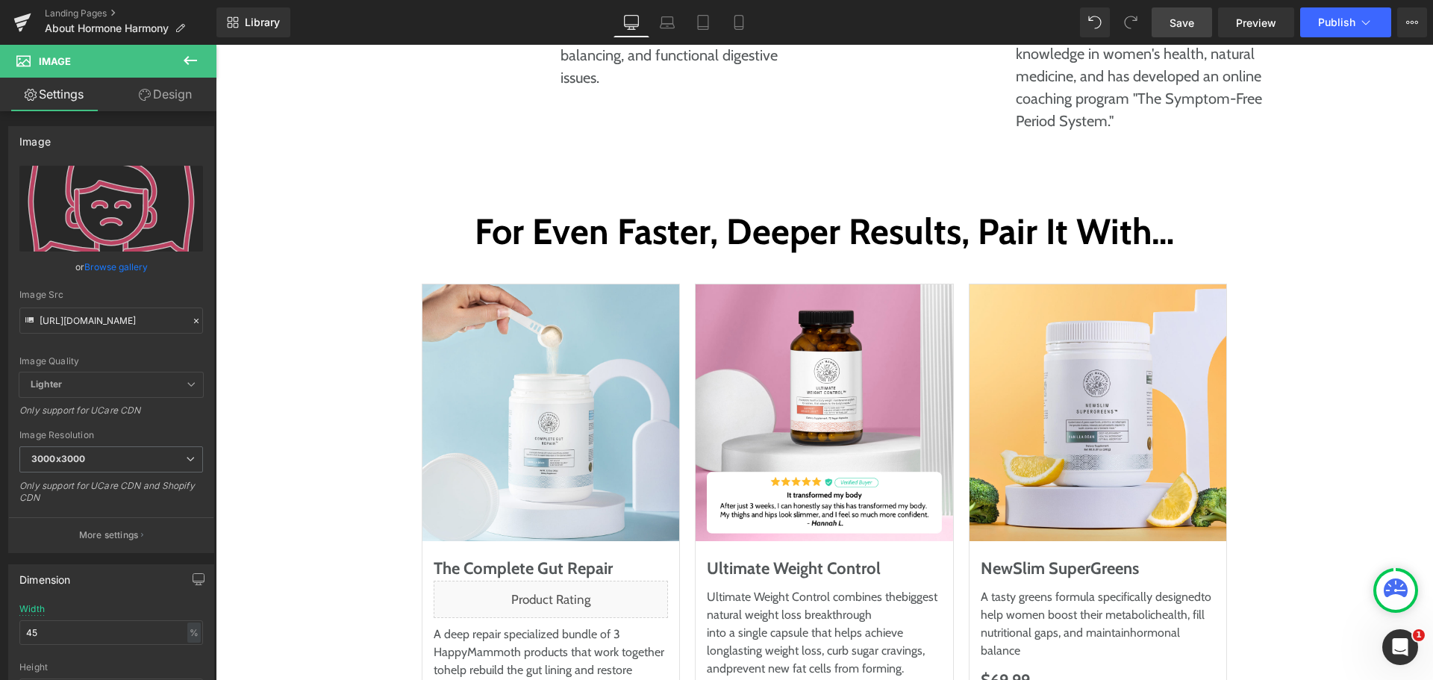
click at [1195, 23] on span "Save" at bounding box center [1182, 23] width 25 height 16
click at [900, 17] on div "Library Desktop Desktop Laptop Tablet Mobile Saving . . . Preview Publish Sched…" at bounding box center [825, 22] width 1217 height 30
click at [908, 13] on div "Library Desktop Desktop Laptop Tablet Mobile Saving . . . Preview Publish Sched…" at bounding box center [825, 22] width 1217 height 30
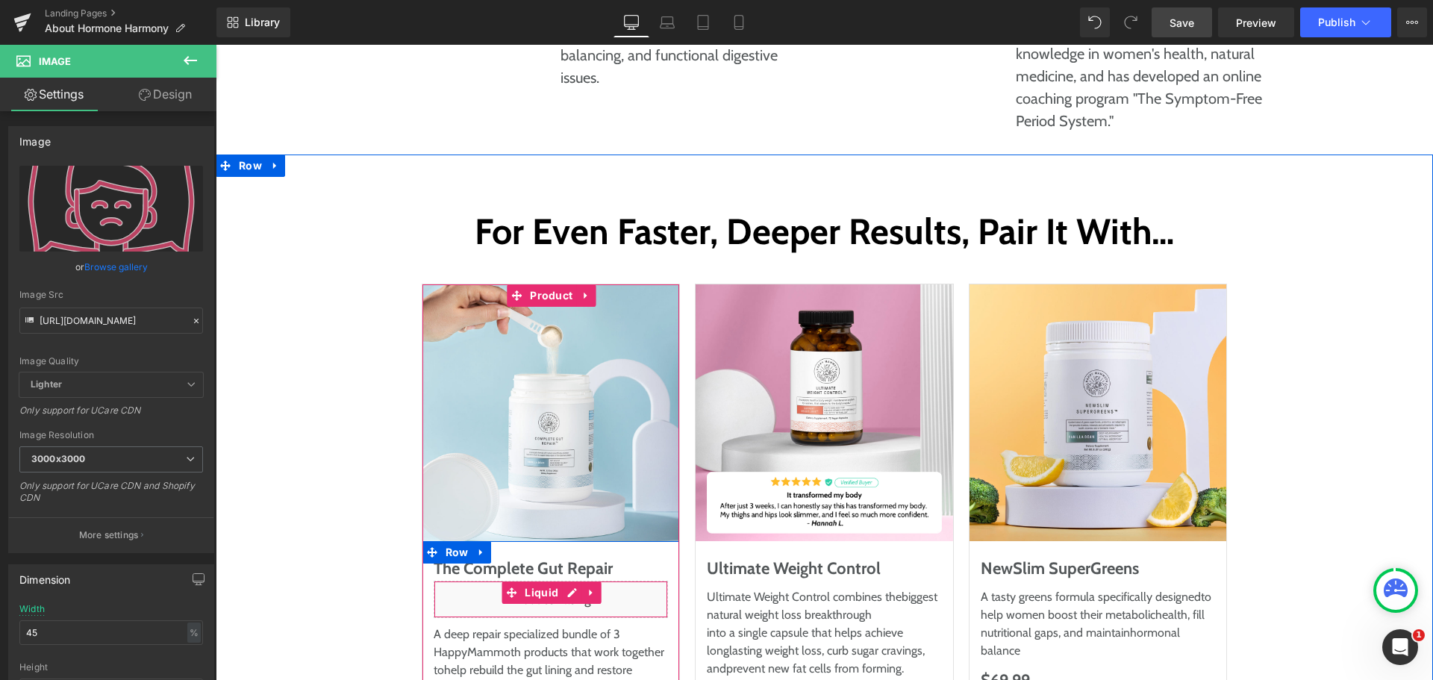
drag, startPoint x: 535, startPoint y: 423, endPoint x: 517, endPoint y: 363, distance: 63.3
click at [535, 582] on span "Liquid" at bounding box center [541, 593] width 41 height 22
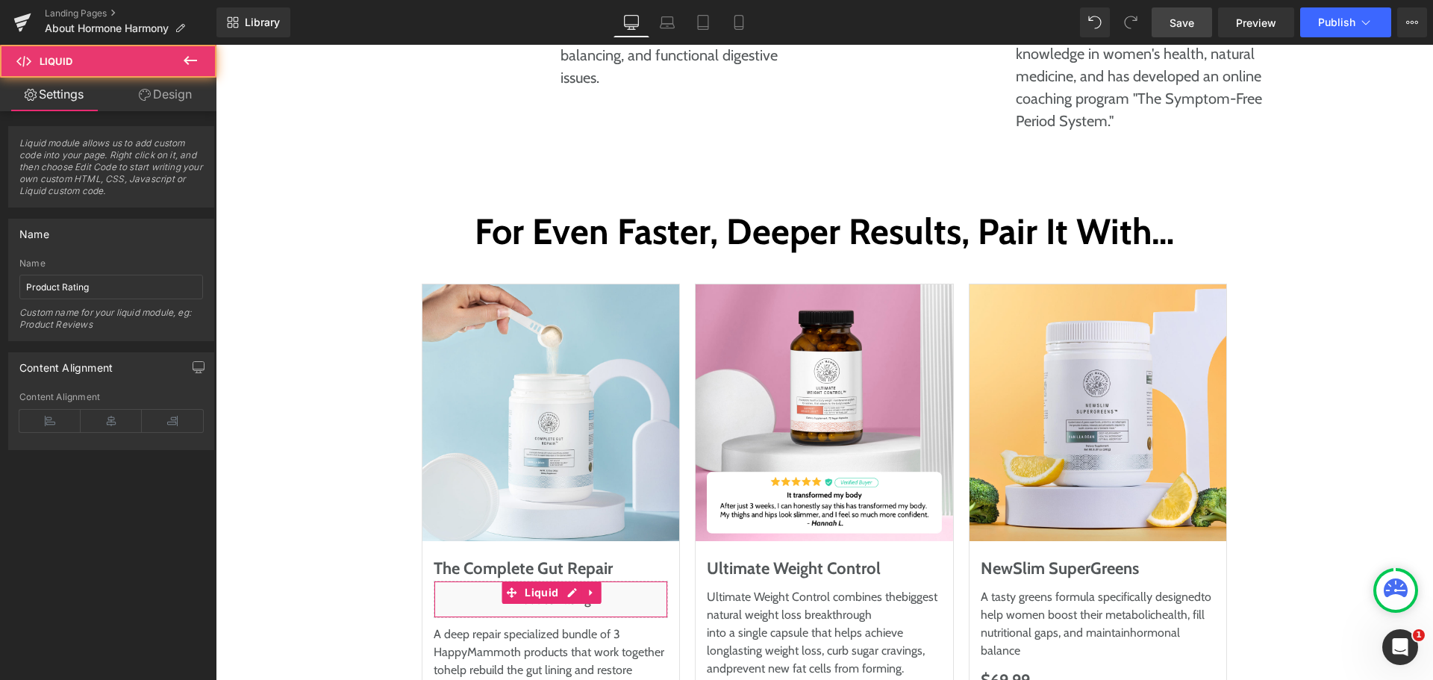
click at [158, 93] on link "Design" at bounding box center [165, 95] width 108 height 34
click at [0, 0] on div "Spacing [GEOGRAPHIC_DATA] [GEOGRAPHIC_DATA]" at bounding box center [0, 0] width 0 height 0
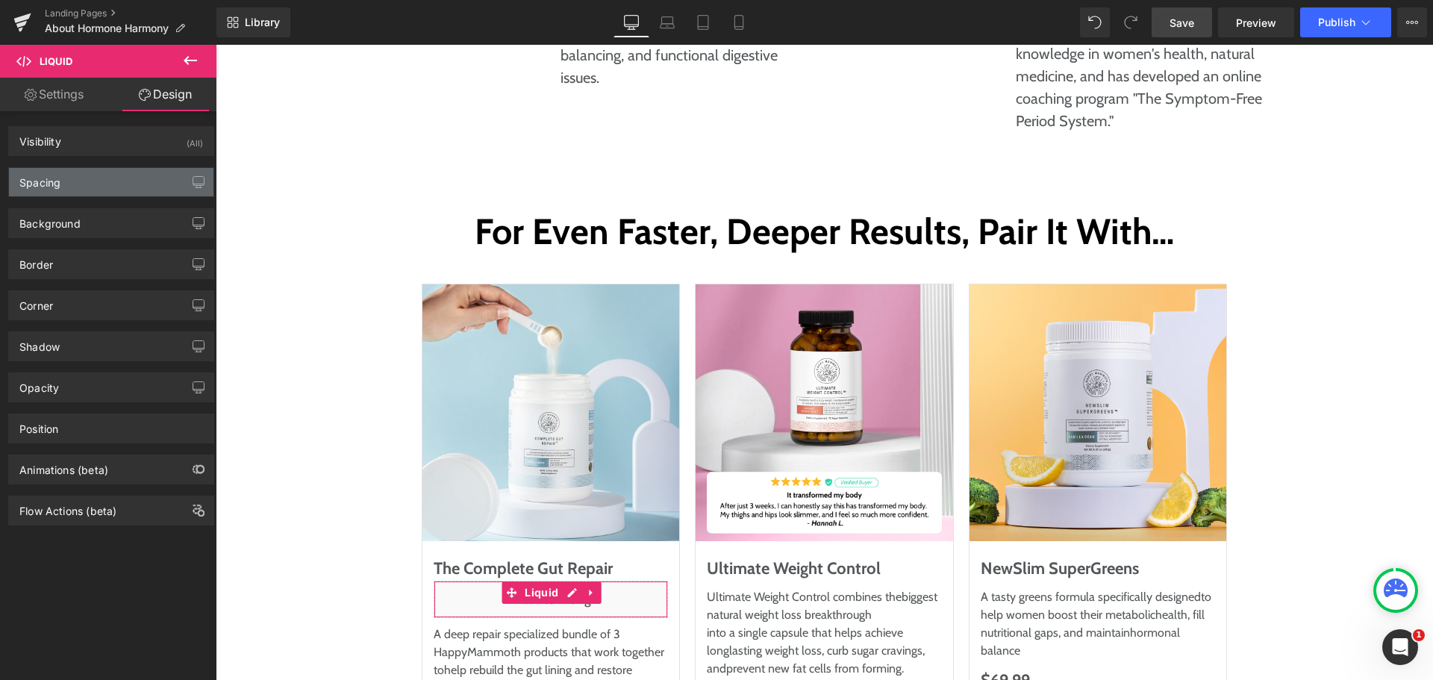
type input "0"
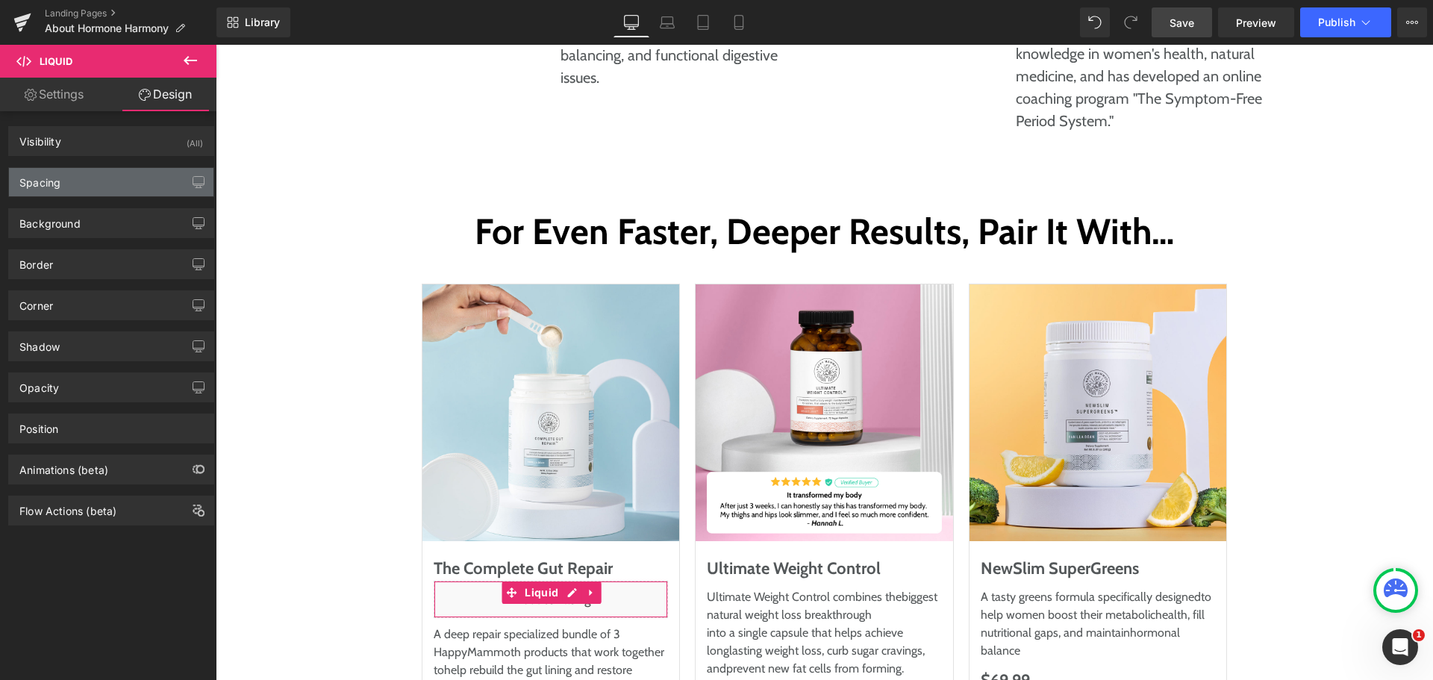
type input "0"
click at [67, 184] on div "Spacing" at bounding box center [111, 182] width 205 height 28
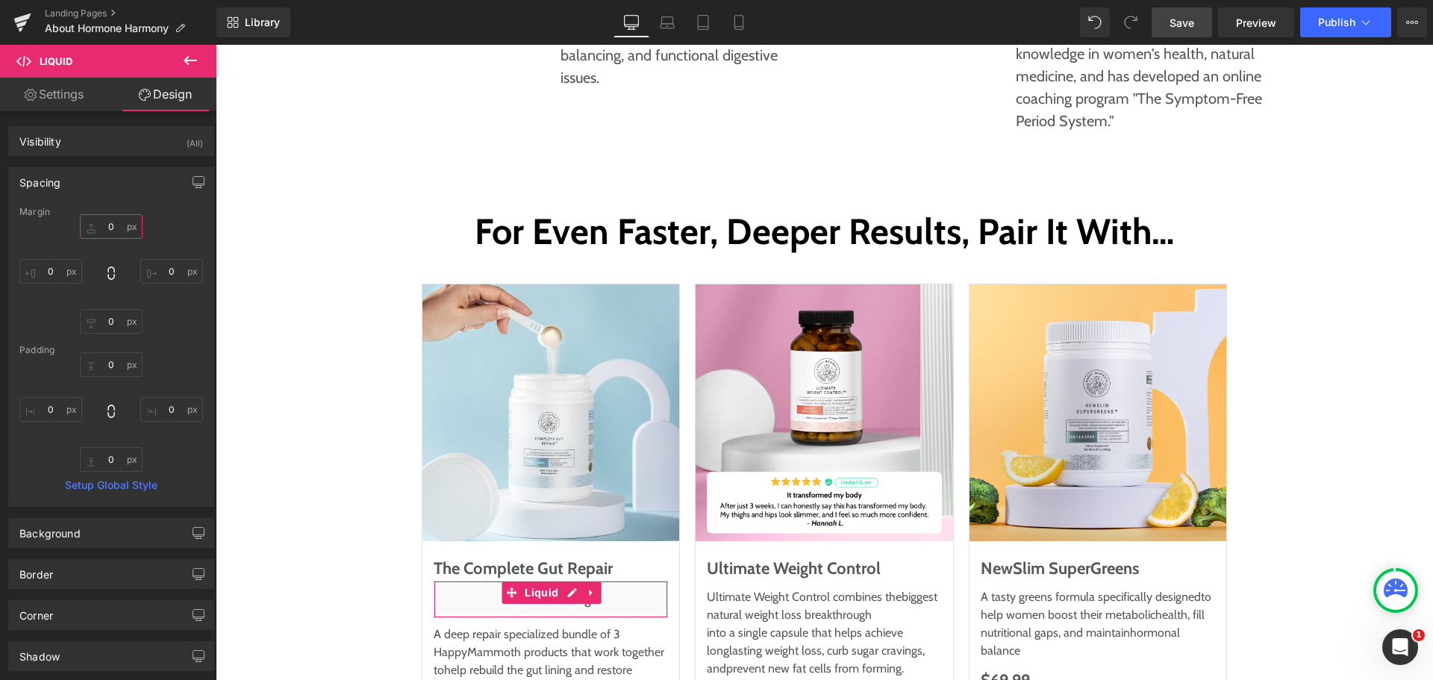
click at [116, 224] on input "0" at bounding box center [111, 226] width 63 height 25
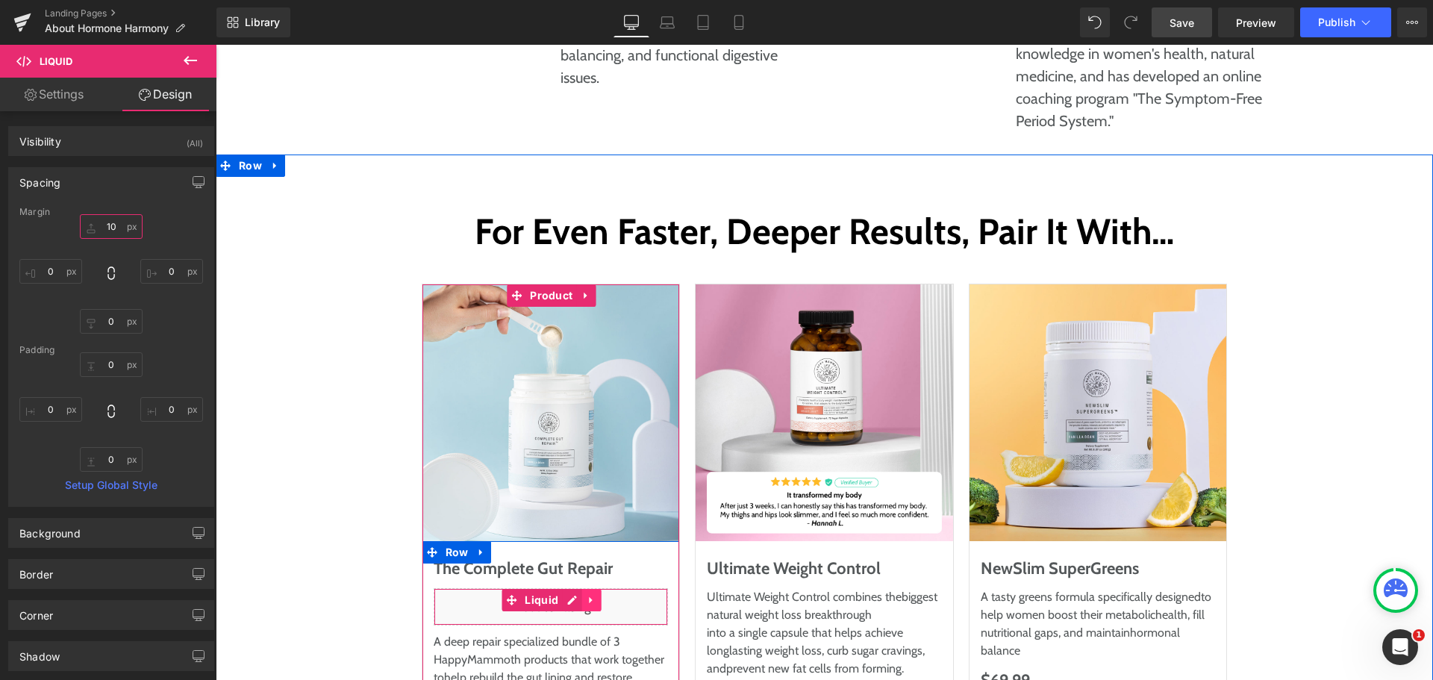
type input "10"
click at [588, 595] on icon at bounding box center [591, 600] width 10 height 11
click at [580, 595] on icon at bounding box center [581, 600] width 10 height 10
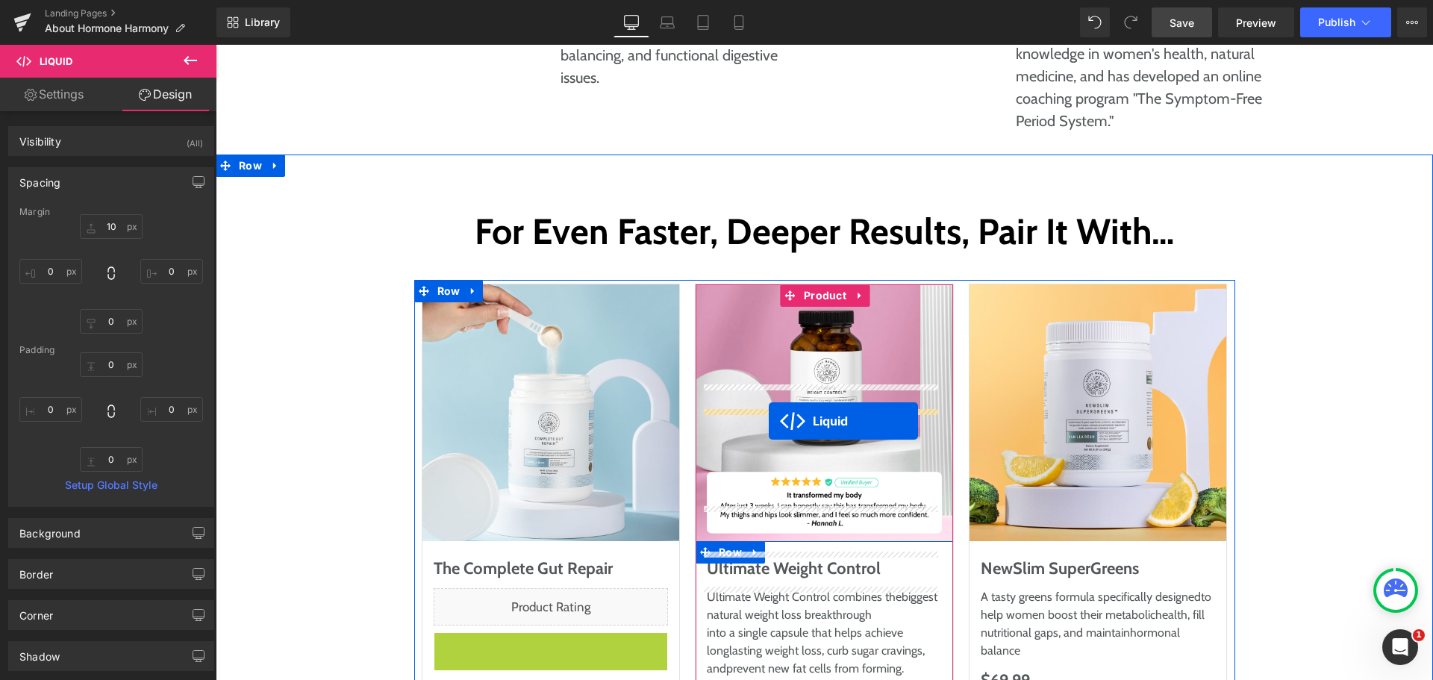
drag, startPoint x: 508, startPoint y: 470, endPoint x: 769, endPoint y: 421, distance: 265.2
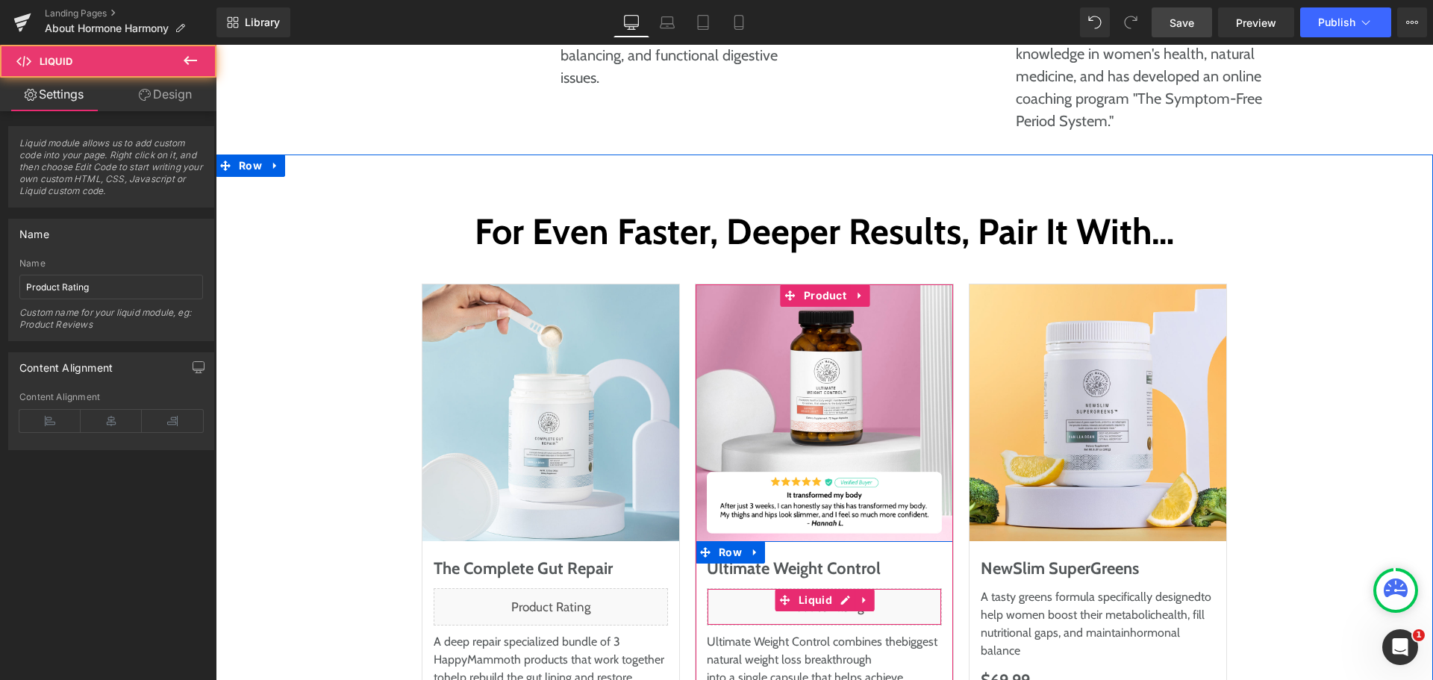
click at [862, 595] on icon at bounding box center [865, 600] width 10 height 11
click at [850, 595] on icon at bounding box center [855, 600] width 10 height 11
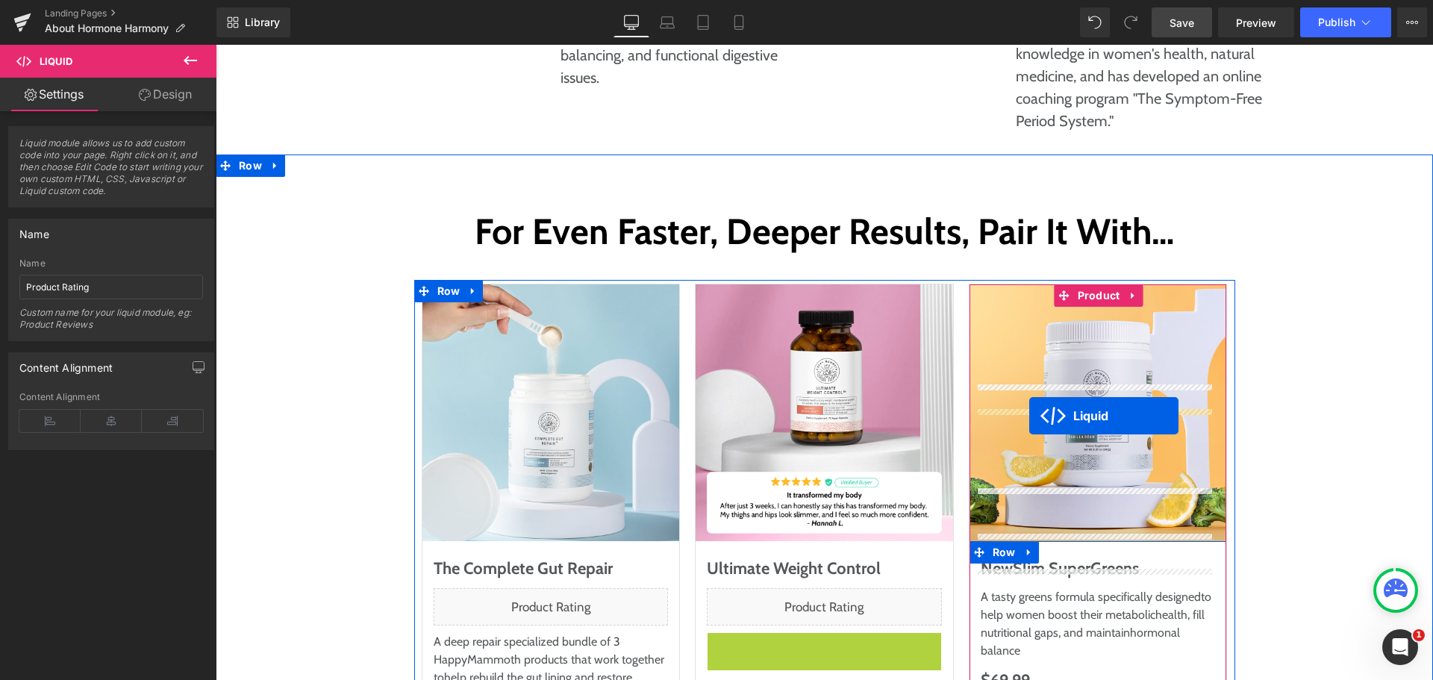
drag, startPoint x: 781, startPoint y: 476, endPoint x: 1030, endPoint y: 416, distance: 255.9
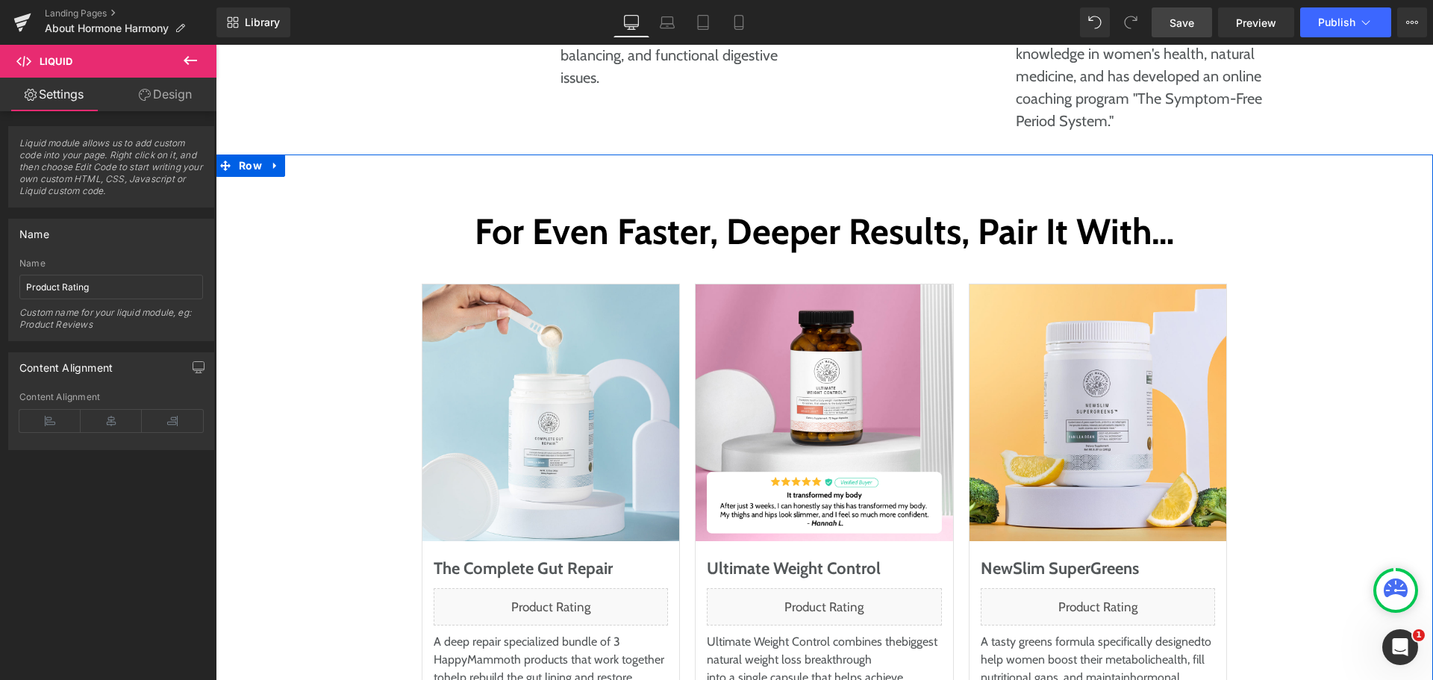
click at [1280, 415] on div "For Even Faster, Deeper Results, Pair It With… Heading Row Sale Off (P) Image T…" at bounding box center [825, 513] width 1188 height 612
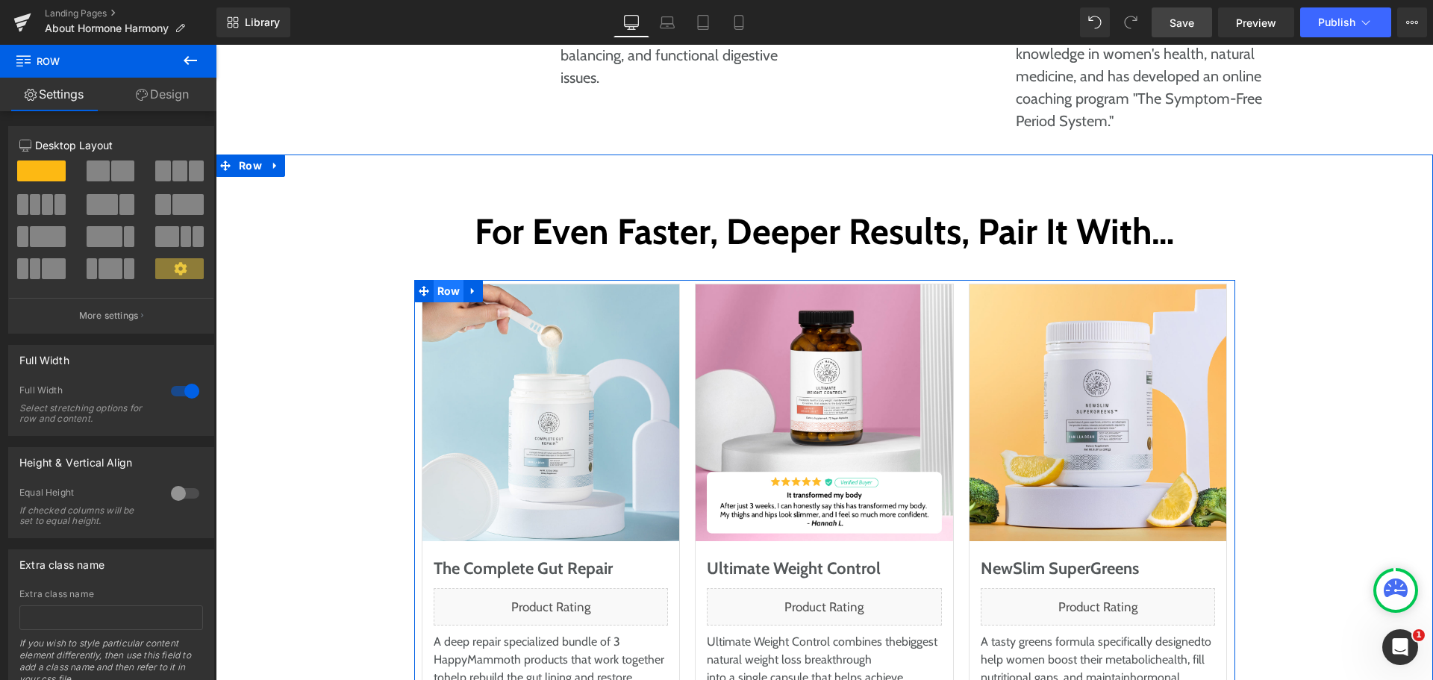
click at [434, 280] on span "Row" at bounding box center [449, 291] width 31 height 22
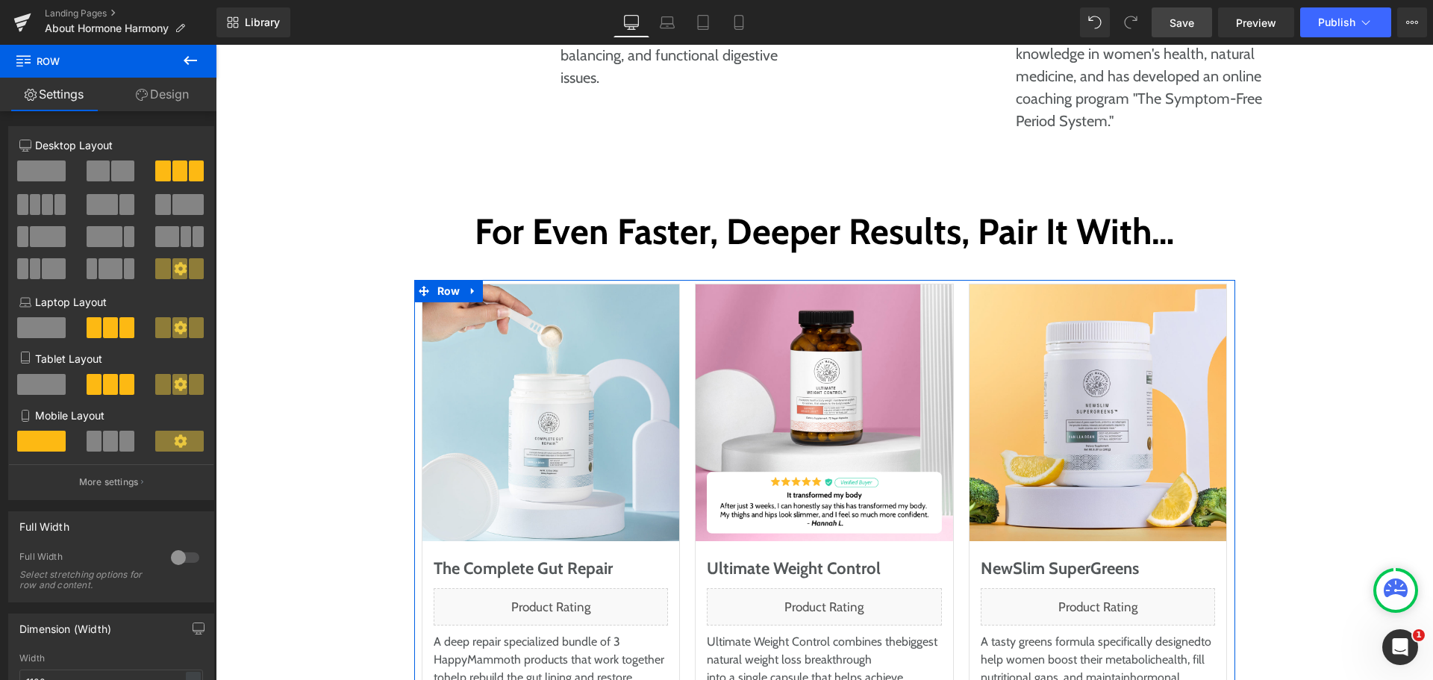
click at [155, 96] on link "Design" at bounding box center [162, 95] width 108 height 34
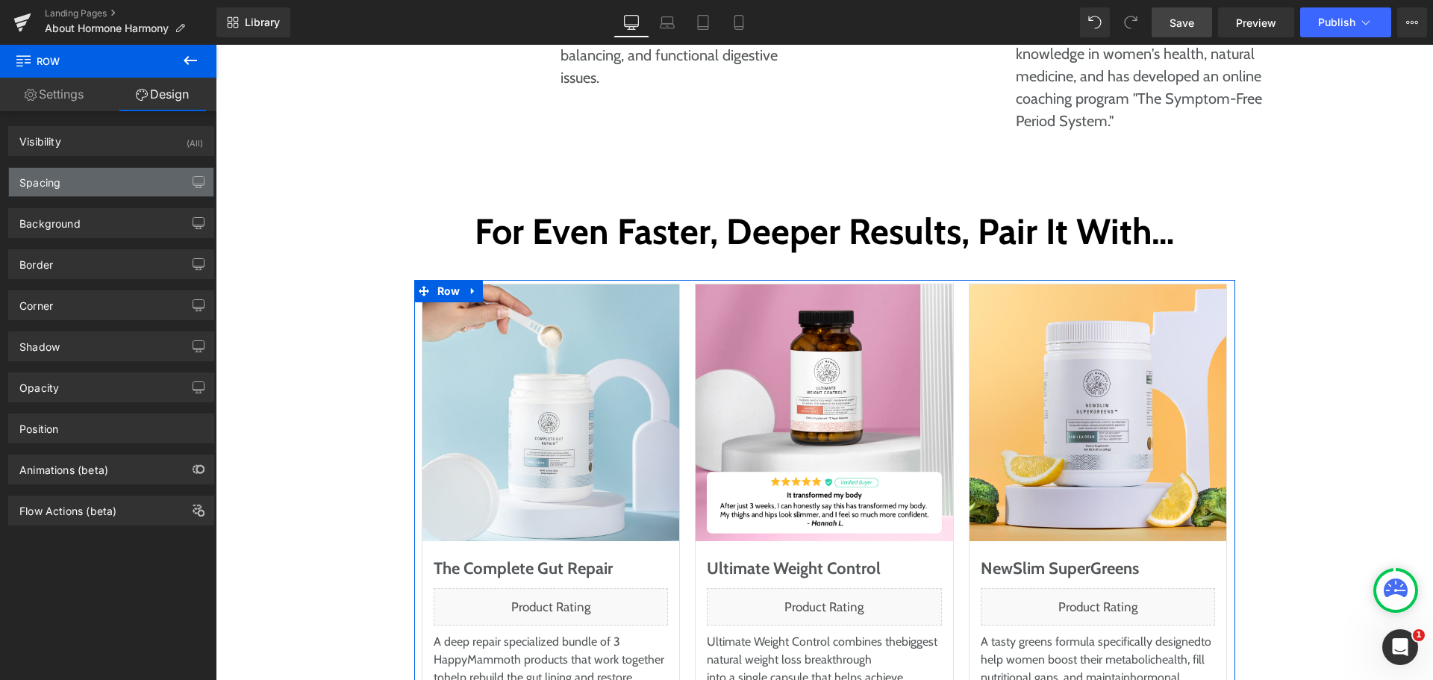
click at [82, 173] on div "Spacing" at bounding box center [111, 182] width 205 height 28
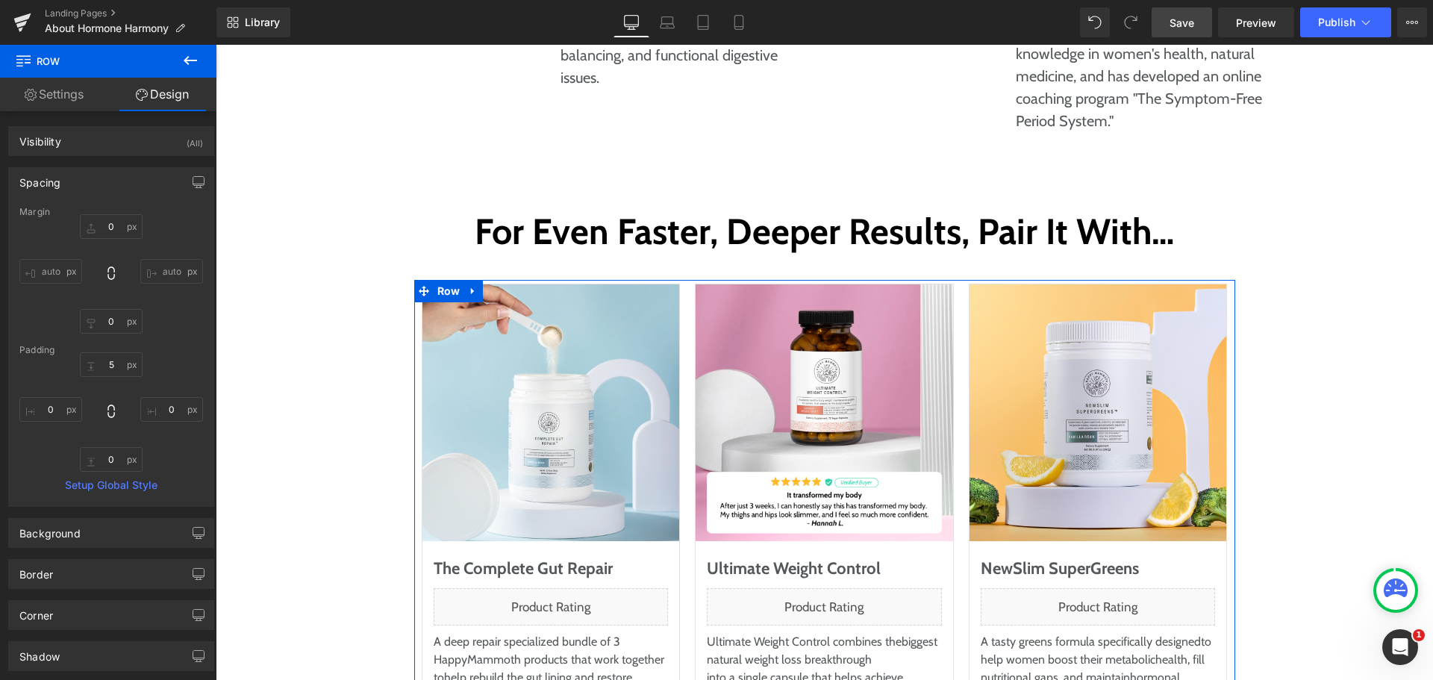
type input "0"
type input "5"
type input "0"
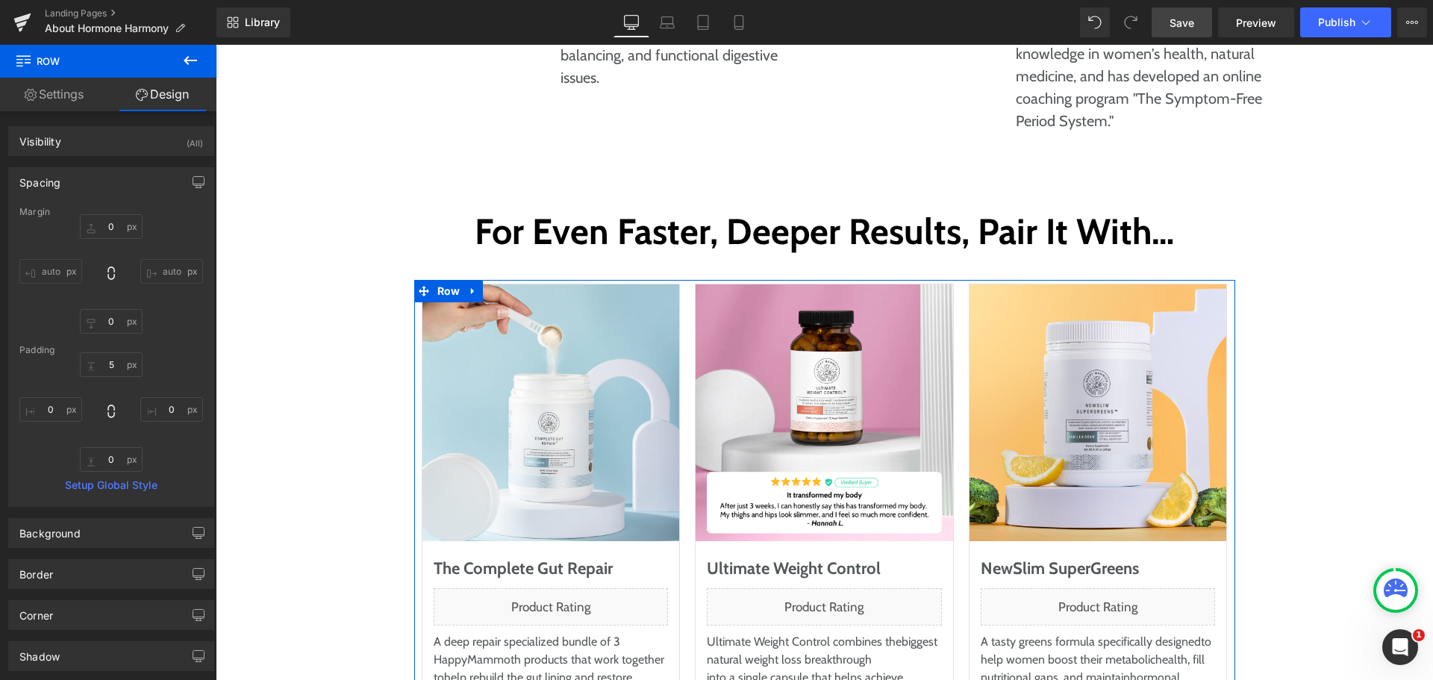
type input "0"
click at [115, 369] on input "5" at bounding box center [111, 364] width 63 height 25
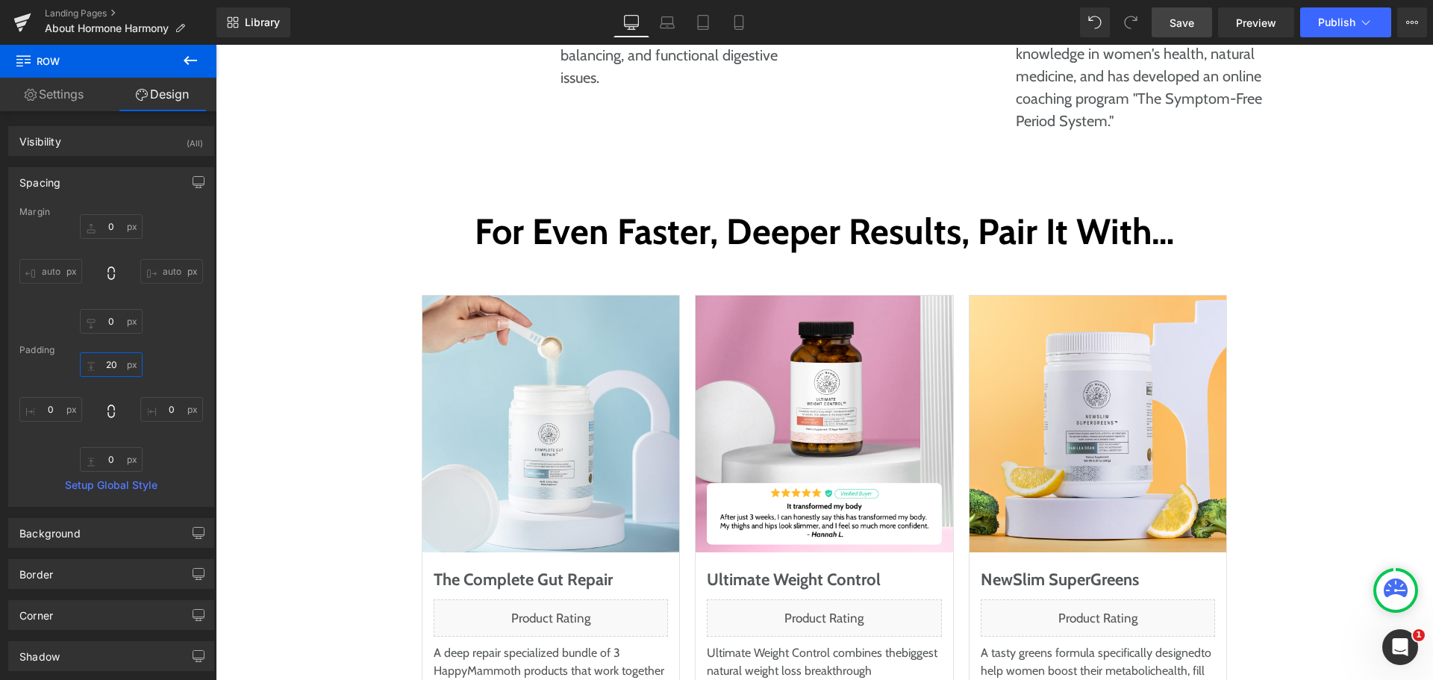
type input "20"
click at [193, 53] on icon at bounding box center [190, 61] width 18 height 18
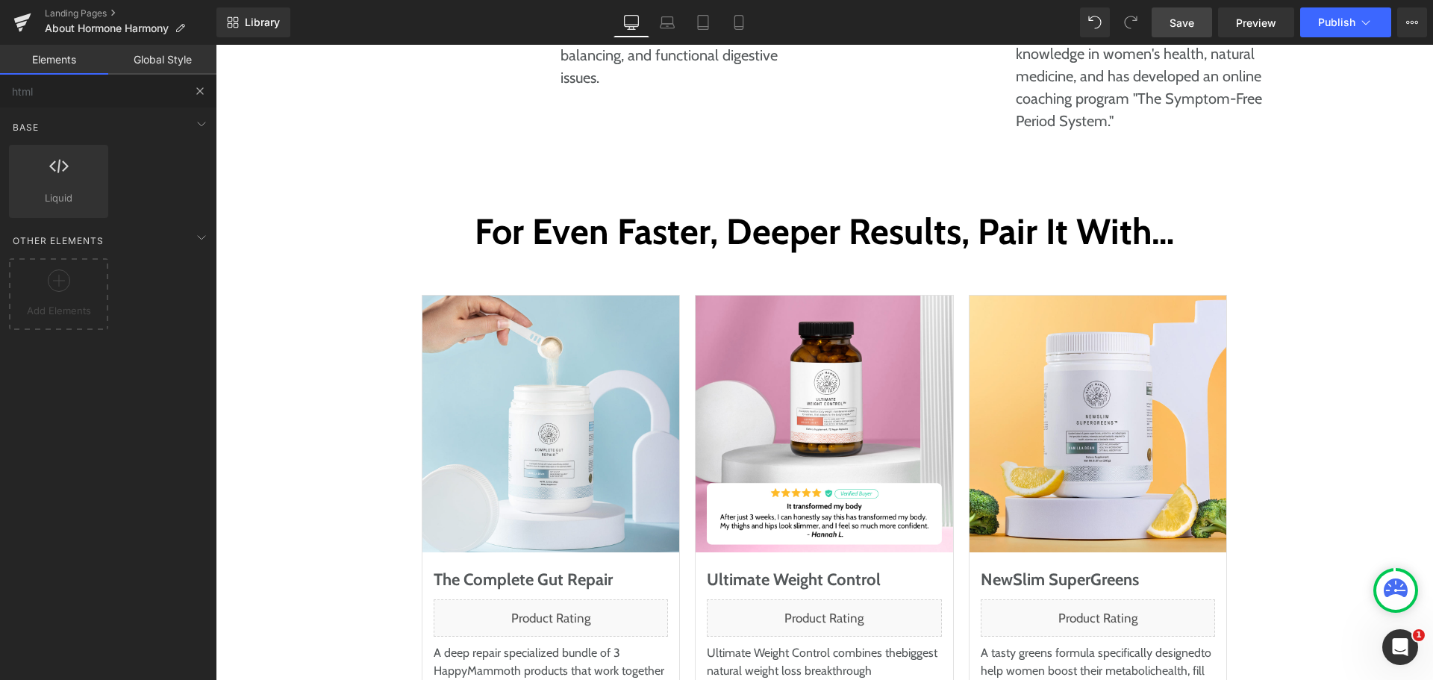
click at [211, 91] on button at bounding box center [200, 91] width 33 height 33
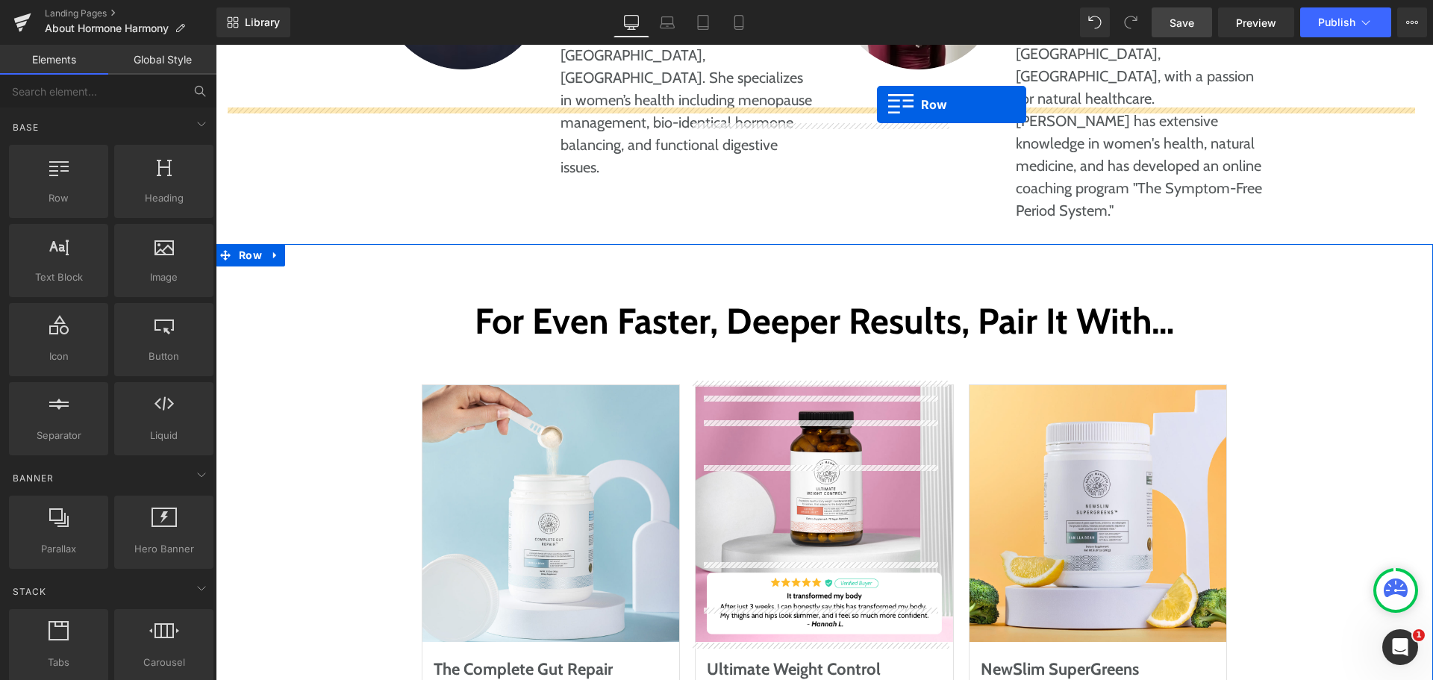
scroll to position [7352, 0]
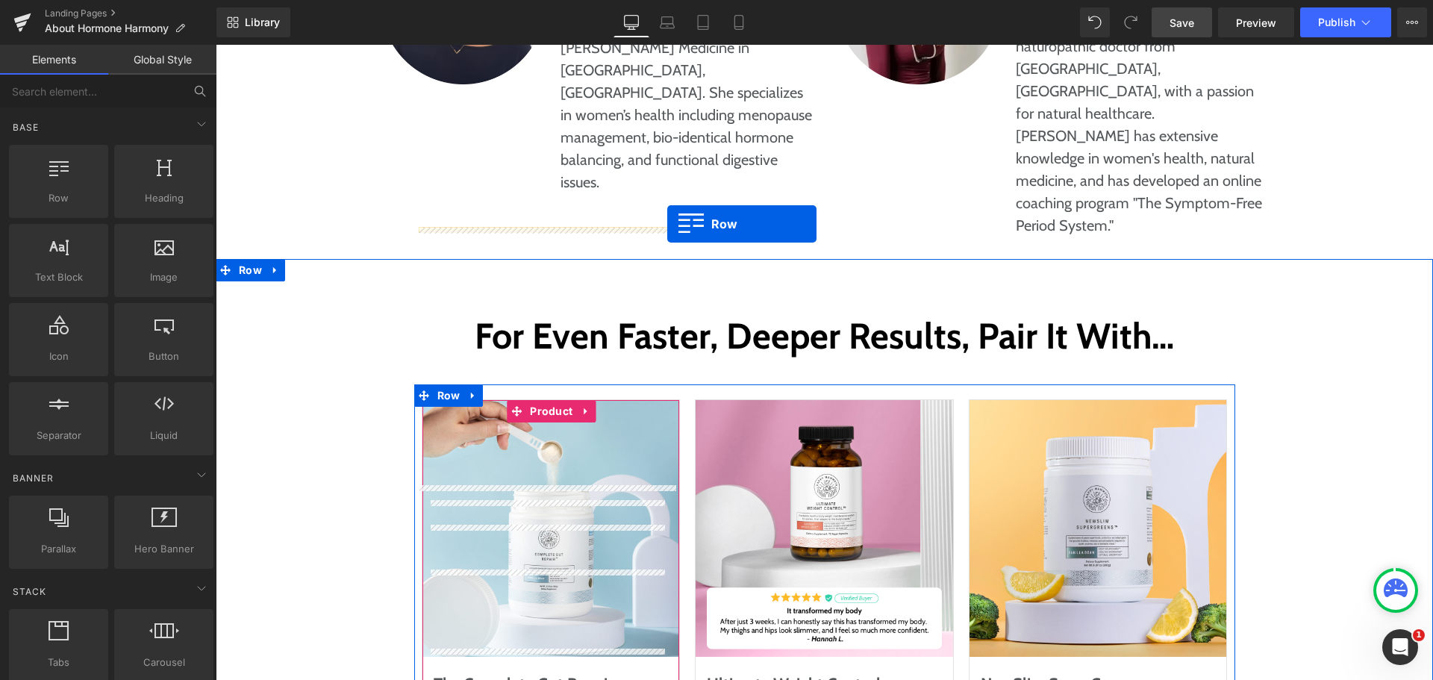
drag, startPoint x: 269, startPoint y: 240, endPoint x: 667, endPoint y: 224, distance: 399.0
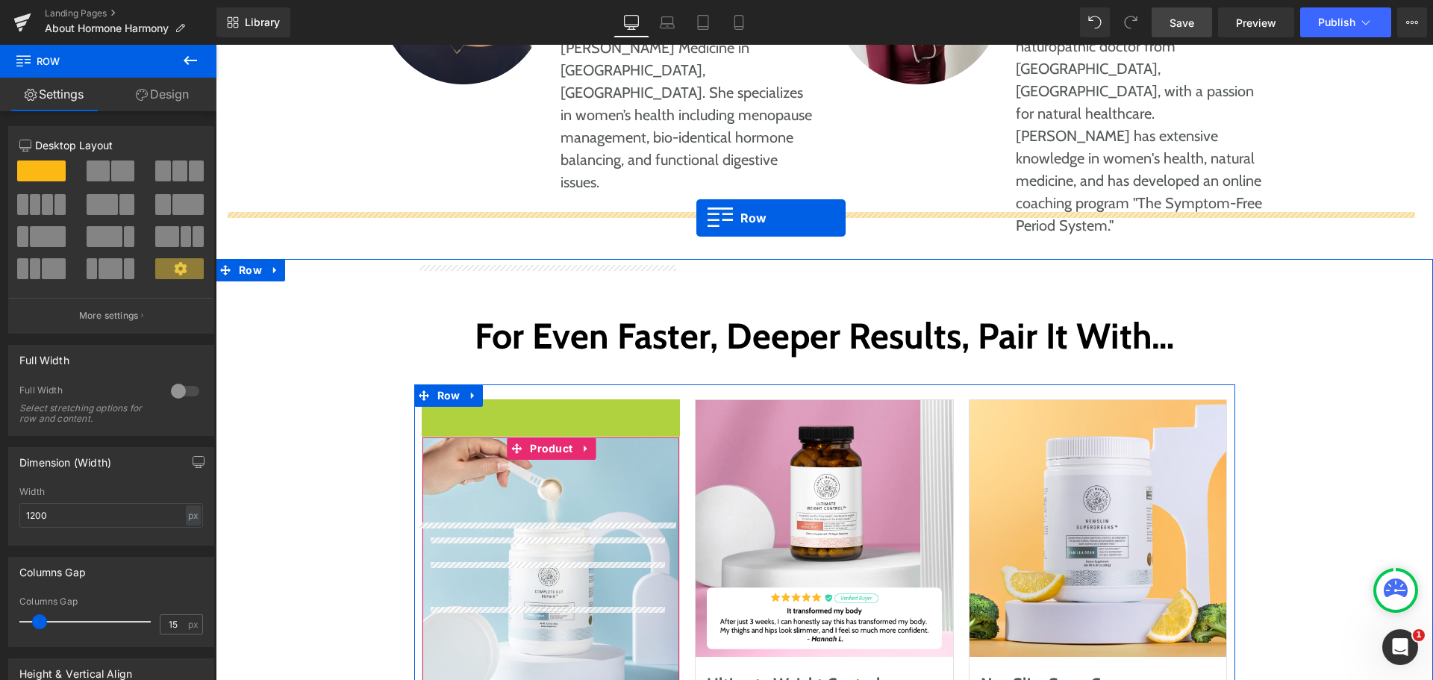
drag, startPoint x: 451, startPoint y: 242, endPoint x: 697, endPoint y: 218, distance: 246.8
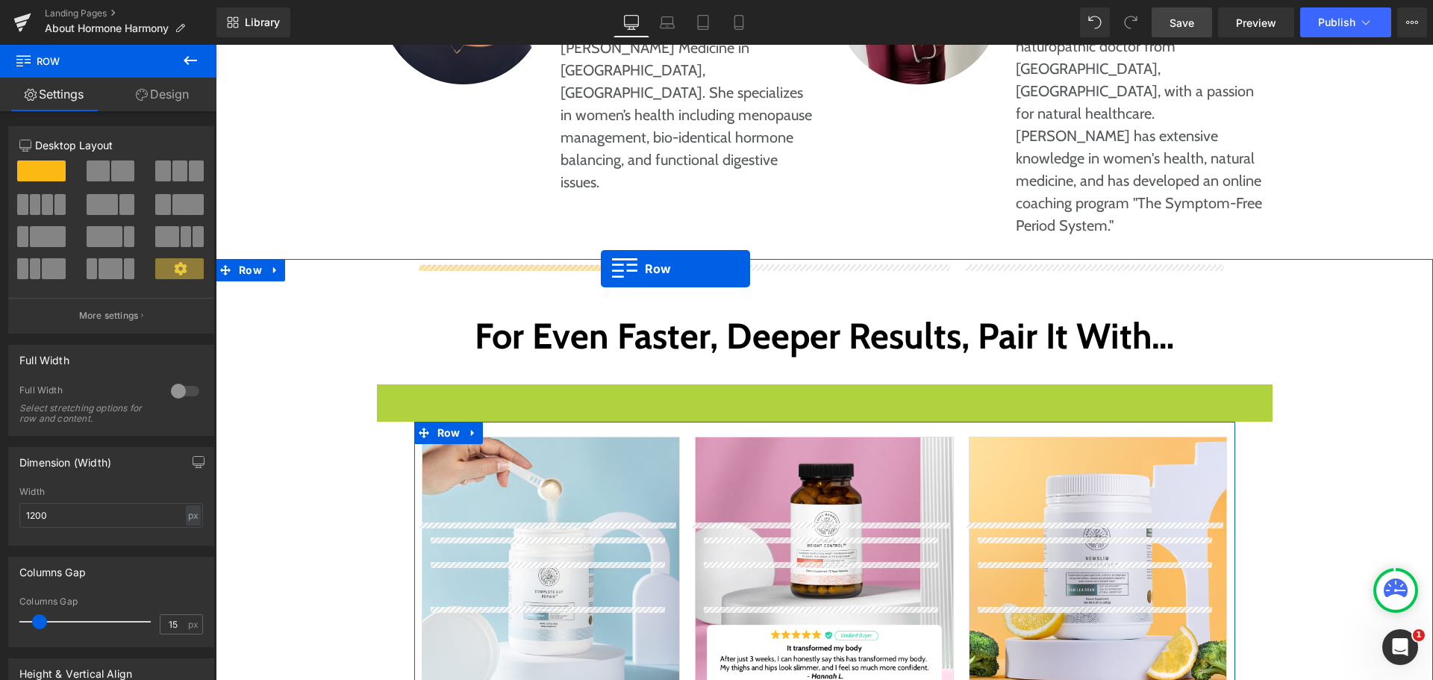
drag, startPoint x: 396, startPoint y: 223, endPoint x: 601, endPoint y: 269, distance: 209.6
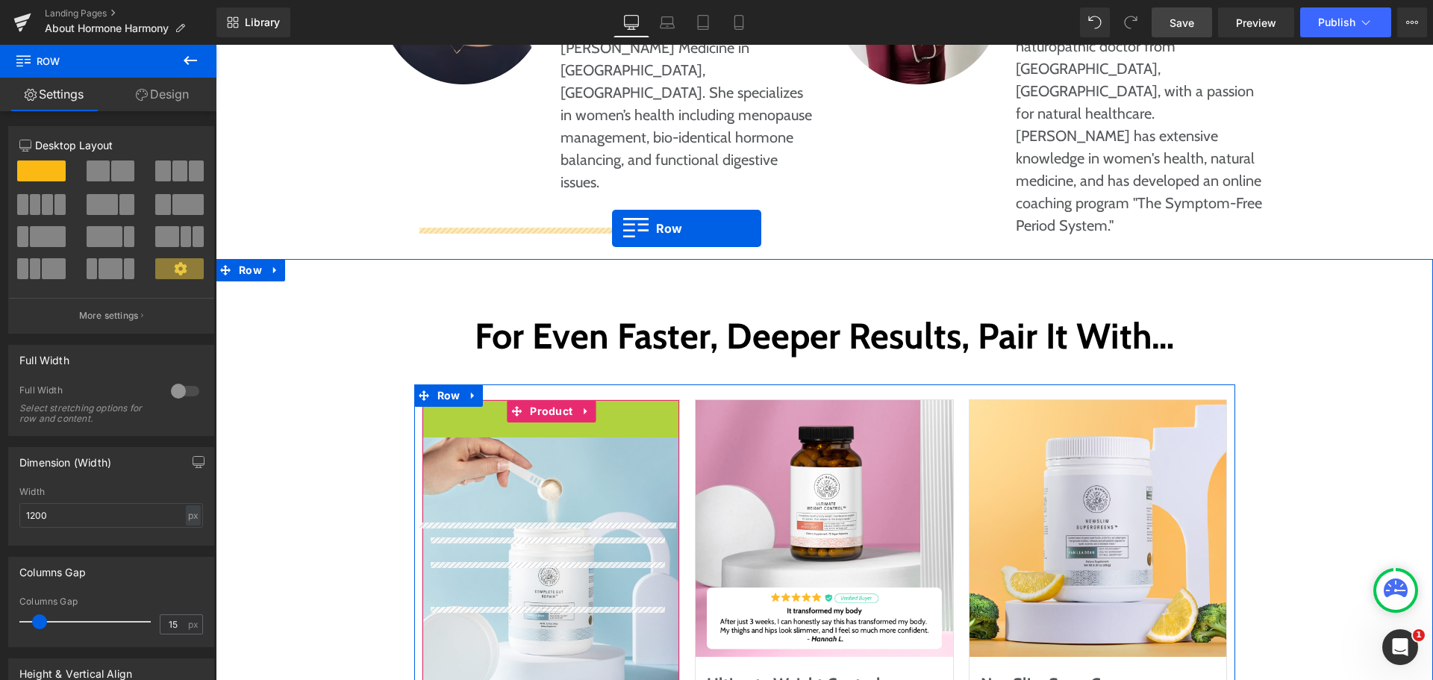
drag, startPoint x: 430, startPoint y: 242, endPoint x: 612, endPoint y: 228, distance: 182.7
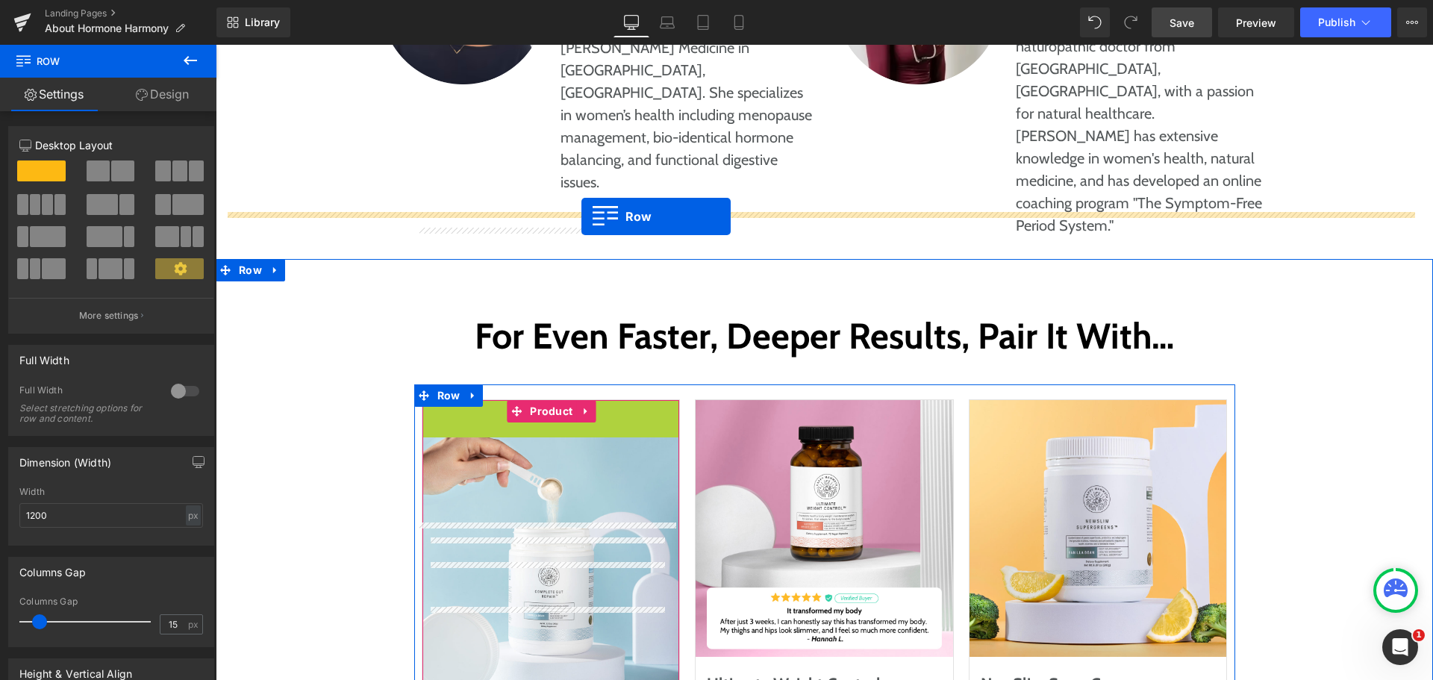
drag, startPoint x: 458, startPoint y: 242, endPoint x: 582, endPoint y: 217, distance: 126.5
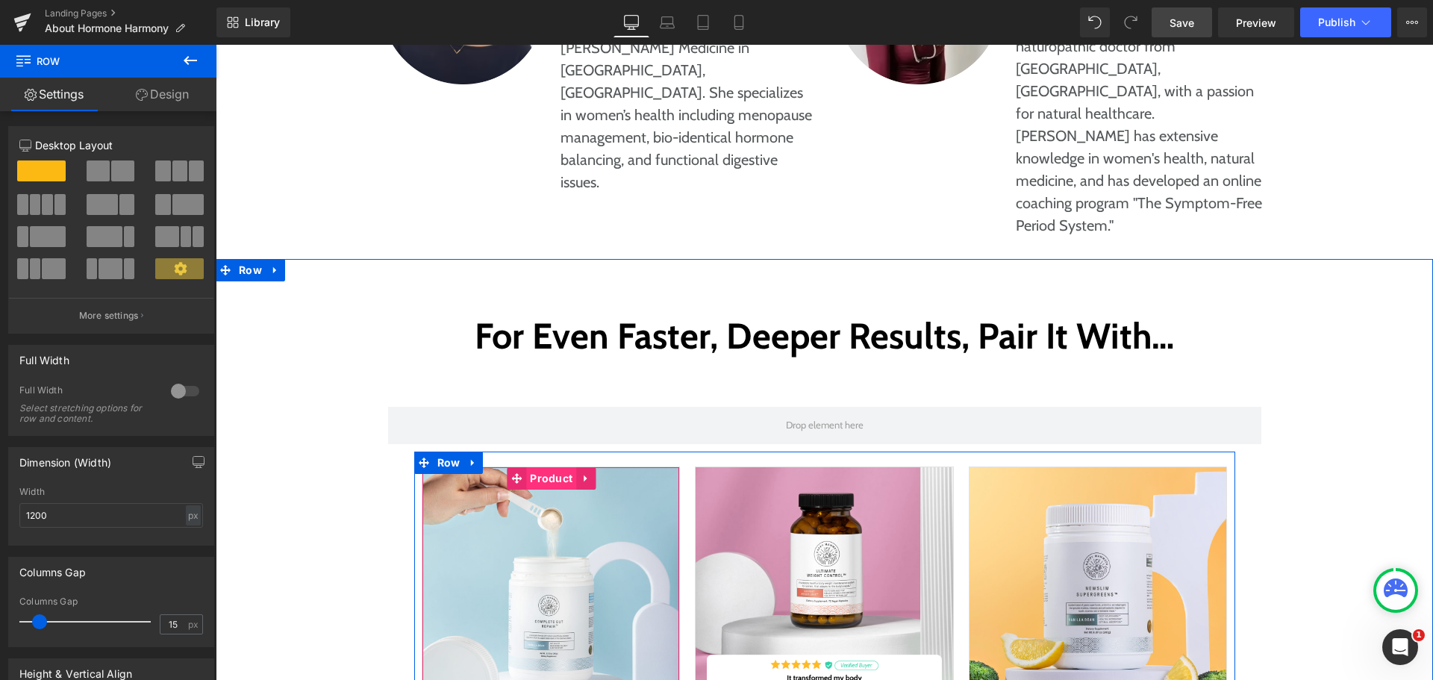
click at [552, 467] on span "Product" at bounding box center [551, 478] width 50 height 22
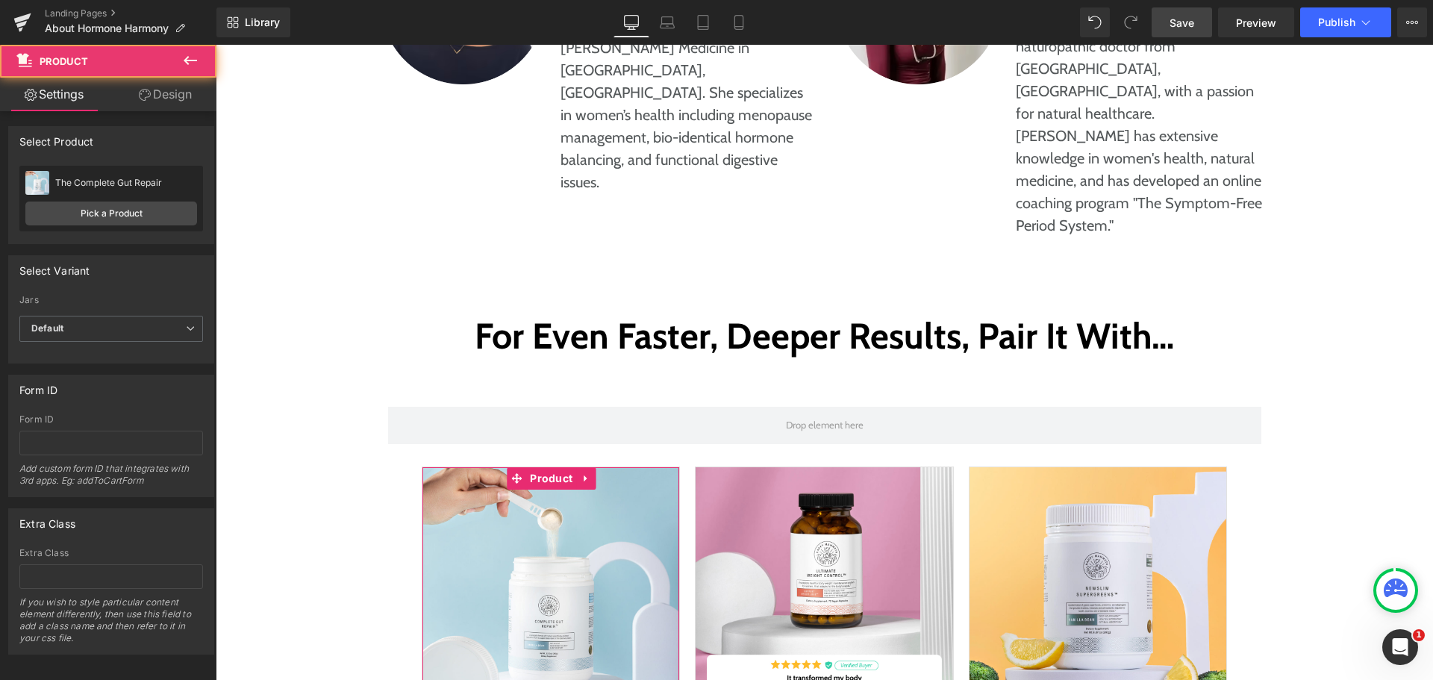
click at [178, 88] on link "Design" at bounding box center [165, 95] width 108 height 34
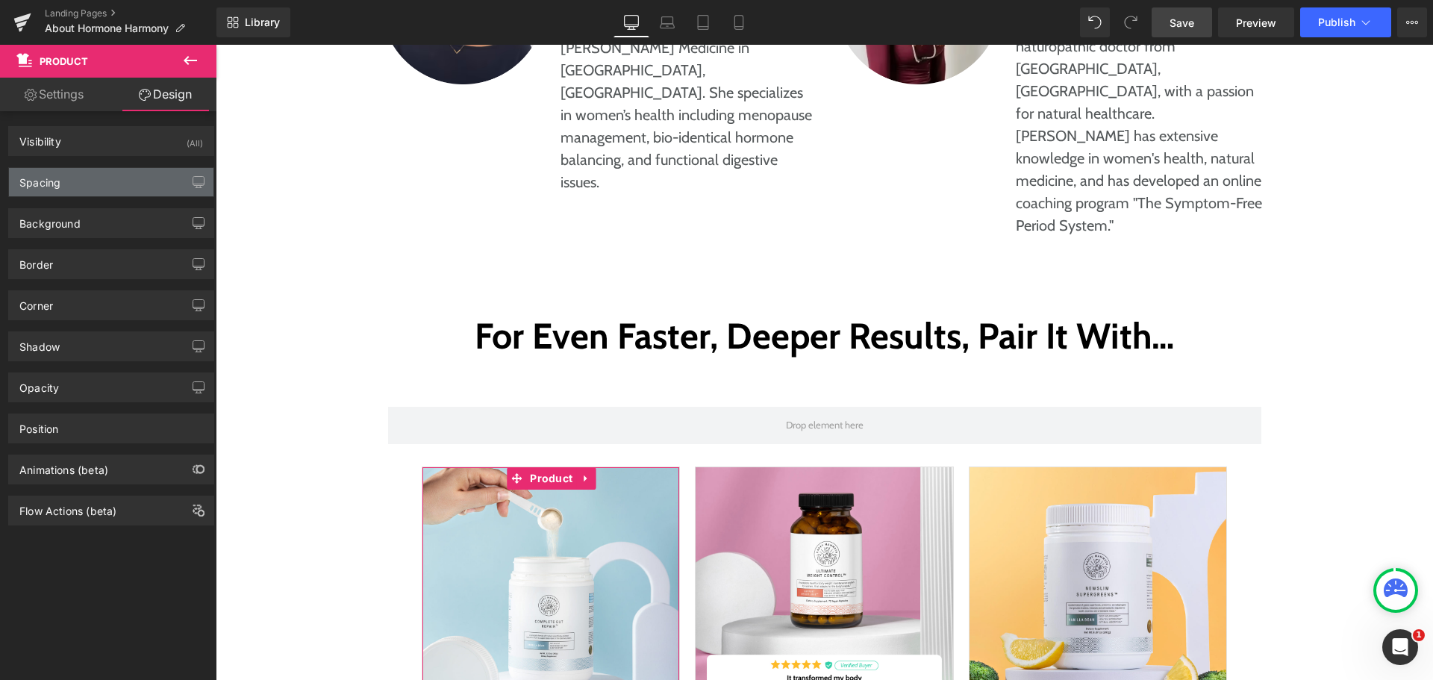
type input "0"
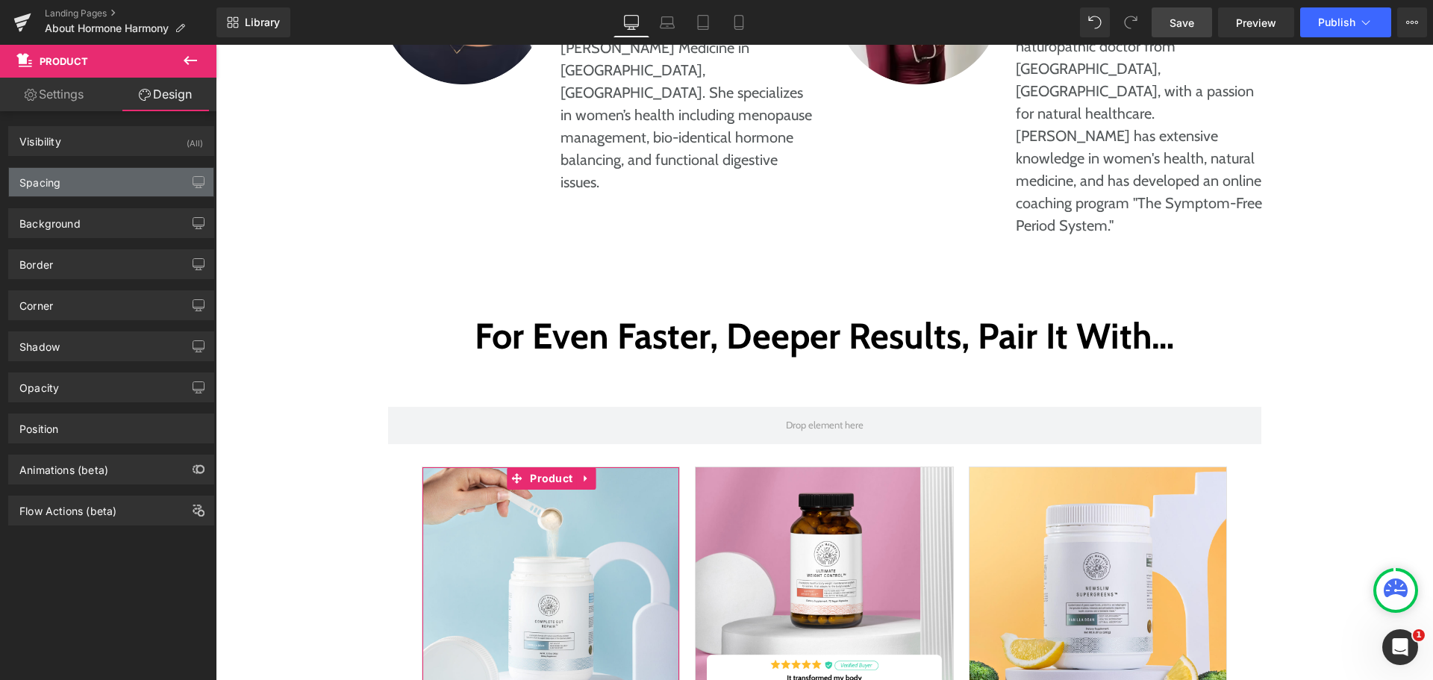
type input "0"
type input "20"
type input "0"
click at [99, 188] on div "Spacing" at bounding box center [111, 182] width 205 height 28
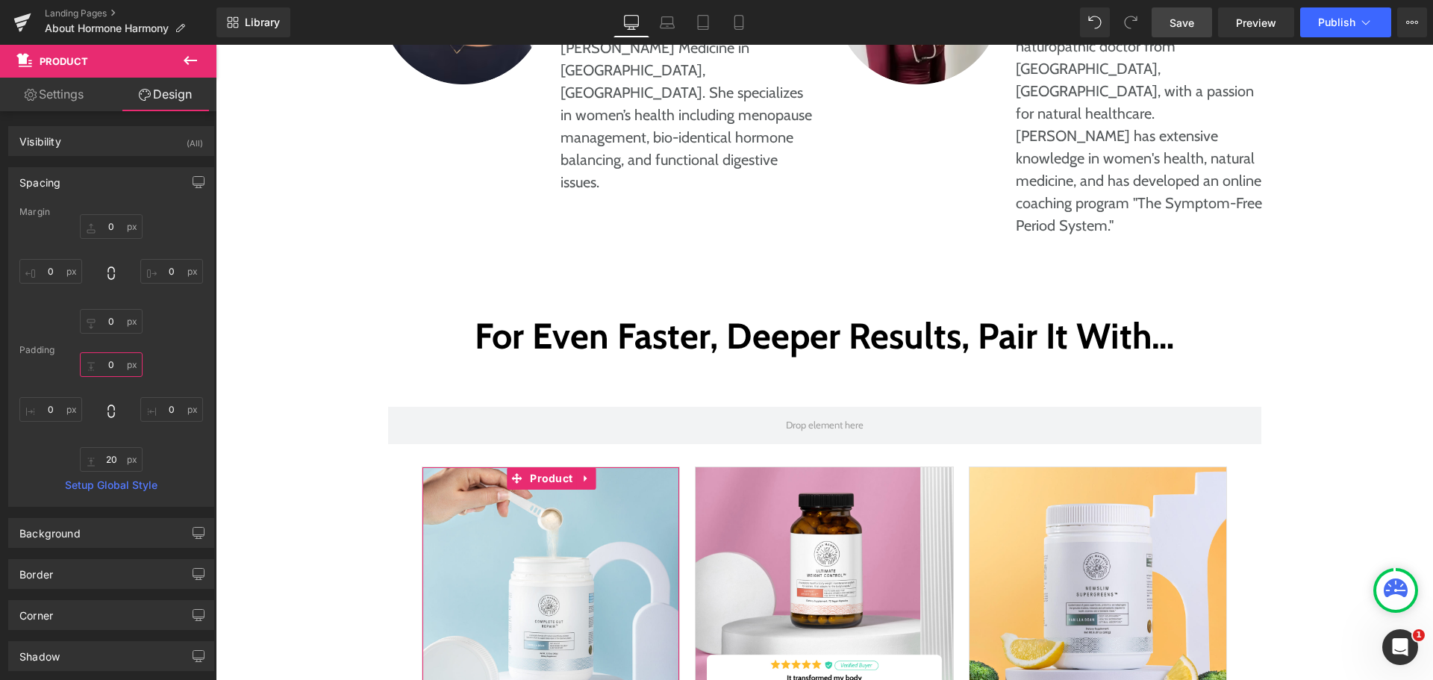
click at [118, 362] on input "0" at bounding box center [111, 364] width 63 height 25
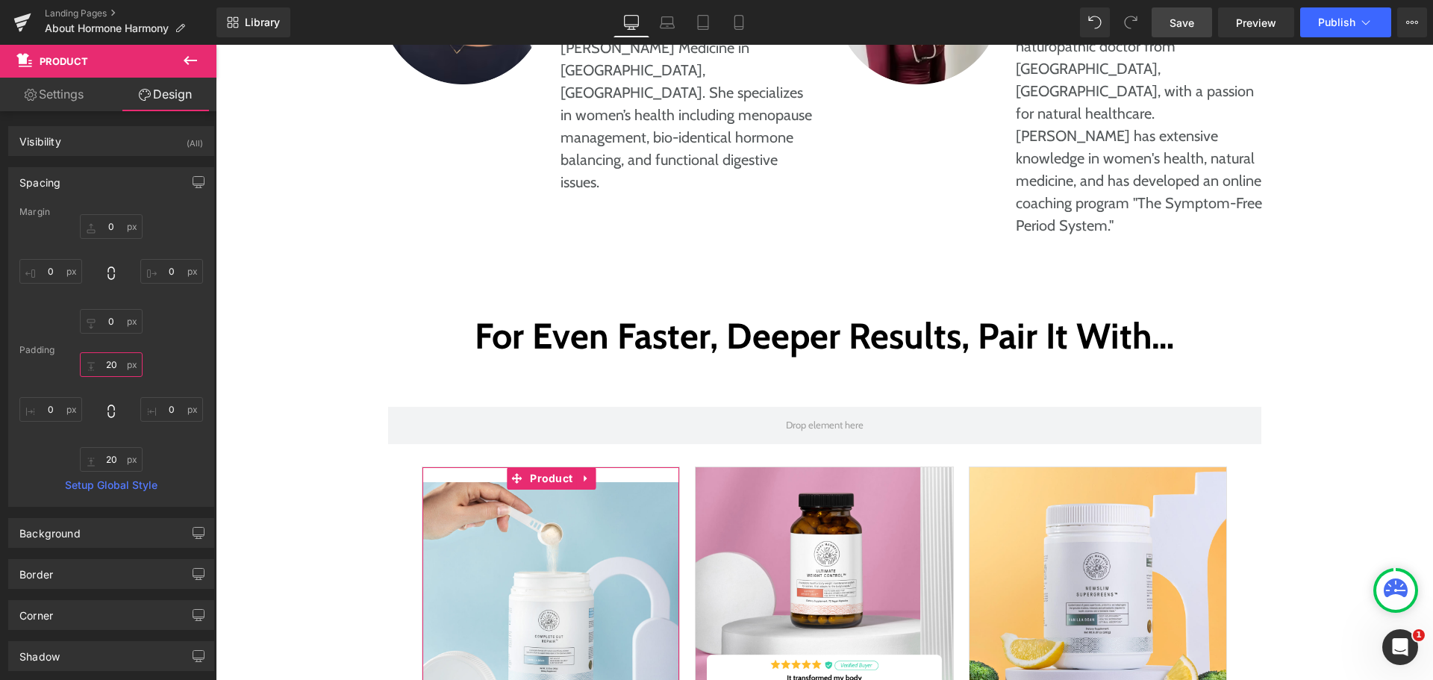
type input "2"
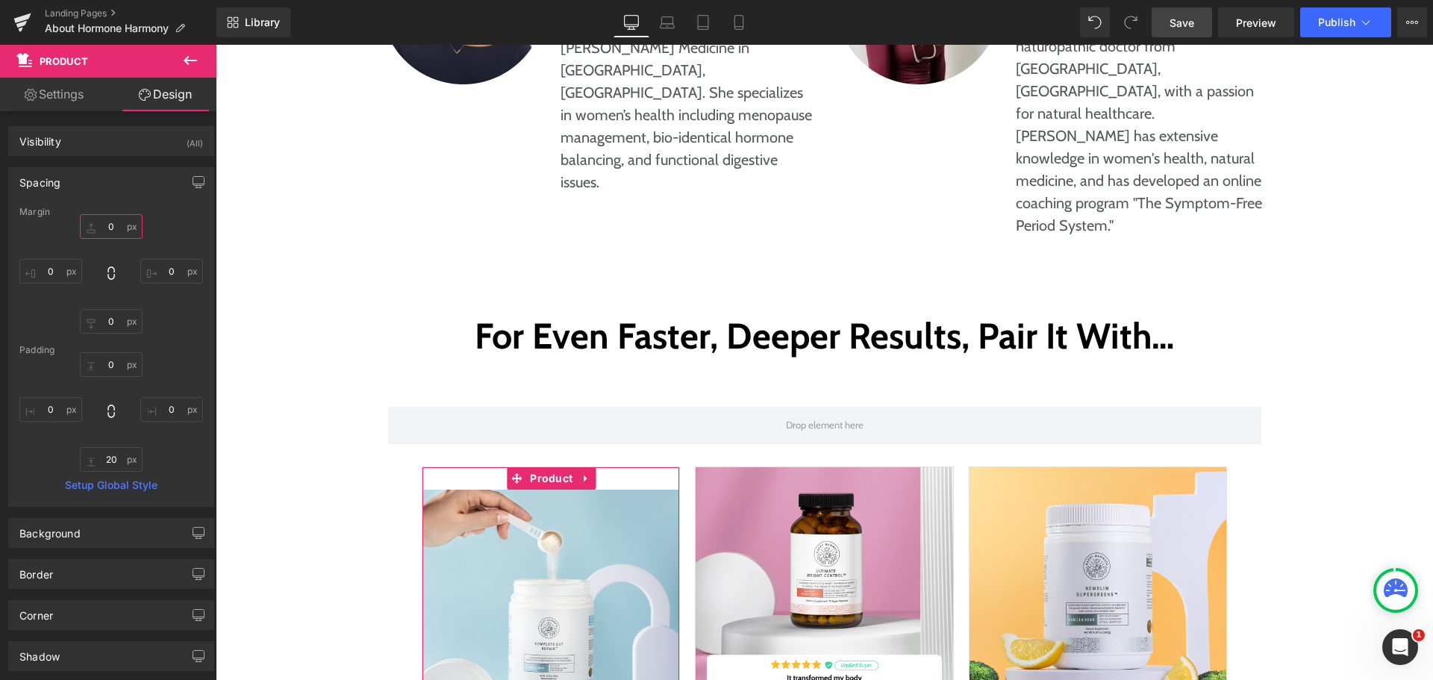
click at [111, 231] on input "0" at bounding box center [111, 226] width 63 height 25
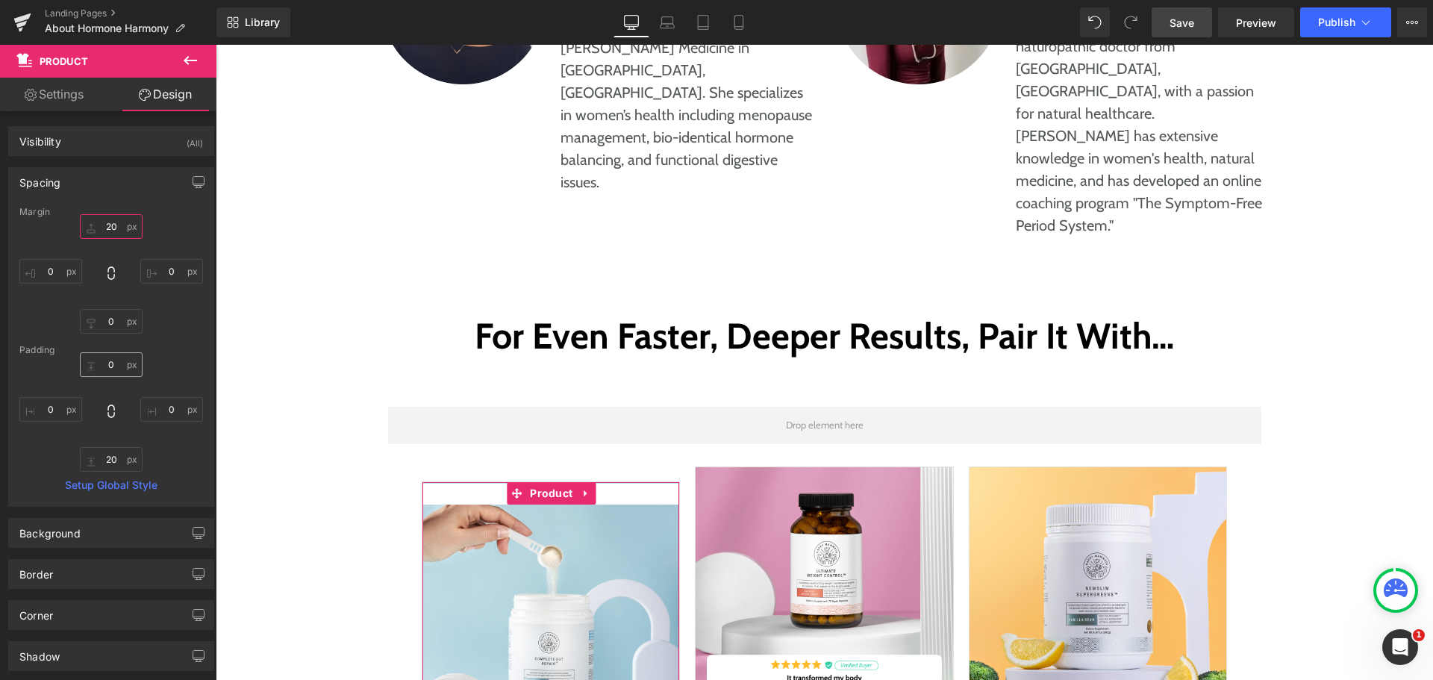
type input "20"
click at [102, 361] on input "text" at bounding box center [111, 364] width 63 height 25
type input "0"
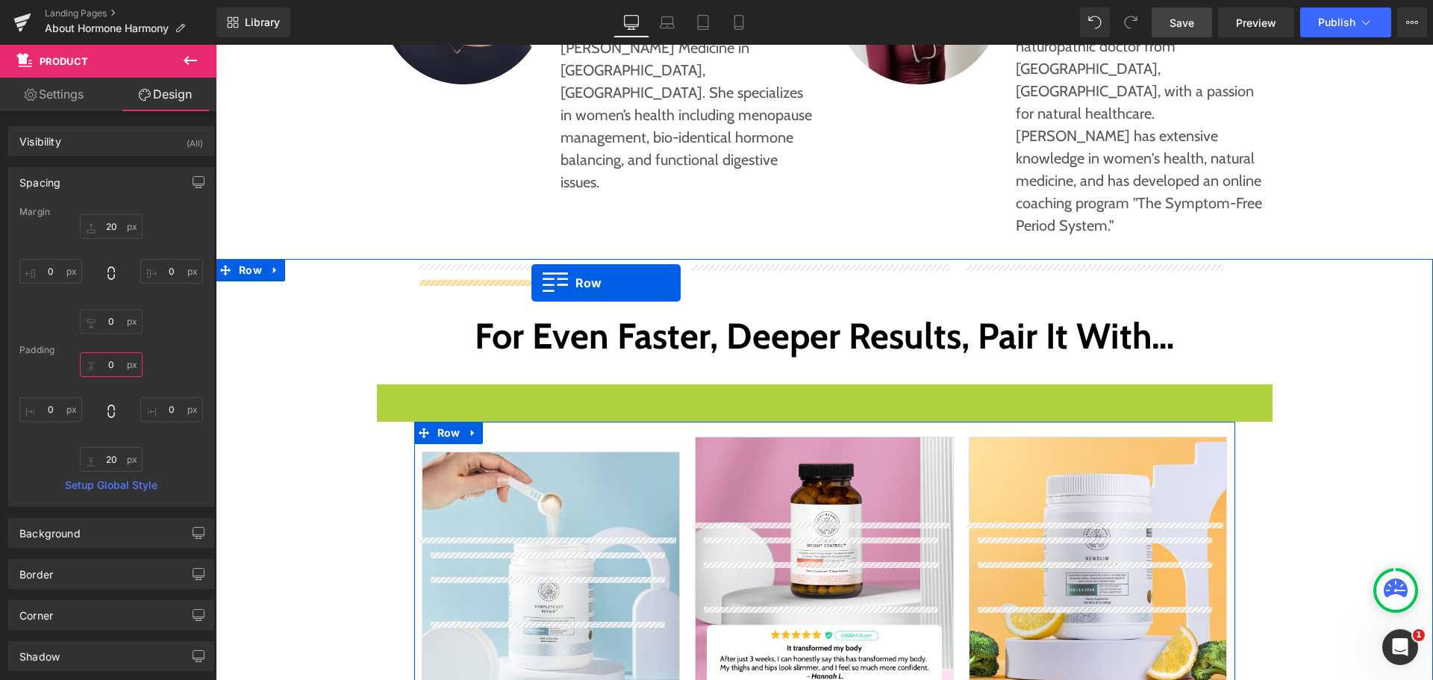
drag, startPoint x: 410, startPoint y: 223, endPoint x: 532, endPoint y: 283, distance: 135.6
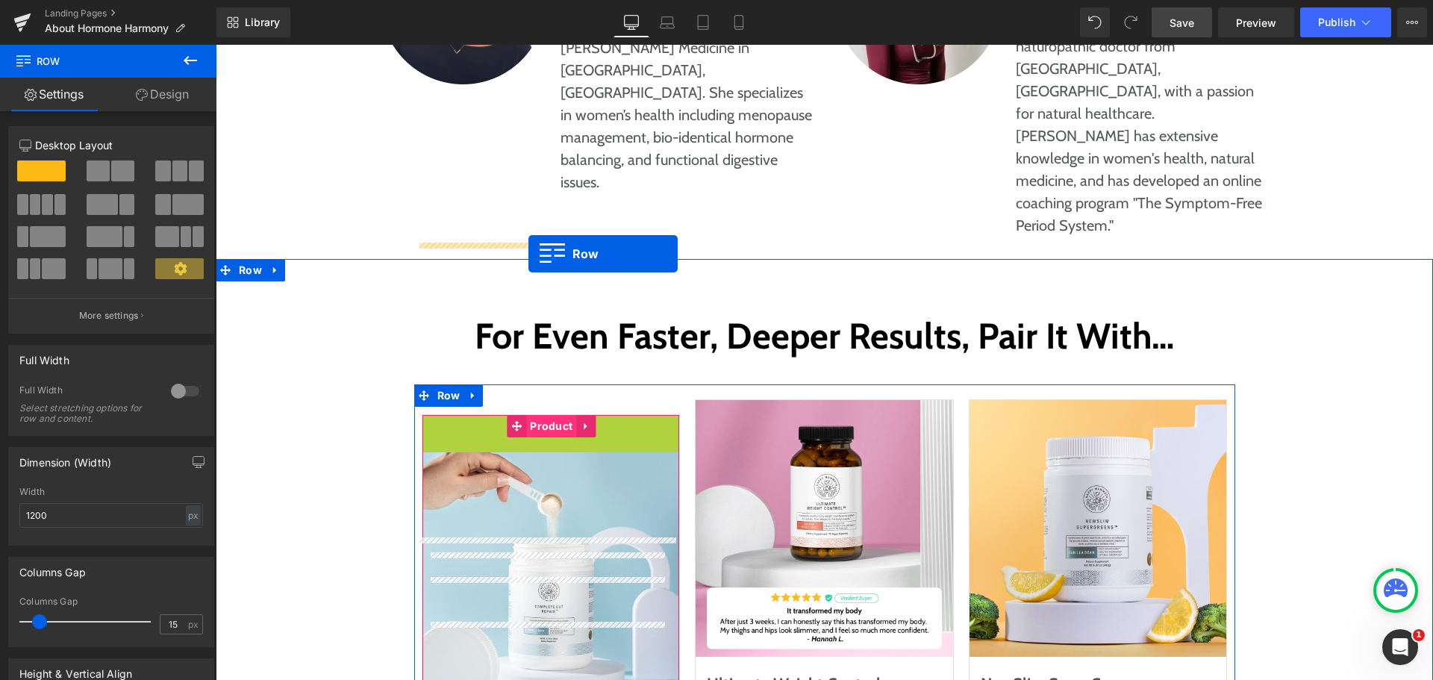
drag, startPoint x: 448, startPoint y: 260, endPoint x: 529, endPoint y: 254, distance: 80.9
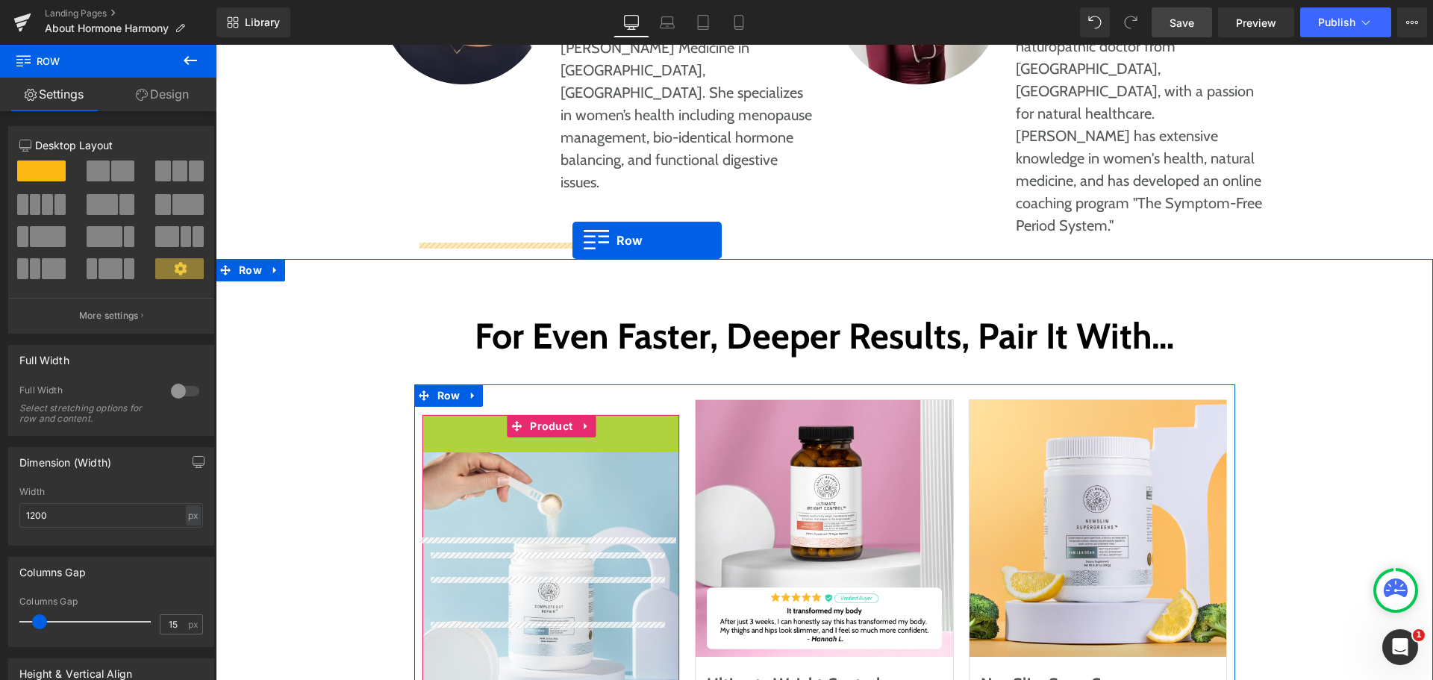
drag, startPoint x: 452, startPoint y: 258, endPoint x: 573, endPoint y: 240, distance: 122.3
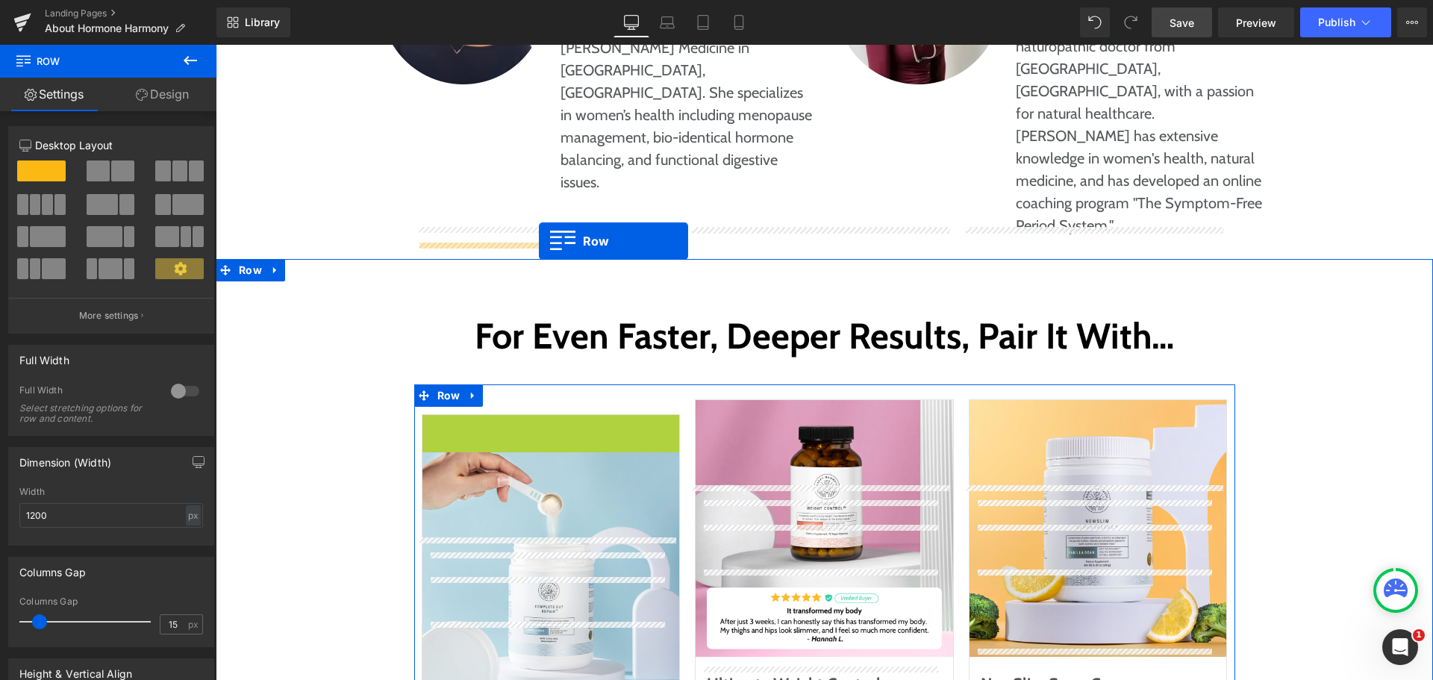
drag, startPoint x: 455, startPoint y: 255, endPoint x: 539, endPoint y: 241, distance: 85.5
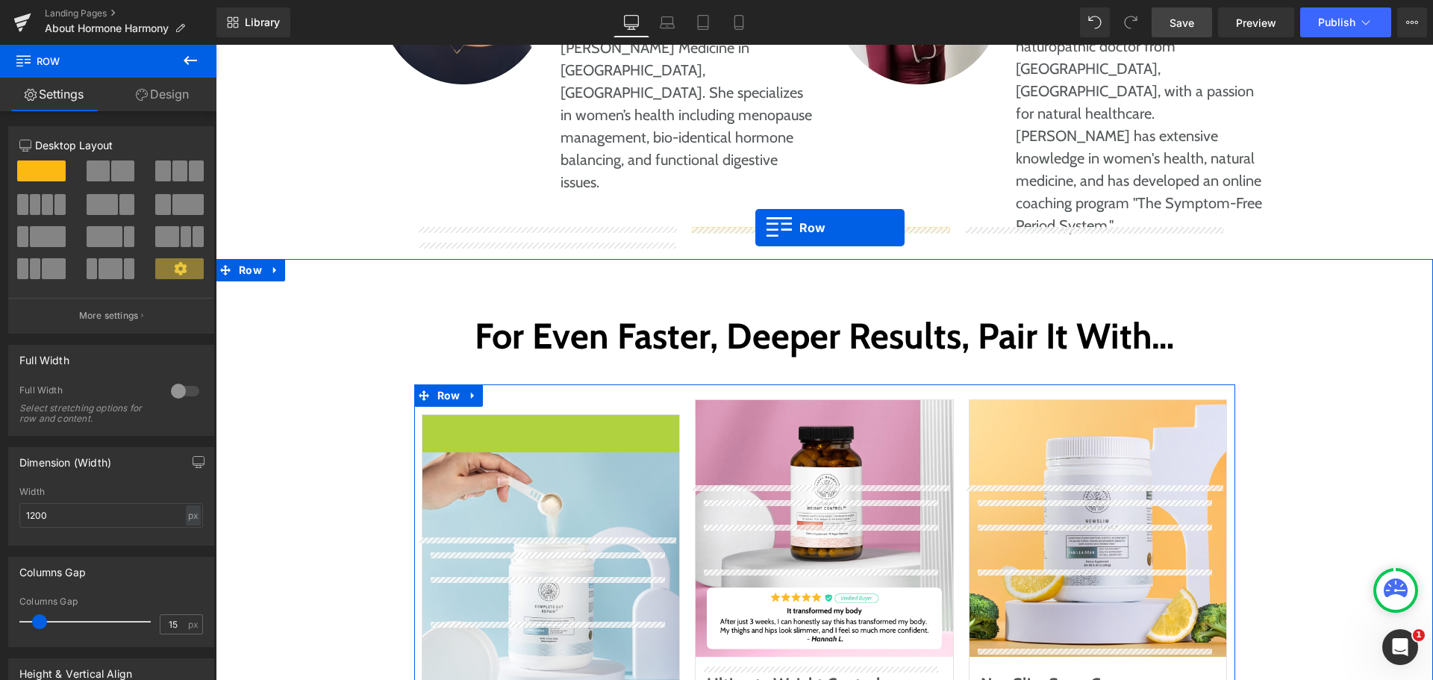
drag, startPoint x: 449, startPoint y: 258, endPoint x: 756, endPoint y: 228, distance: 308.3
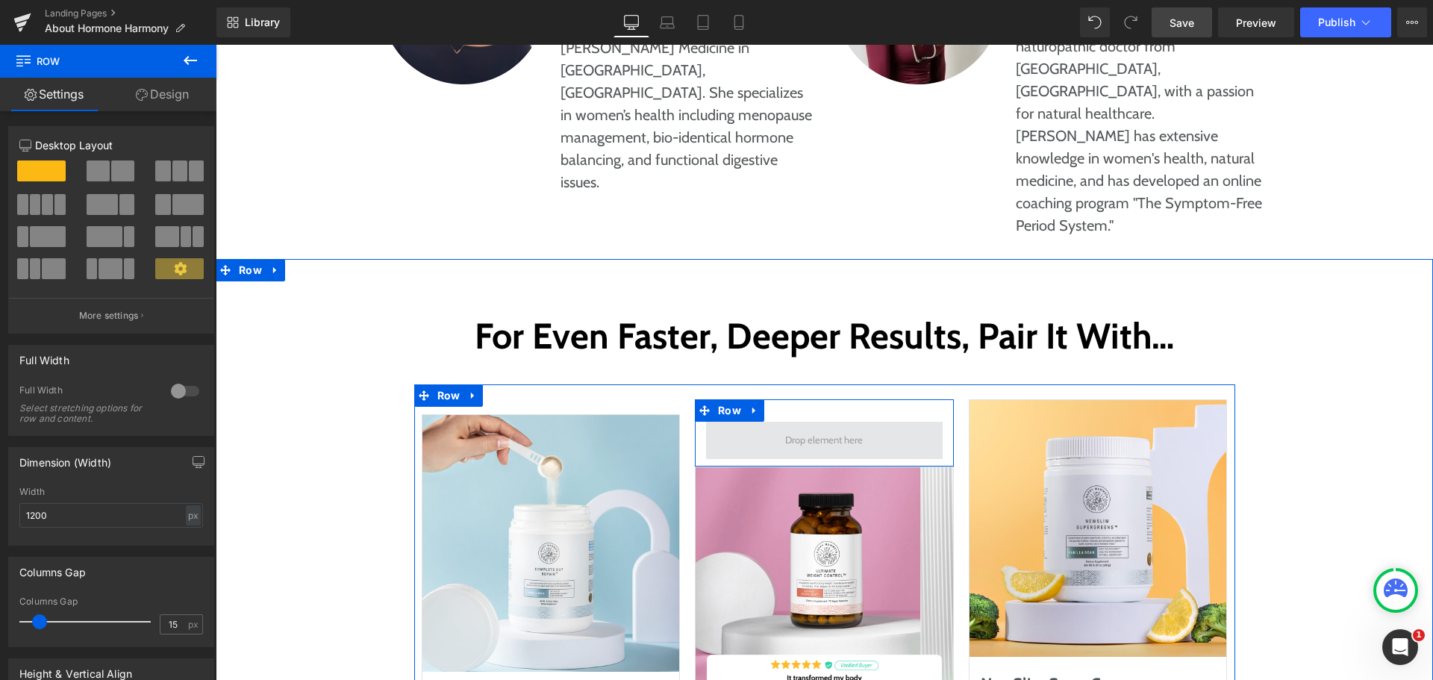
click at [799, 429] on span at bounding box center [824, 440] width 88 height 23
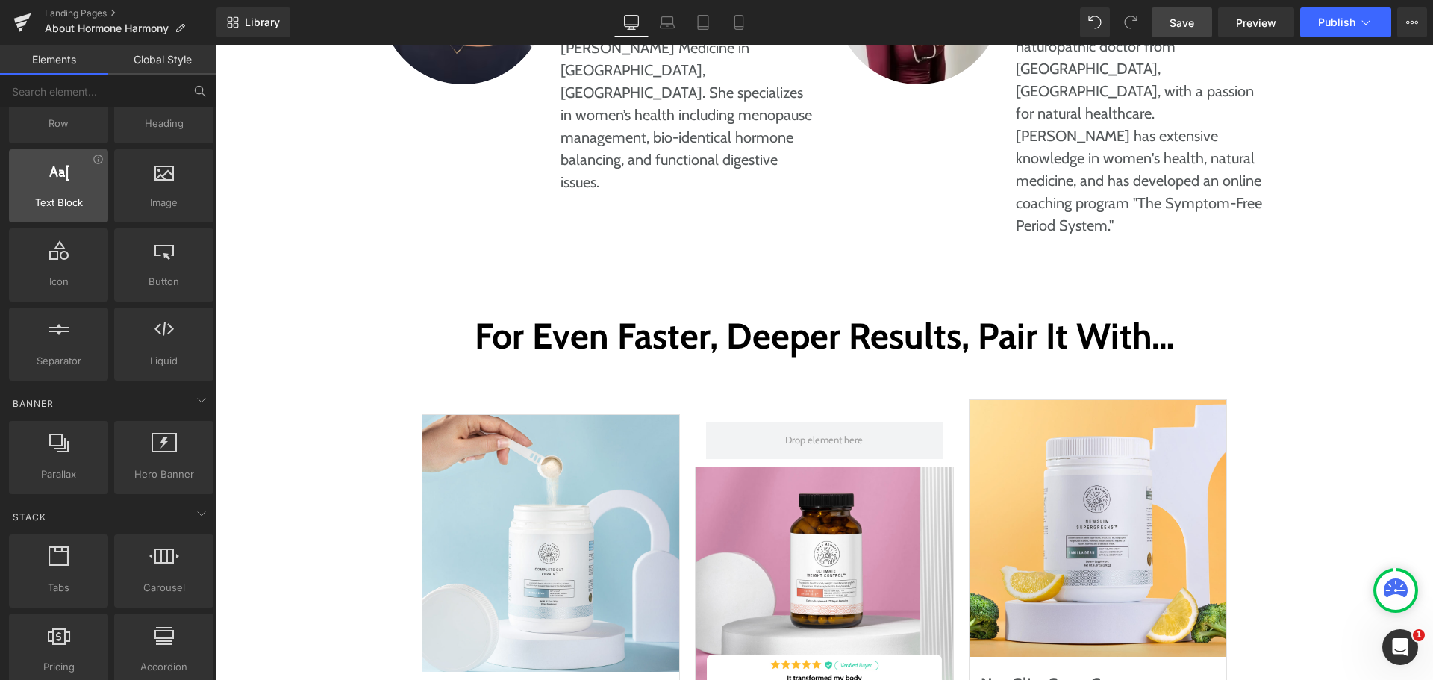
scroll to position [0, 0]
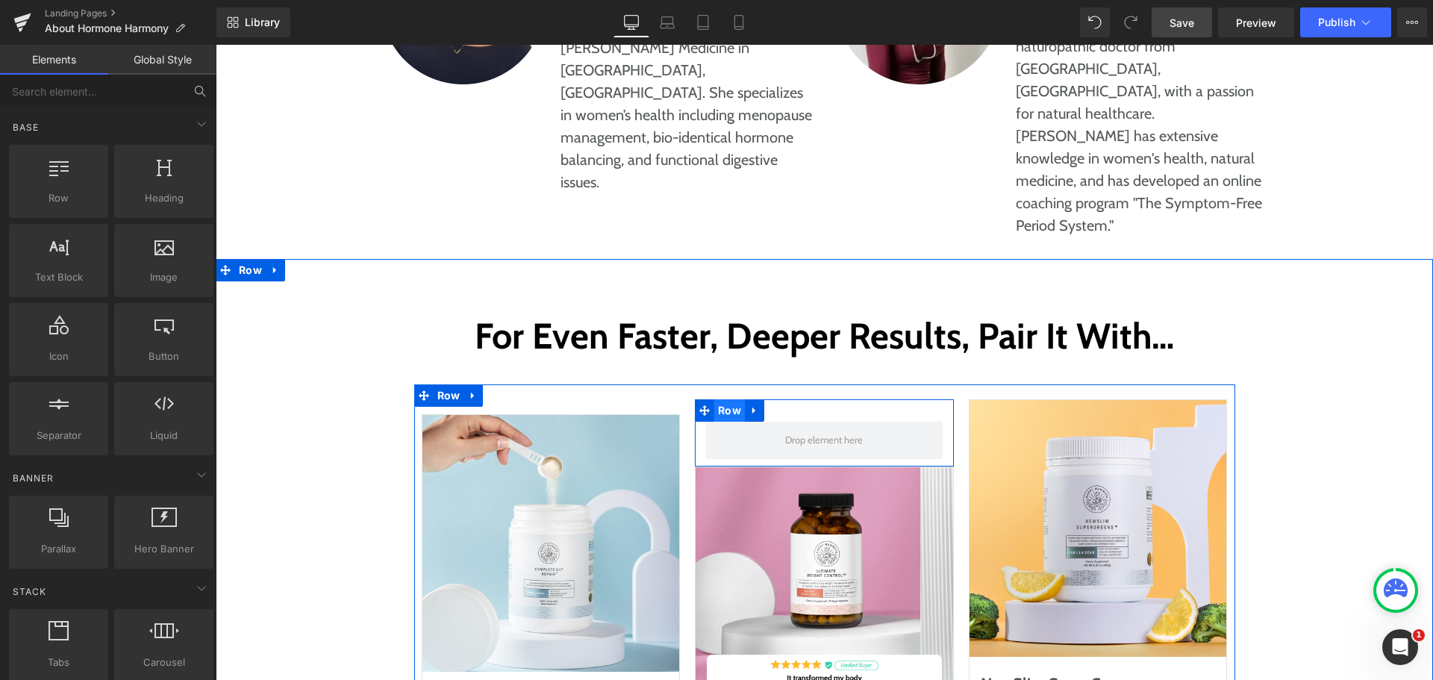
click at [724, 399] on span "Row" at bounding box center [729, 410] width 31 height 22
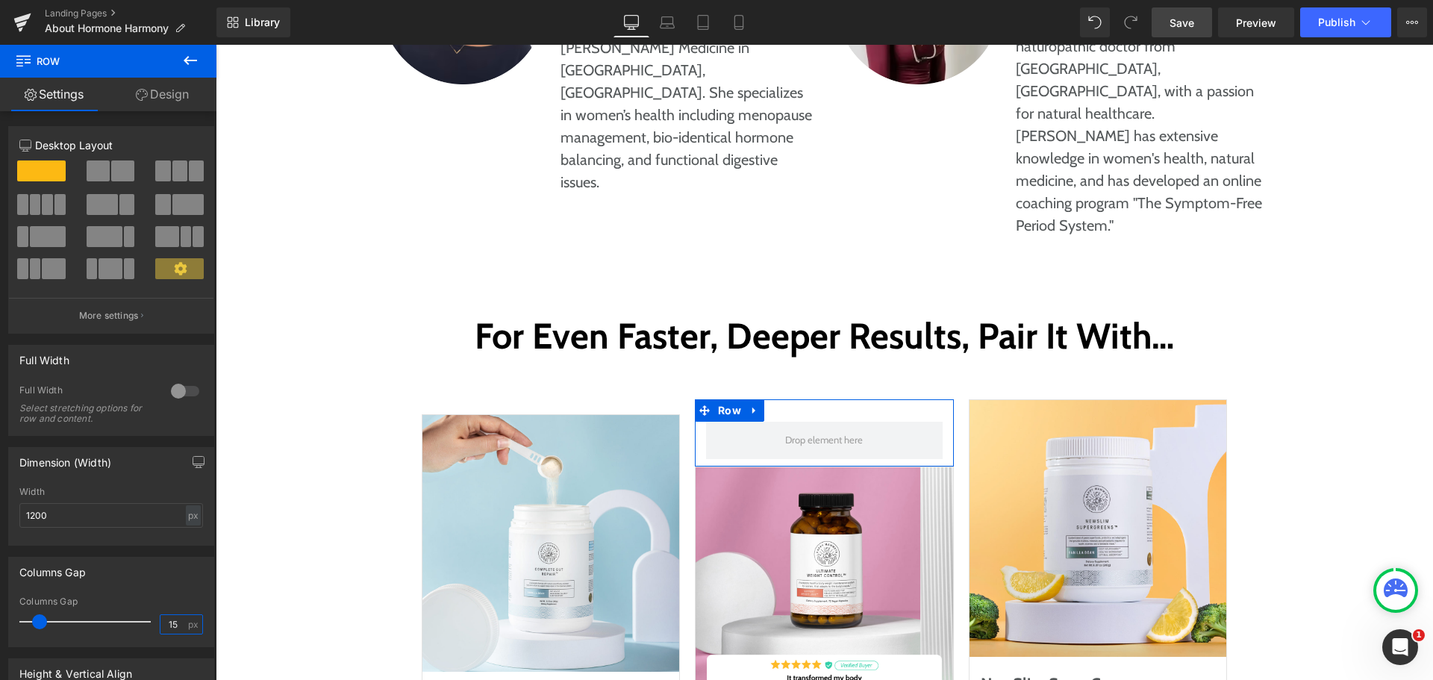
click at [174, 626] on input "15" at bounding box center [174, 624] width 26 height 19
type input "0"
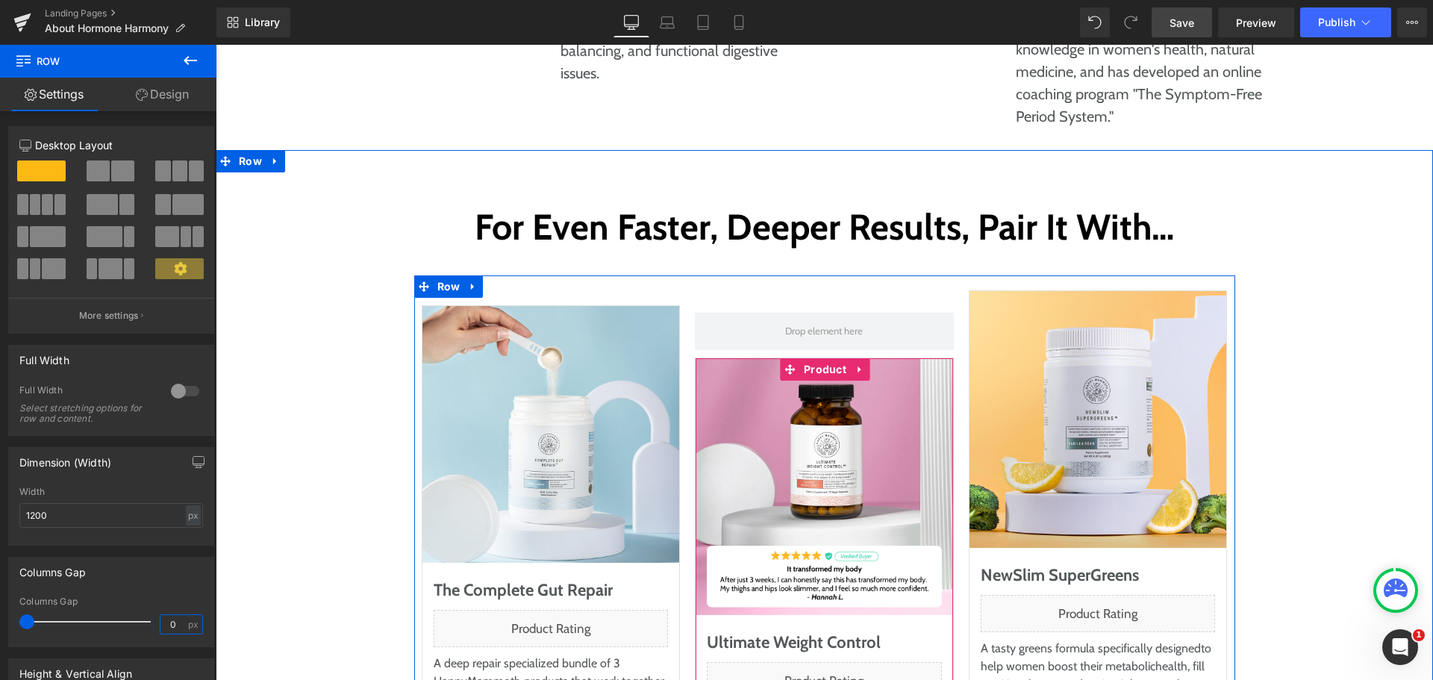
scroll to position [7501, 0]
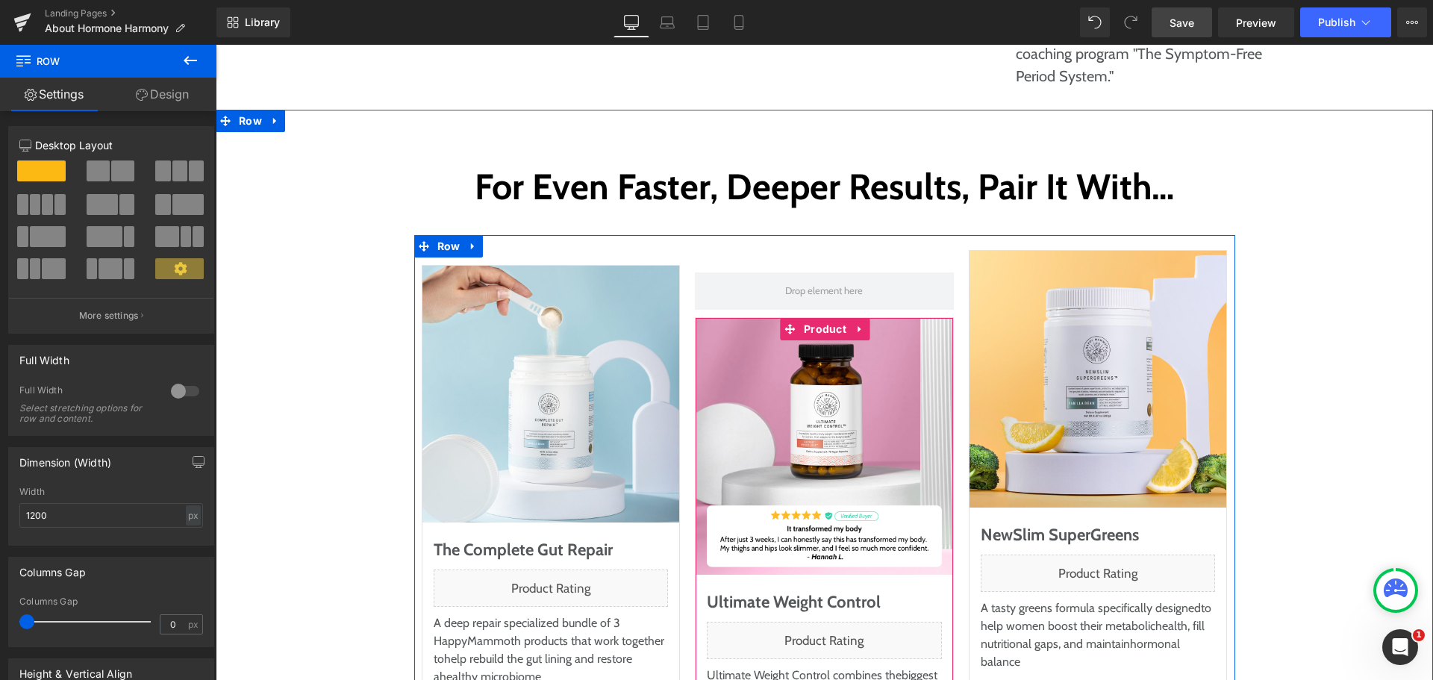
click at [810, 318] on span "Product" at bounding box center [825, 329] width 50 height 22
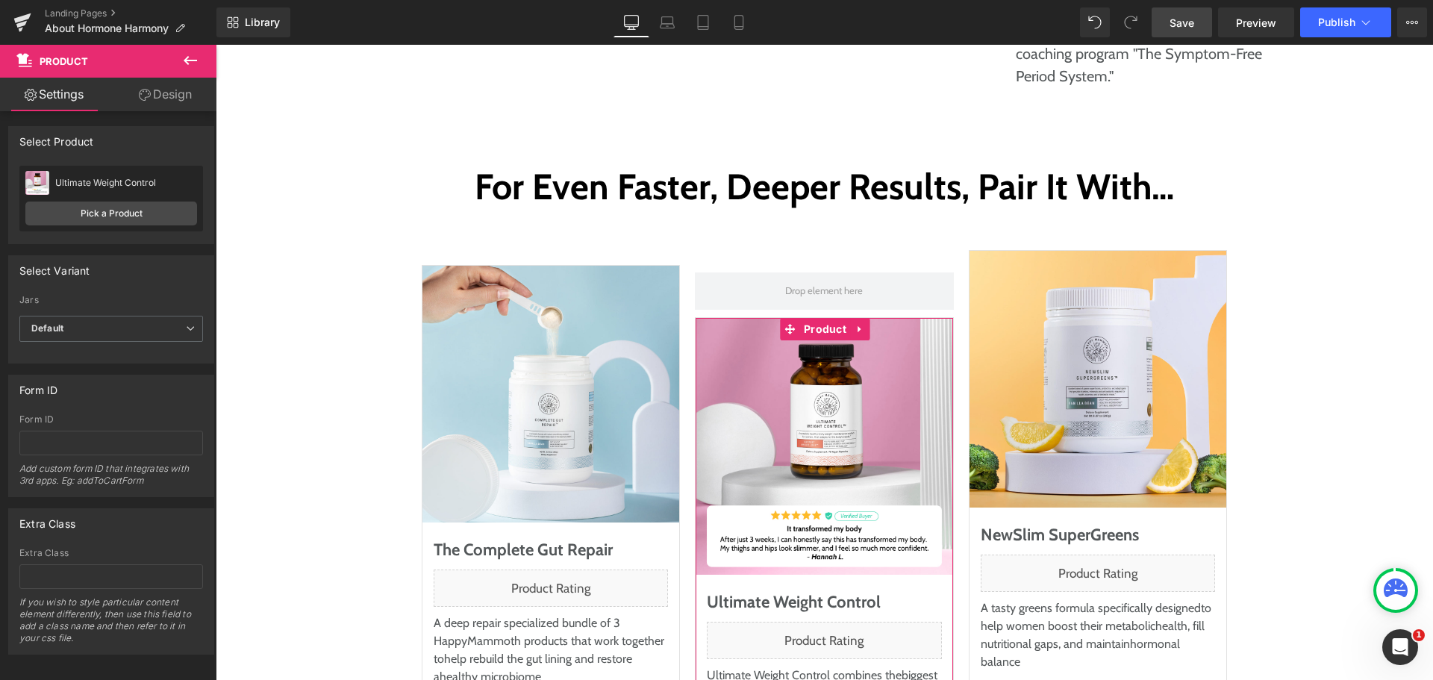
click at [140, 116] on div "Select Product Select manually Select manually Select manually Ultimate Weight …" at bounding box center [111, 179] width 223 height 129
click at [164, 90] on link "Design" at bounding box center [165, 95] width 108 height 34
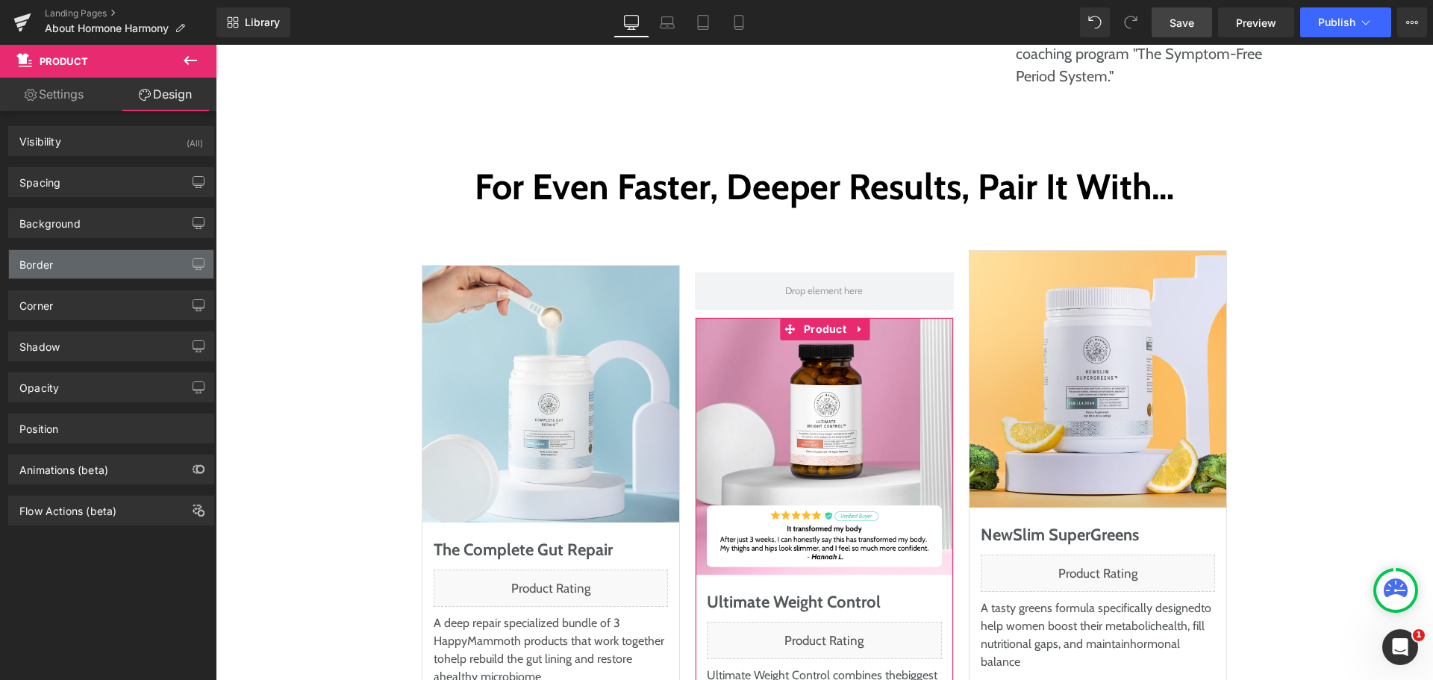
type input "#e2e2e2"
type input "100"
type input "1"
click at [69, 255] on div "Border" at bounding box center [111, 264] width 205 height 28
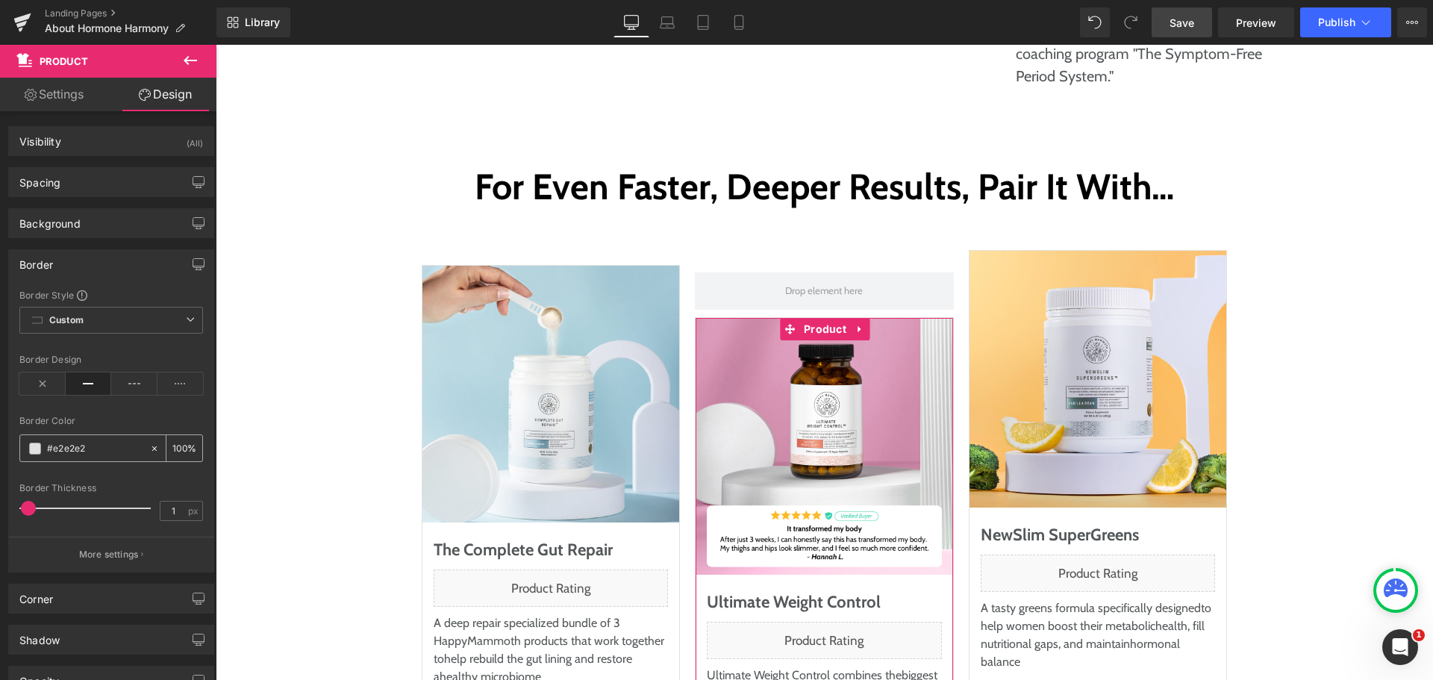
click at [99, 449] on input "#e2e2e2" at bounding box center [95, 448] width 96 height 16
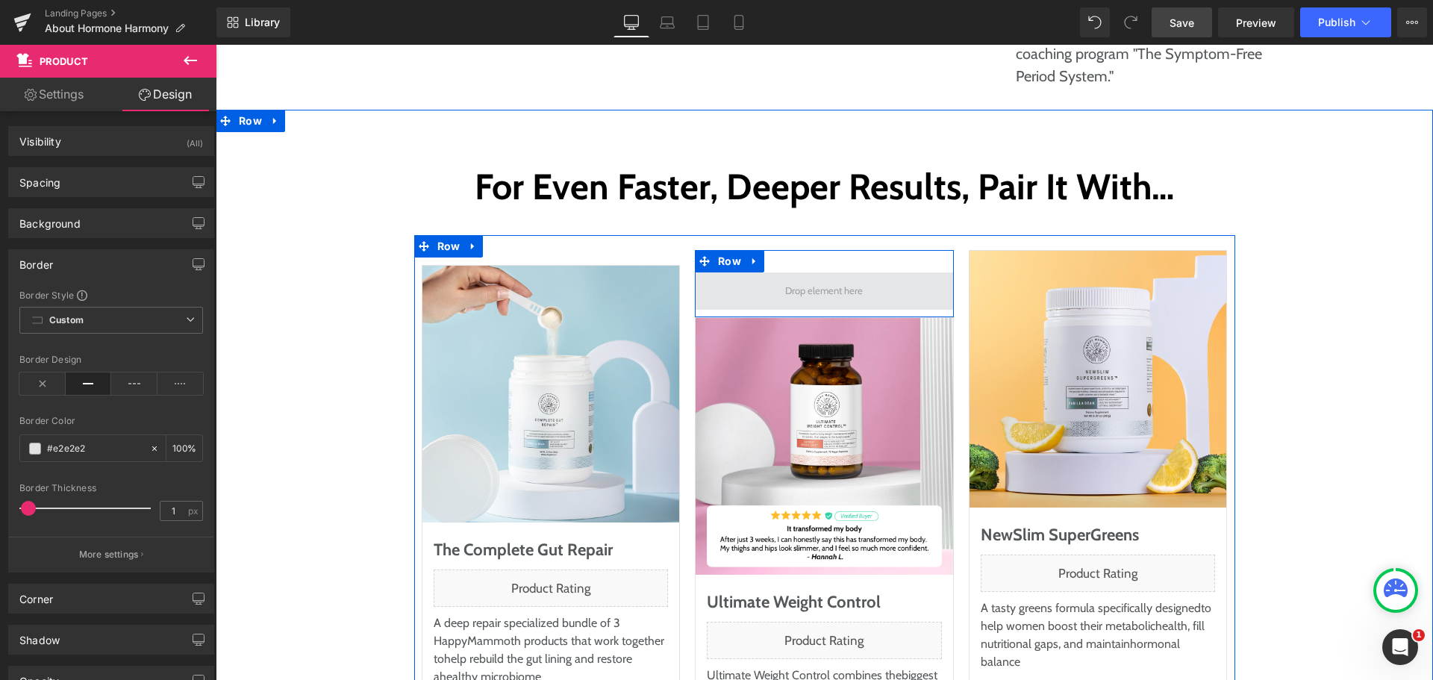
click at [786, 279] on span at bounding box center [824, 290] width 88 height 23
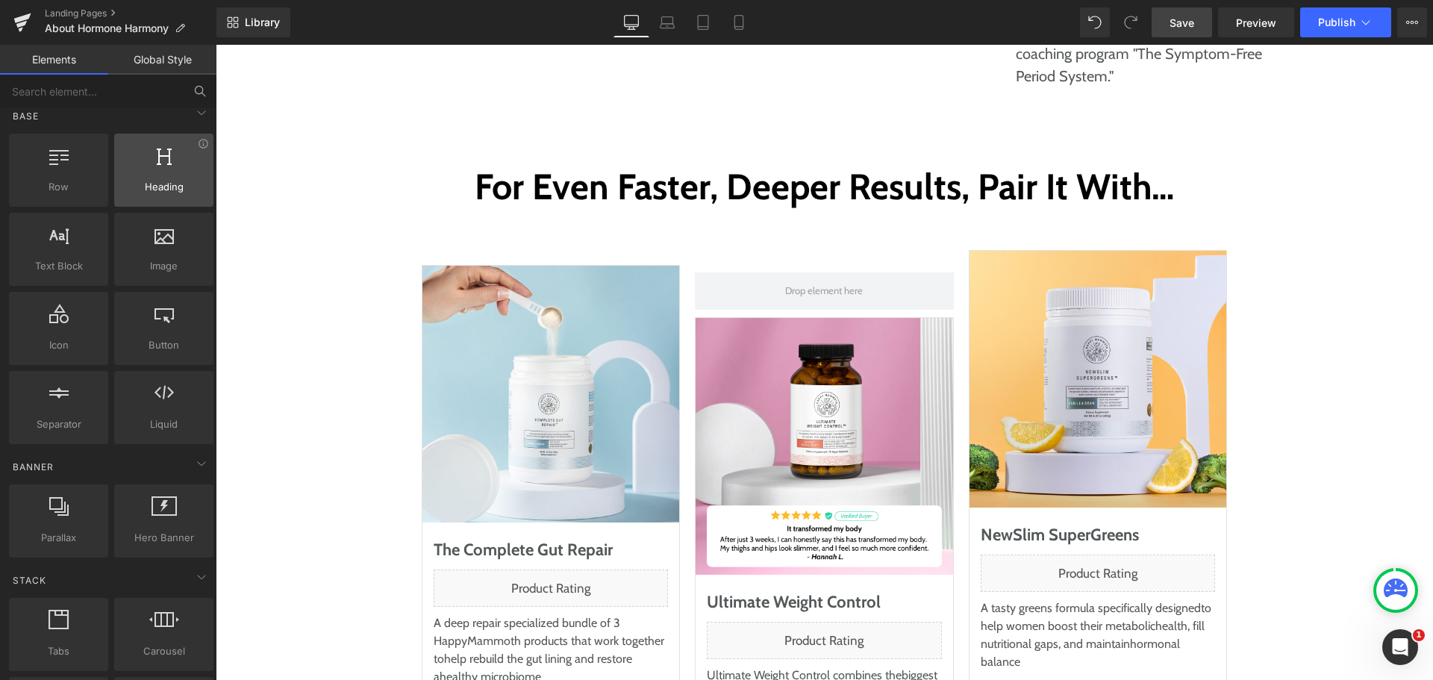
scroll to position [0, 0]
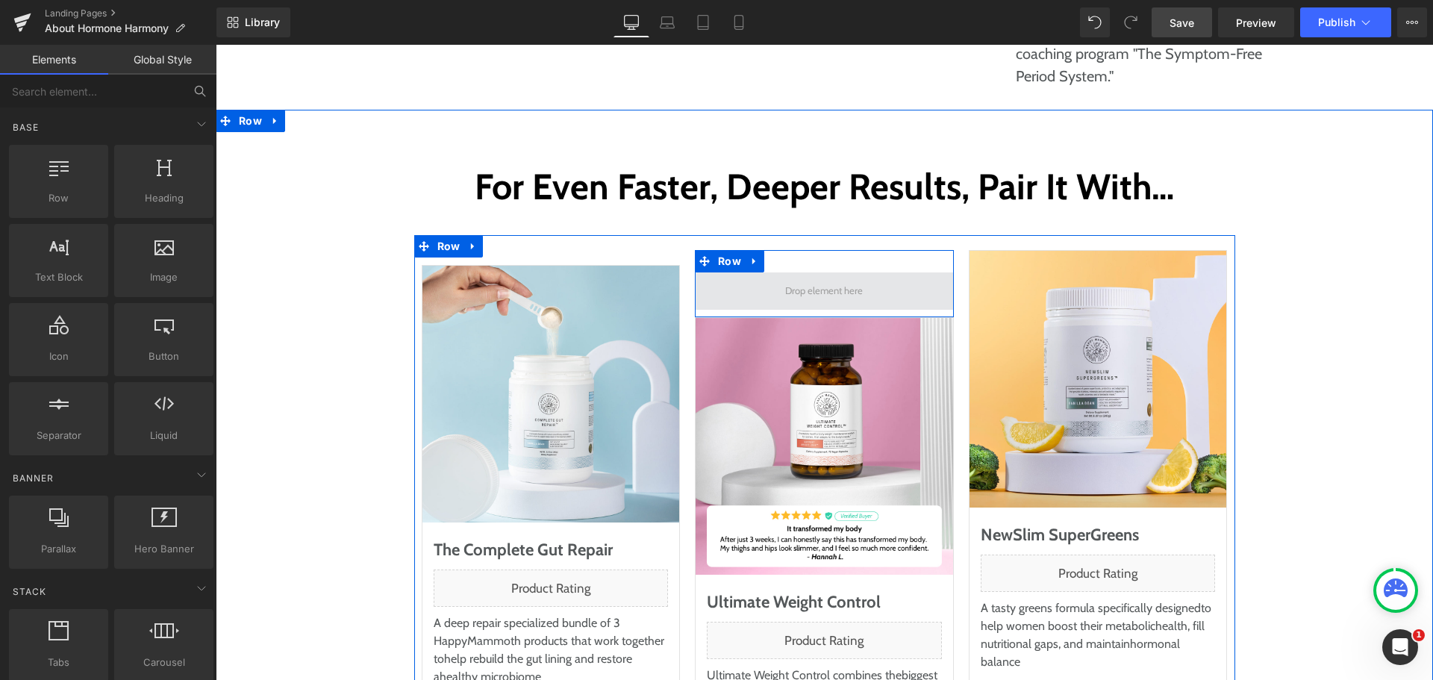
click at [724, 273] on span at bounding box center [824, 291] width 259 height 37
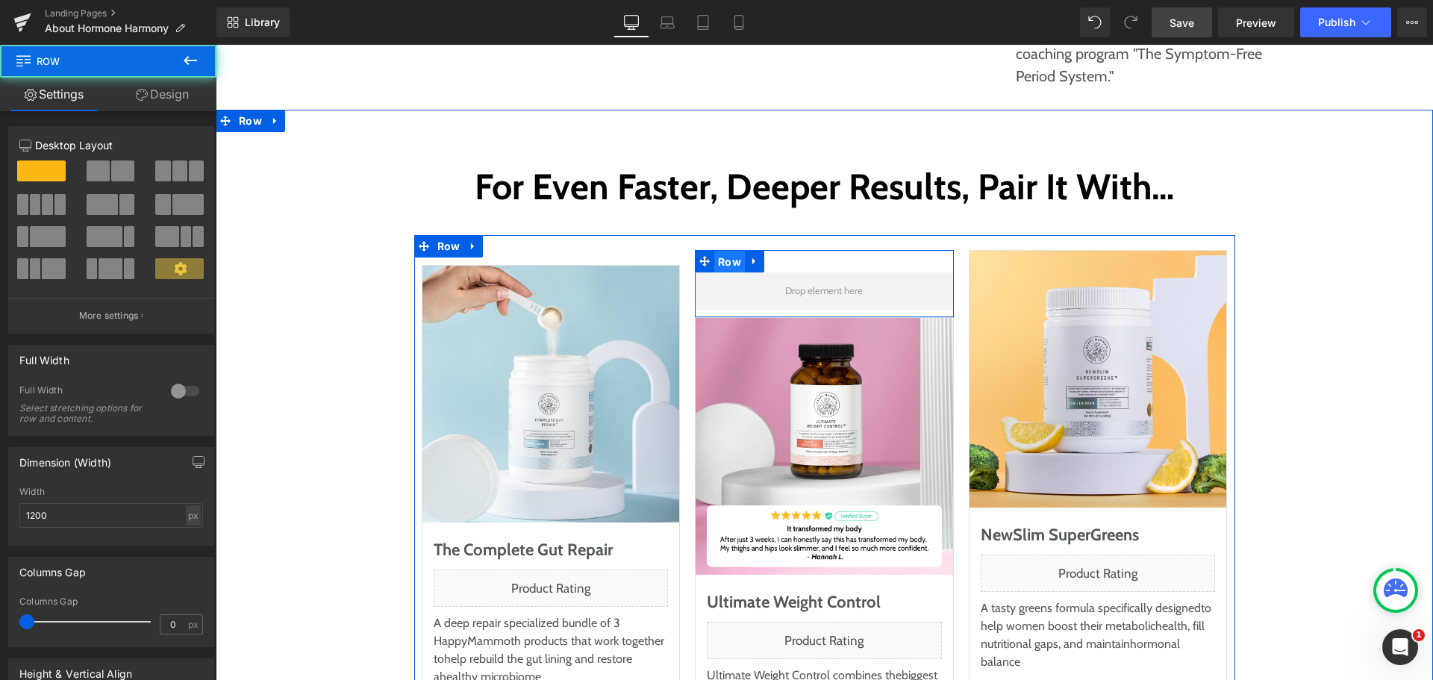
click at [720, 251] on span "Row" at bounding box center [729, 262] width 31 height 22
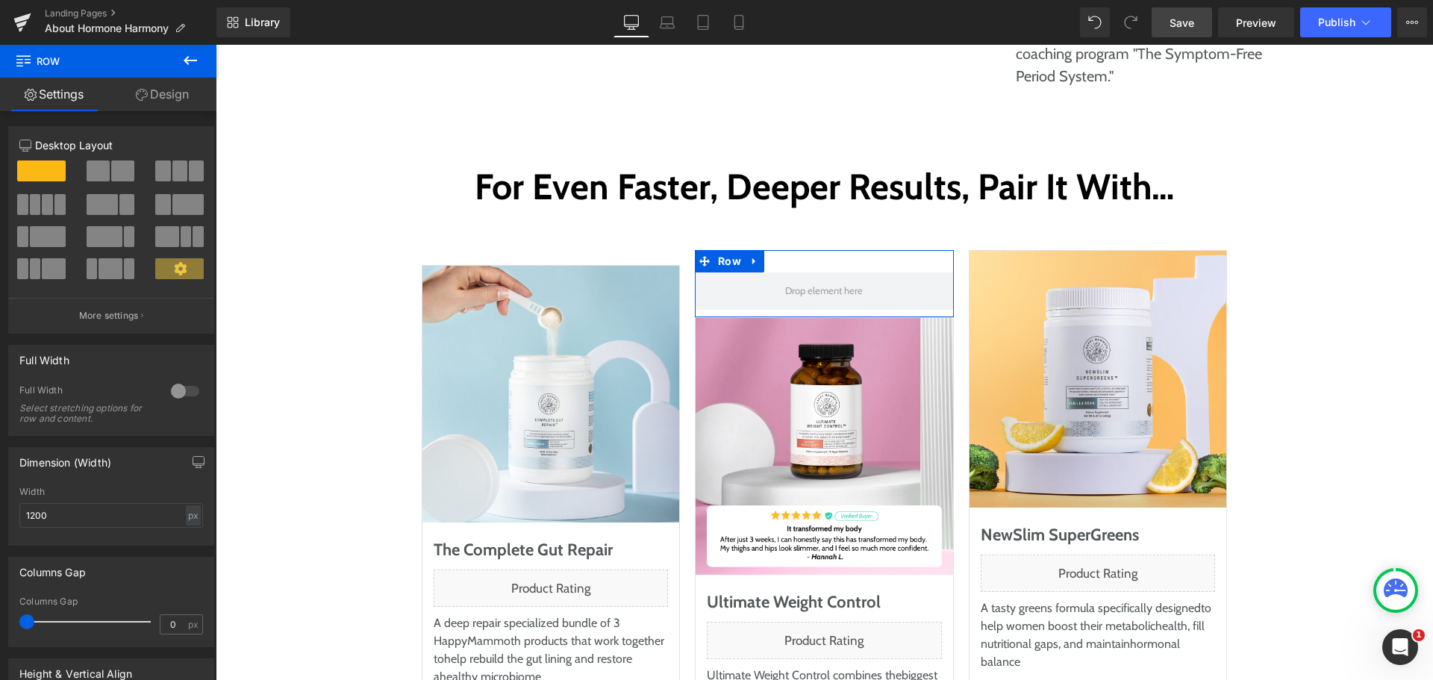
click at [174, 90] on link "Design" at bounding box center [162, 95] width 108 height 34
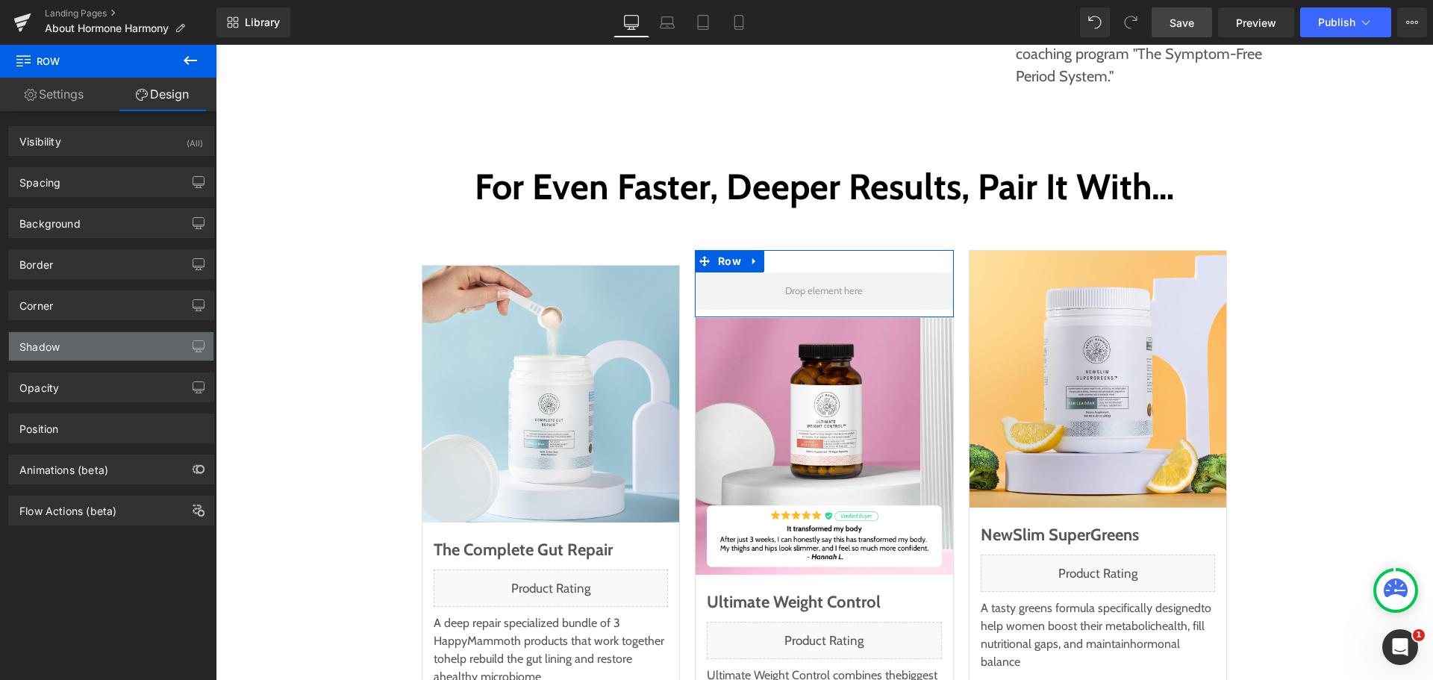
type input "#54585a"
type input "100"
type input "0"
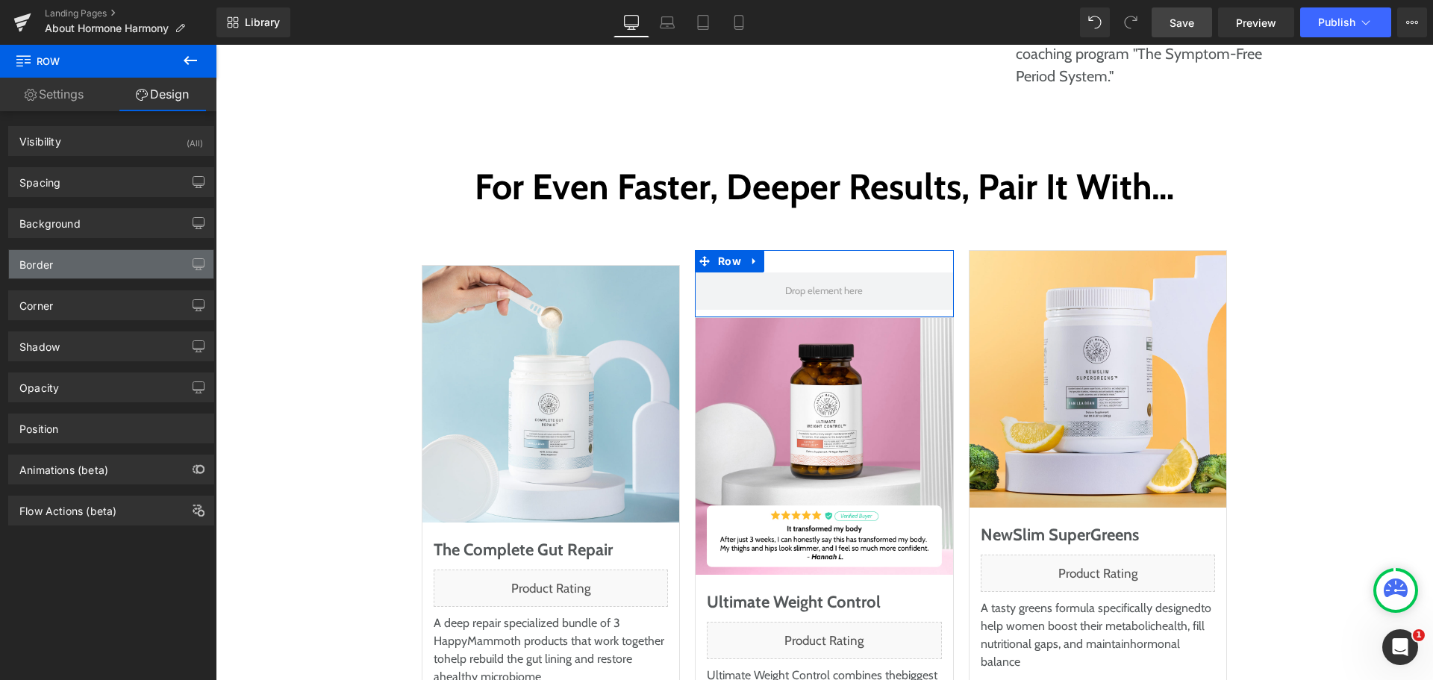
click at [93, 264] on div "Border" at bounding box center [111, 264] width 205 height 28
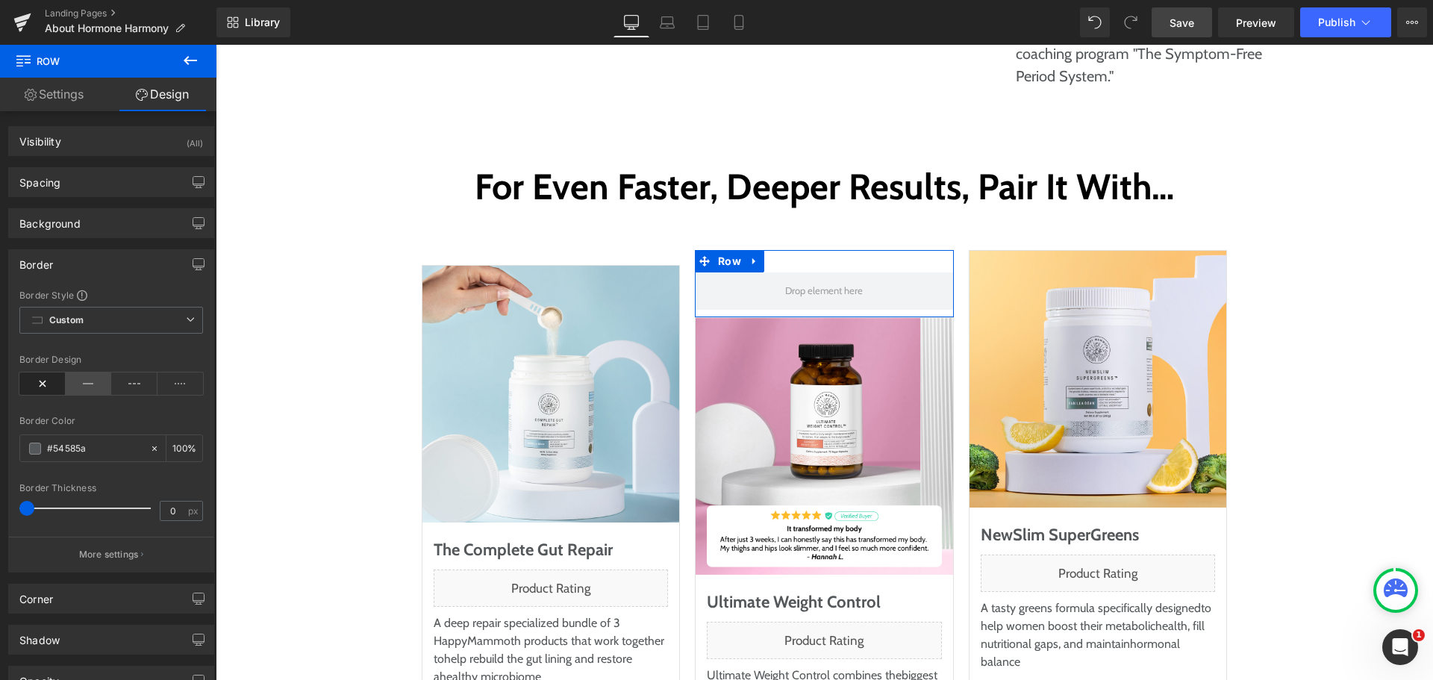
click at [84, 381] on icon at bounding box center [89, 384] width 46 height 22
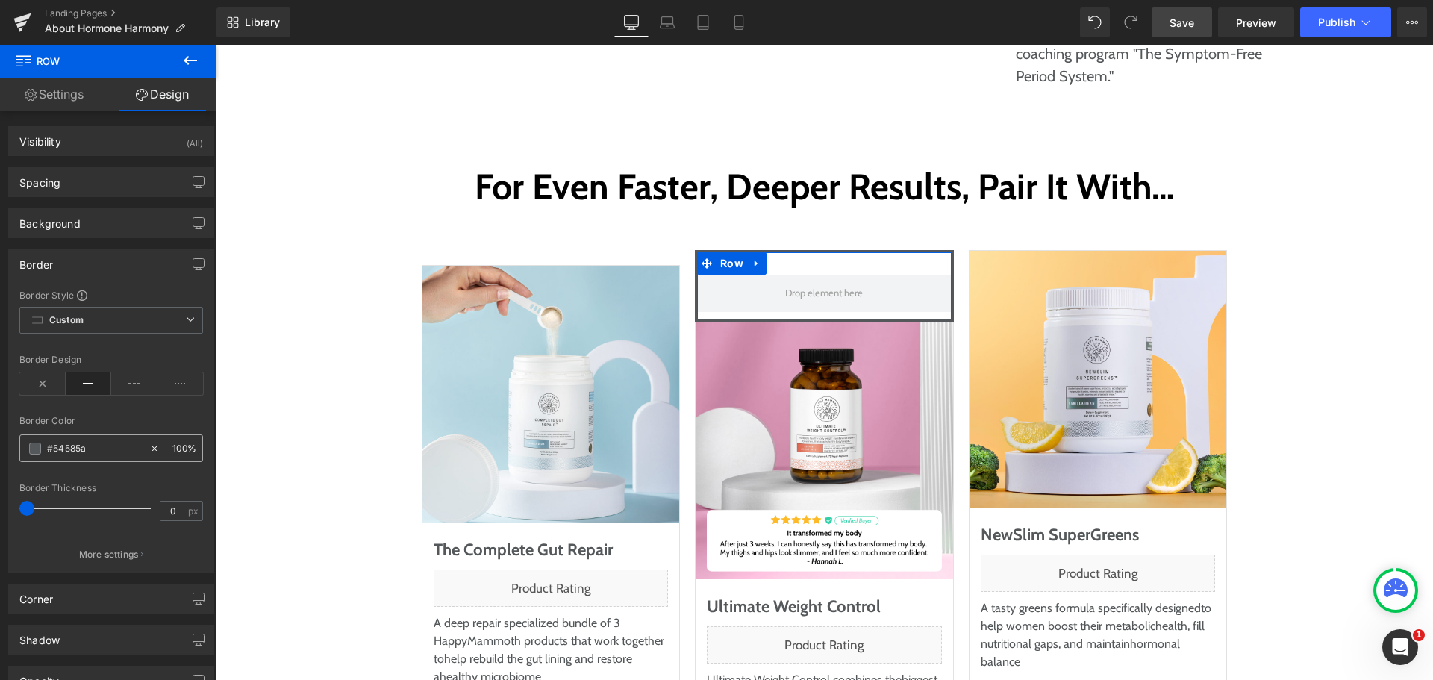
click at [101, 439] on div "#54585a" at bounding box center [84, 448] width 129 height 26
click at [90, 444] on input "#54585a" at bounding box center [95, 448] width 96 height 16
paste input "e2e2e2"
type input "#e2e2e2"
click at [132, 417] on div "Border Color" at bounding box center [111, 421] width 184 height 10
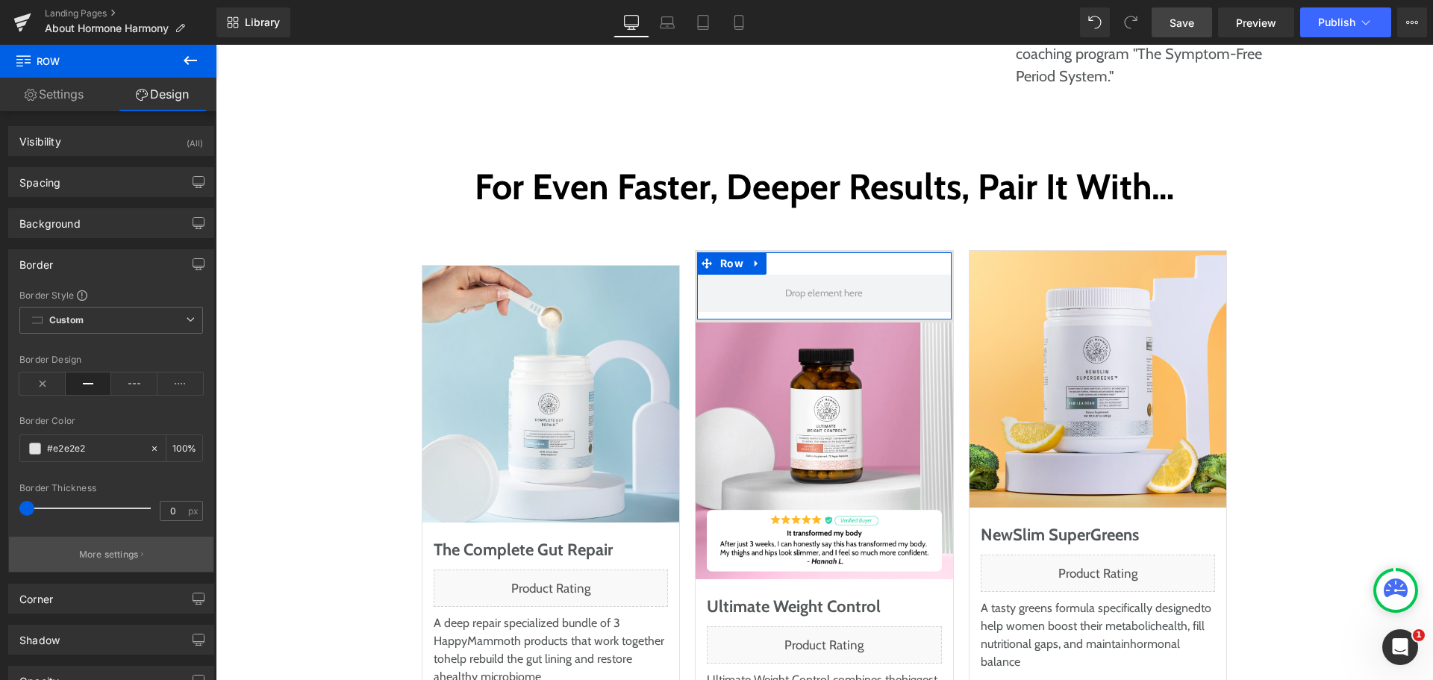
click at [113, 550] on p "More settings" at bounding box center [109, 554] width 60 height 13
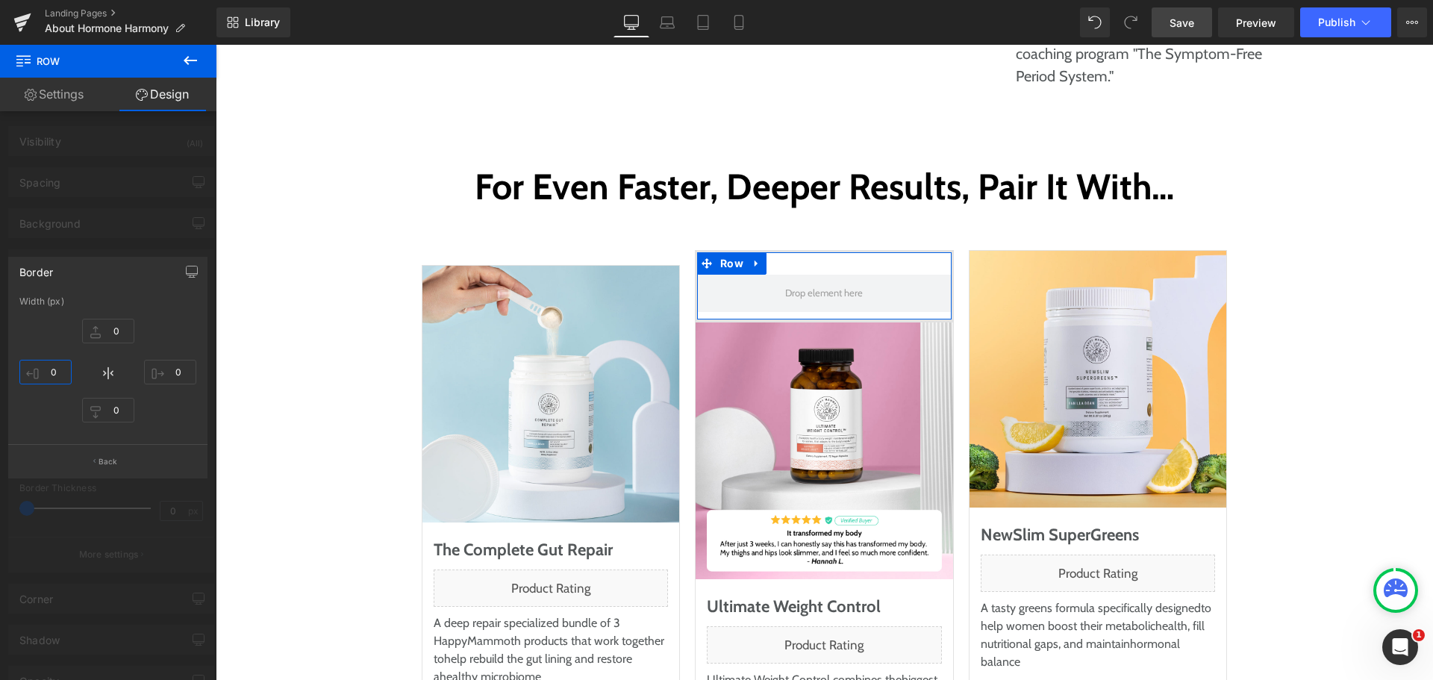
click at [58, 367] on input "0" at bounding box center [45, 372] width 52 height 25
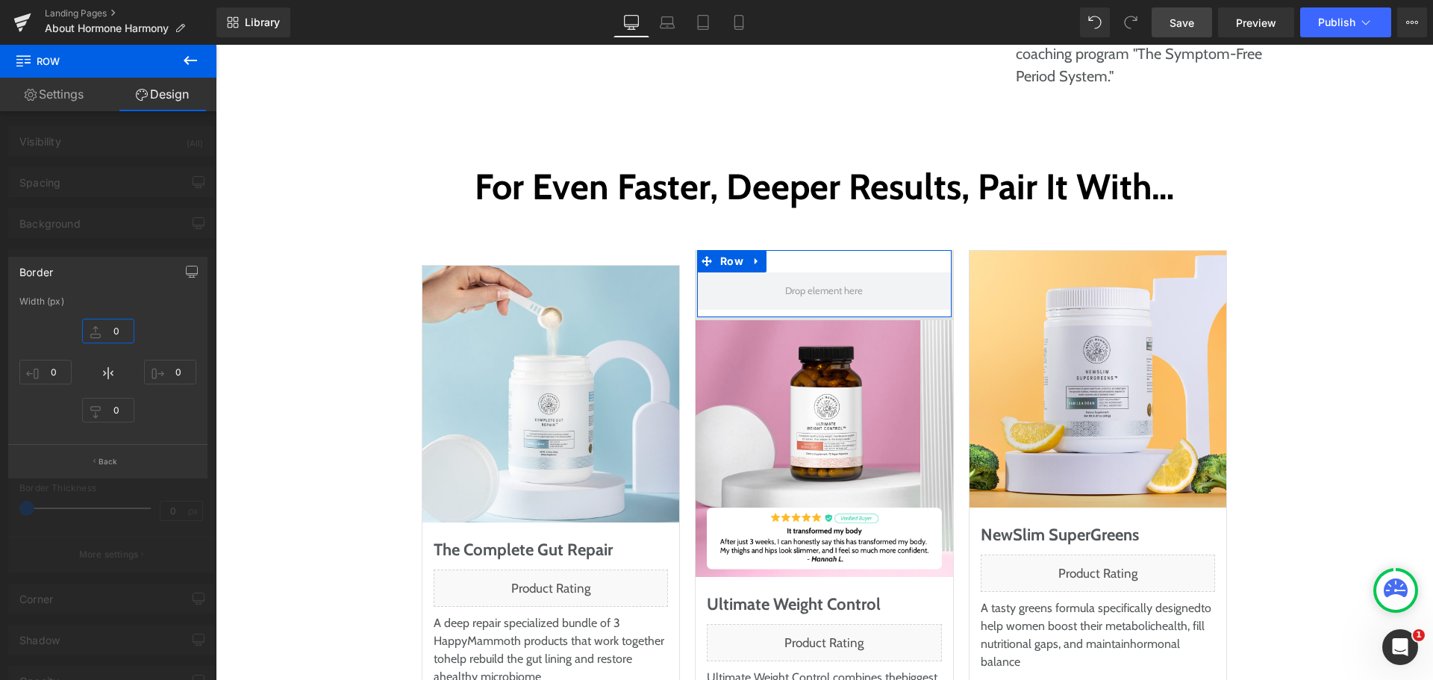
click at [117, 341] on input "0" at bounding box center [108, 331] width 52 height 25
type input "12"
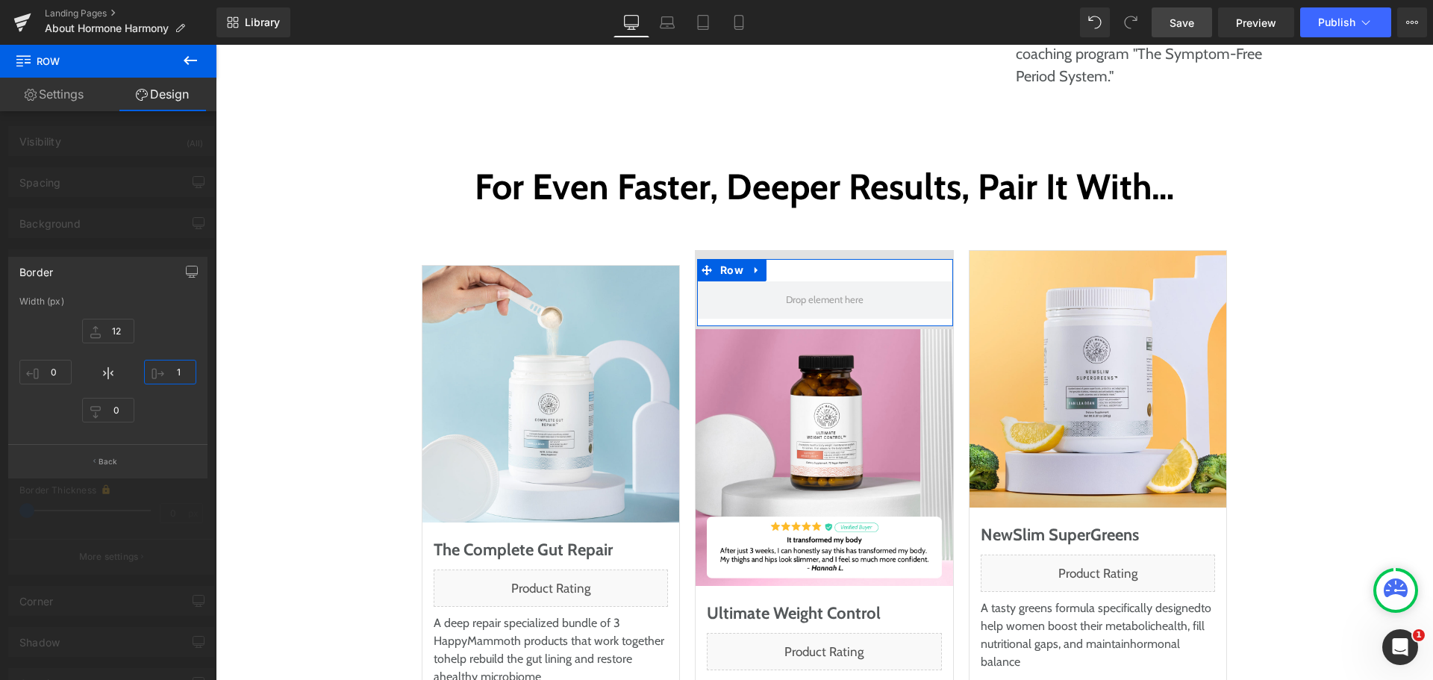
type input "1"
click at [113, 339] on input "12" at bounding box center [108, 331] width 52 height 25
type input "1"
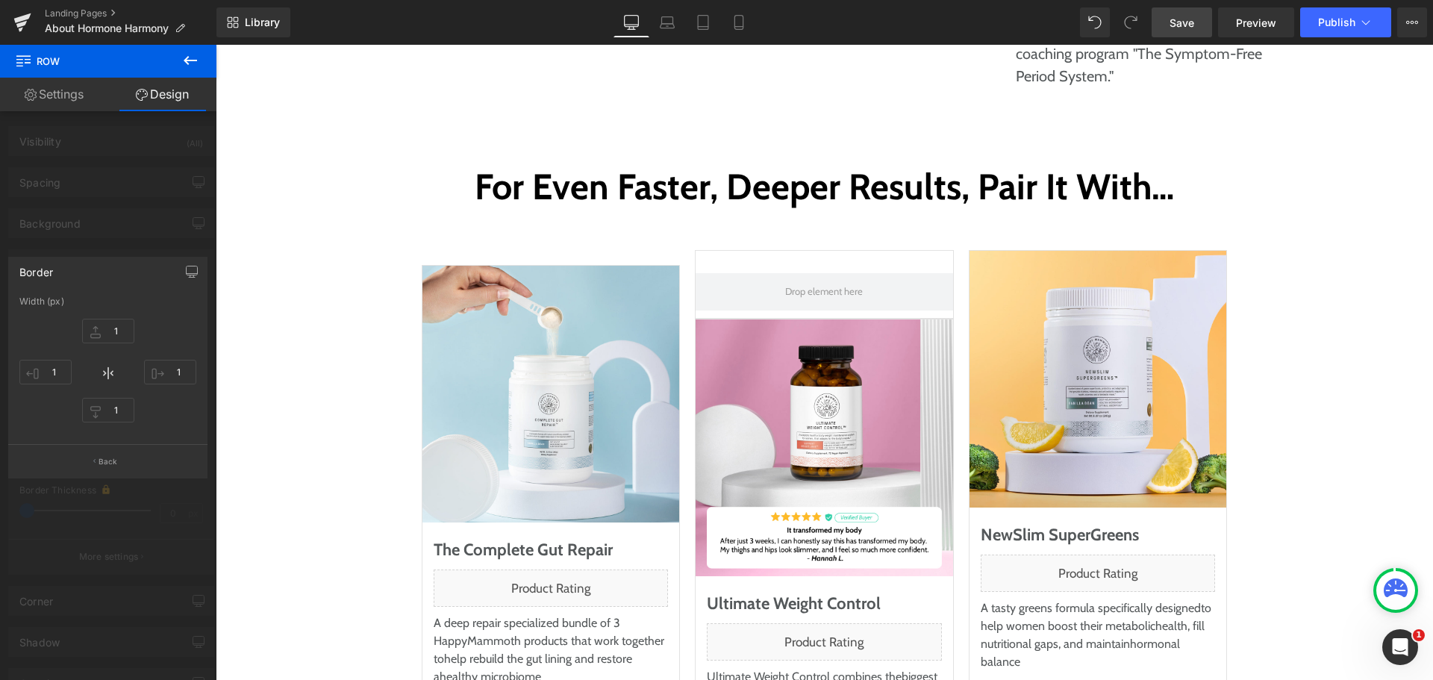
type input "1"
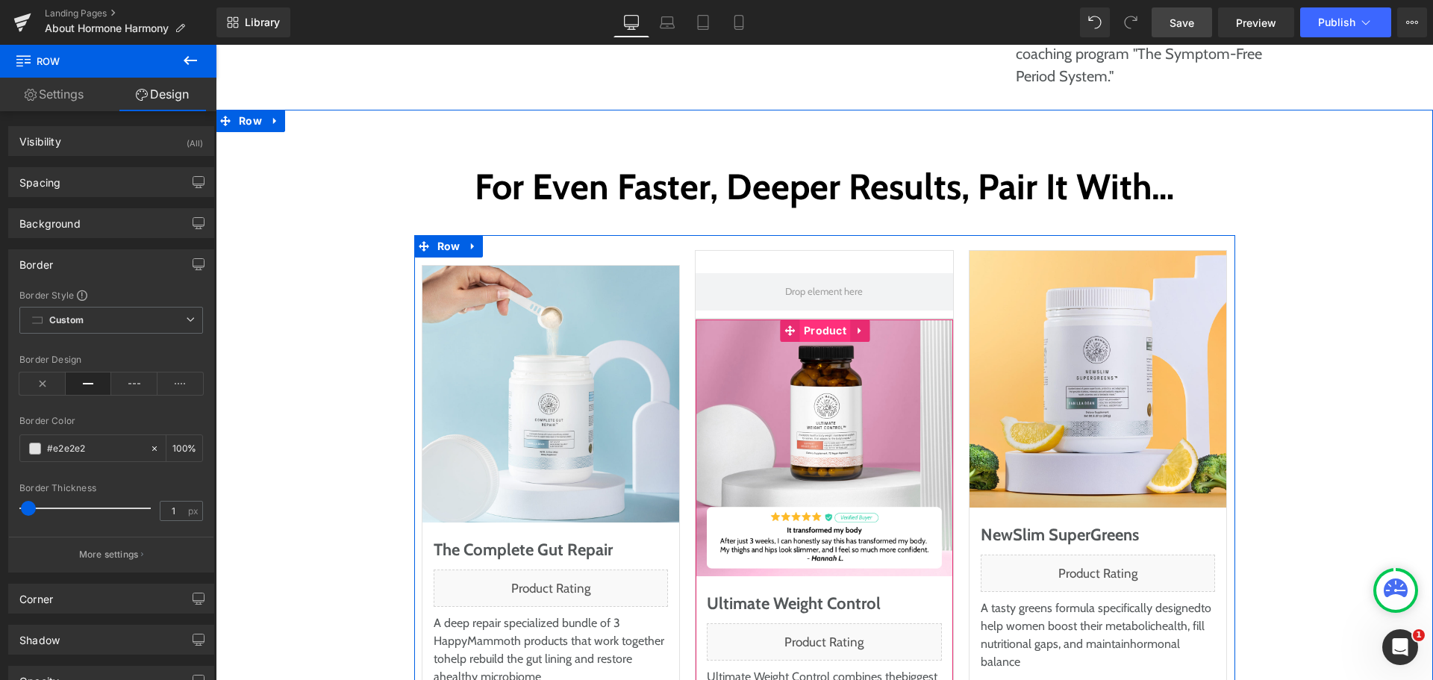
click at [802, 320] on span "Product" at bounding box center [825, 331] width 50 height 22
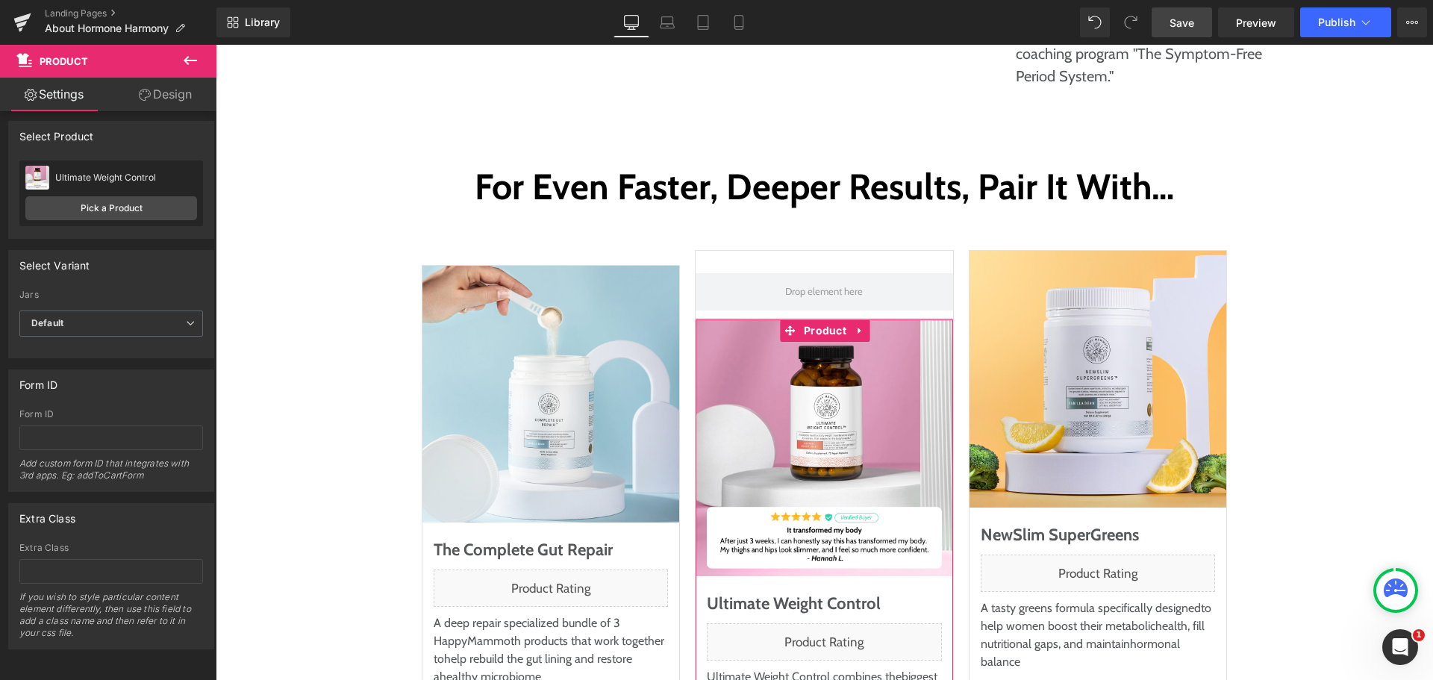
scroll to position [16, 0]
click at [178, 85] on link "Design" at bounding box center [165, 95] width 108 height 34
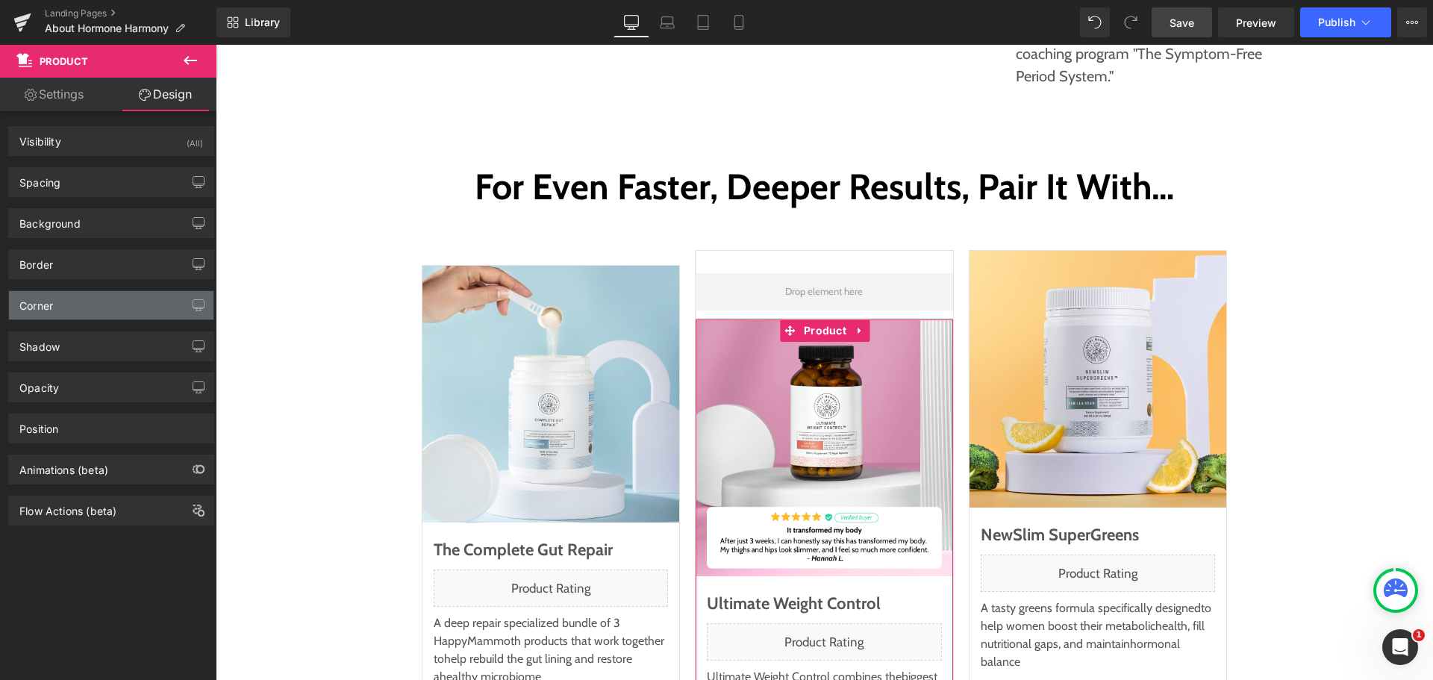
type input "#e2e2e2"
type input "100"
type input "1"
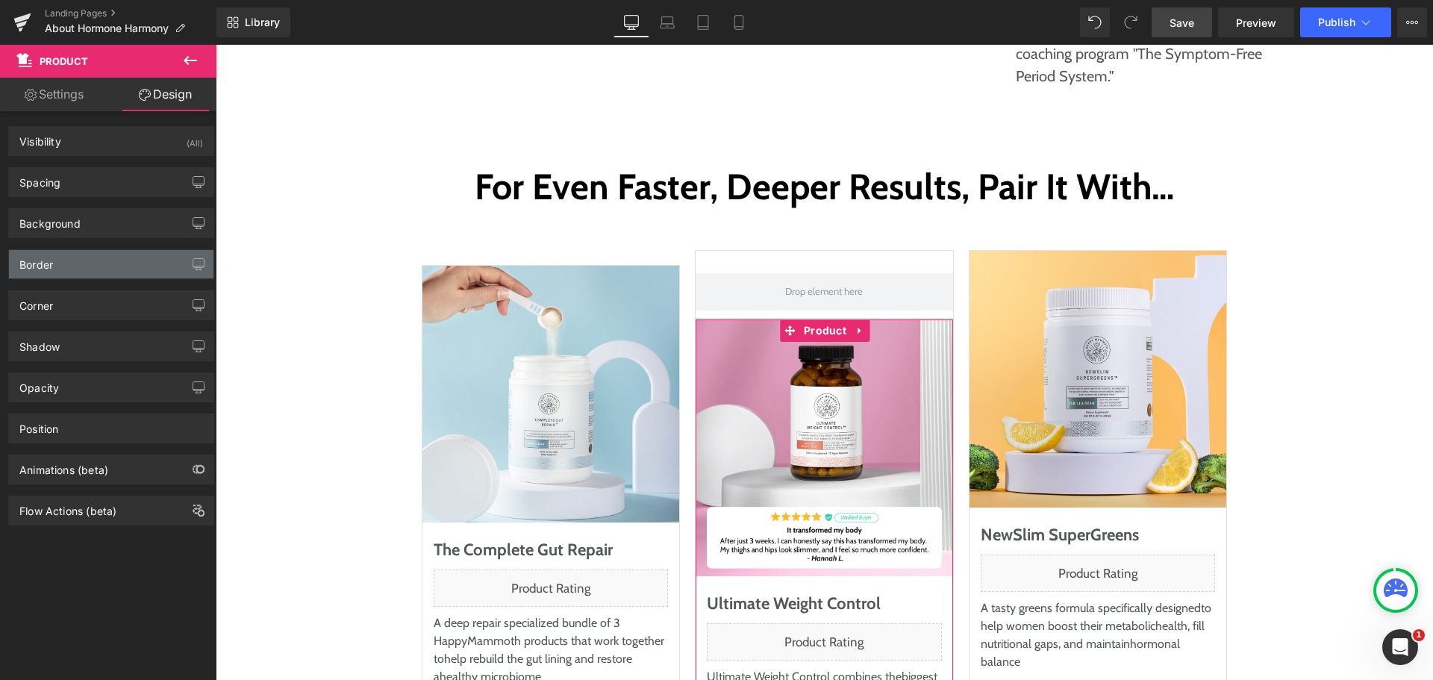
click at [102, 275] on div "Border" at bounding box center [111, 264] width 205 height 28
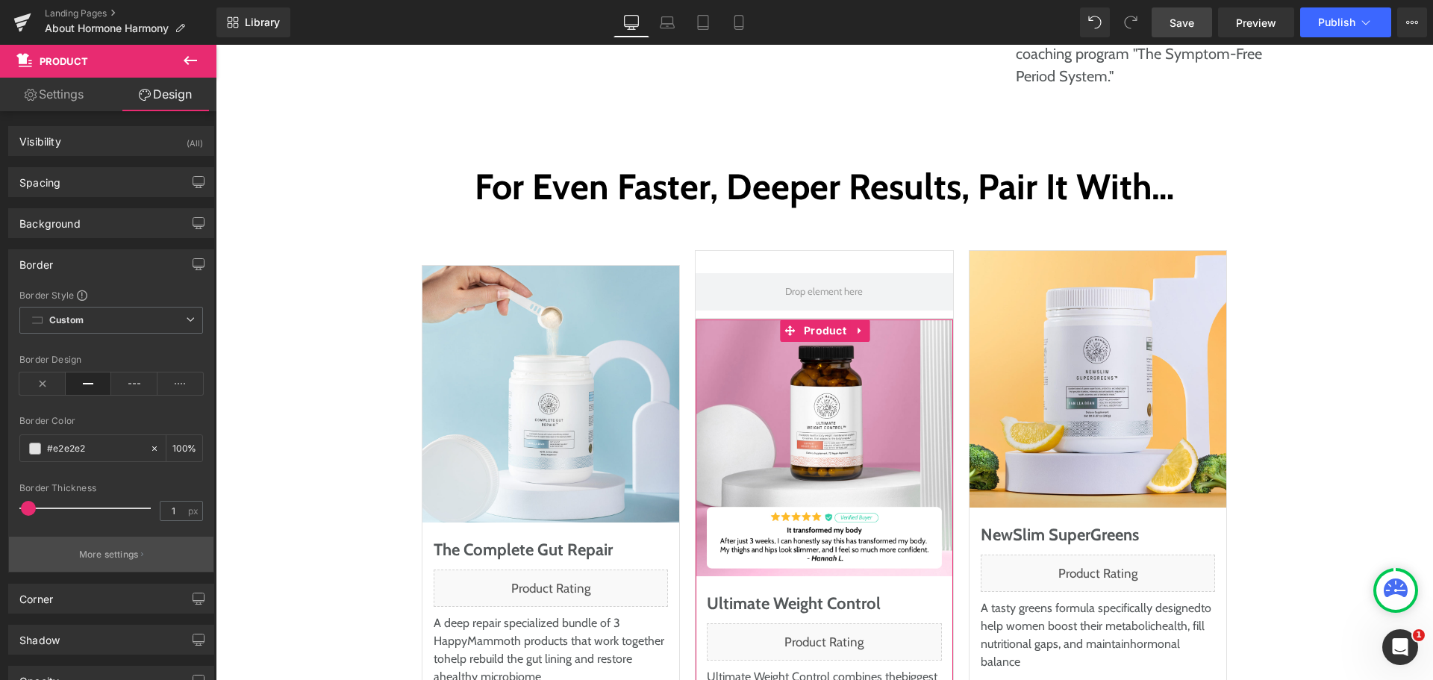
click at [117, 549] on p "More settings" at bounding box center [109, 554] width 60 height 13
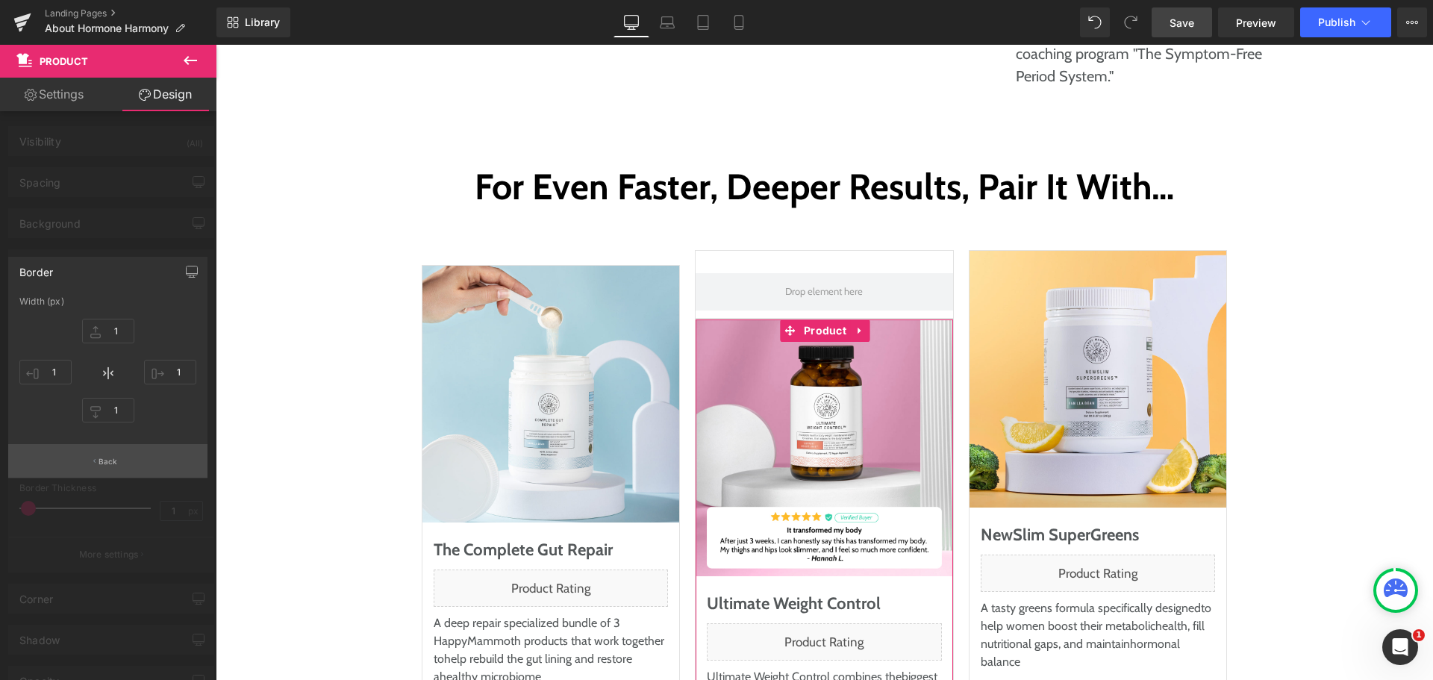
click at [140, 472] on button "Back" at bounding box center [107, 461] width 199 height 34
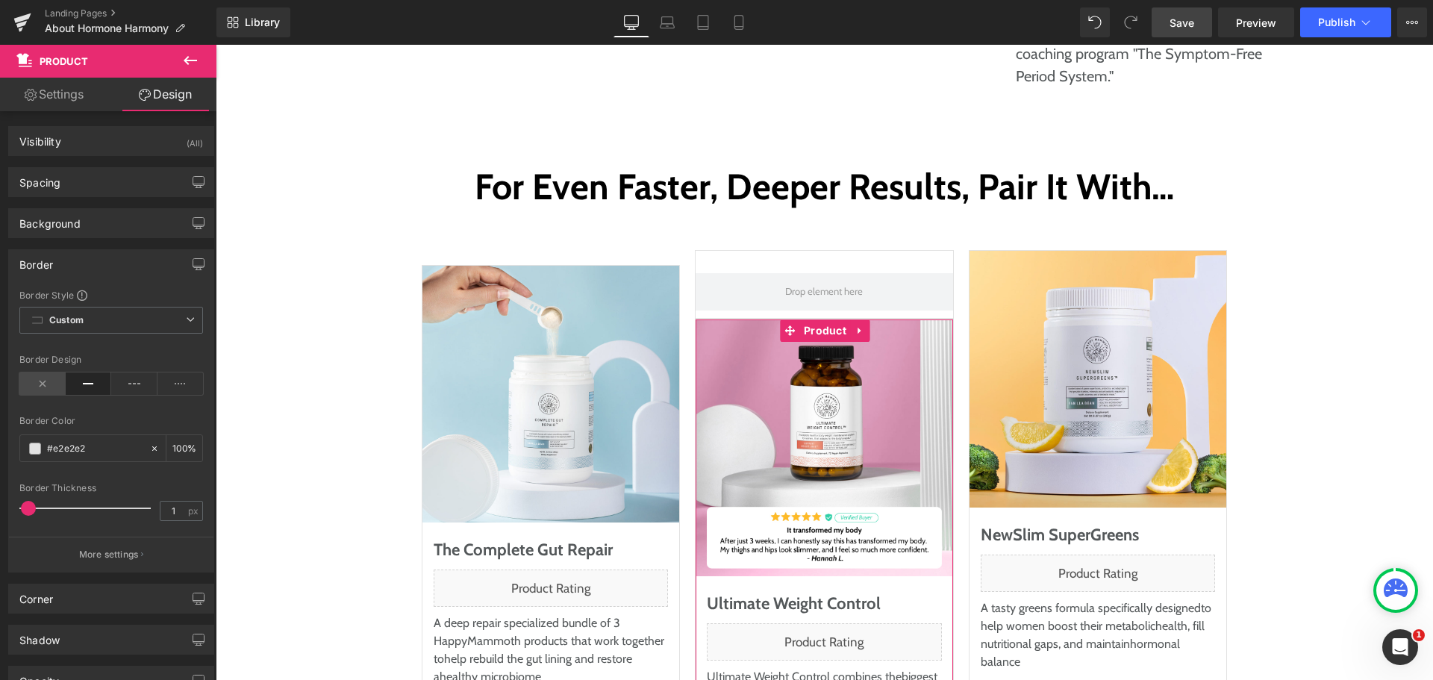
click at [55, 373] on icon at bounding box center [42, 384] width 46 height 22
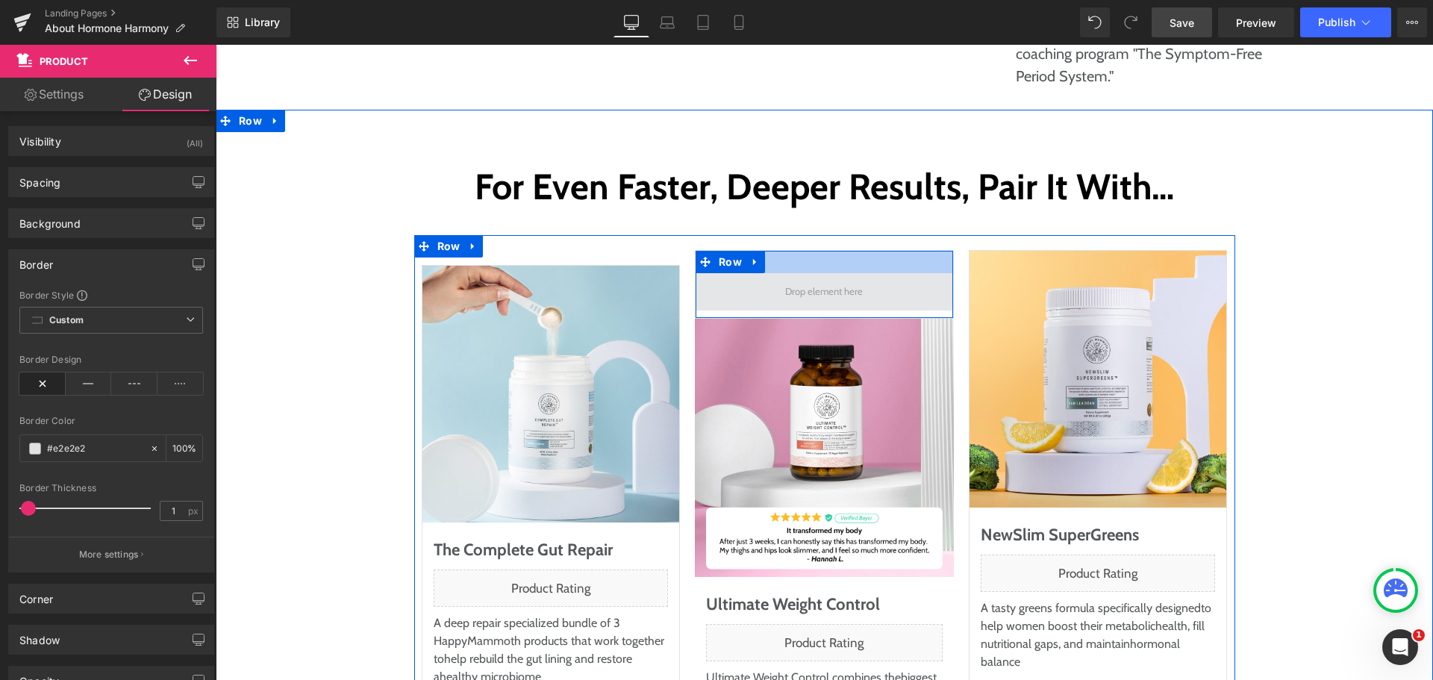
drag, startPoint x: 808, startPoint y: 96, endPoint x: 817, endPoint y: 101, distance: 10.0
click at [808, 251] on div at bounding box center [825, 262] width 258 height 22
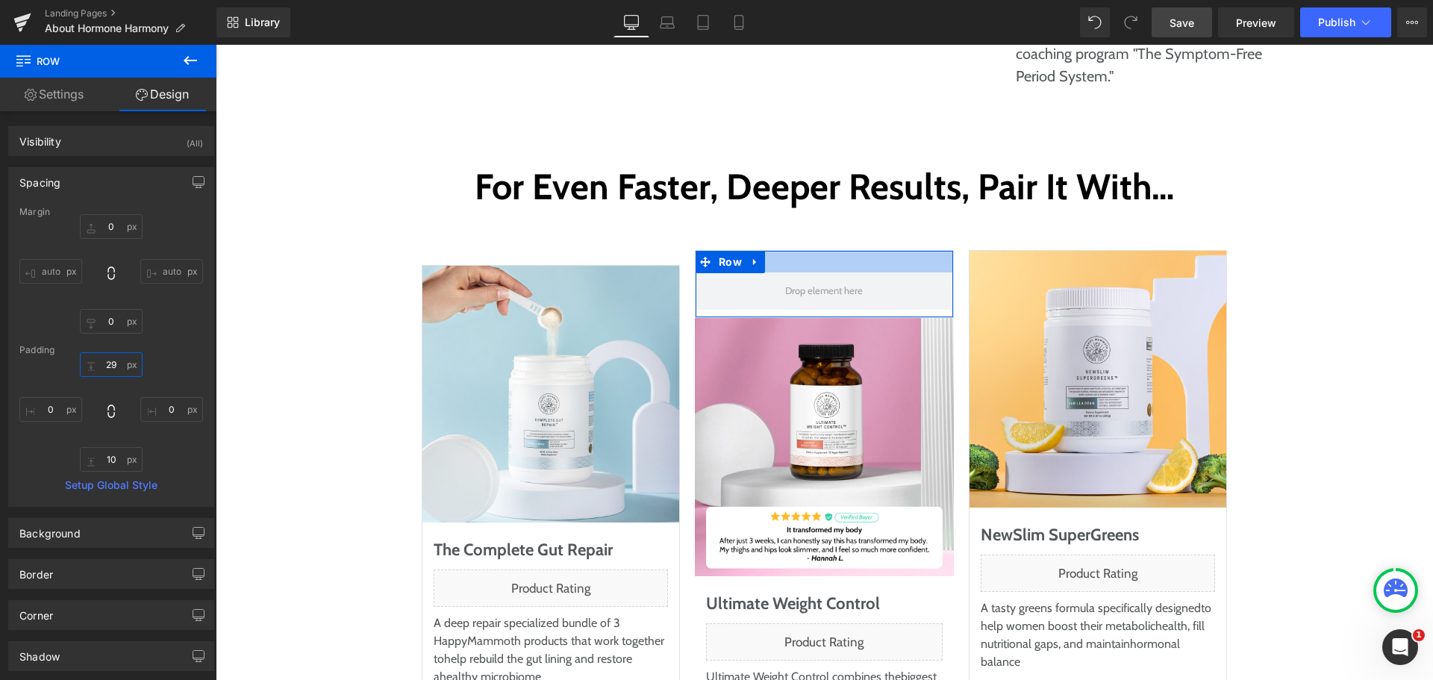
click at [115, 373] on input "29" at bounding box center [111, 364] width 63 height 25
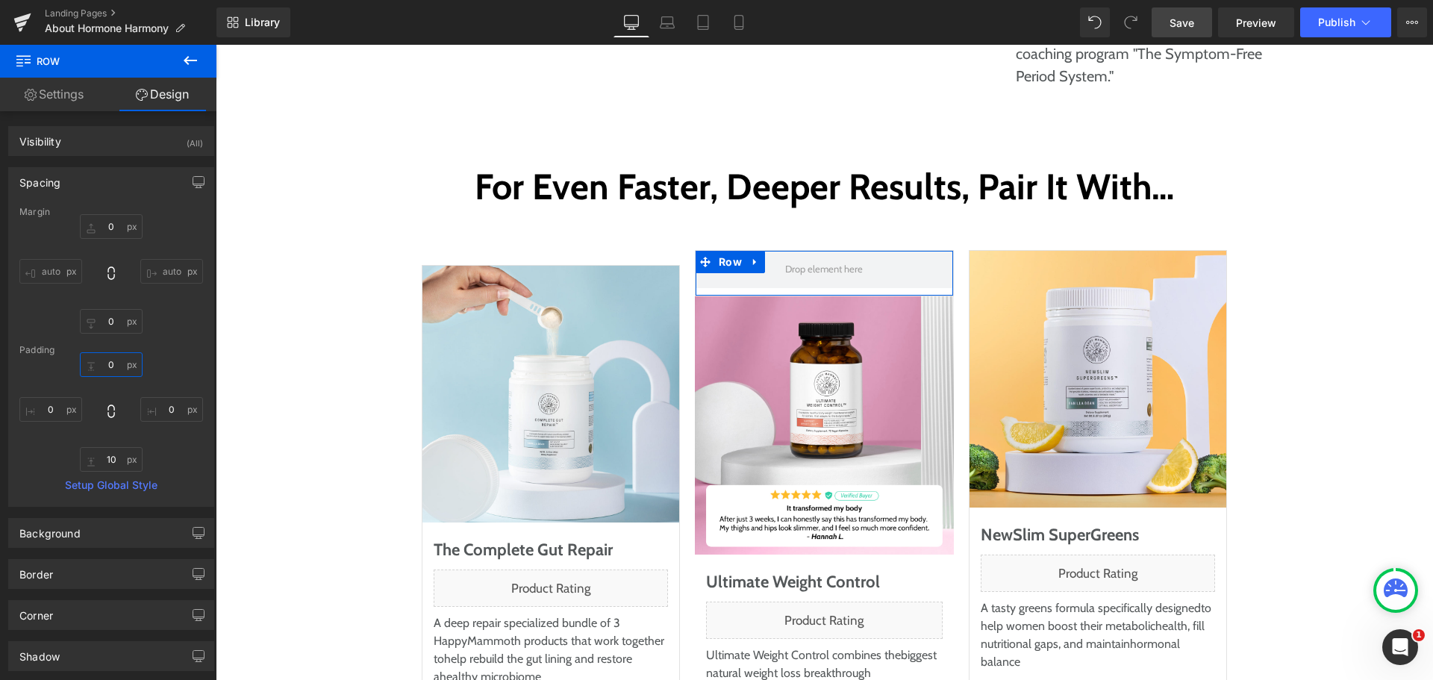
type input "0"
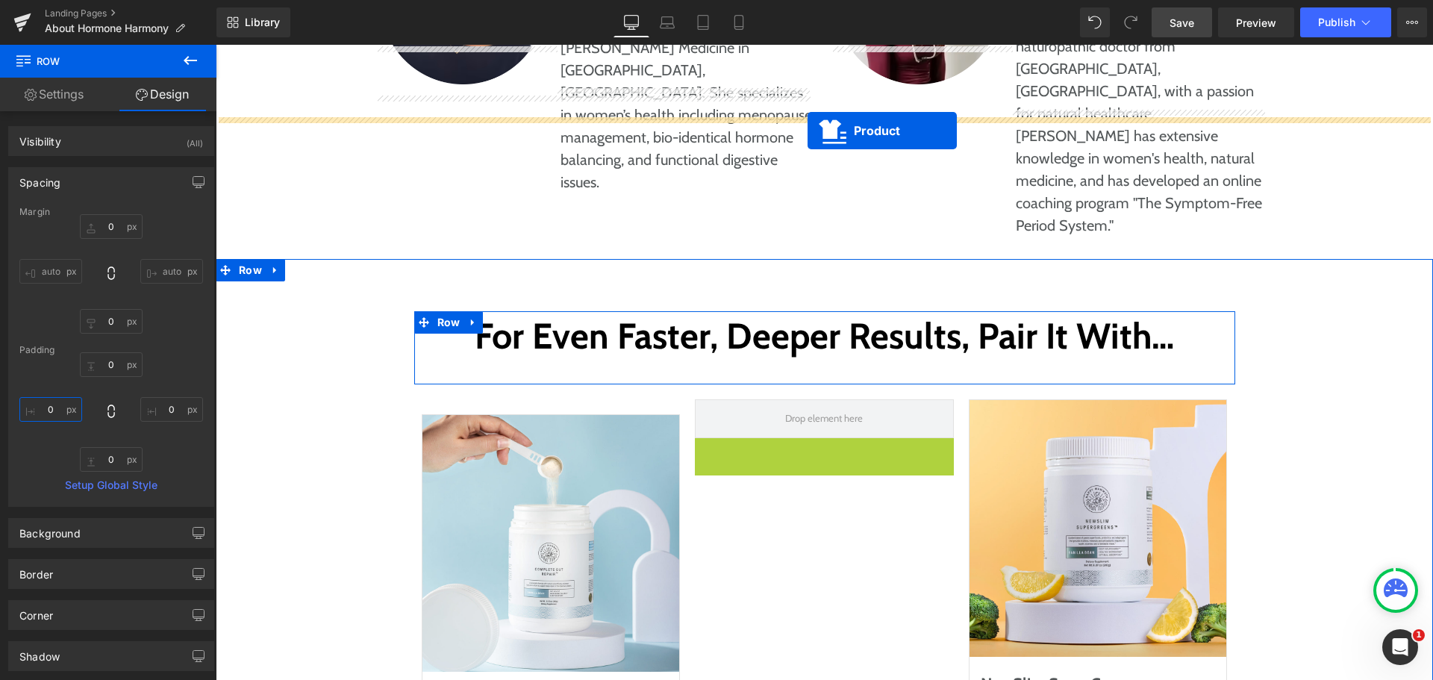
scroll to position [7307, 0]
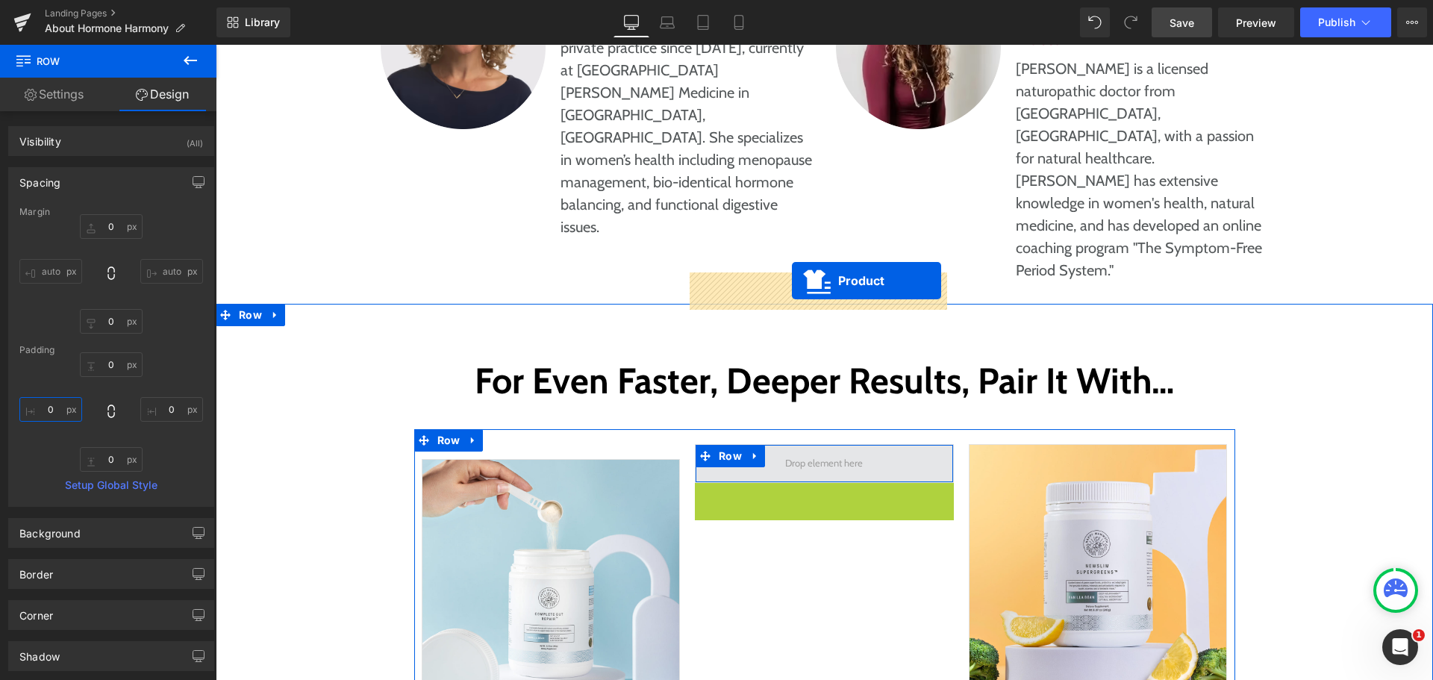
drag, startPoint x: 782, startPoint y: 130, endPoint x: 792, endPoint y: 281, distance: 151.2
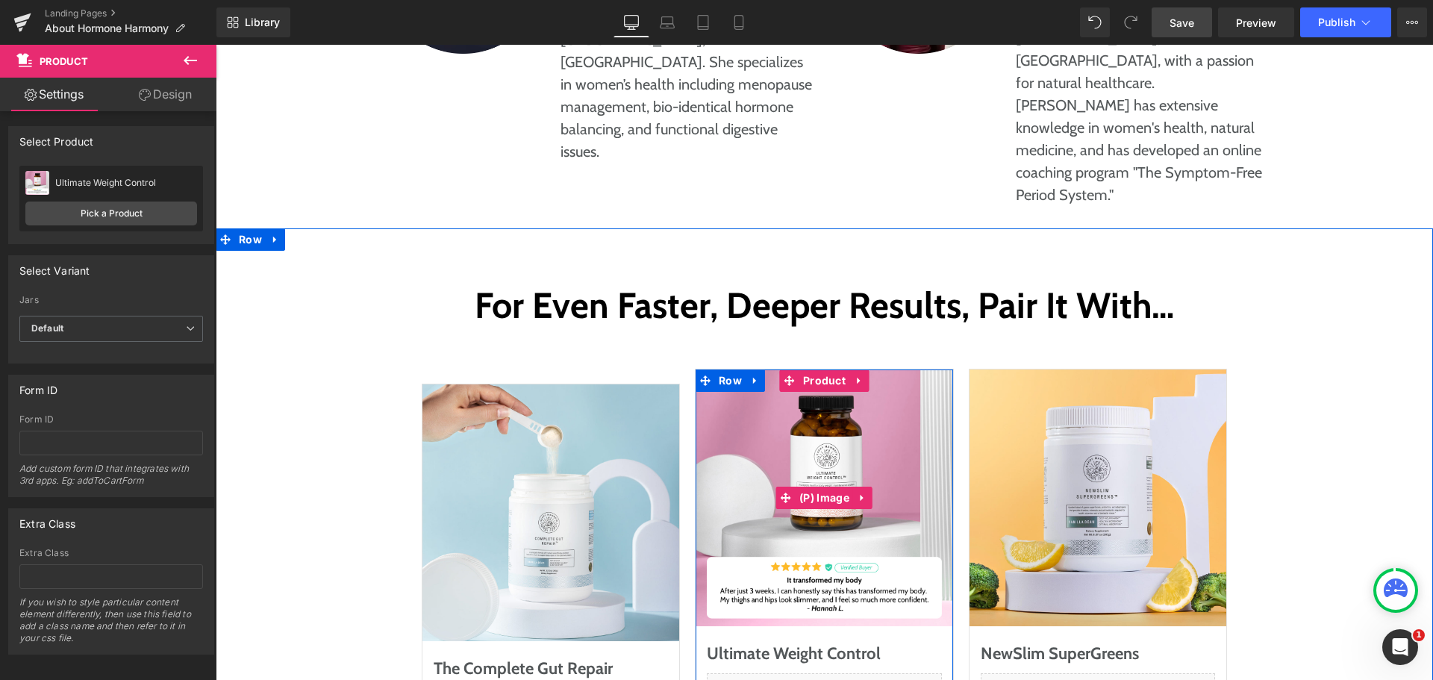
scroll to position [7381, 0]
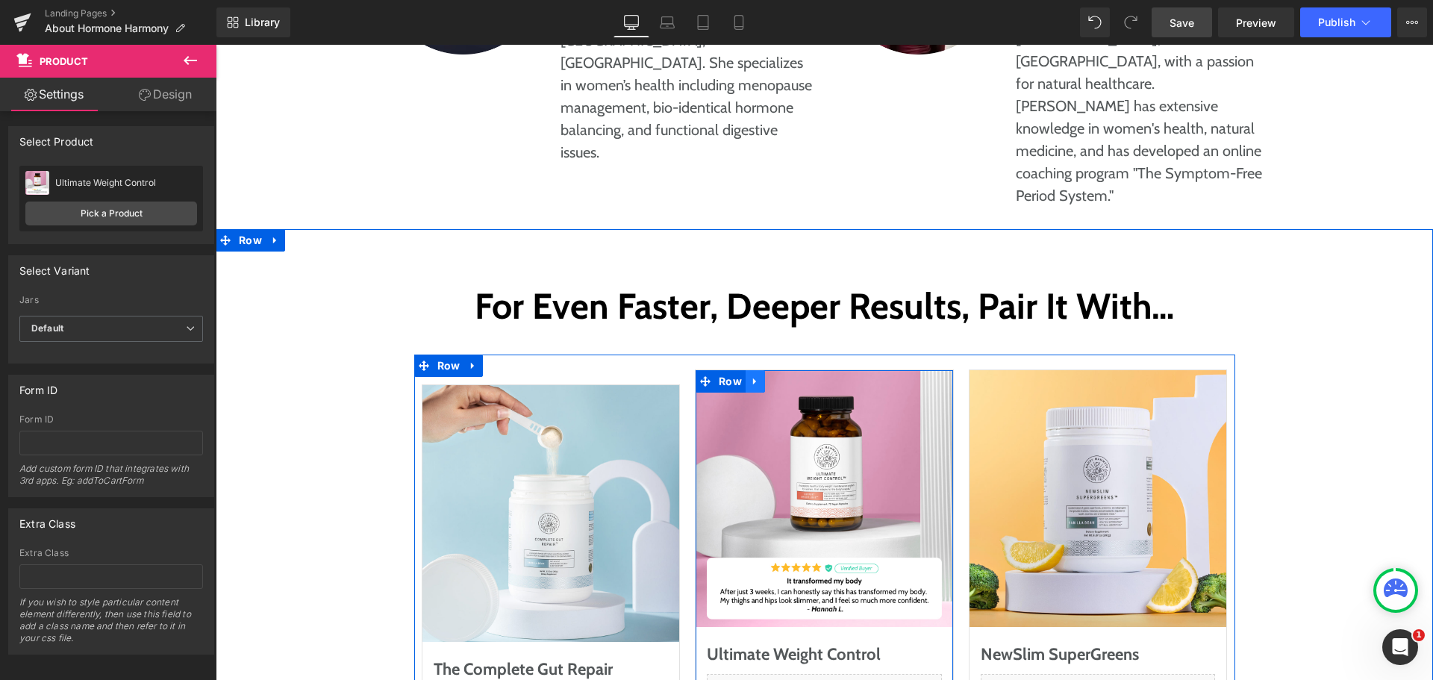
click at [750, 376] on icon at bounding box center [755, 381] width 10 height 11
click at [770, 376] on icon at bounding box center [775, 381] width 10 height 11
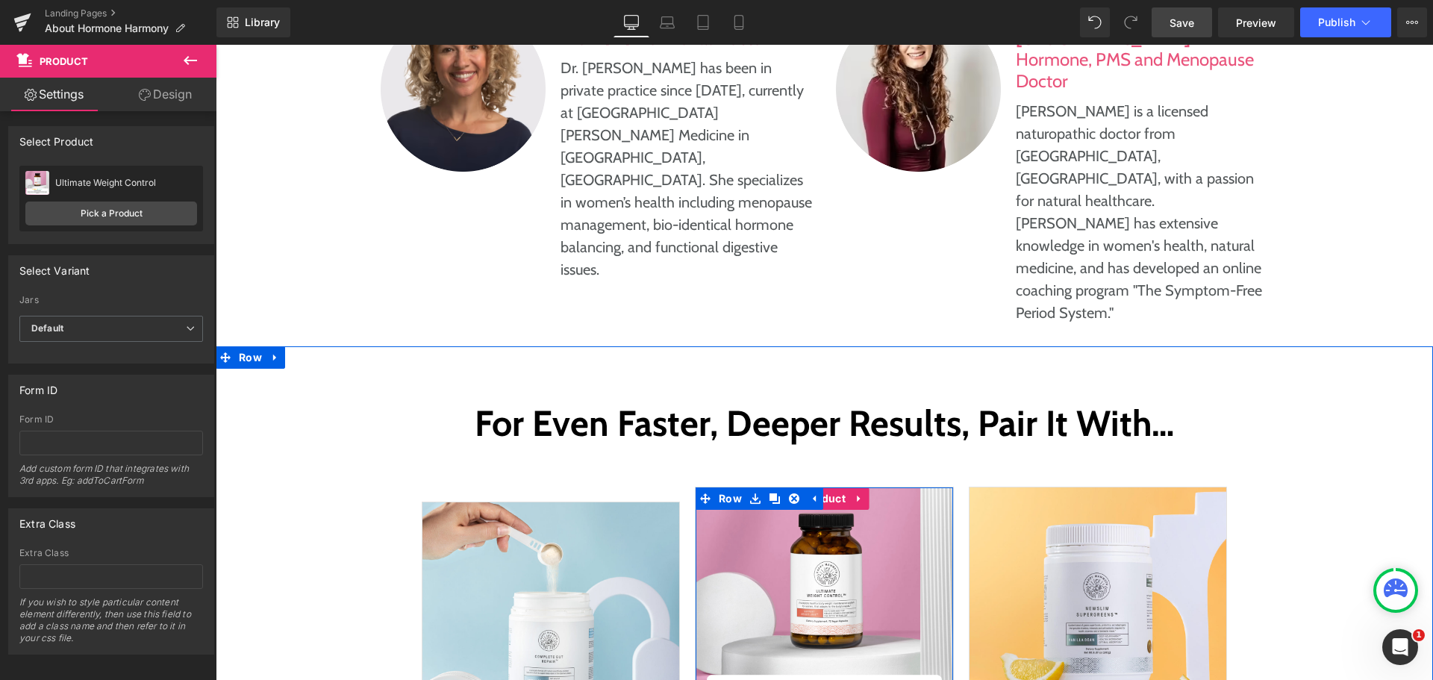
scroll to position [7263, 0]
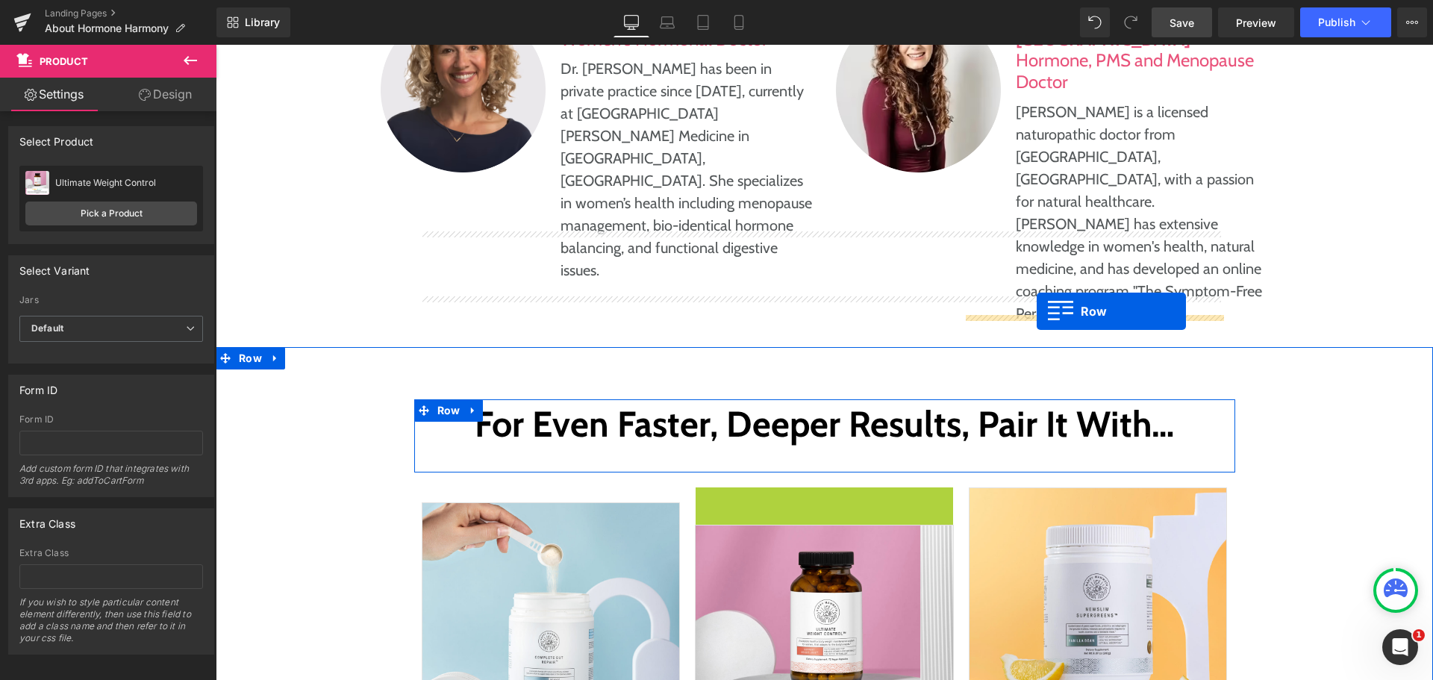
drag, startPoint x: 716, startPoint y: 325, endPoint x: 1037, endPoint y: 311, distance: 321.3
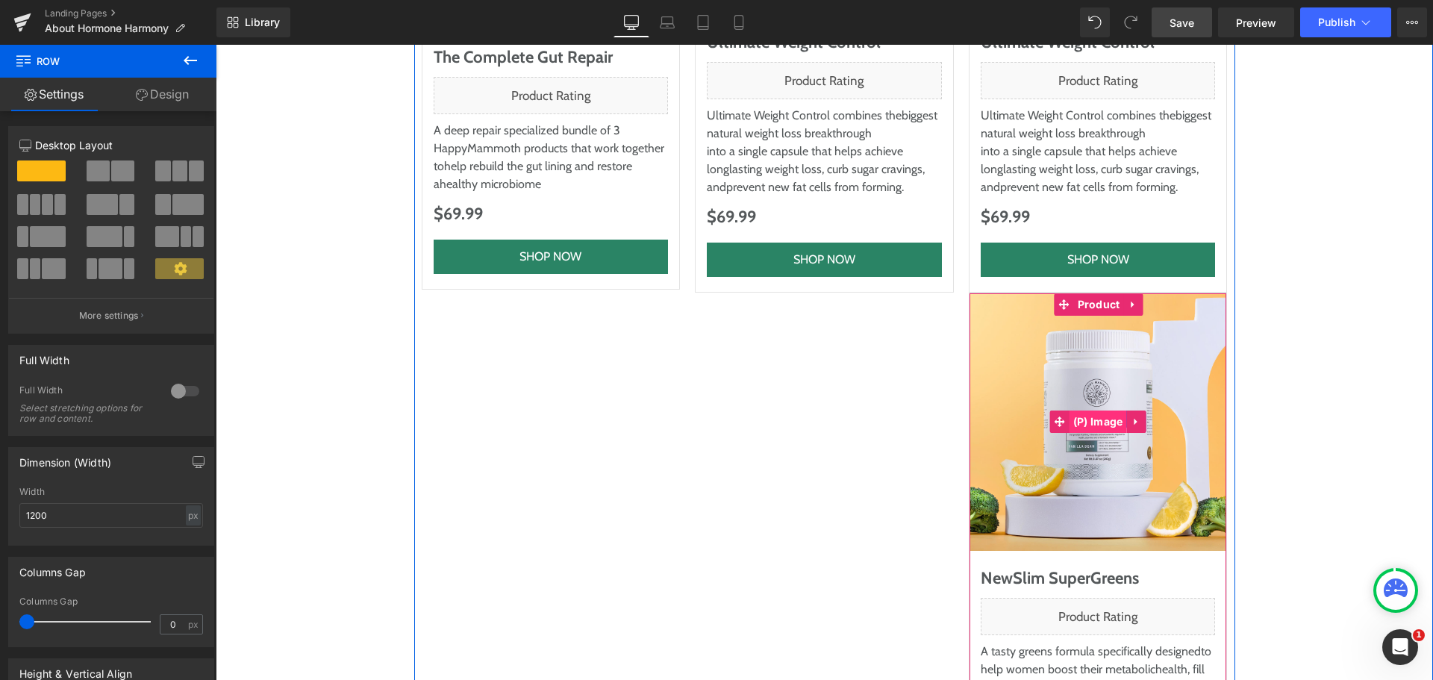
scroll to position [8010, 0]
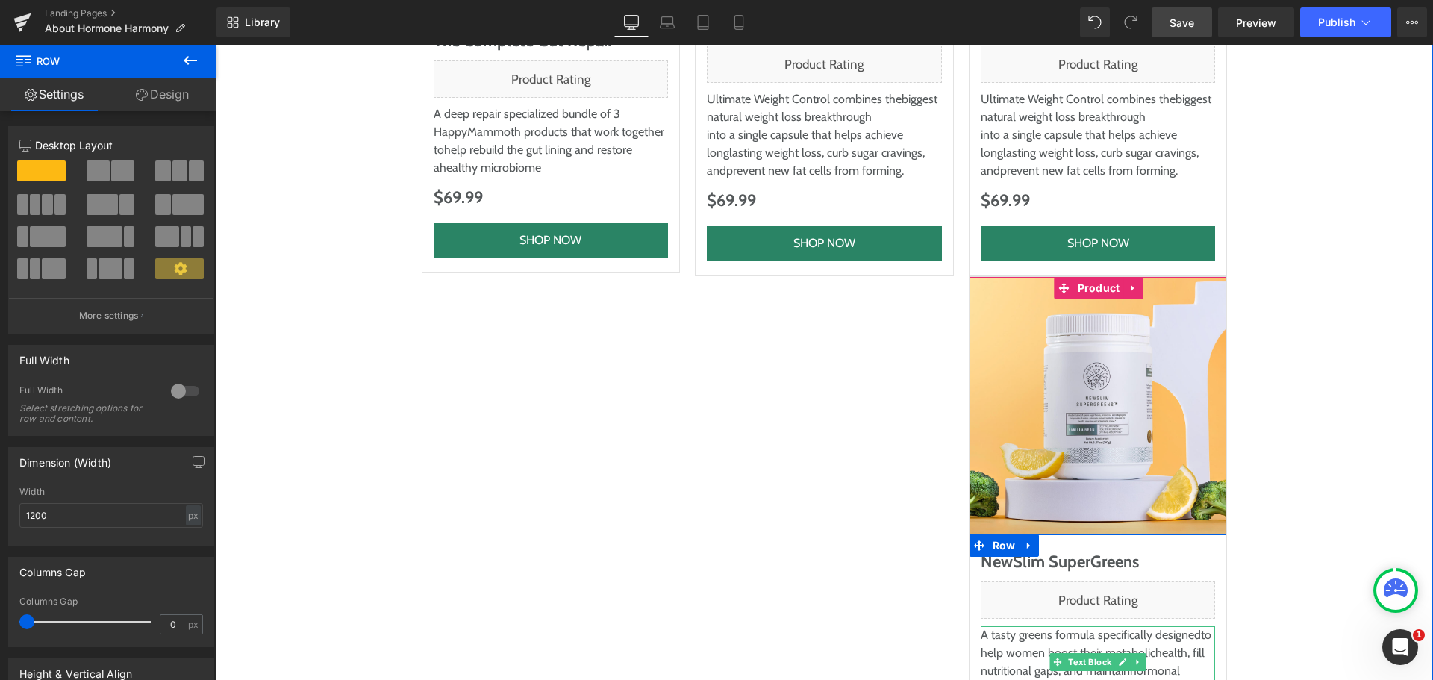
click at [1017, 626] on p "A tasty greens formula specifically designed to help women boost their metaboli…" at bounding box center [1098, 662] width 235 height 72
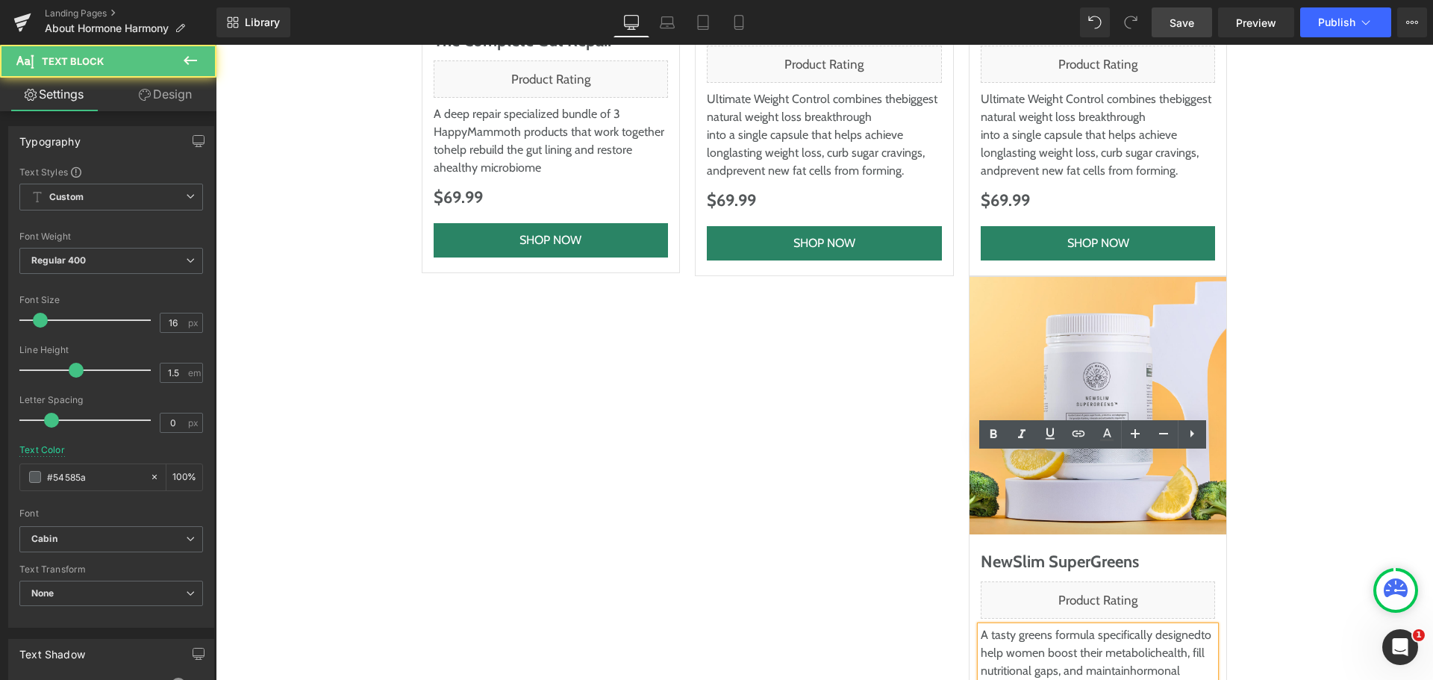
click at [1030, 628] on span "to help women boost their metabolic" at bounding box center [1096, 644] width 231 height 32
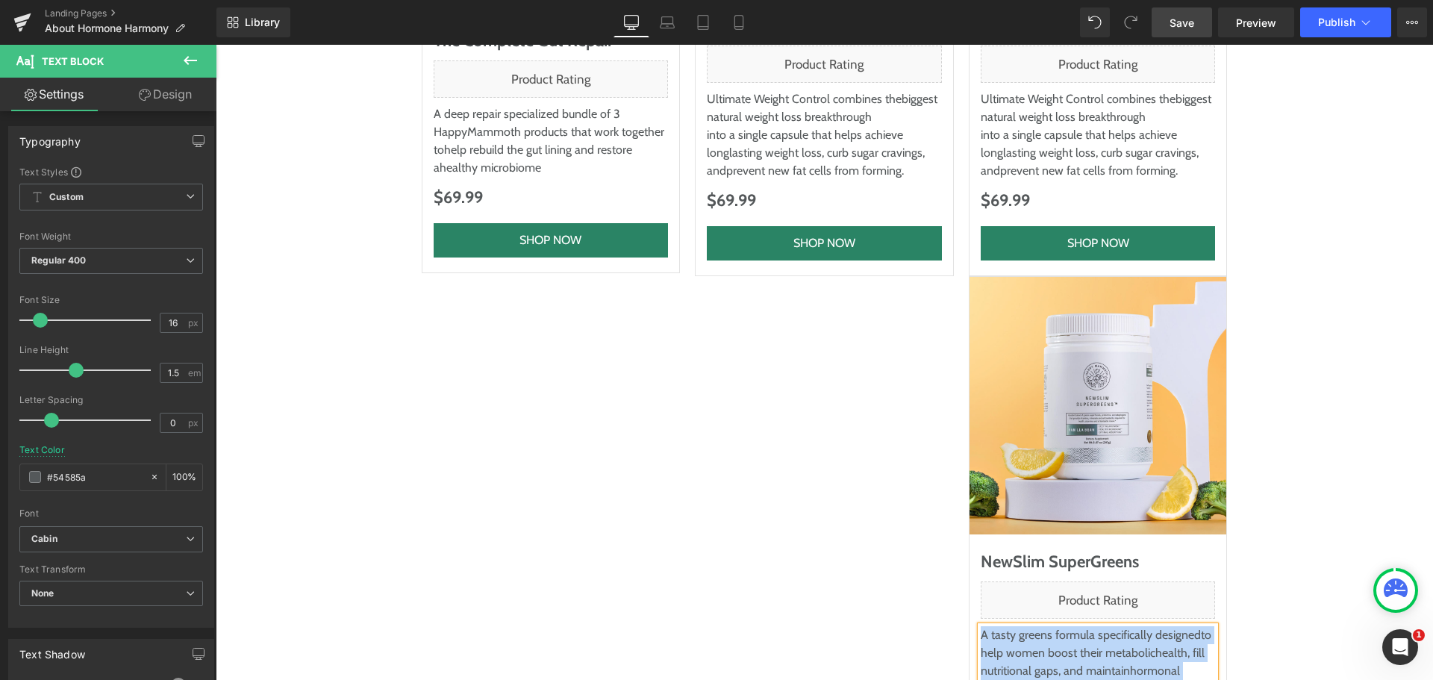
copy p "A tasty greens formula specifically designed to help women boost their metaboli…"
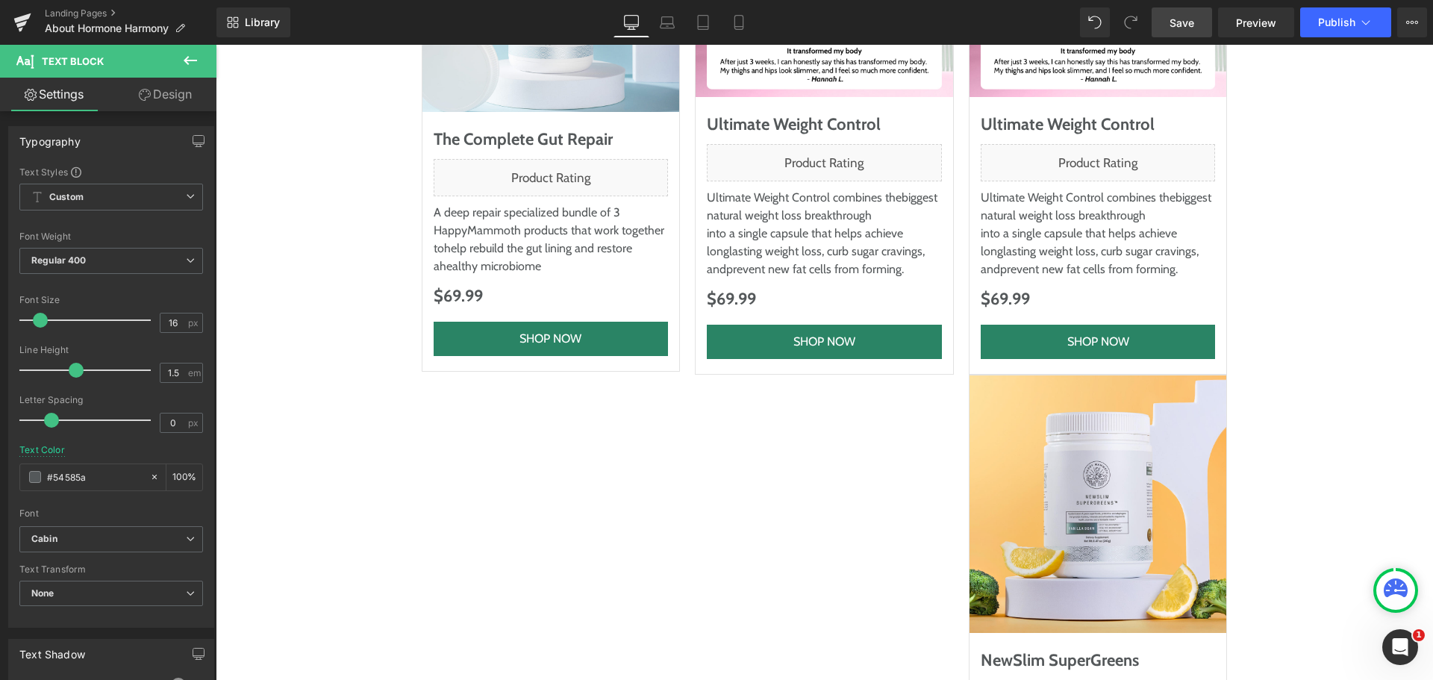
scroll to position [7711, 0]
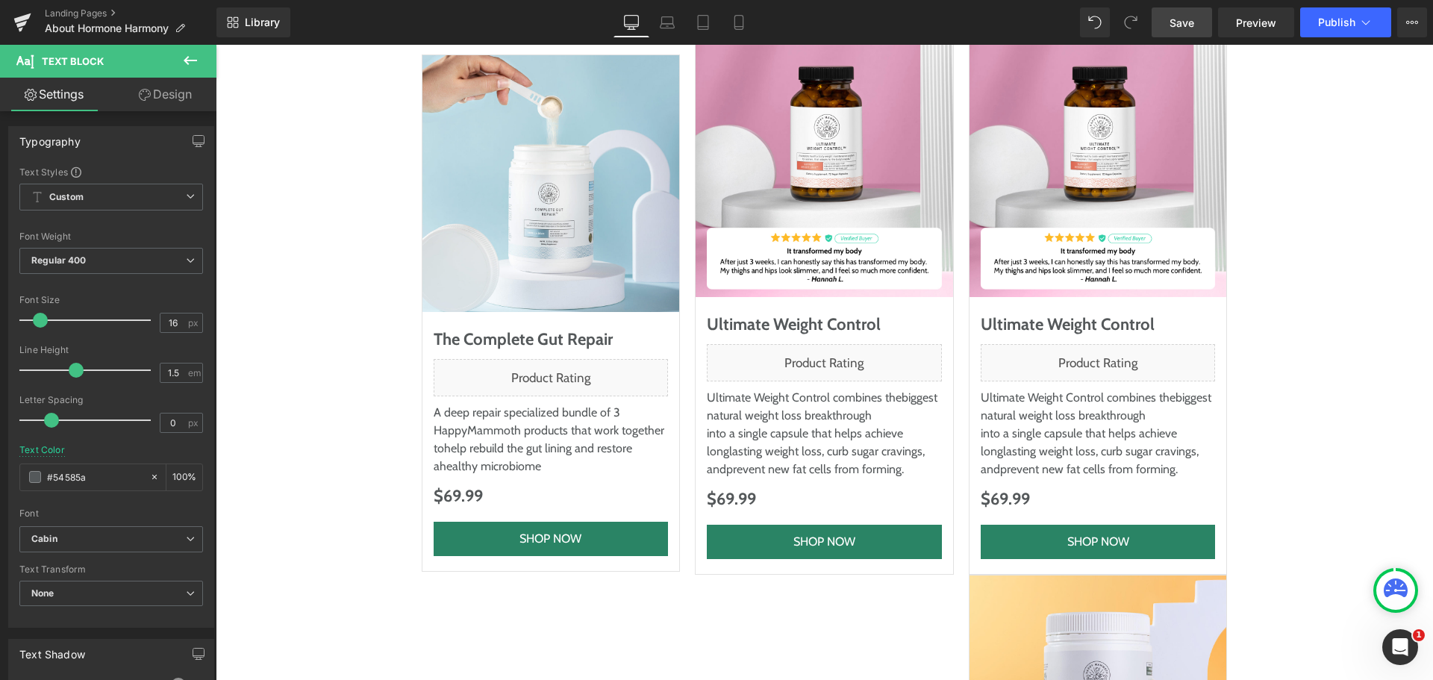
click at [1028, 425] on p "into a single capsule that helps achieve long lasting weight loss, curb sugar c…" at bounding box center [1098, 452] width 235 height 54
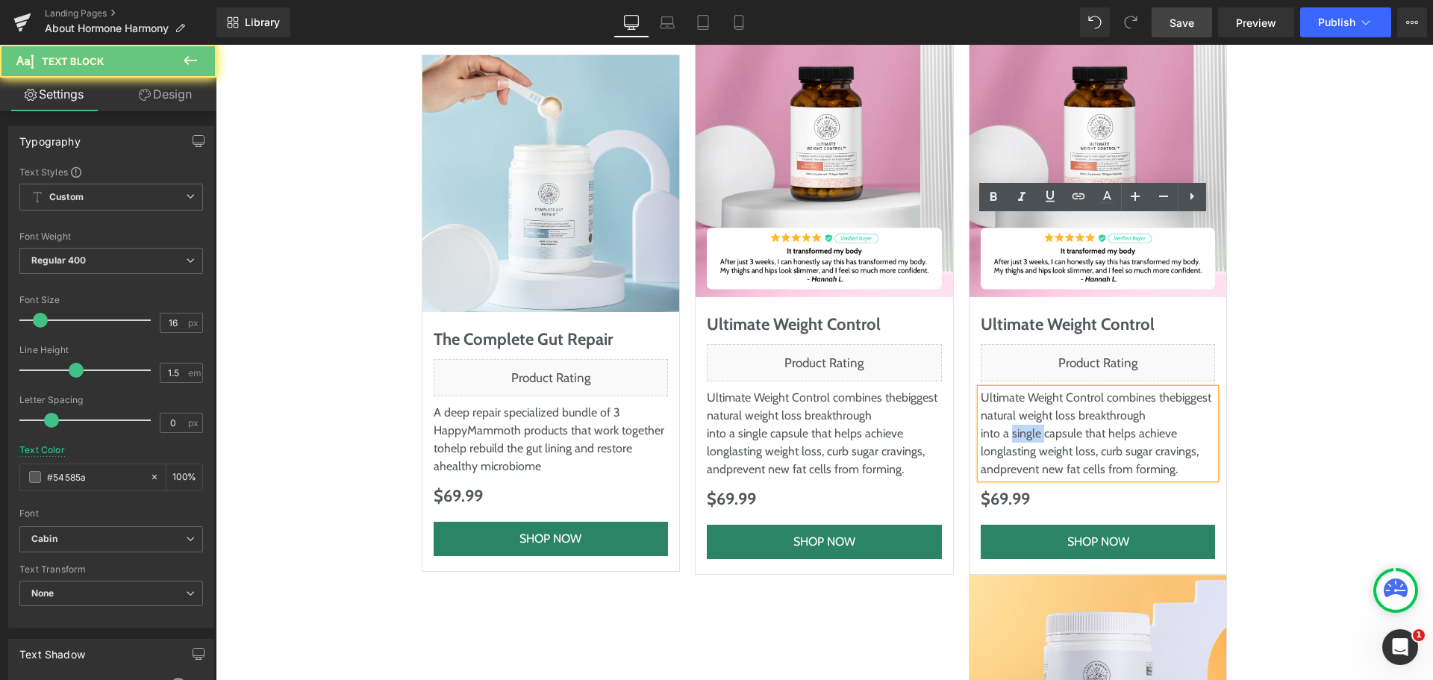
click at [1027, 425] on p "into a single capsule that helps achieve long lasting weight loss, curb sugar c…" at bounding box center [1098, 452] width 235 height 54
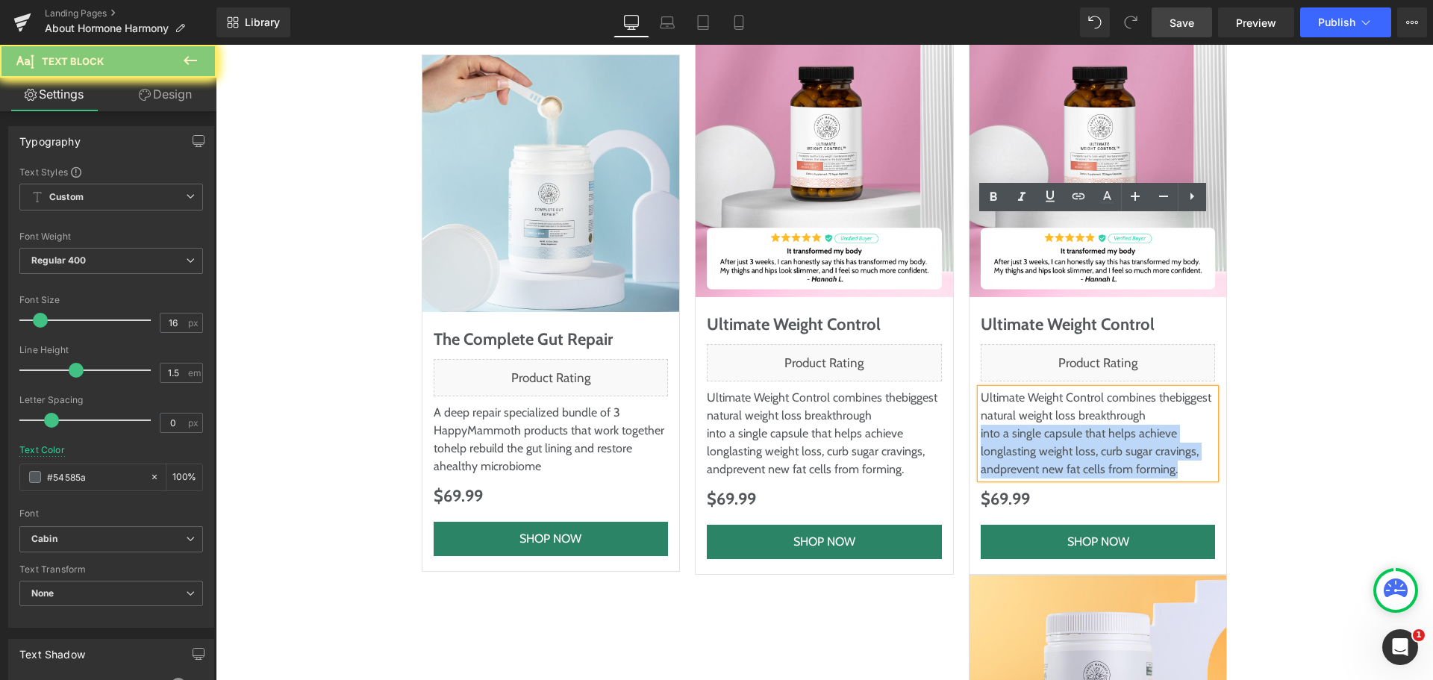
click at [1027, 425] on p "into a single capsule that helps achieve long lasting weight loss, curb sugar c…" at bounding box center [1098, 452] width 235 height 54
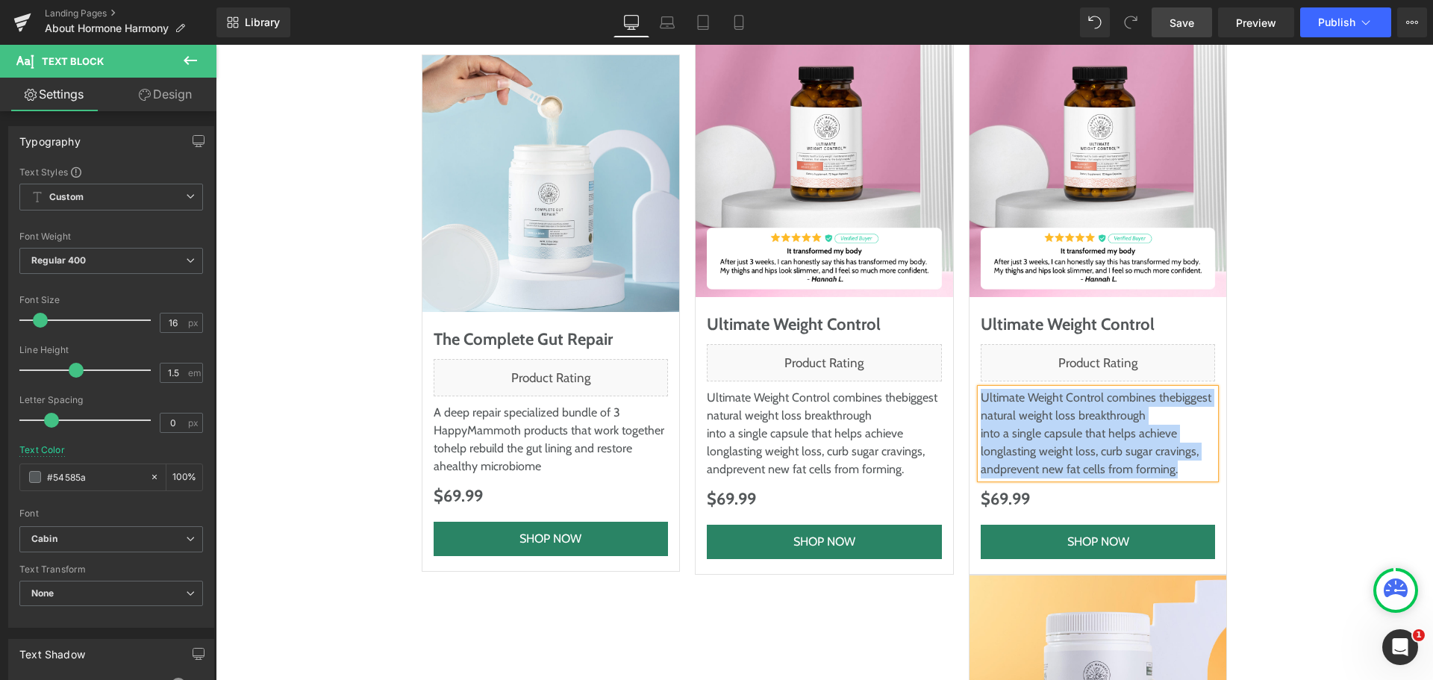
paste div
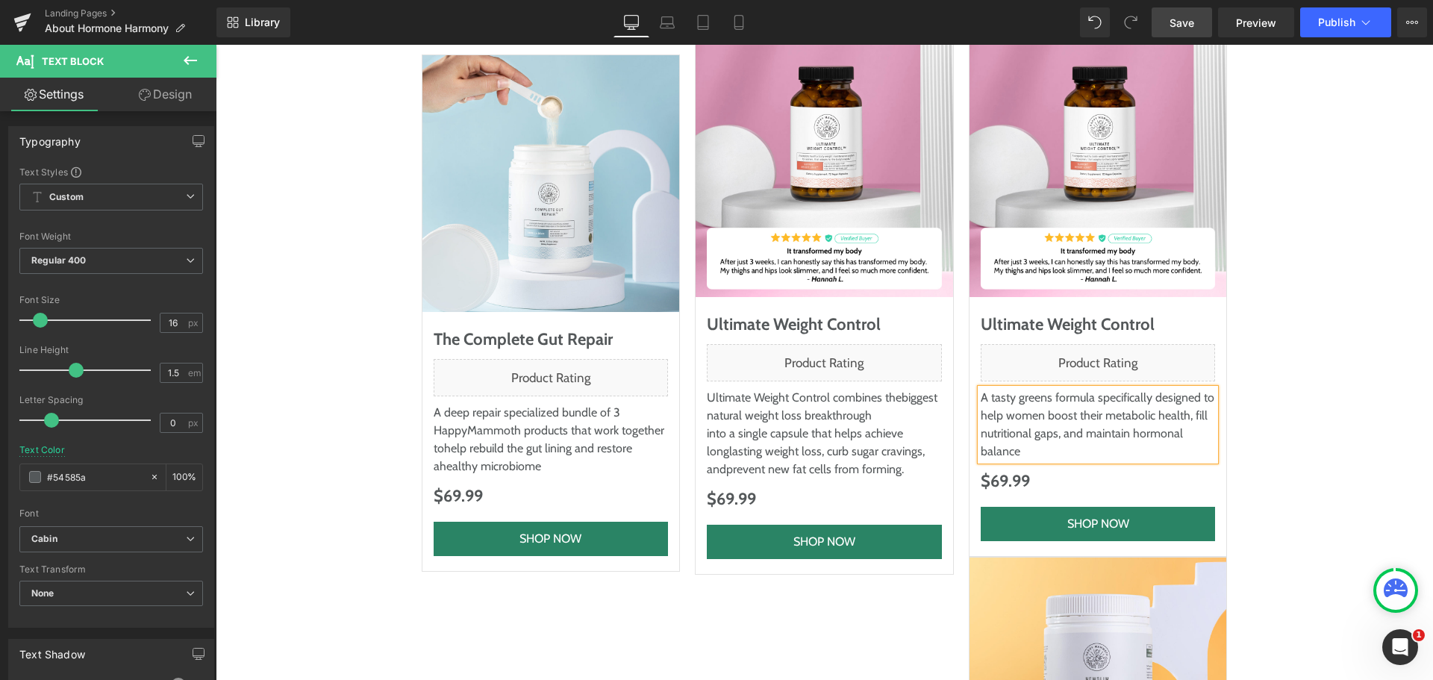
click at [1304, 332] on div "For Even Faster, Deeper Results, Pair It With… Heading Row Sale Off (P) Image T…" at bounding box center [825, 512] width 1188 height 1123
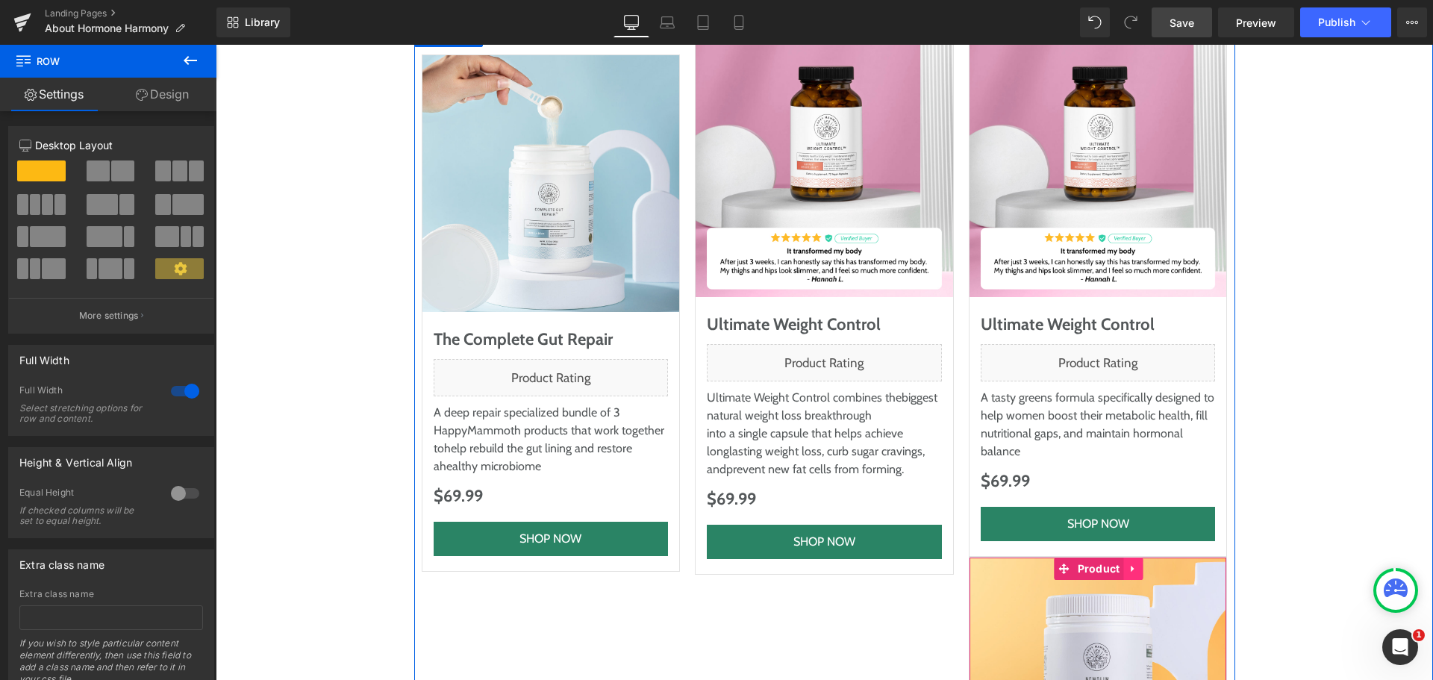
click at [1129, 563] on icon at bounding box center [1134, 568] width 10 height 11
click at [1139, 564] on icon at bounding box center [1144, 569] width 10 height 10
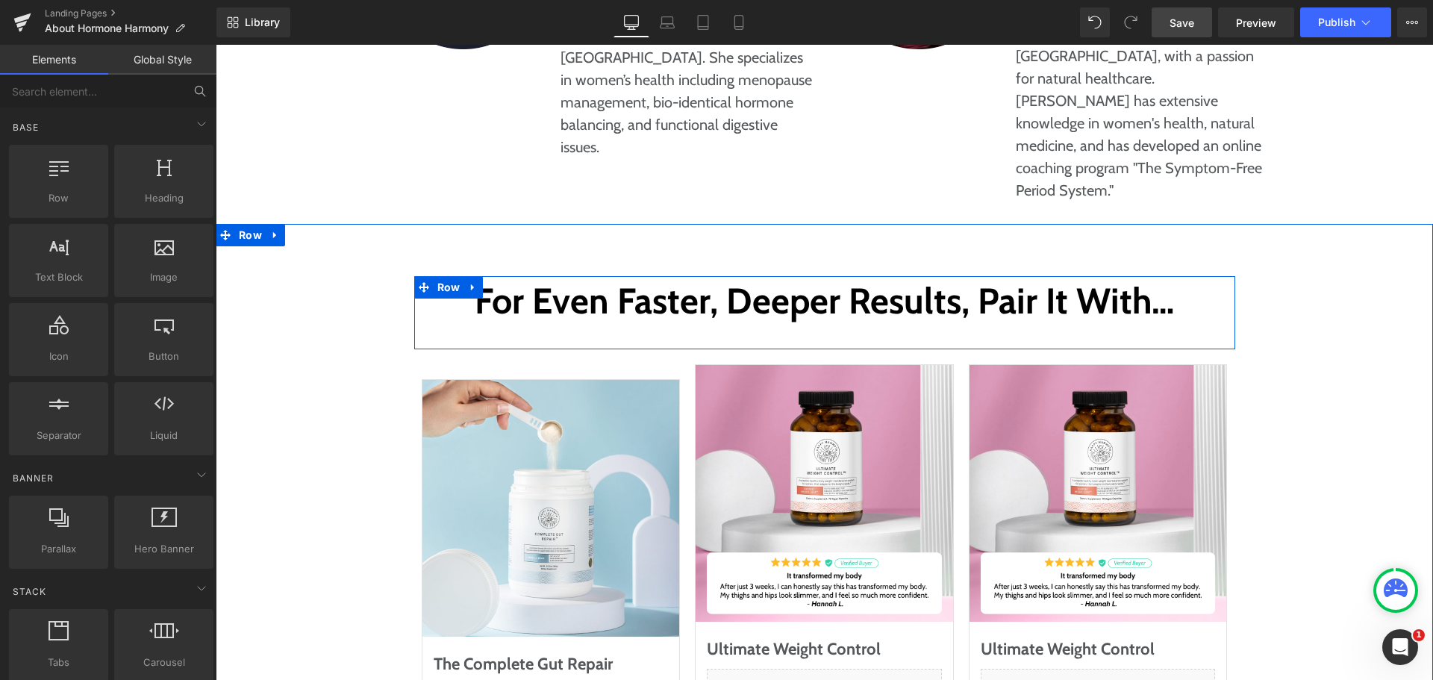
scroll to position [7338, 0]
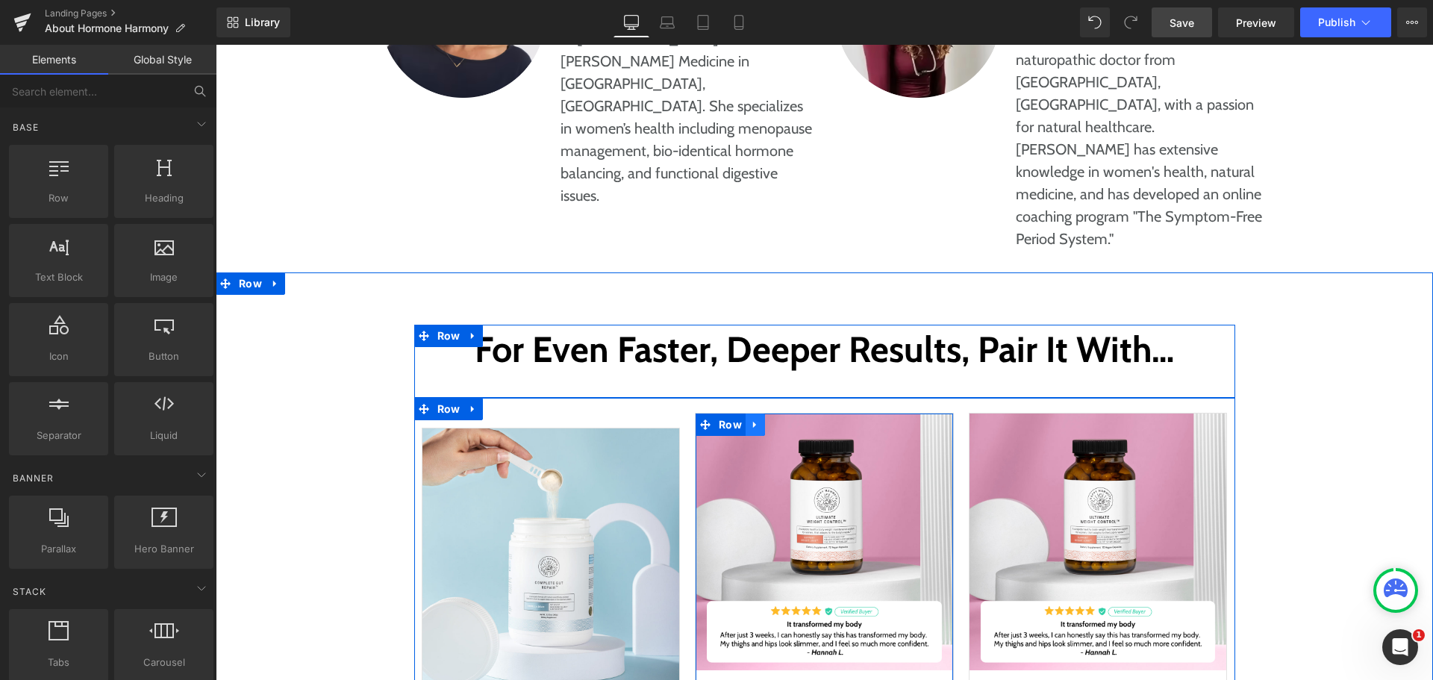
click at [750, 419] on icon at bounding box center [755, 424] width 10 height 11
click at [770, 420] on icon at bounding box center [775, 425] width 10 height 10
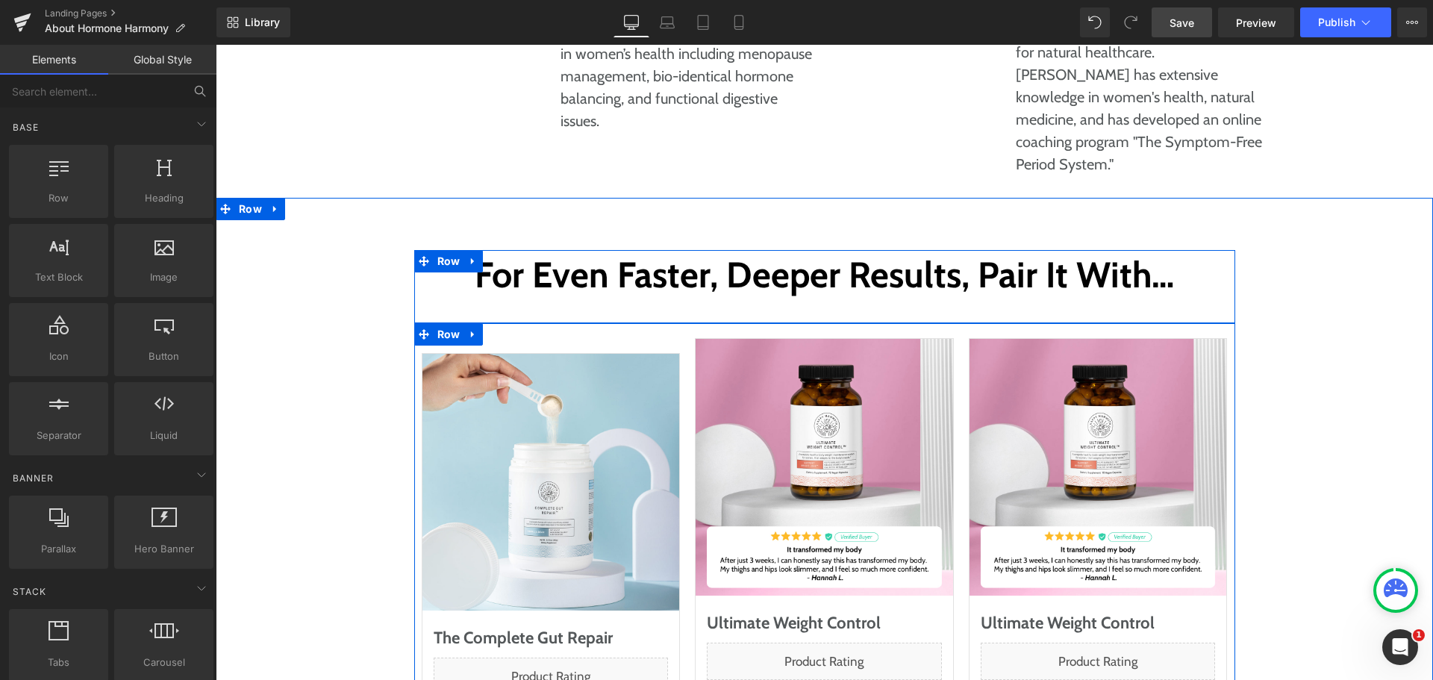
scroll to position [7114, 0]
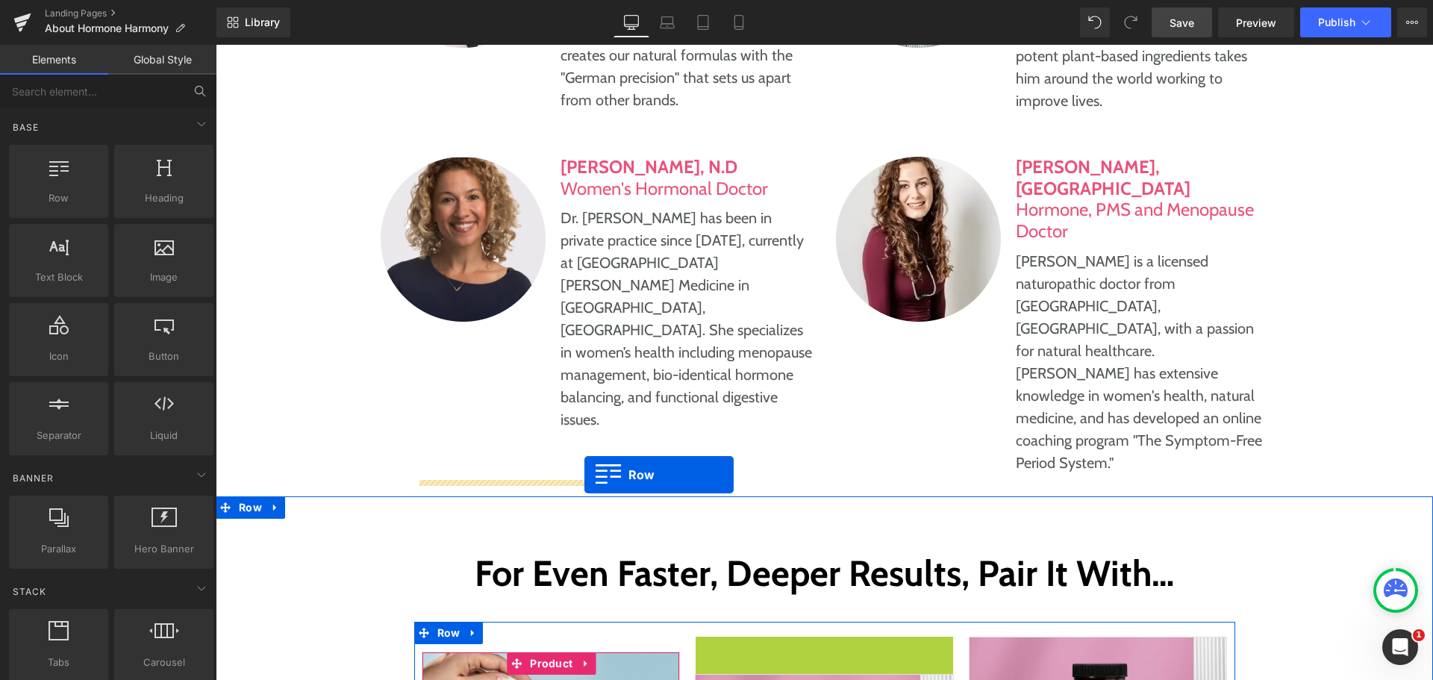
drag, startPoint x: 723, startPoint y: 479, endPoint x: 585, endPoint y: 475, distance: 138.9
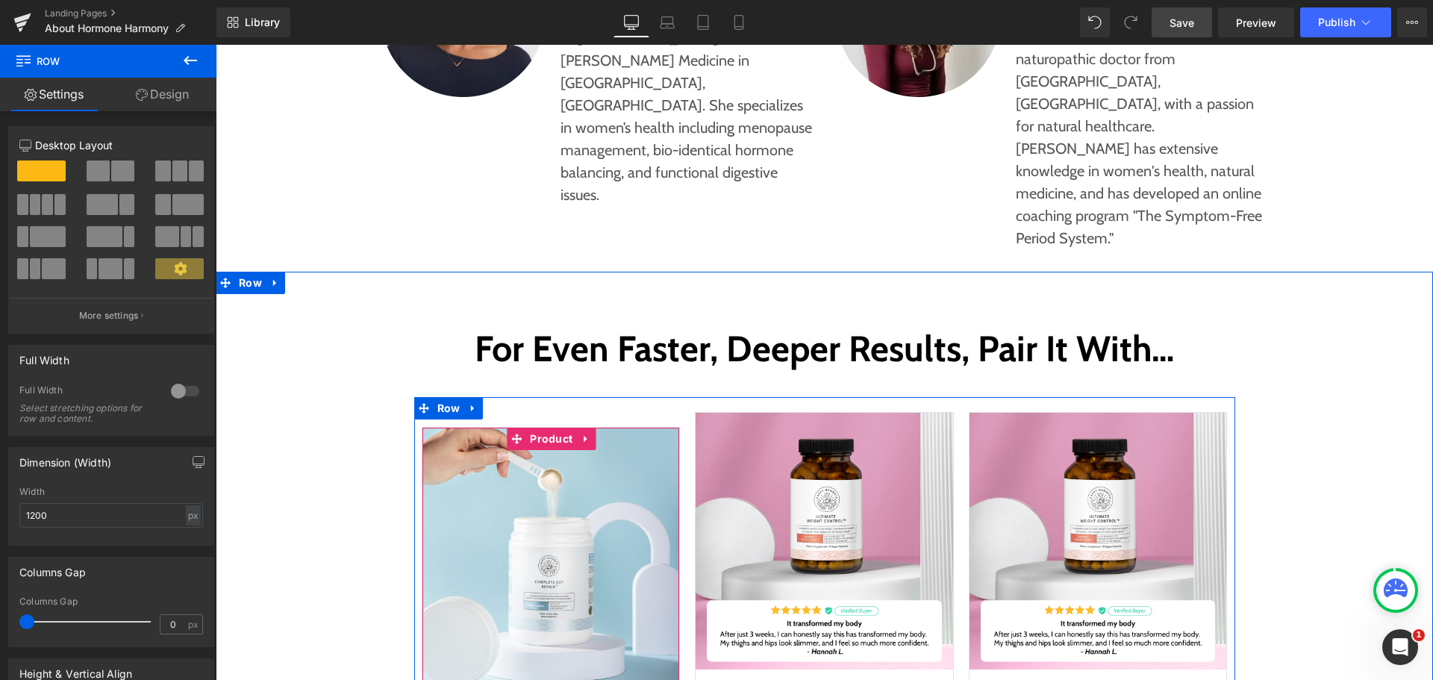
scroll to position [7487, 0]
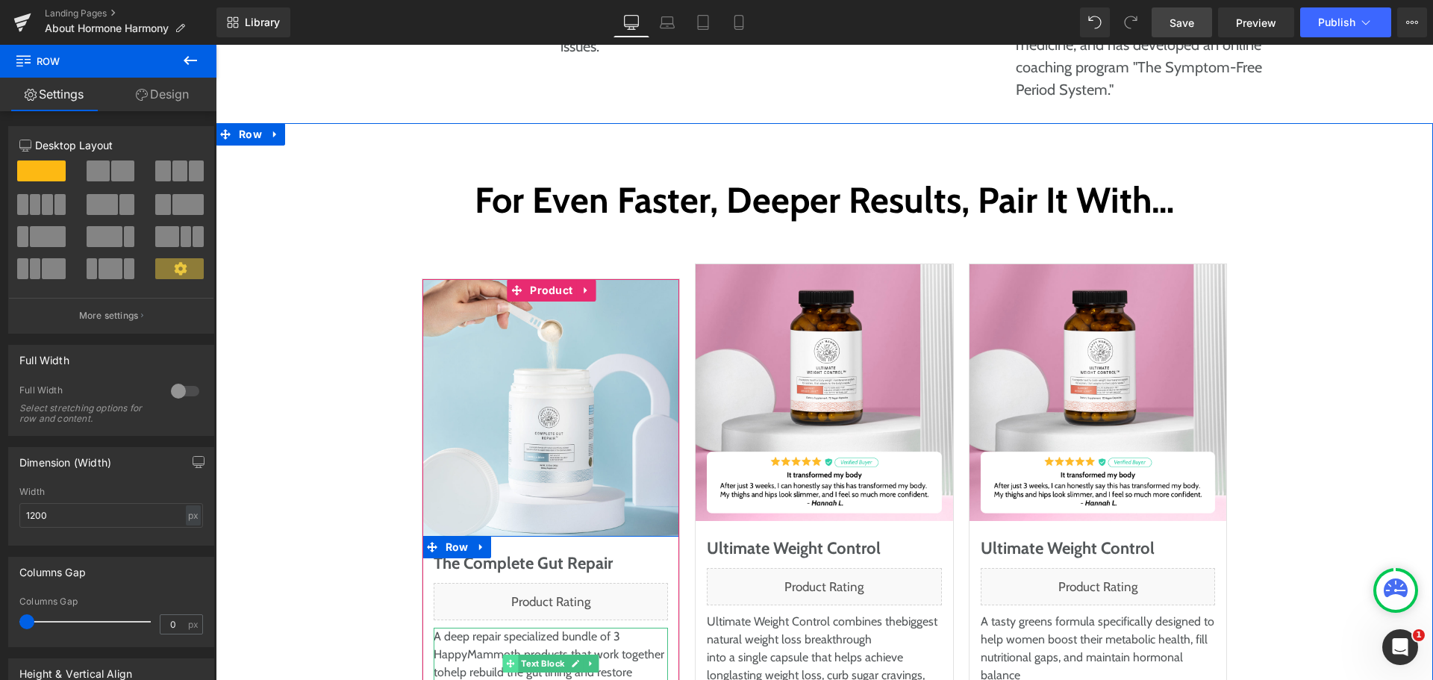
click at [508, 660] on icon at bounding box center [510, 664] width 8 height 8
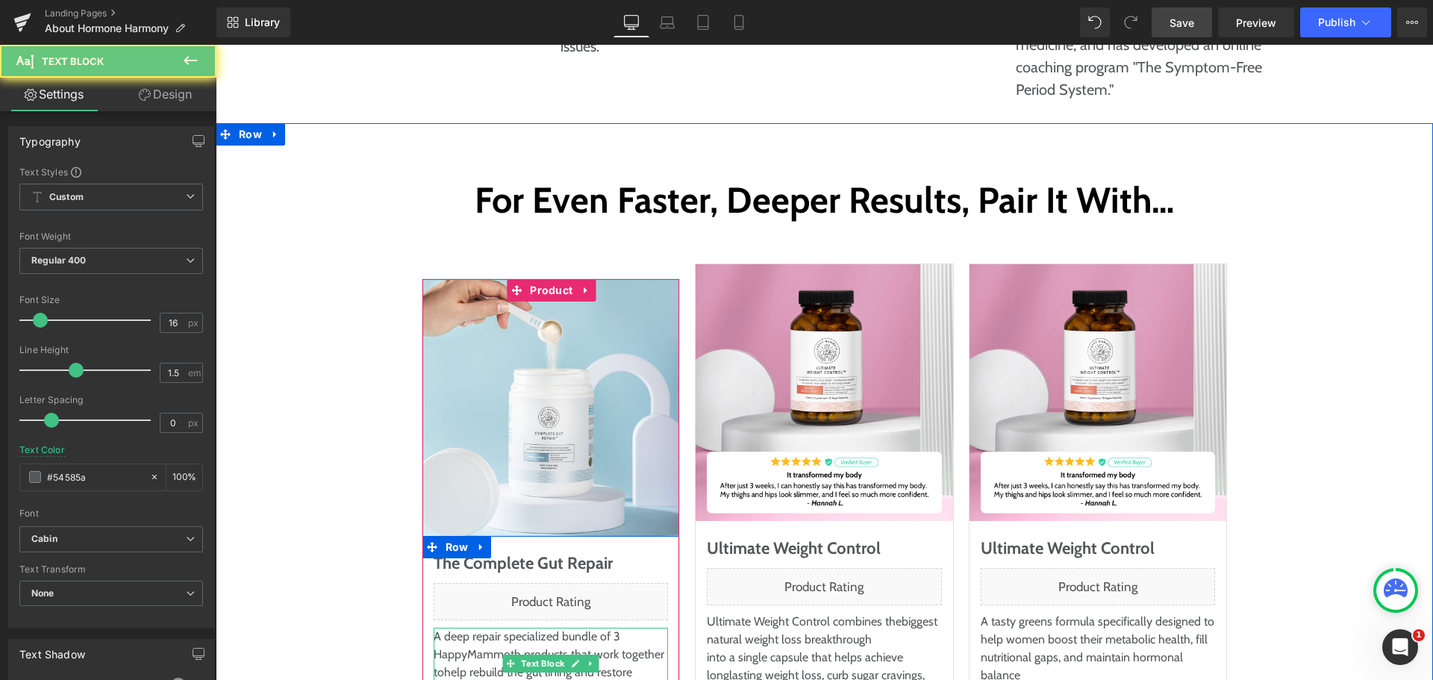
click at [459, 628] on p "A deep repair specialized bundle of 3 Happy Mammoth products that work together…" at bounding box center [551, 664] width 235 height 72
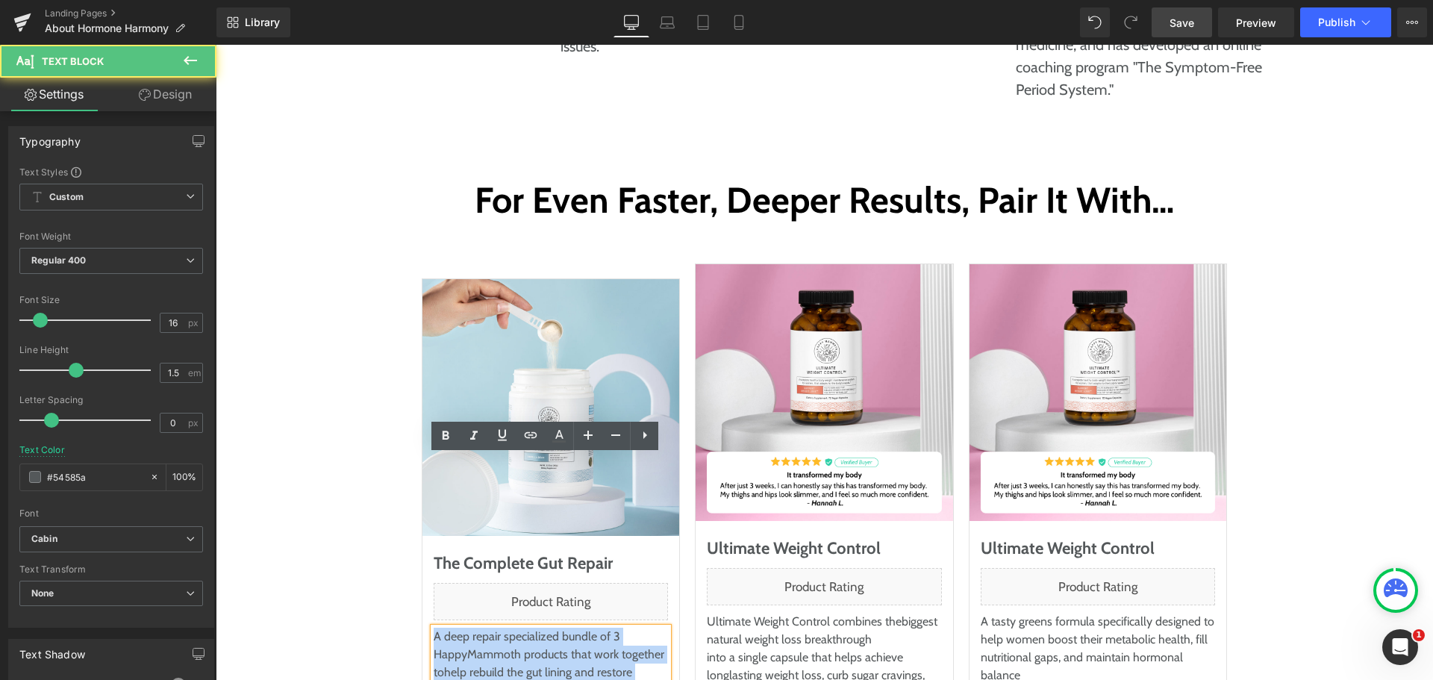
click at [459, 628] on p "A deep repair specialized bundle of 3 Happy Mammoth products that work together…" at bounding box center [551, 664] width 235 height 72
copy p "A deep repair specialized bundle of 3 Happy Mammoth products that work together…"
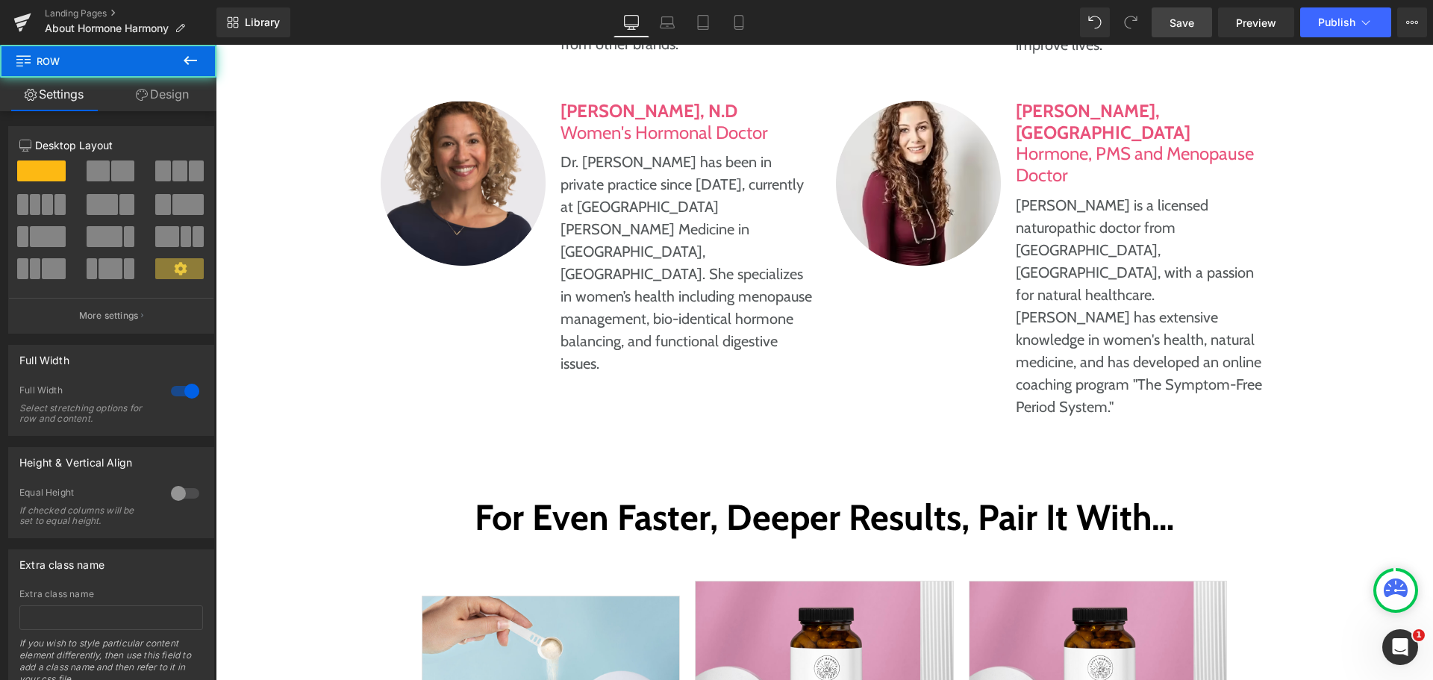
scroll to position [7114, 0]
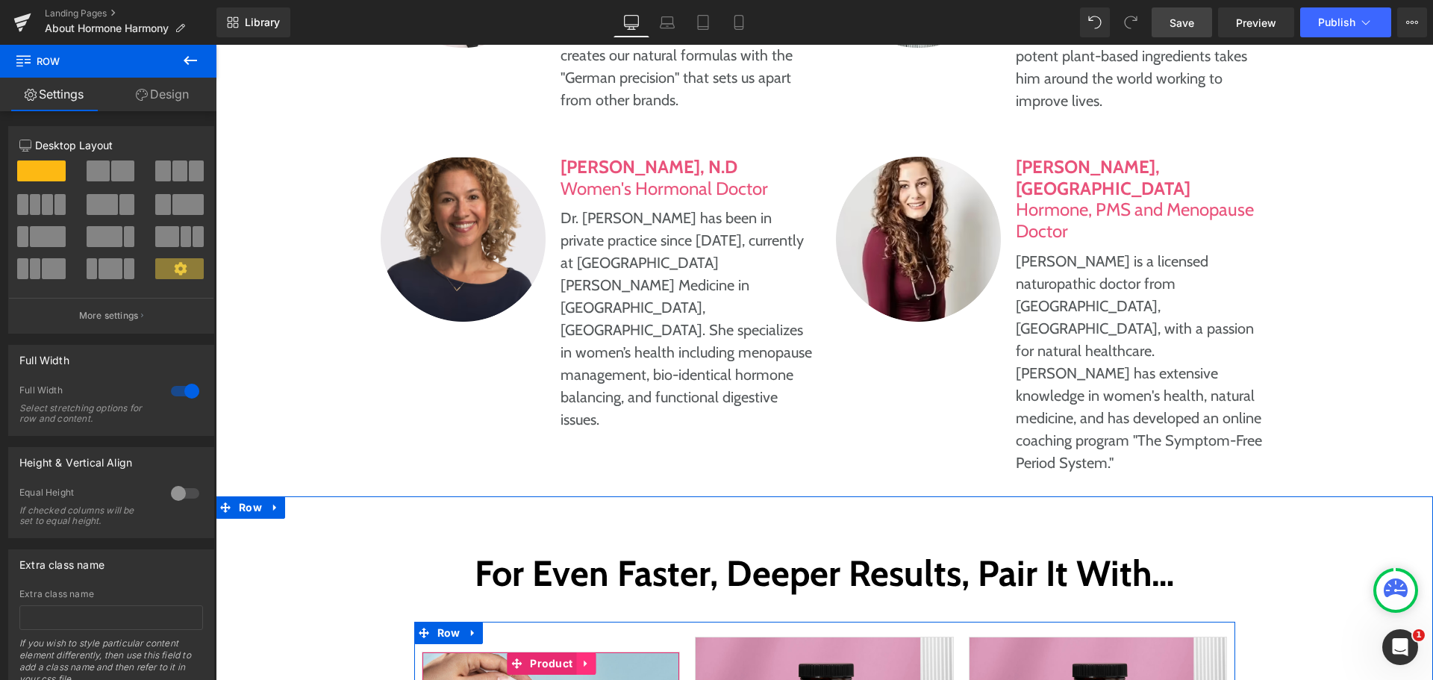
click at [581, 658] on icon at bounding box center [586, 663] width 10 height 11
click at [594, 658] on icon at bounding box center [596, 663] width 10 height 10
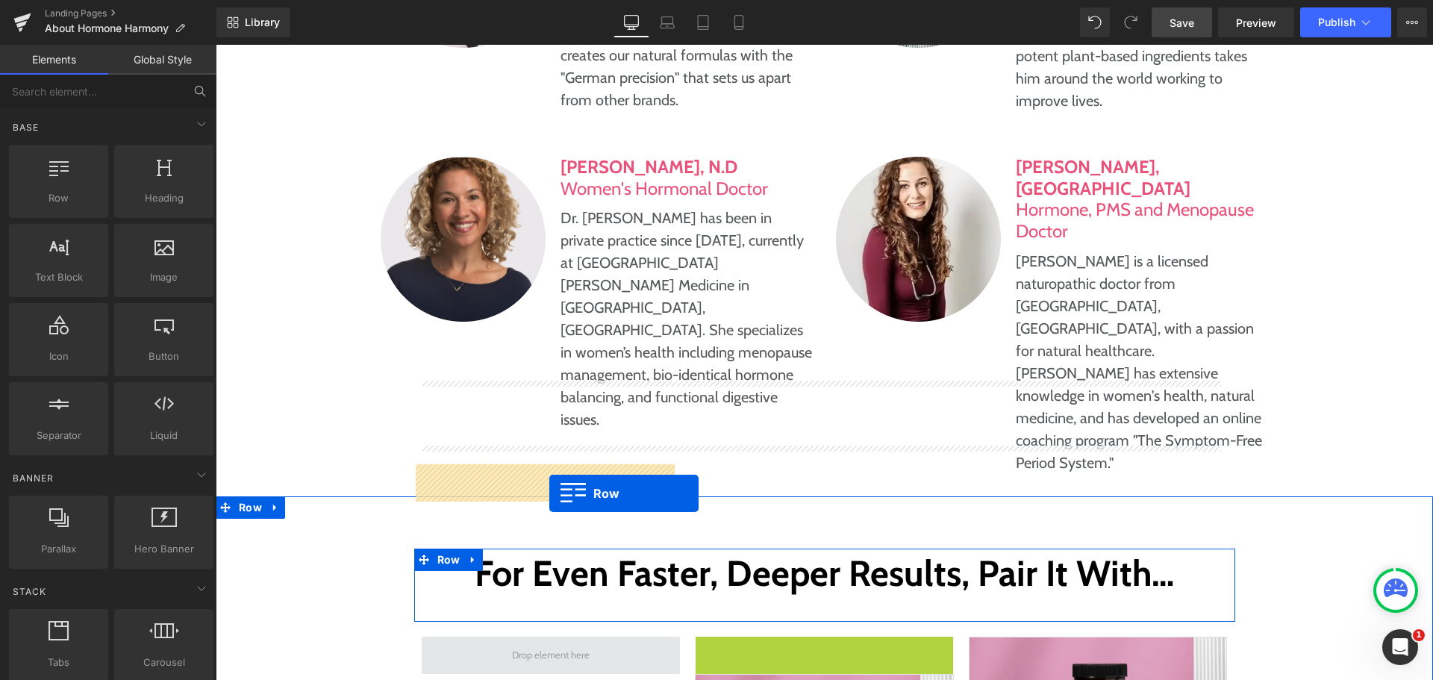
drag, startPoint x: 726, startPoint y: 476, endPoint x: 550, endPoint y: 493, distance: 177.1
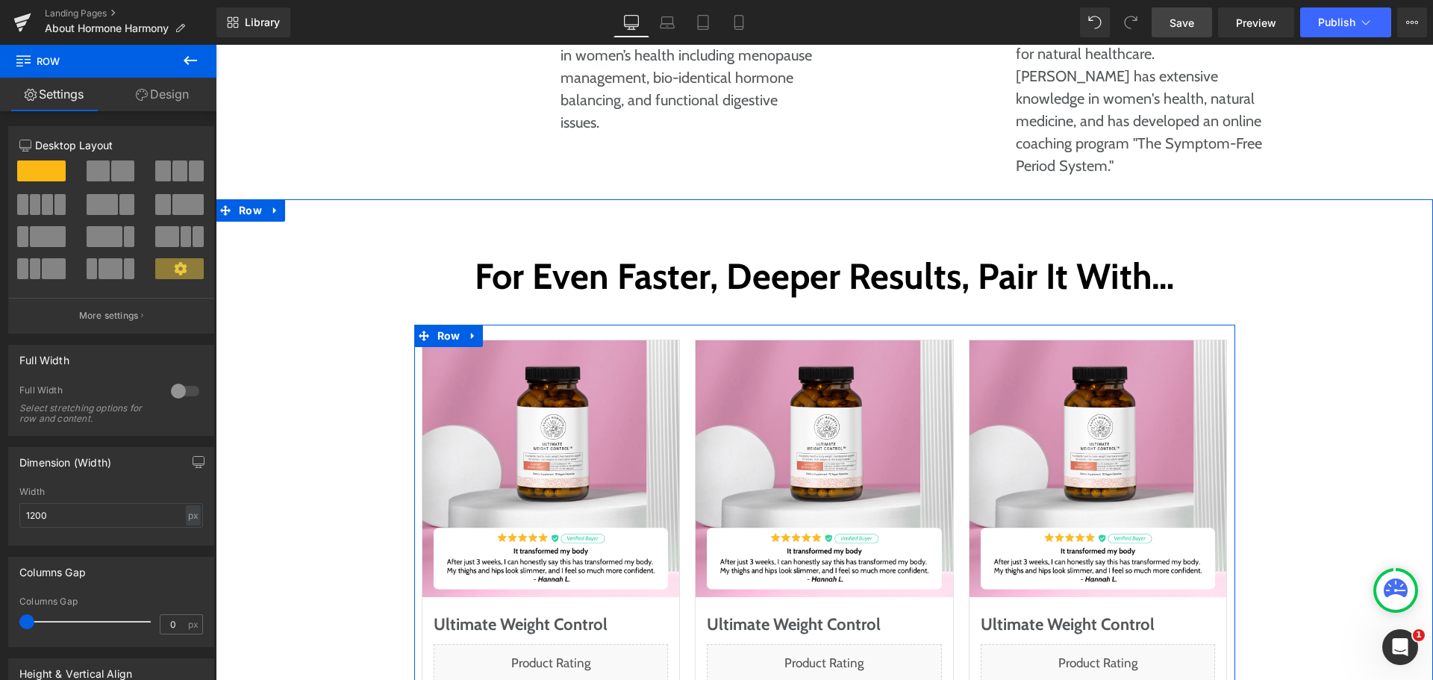
scroll to position [7413, 0]
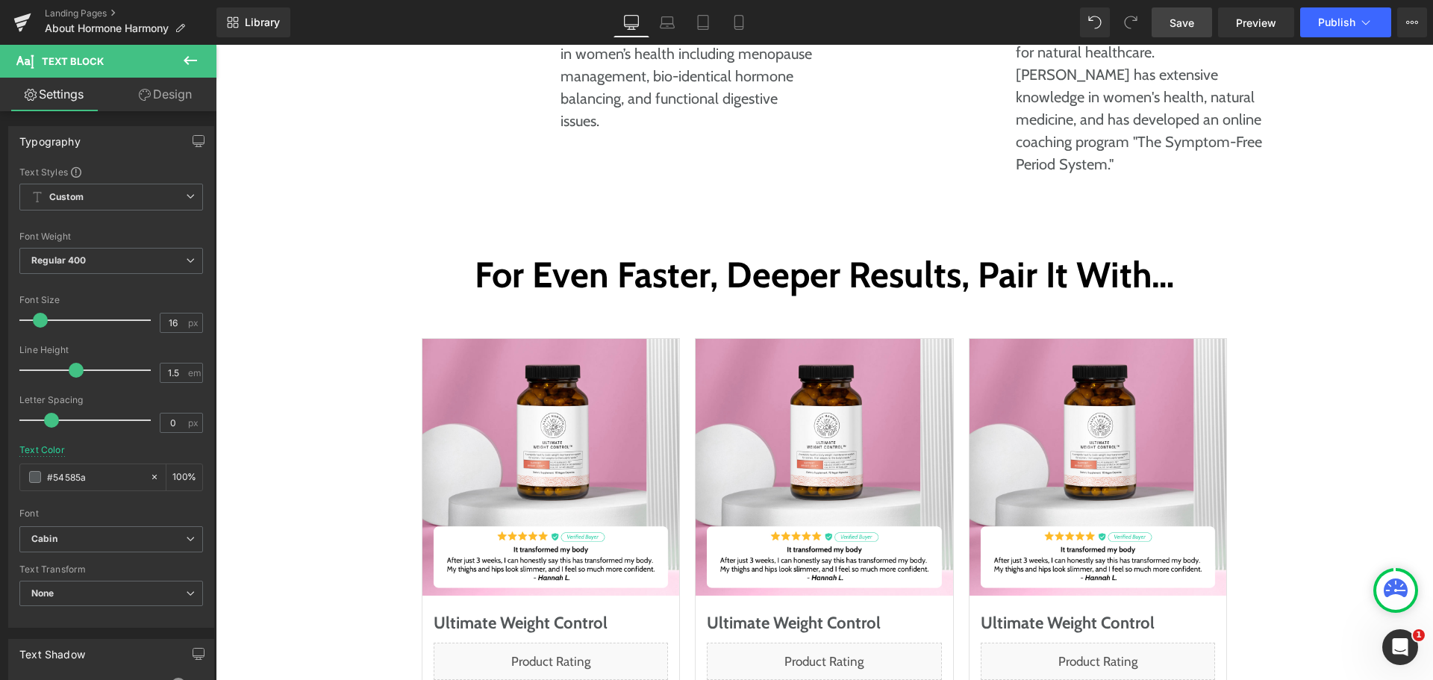
paste div
click at [326, 555] on div "For Even Faster, Deeper Results, Pair It With… Heading Row Sale Off (P) Image U…" at bounding box center [825, 561] width 1188 height 623
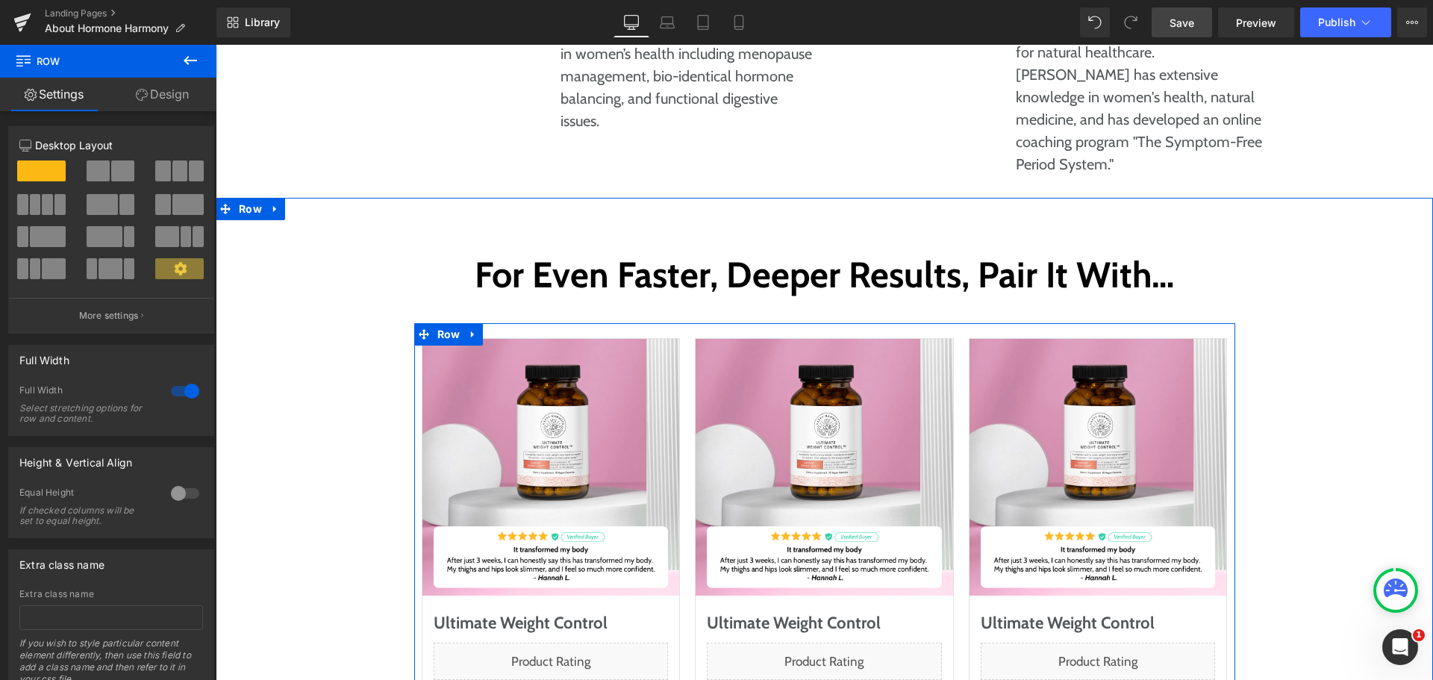
click at [688, 338] on div "Sale Off (P) Image Ultimate Weight Control (P) Title Liquid Ultimate Weight Con…" at bounding box center [825, 605] width 274 height 535
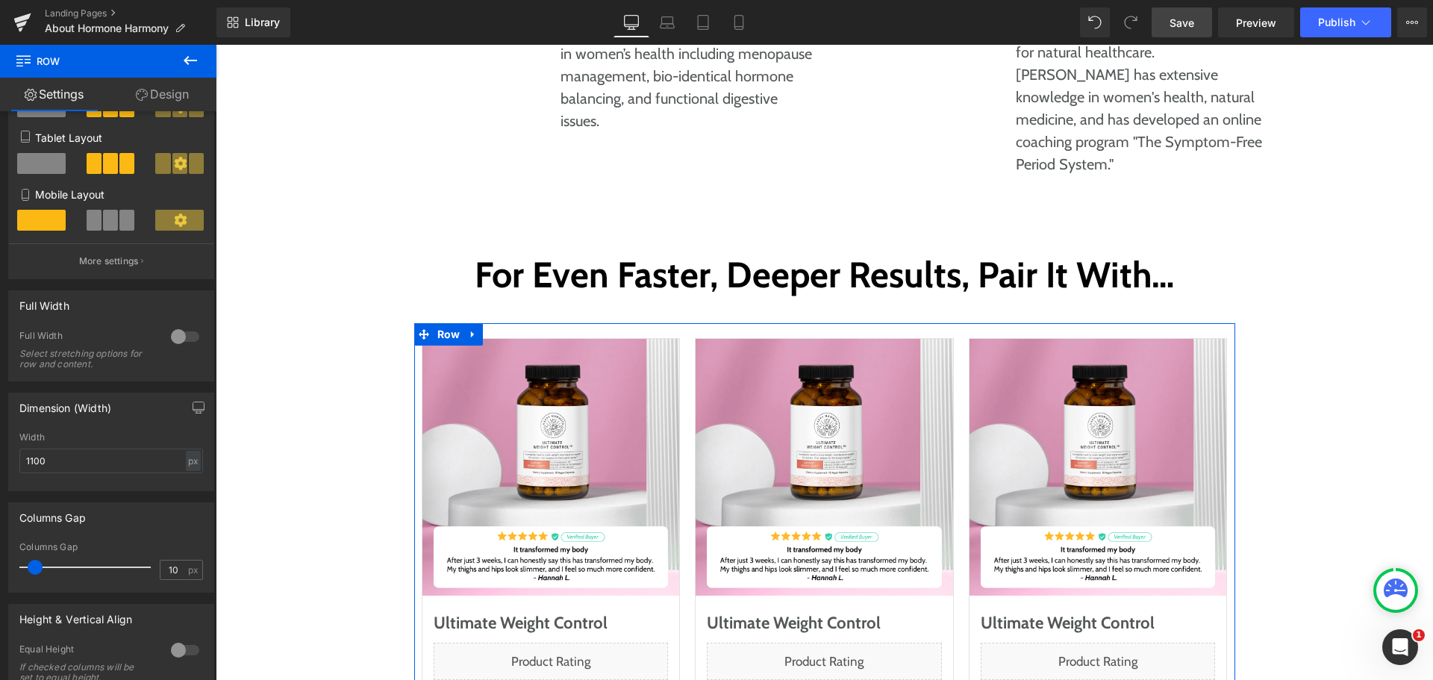
scroll to position [299, 0]
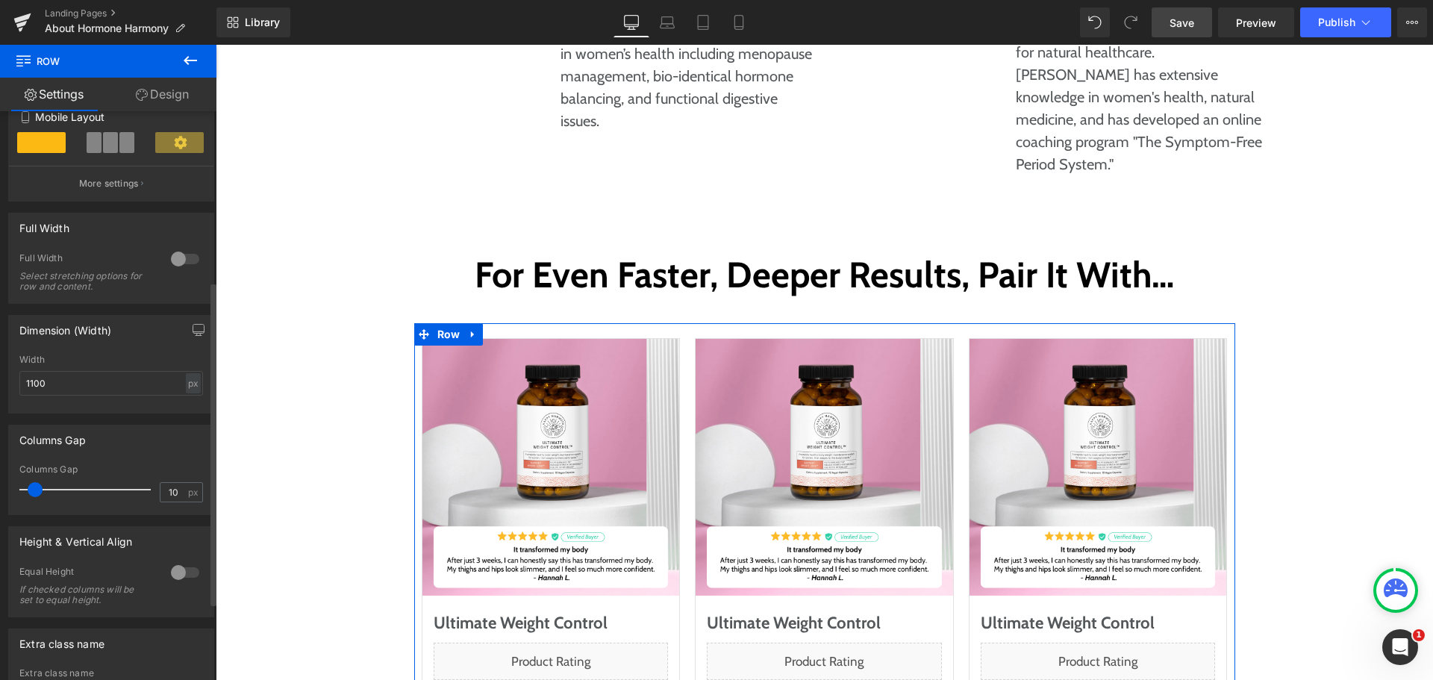
click at [174, 564] on div at bounding box center [185, 573] width 36 height 24
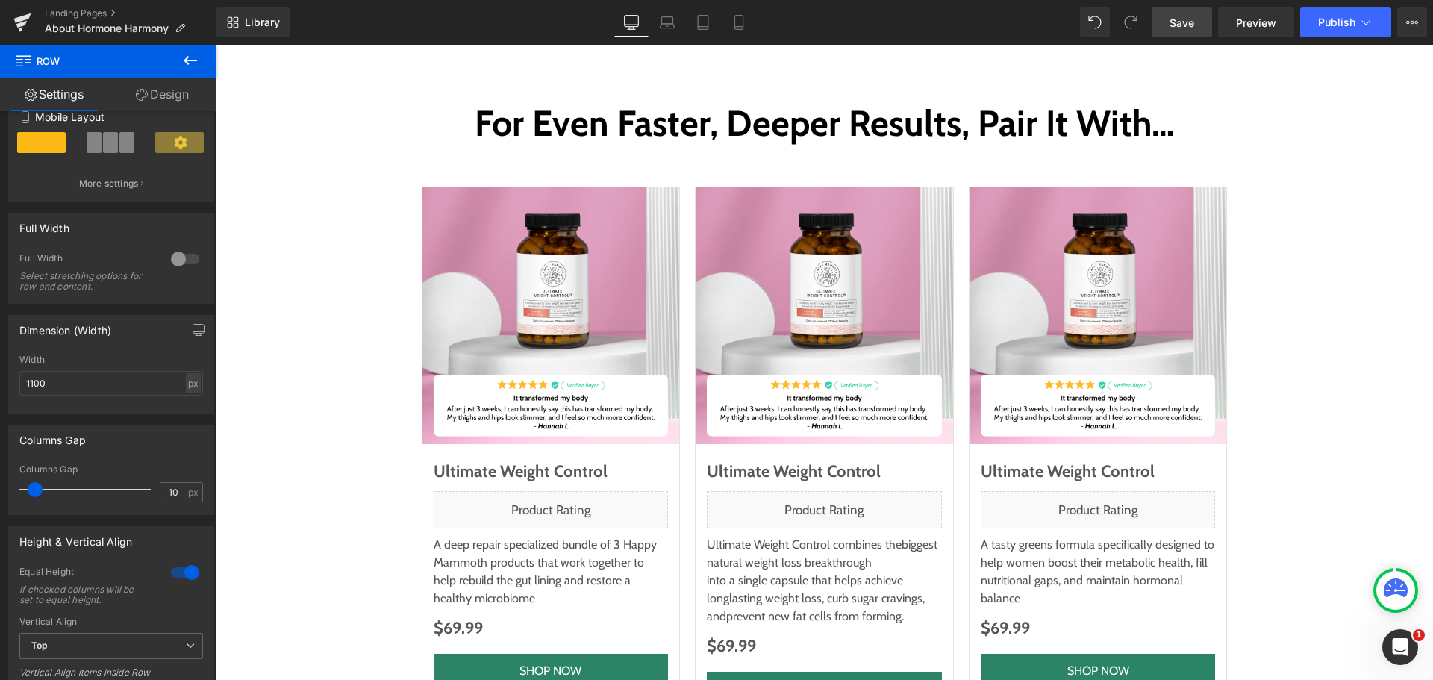
scroll to position [7711, 0]
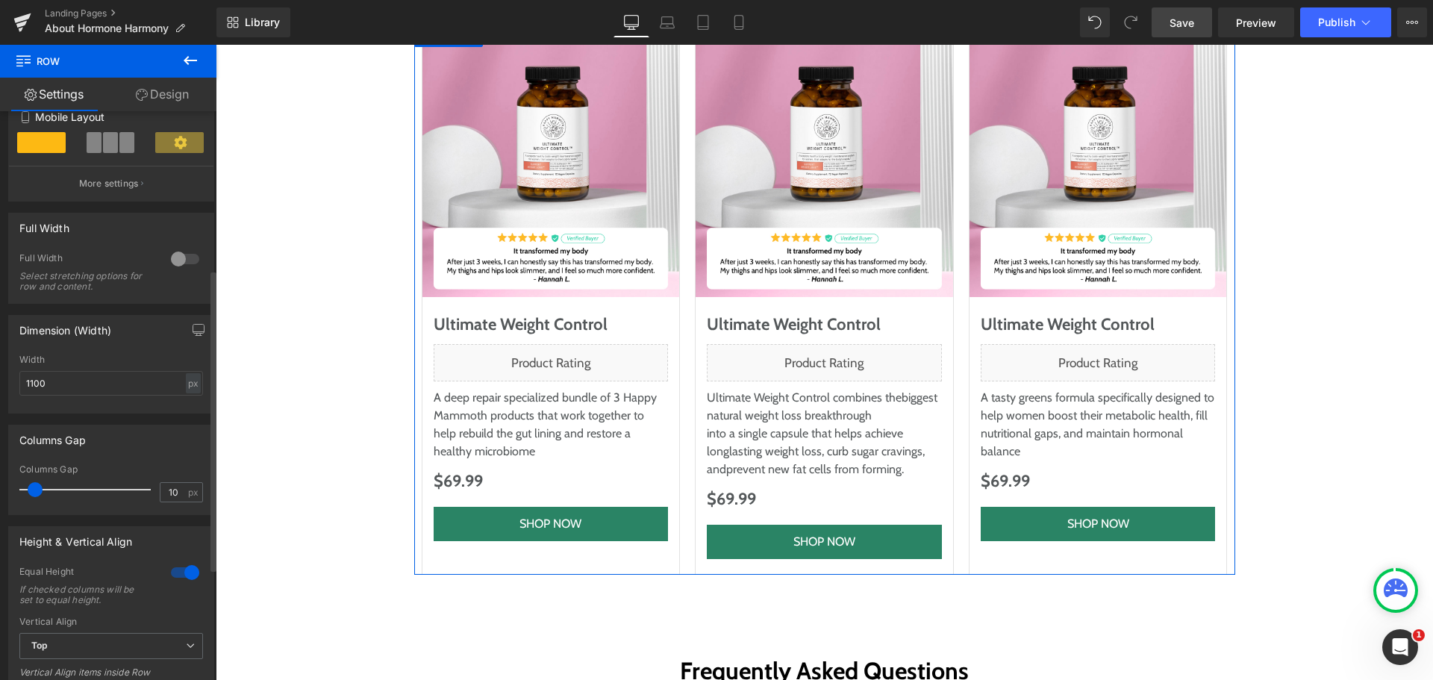
click at [177, 572] on div at bounding box center [185, 573] width 36 height 24
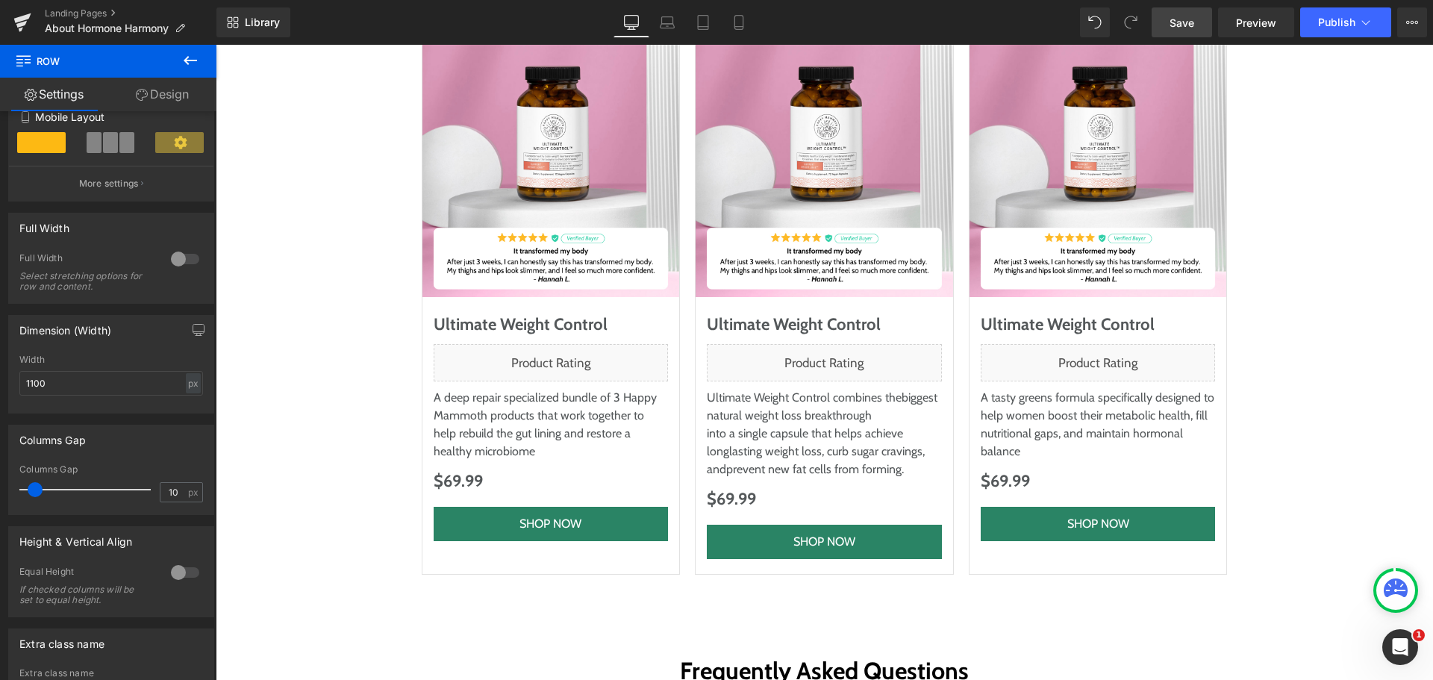
click at [1186, 33] on link "Save" at bounding box center [1182, 22] width 60 height 30
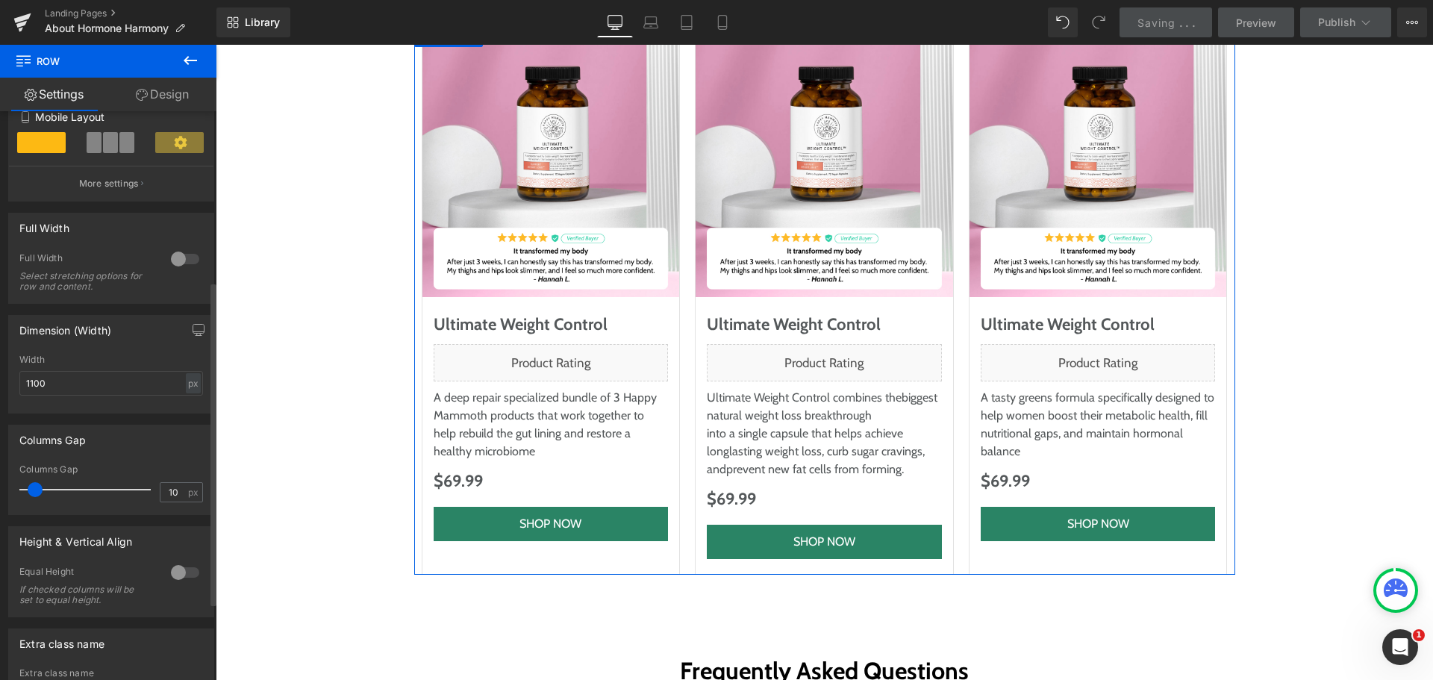
click at [175, 570] on div at bounding box center [185, 573] width 36 height 24
click at [133, 558] on div "Height & Vertical Align 1 Equal Height If checked columns will be set to equal …" at bounding box center [111, 609] width 206 height 166
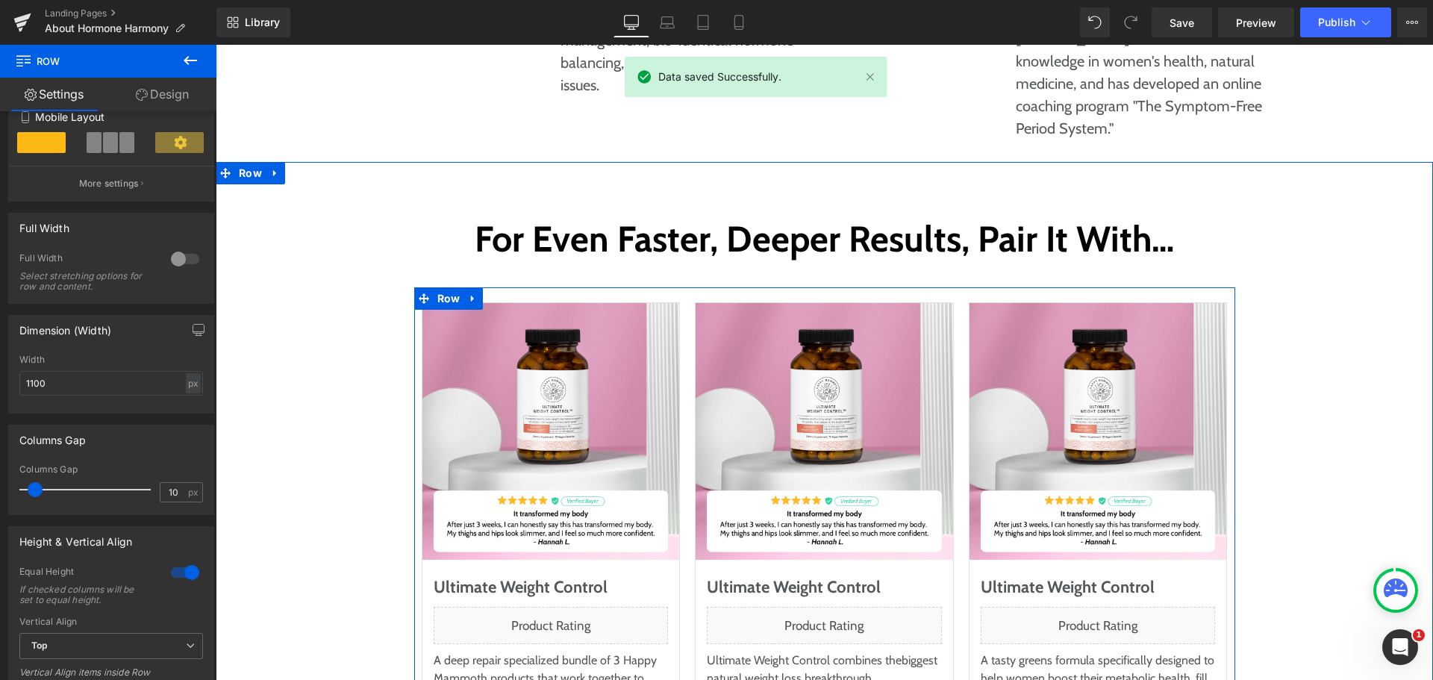
scroll to position [7413, 0]
